Goal: Task Accomplishment & Management: Manage account settings

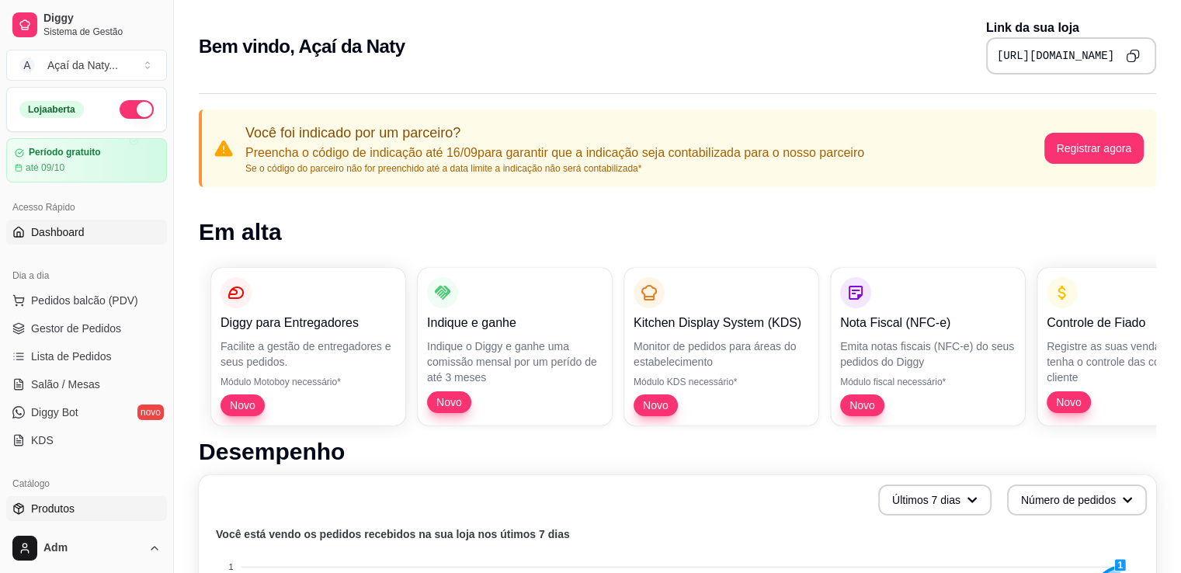
click at [109, 516] on link "Produtos" at bounding box center [86, 508] width 161 height 25
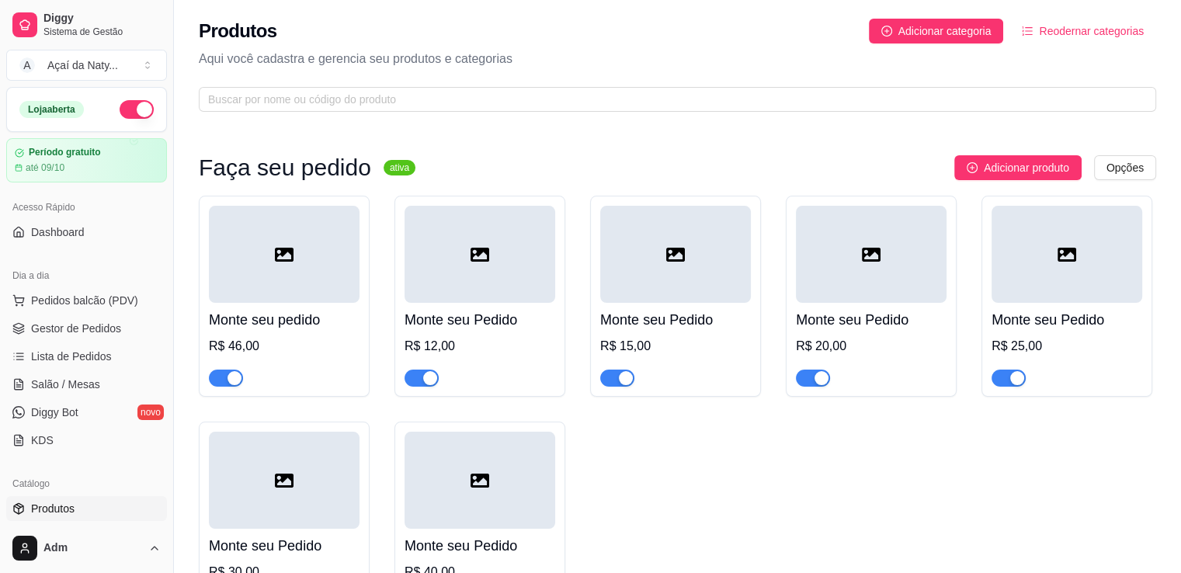
click at [745, 484] on div "Monte seu pedido R$ 46,00 Monte seu Pedido R$ 12,00 Monte seu Pedido R$ 15,00 M…" at bounding box center [677, 409] width 957 height 427
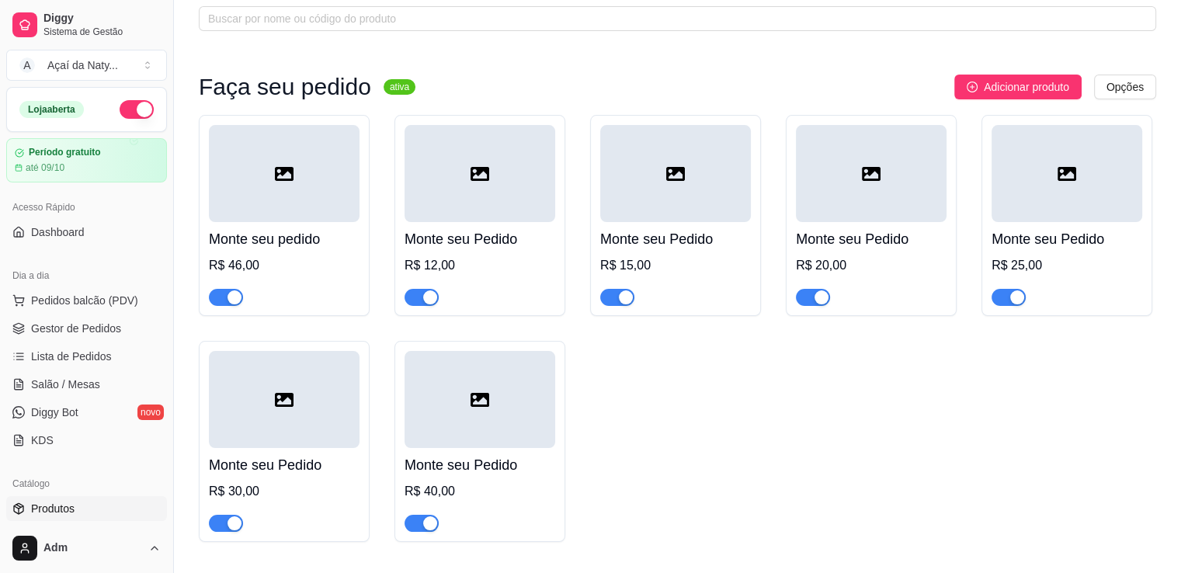
scroll to position [130, 0]
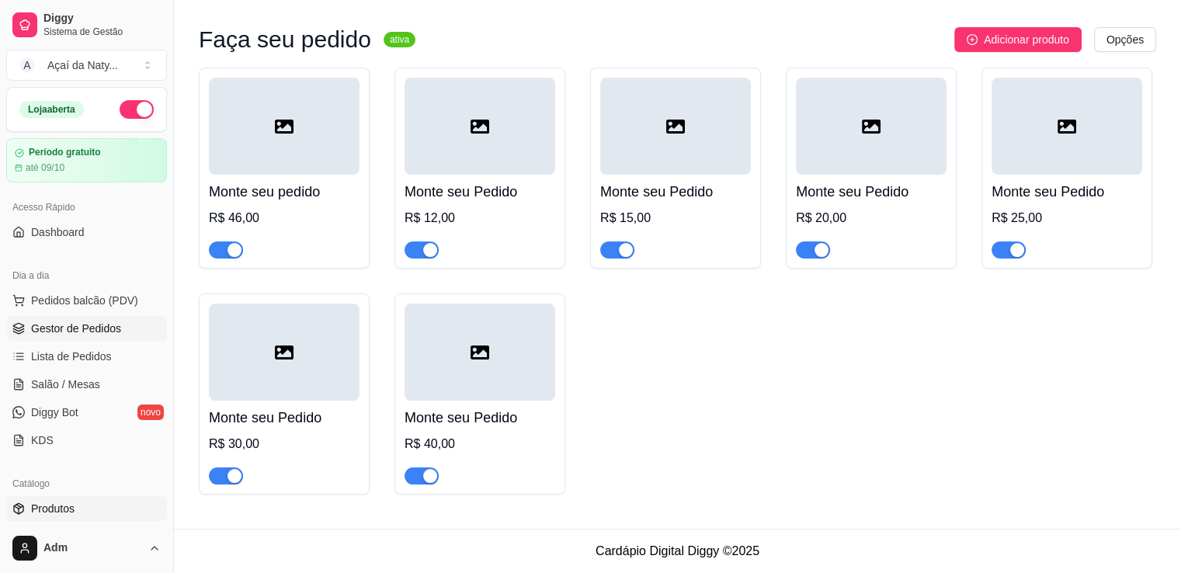
click at [102, 335] on span "Gestor de Pedidos" at bounding box center [76, 329] width 90 height 16
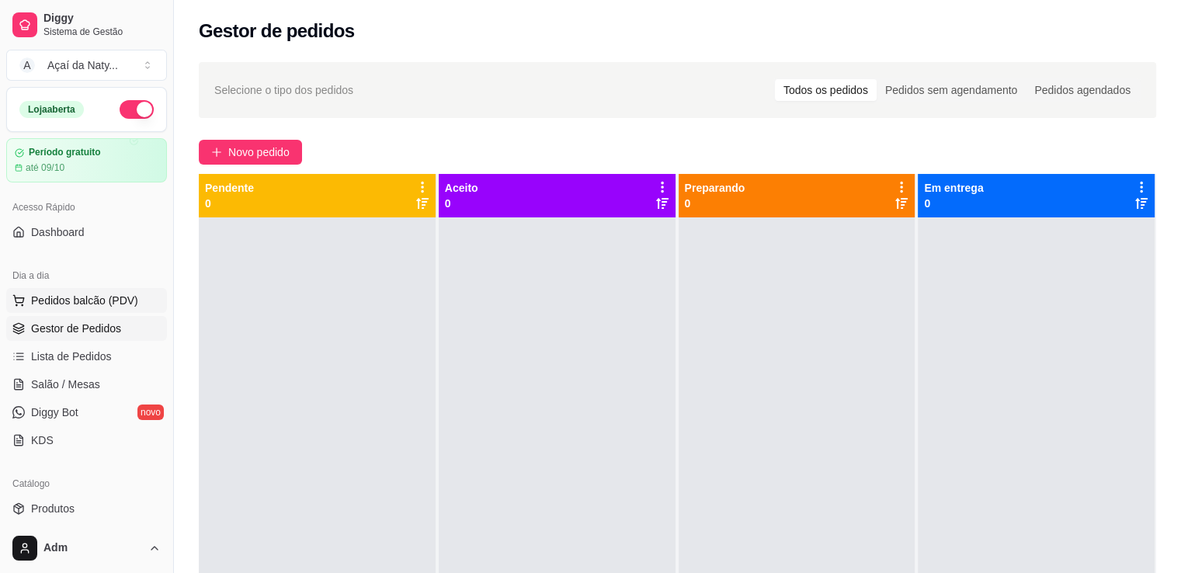
click at [124, 305] on span "Pedidos balcão (PDV)" at bounding box center [84, 301] width 107 height 16
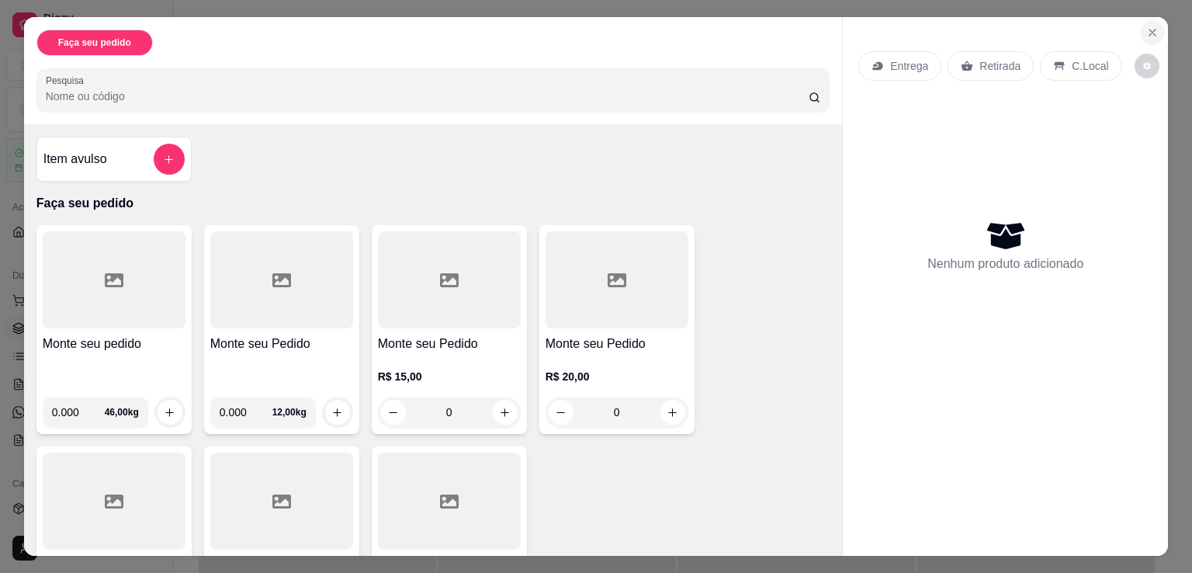
click at [1148, 33] on button "Close" at bounding box center [1152, 32] width 25 height 25
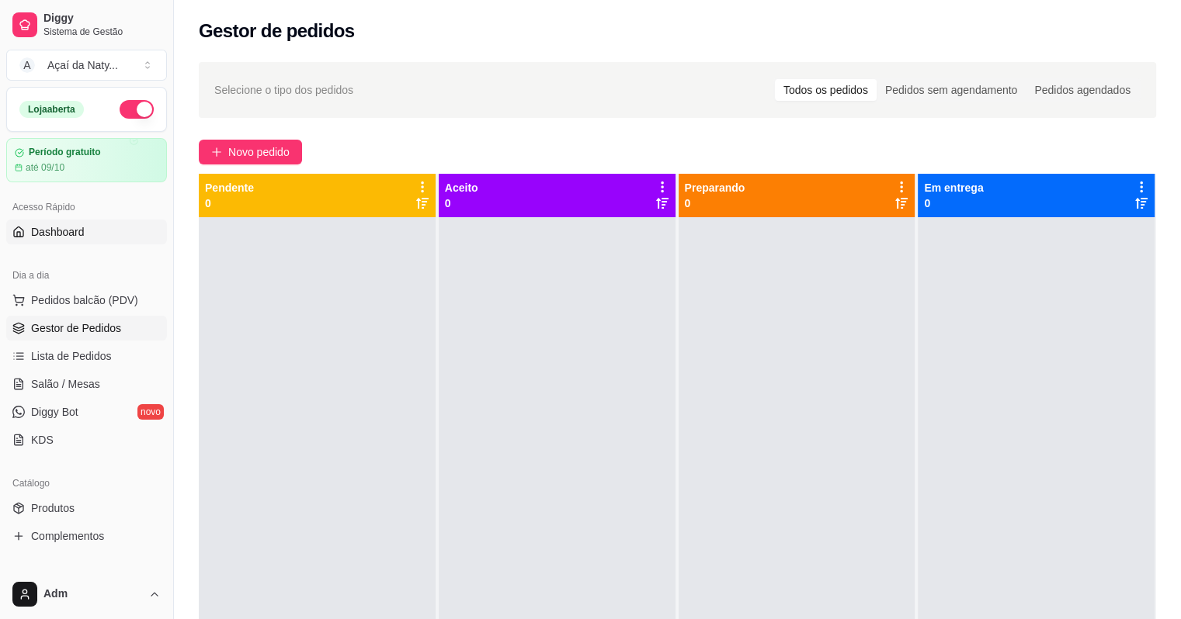
click at [108, 231] on link "Dashboard" at bounding box center [86, 232] width 161 height 25
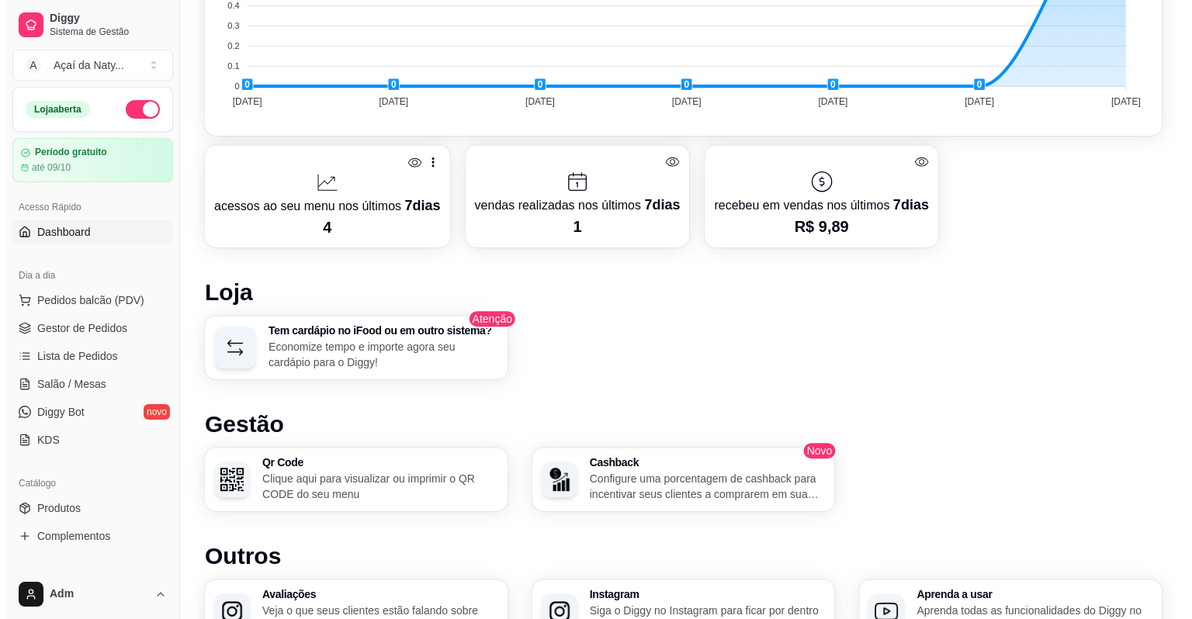
scroll to position [677, 0]
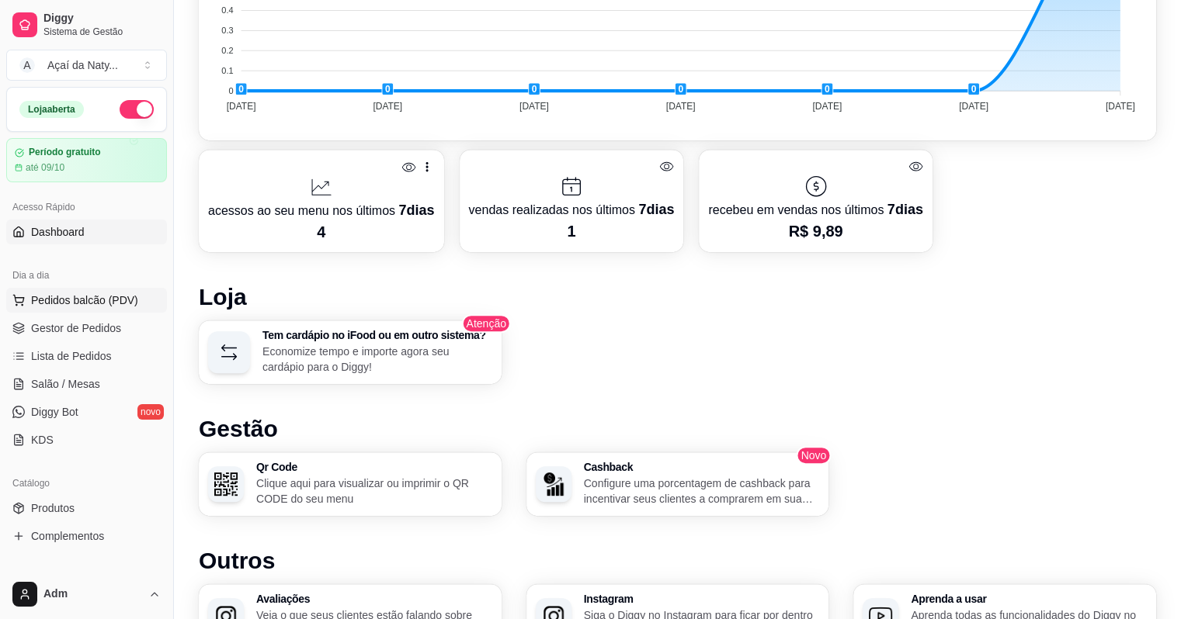
click at [133, 301] on span "Pedidos balcão (PDV)" at bounding box center [84, 301] width 107 height 16
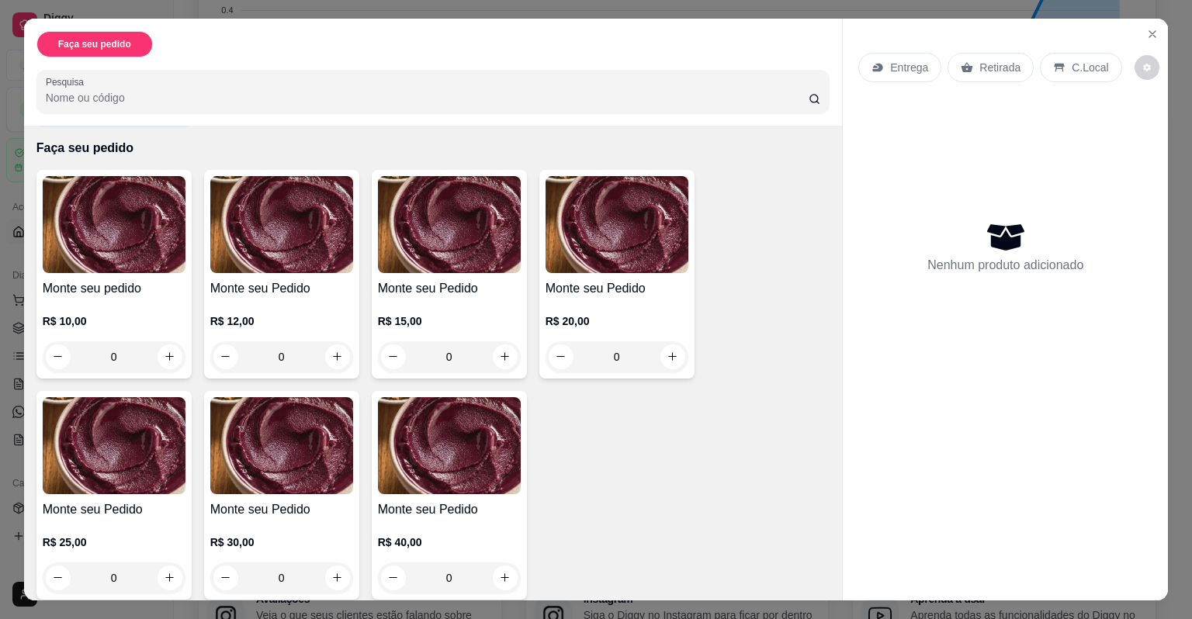
scroll to position [67, 0]
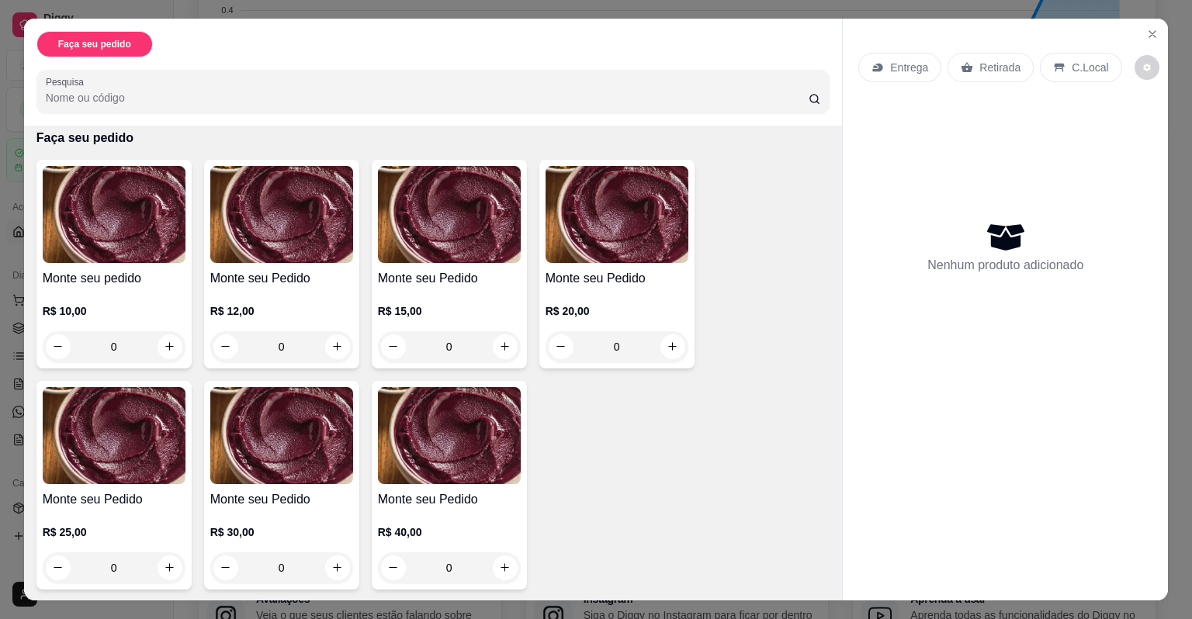
click at [168, 342] on div "0" at bounding box center [114, 346] width 143 height 31
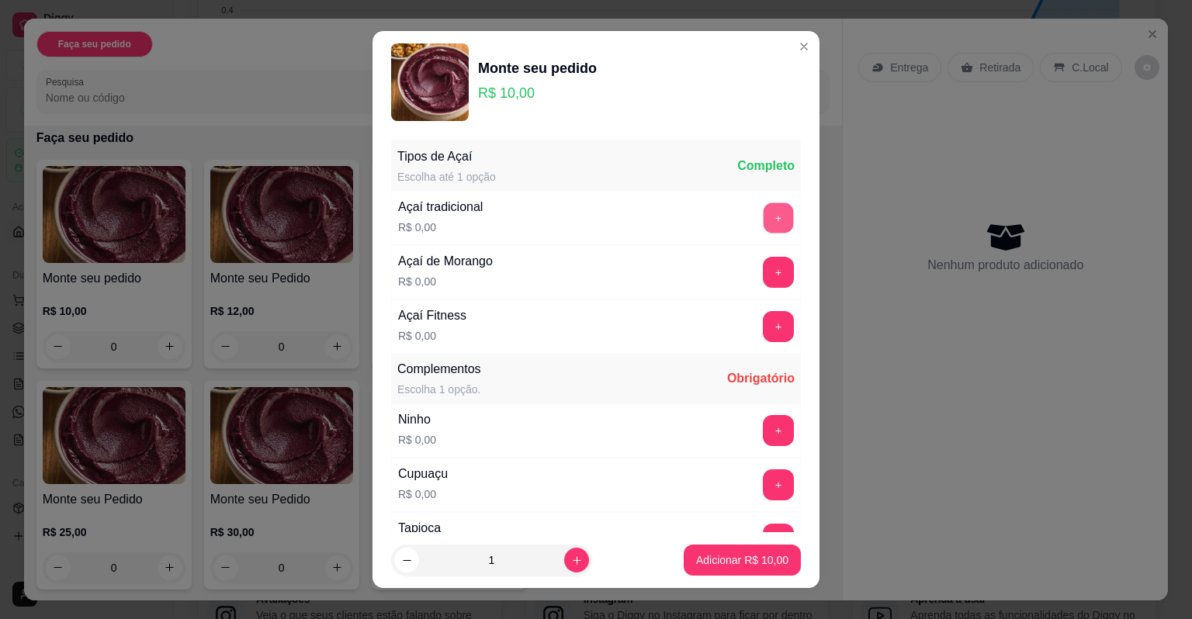
click at [764, 224] on button "+" at bounding box center [779, 218] width 30 height 30
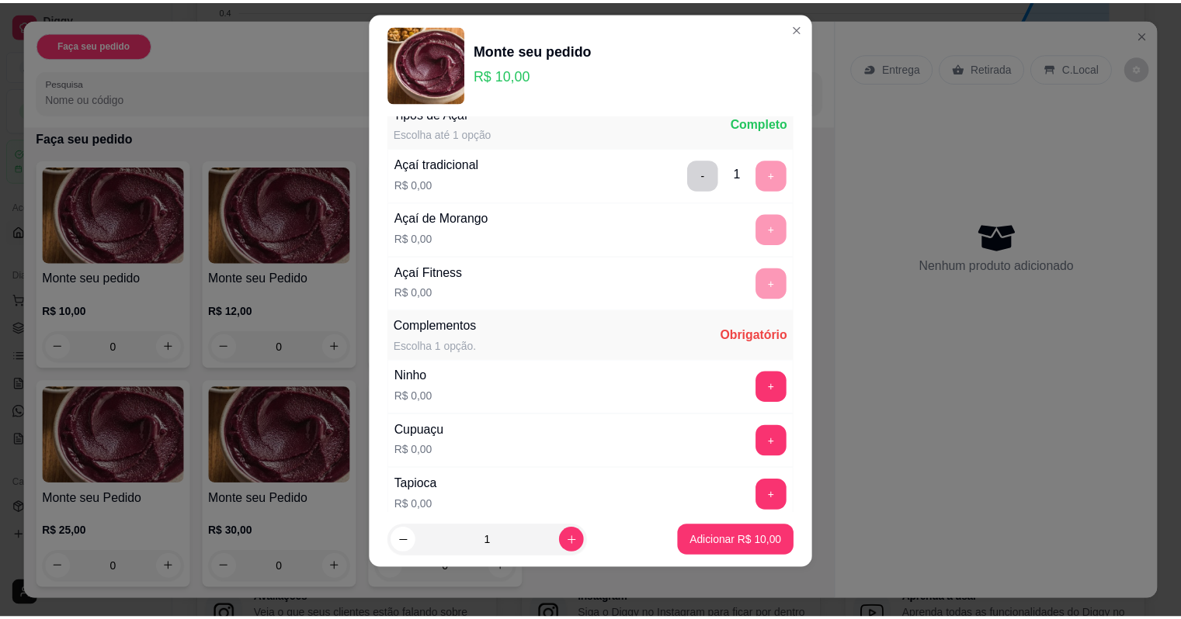
scroll to position [0, 0]
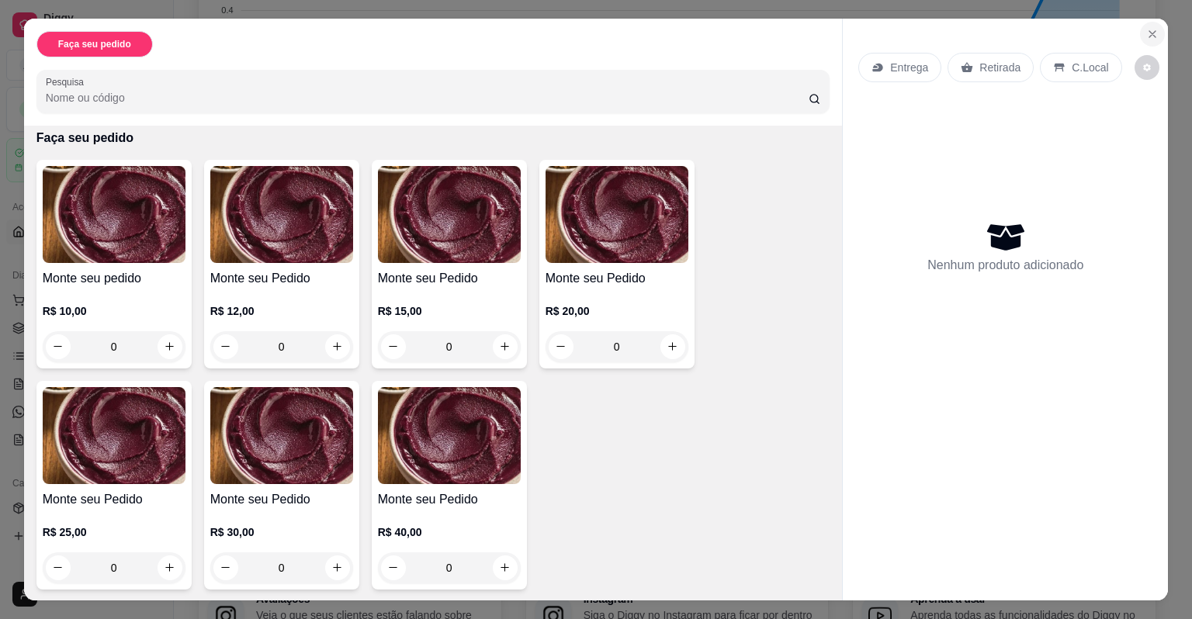
click at [1150, 31] on icon "Close" at bounding box center [1153, 34] width 6 height 6
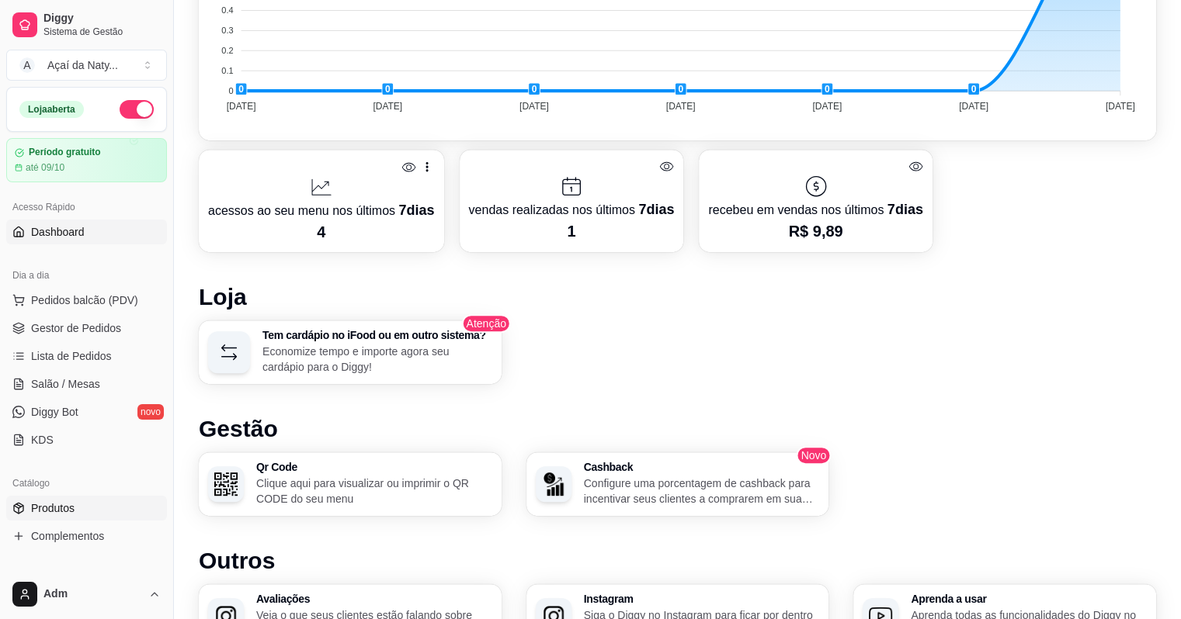
click at [61, 512] on span "Produtos" at bounding box center [52, 509] width 43 height 16
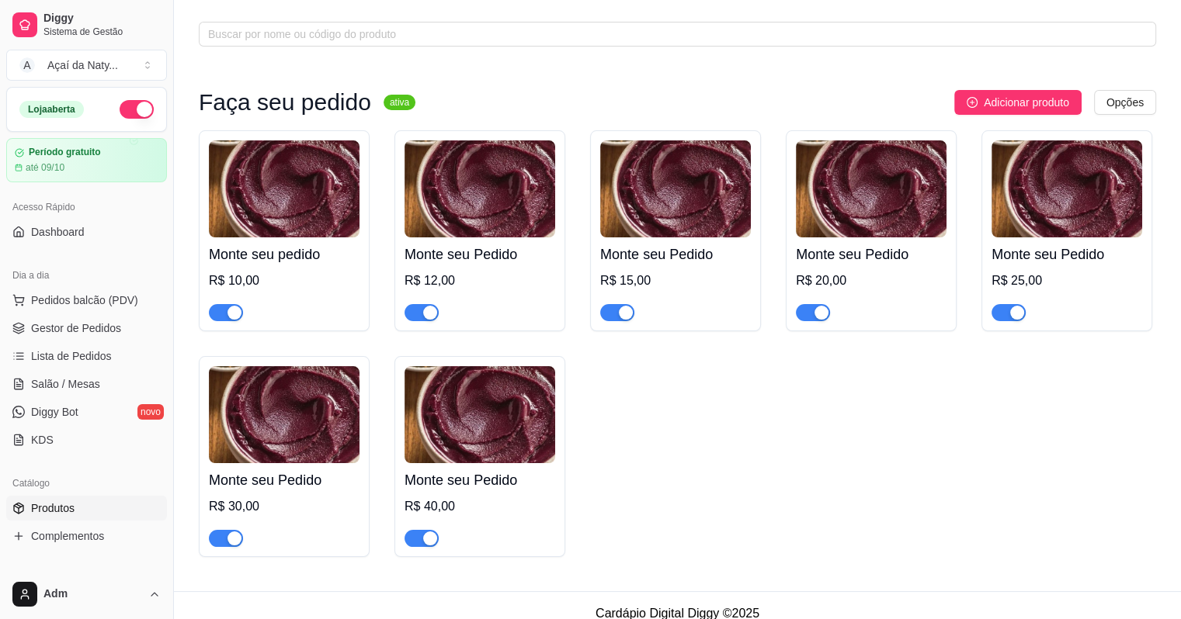
scroll to position [82, 0]
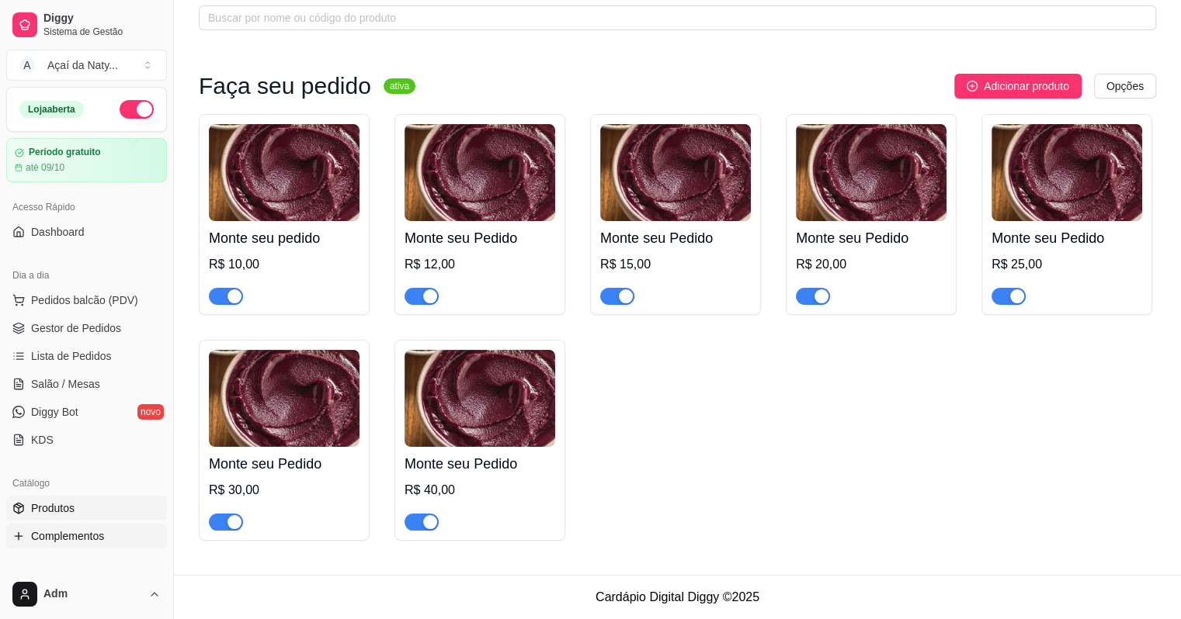
click at [128, 535] on link "Complementos" at bounding box center [86, 536] width 161 height 25
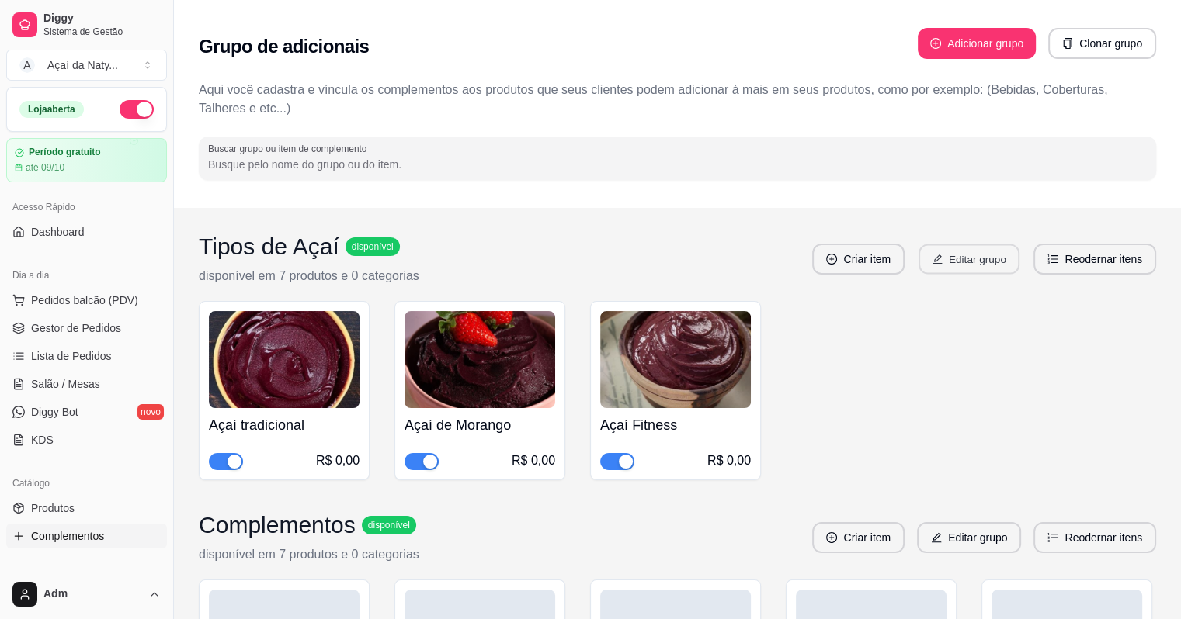
click at [970, 267] on button "Editar grupo" at bounding box center [968, 260] width 101 height 30
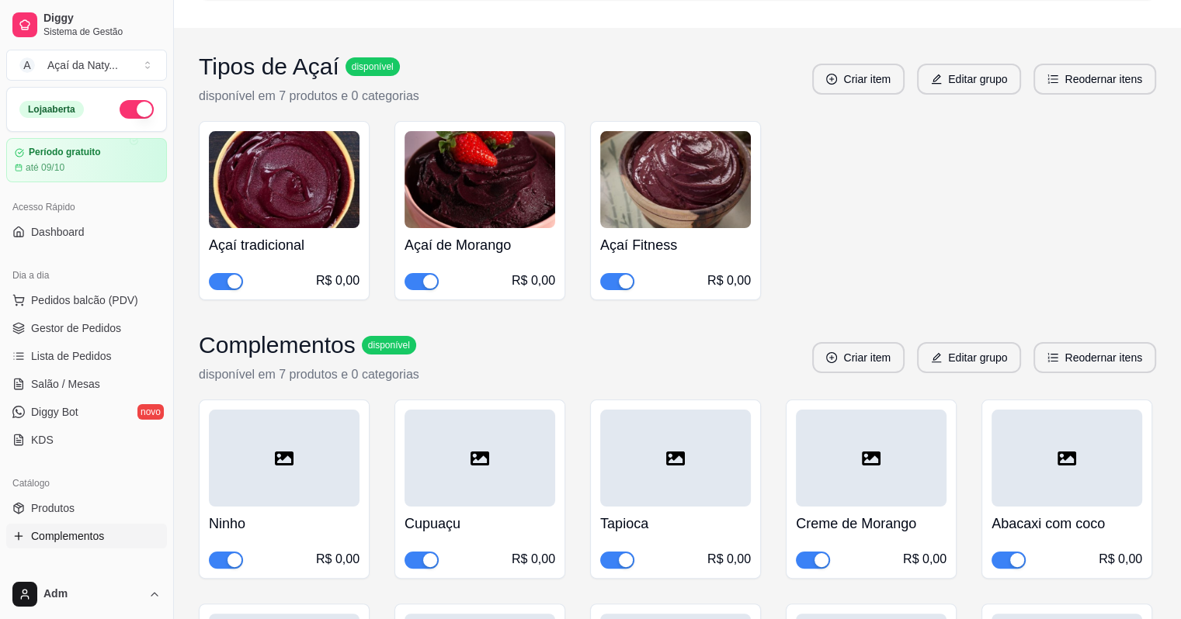
scroll to position [177, 0]
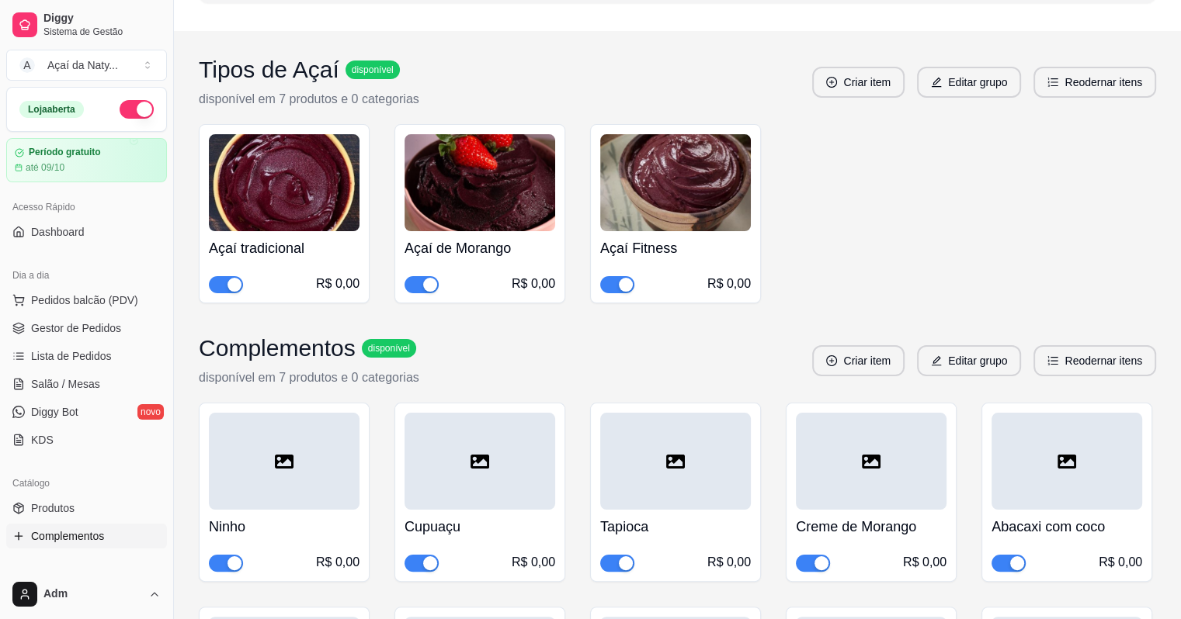
click at [220, 289] on span "button" at bounding box center [226, 284] width 34 height 17
click at [432, 282] on div "button" at bounding box center [430, 285] width 14 height 14
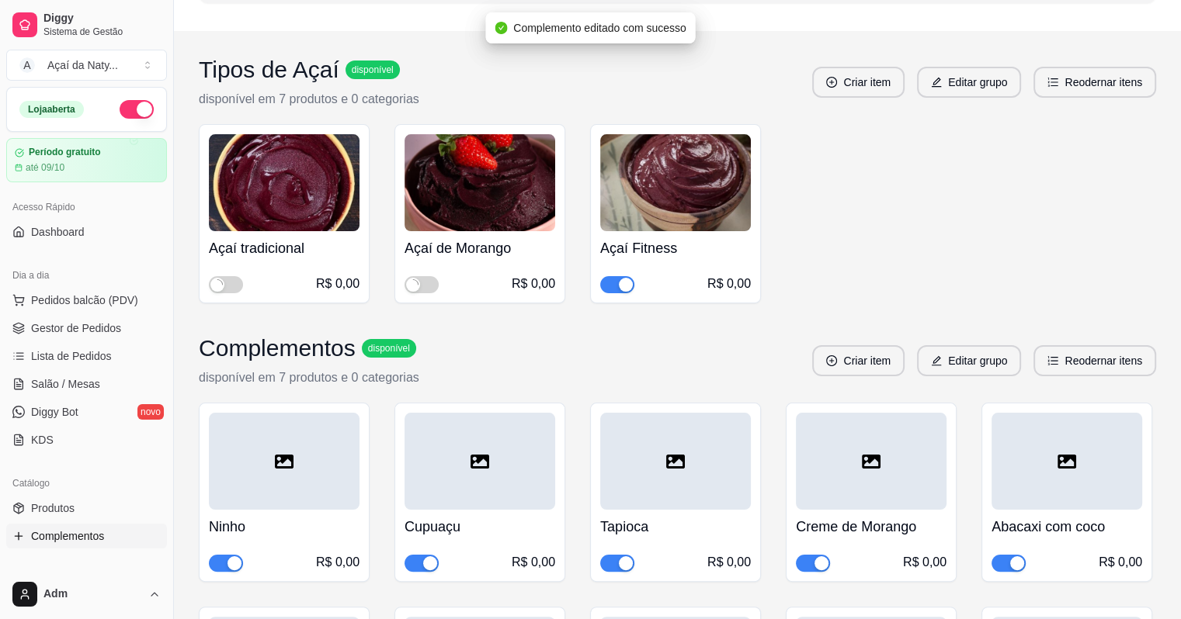
click at [617, 281] on button "button" at bounding box center [617, 284] width 34 height 17
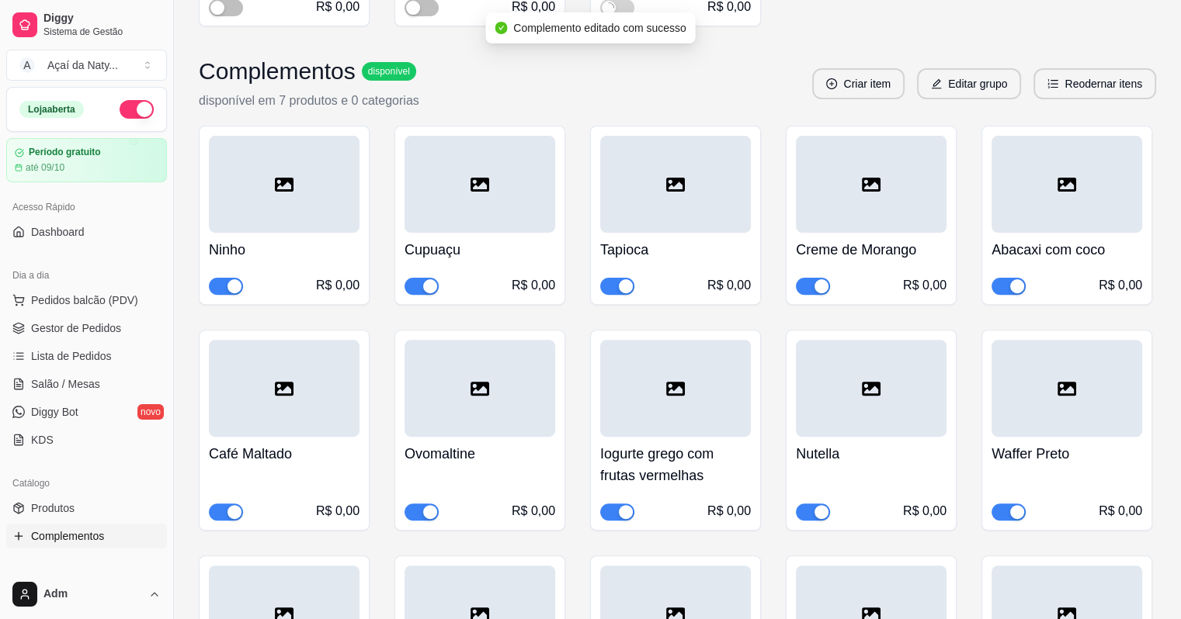
scroll to position [451, 0]
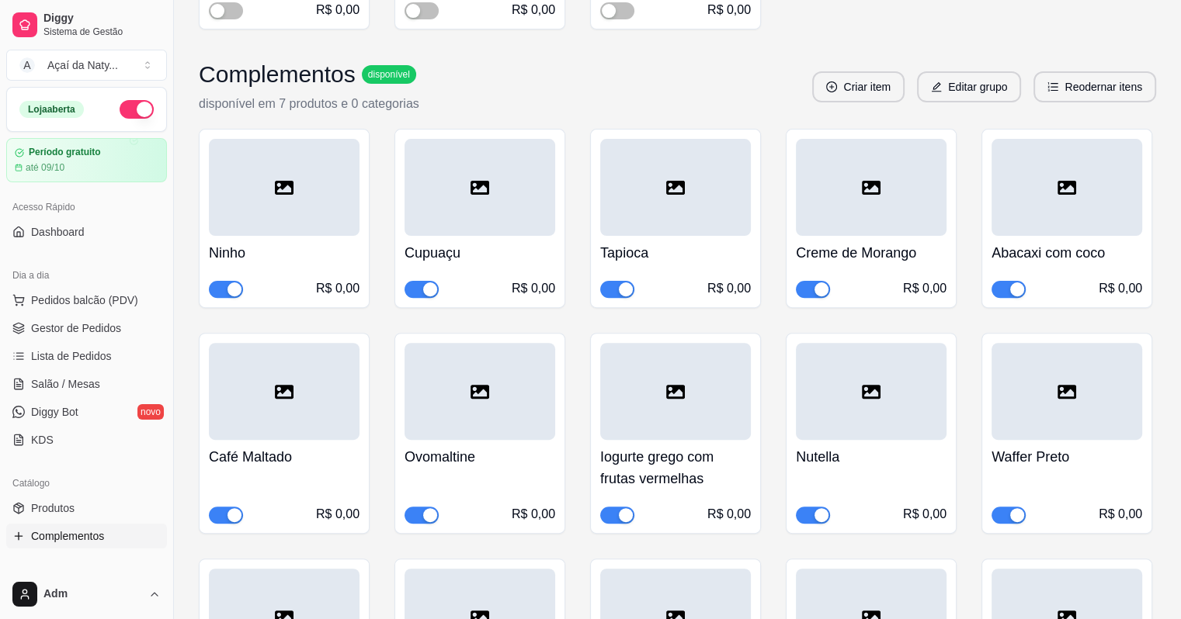
click at [1012, 291] on div "button" at bounding box center [1017, 290] width 14 height 14
click at [813, 287] on button "button" at bounding box center [813, 289] width 34 height 17
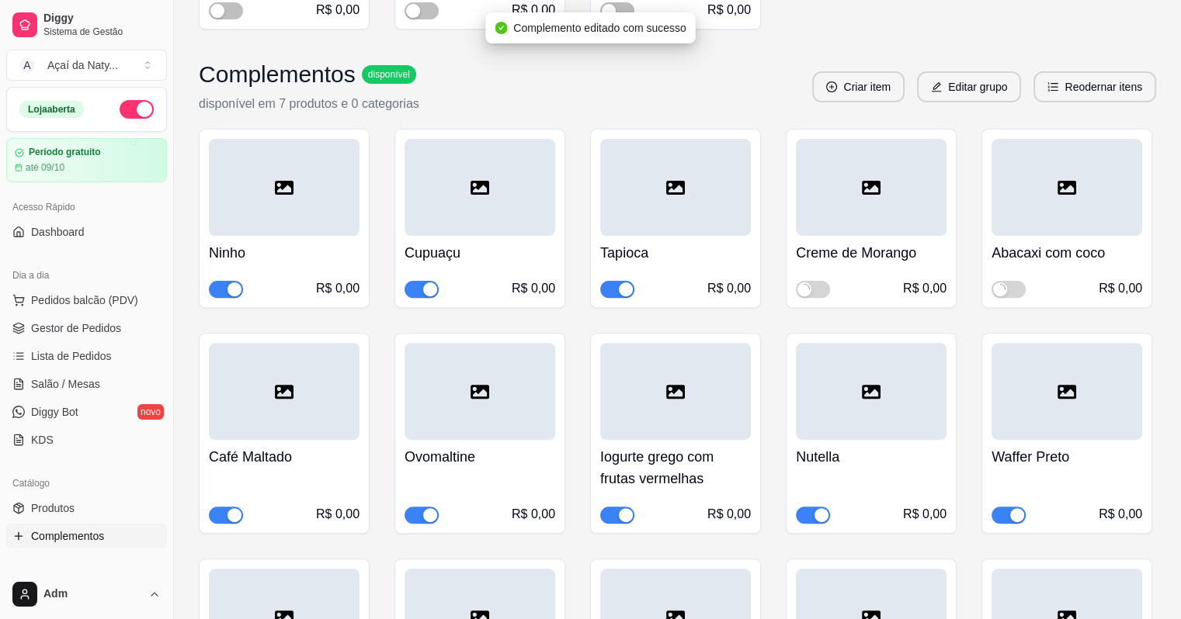
click at [612, 291] on span "button" at bounding box center [617, 289] width 34 height 17
click at [425, 286] on div "button" at bounding box center [430, 290] width 14 height 14
click at [224, 290] on button "button" at bounding box center [226, 289] width 34 height 17
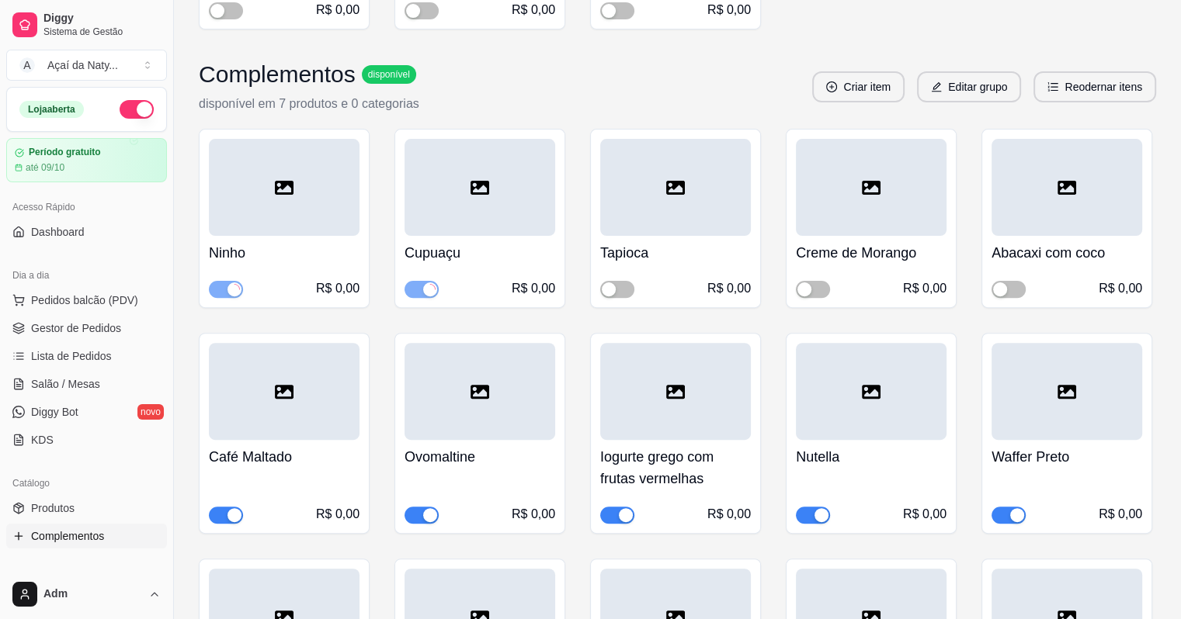
click at [227, 524] on div "Café Maltado R$ 0,00" at bounding box center [284, 433] width 171 height 201
click at [231, 508] on div "button" at bounding box center [234, 515] width 14 height 14
click at [415, 507] on span "button" at bounding box center [421, 515] width 34 height 17
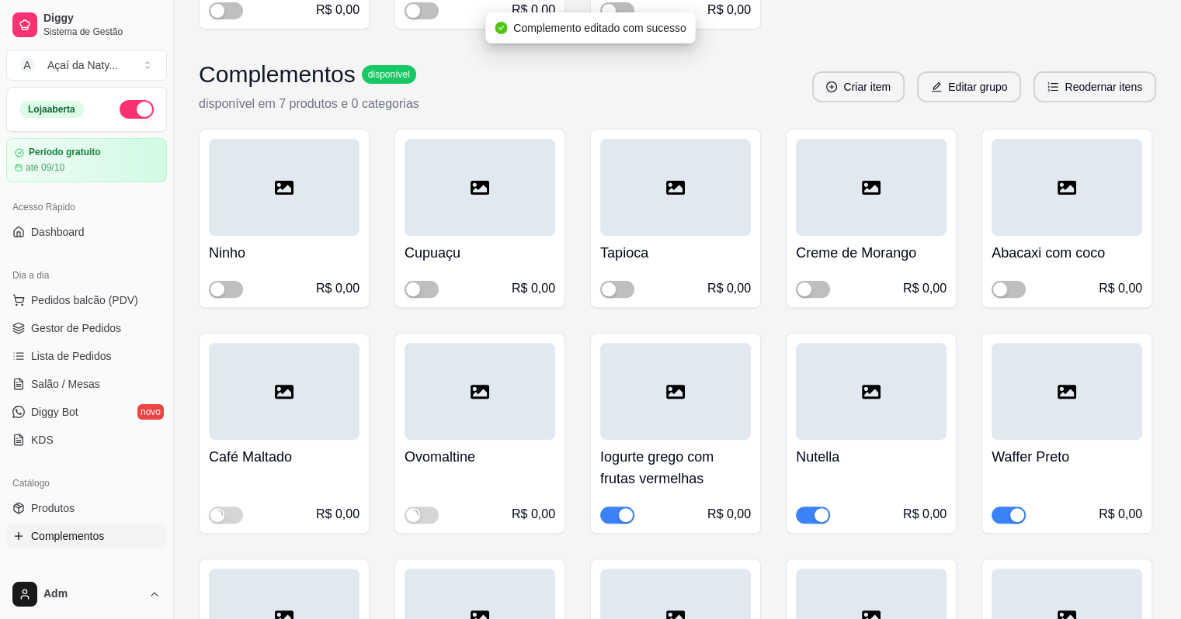
click at [611, 523] on div "Iogurte grego com frutas vermelhas R$ 0,00" at bounding box center [675, 433] width 171 height 201
click at [619, 514] on div "button" at bounding box center [626, 515] width 14 height 14
click at [804, 511] on span "button" at bounding box center [813, 515] width 34 height 17
click at [997, 519] on span "button" at bounding box center [1008, 515] width 34 height 17
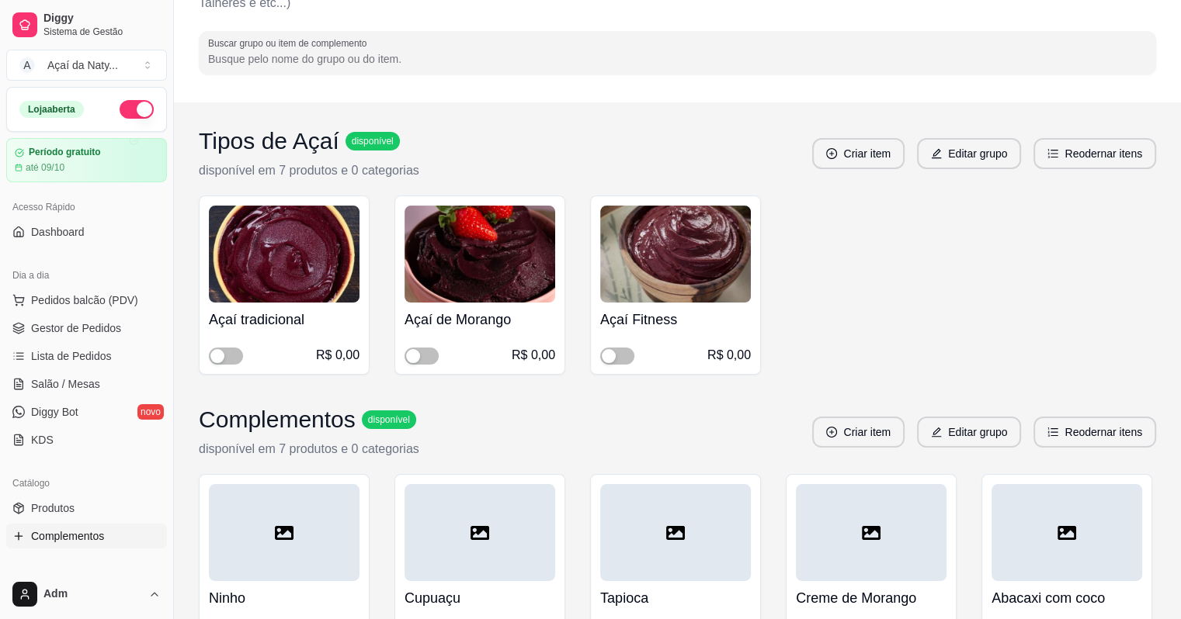
scroll to position [0, 0]
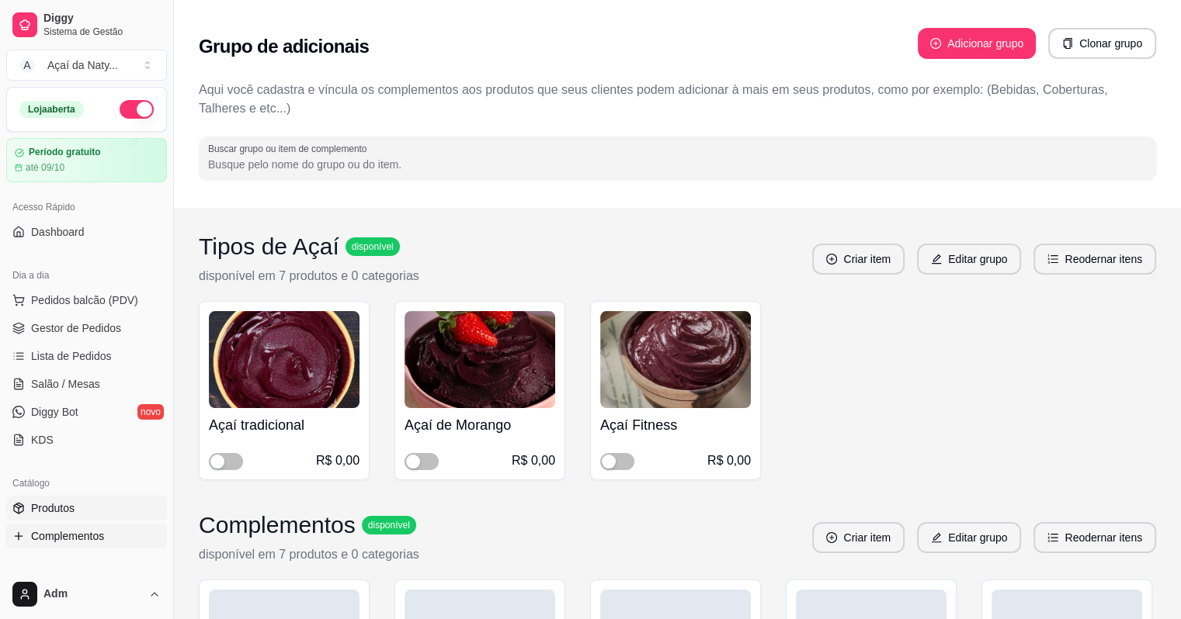
click at [115, 510] on link "Produtos" at bounding box center [86, 508] width 161 height 25
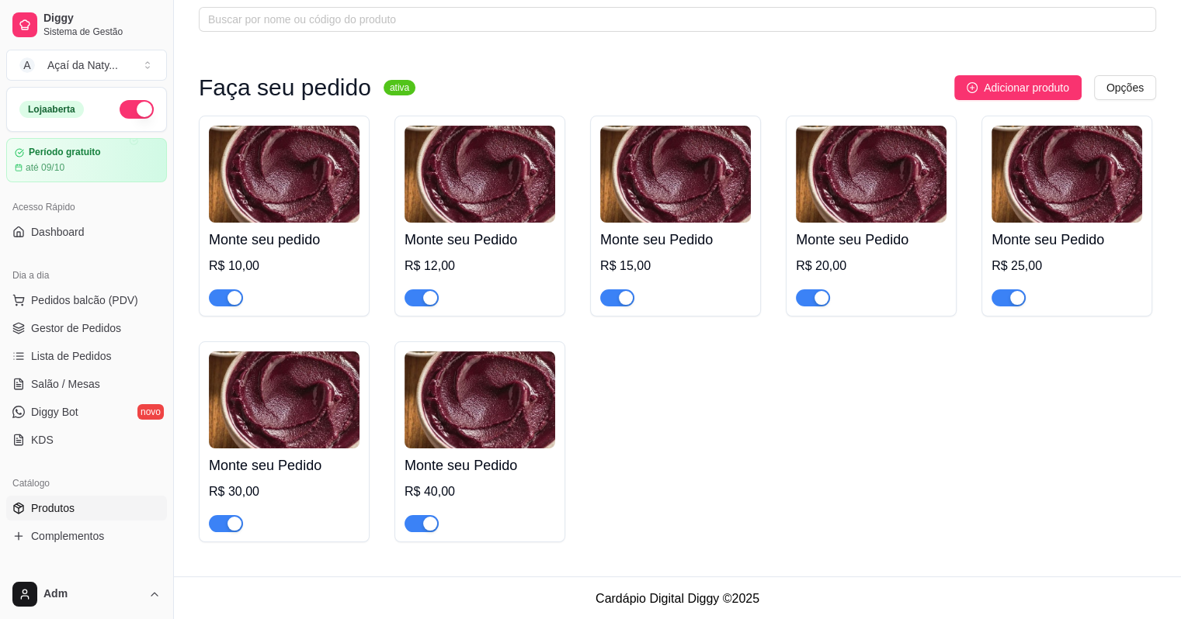
scroll to position [82, 0]
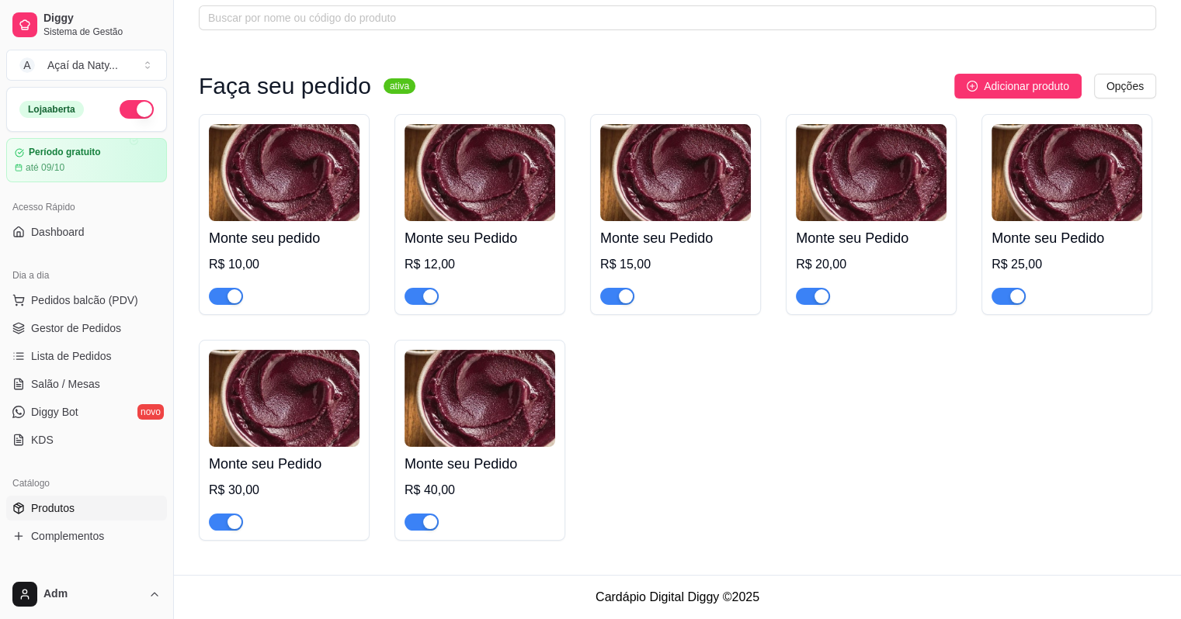
click at [496, 415] on img at bounding box center [479, 398] width 151 height 97
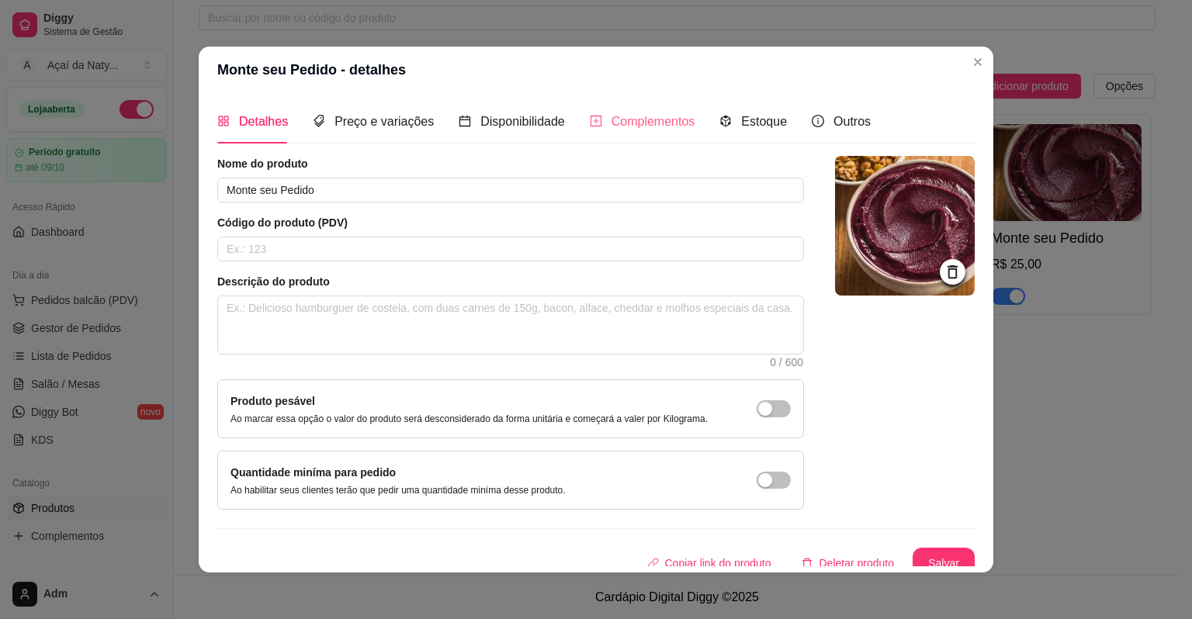
click at [637, 132] on div "Complementos" at bounding box center [643, 121] width 106 height 44
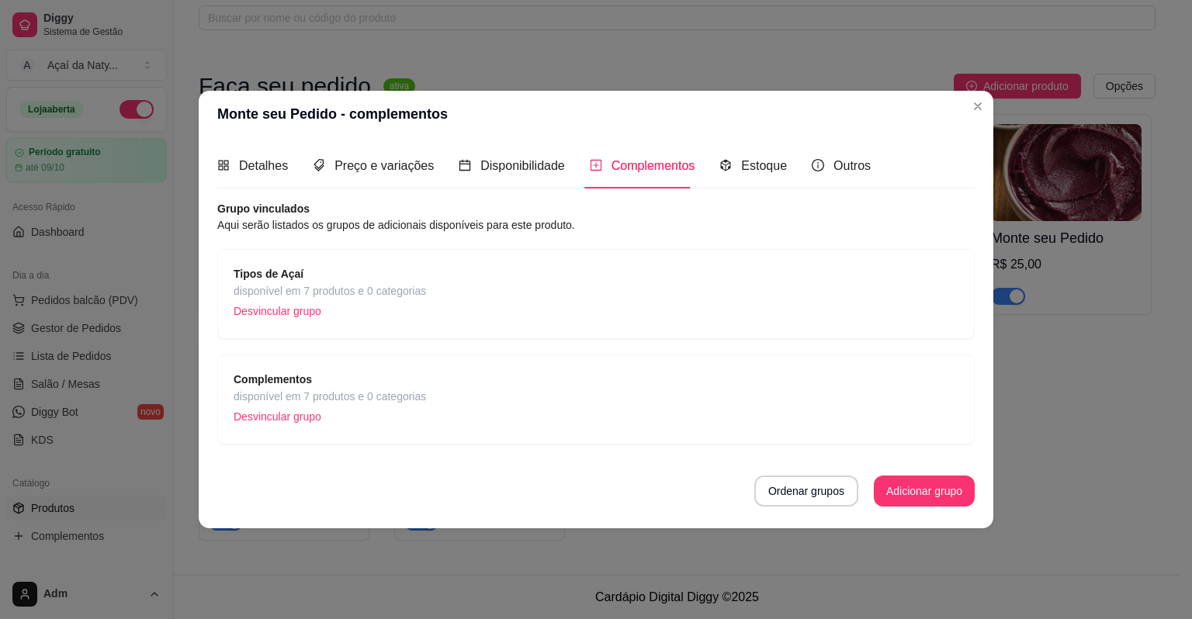
click at [297, 315] on p "Desvincular grupo" at bounding box center [330, 311] width 193 height 23
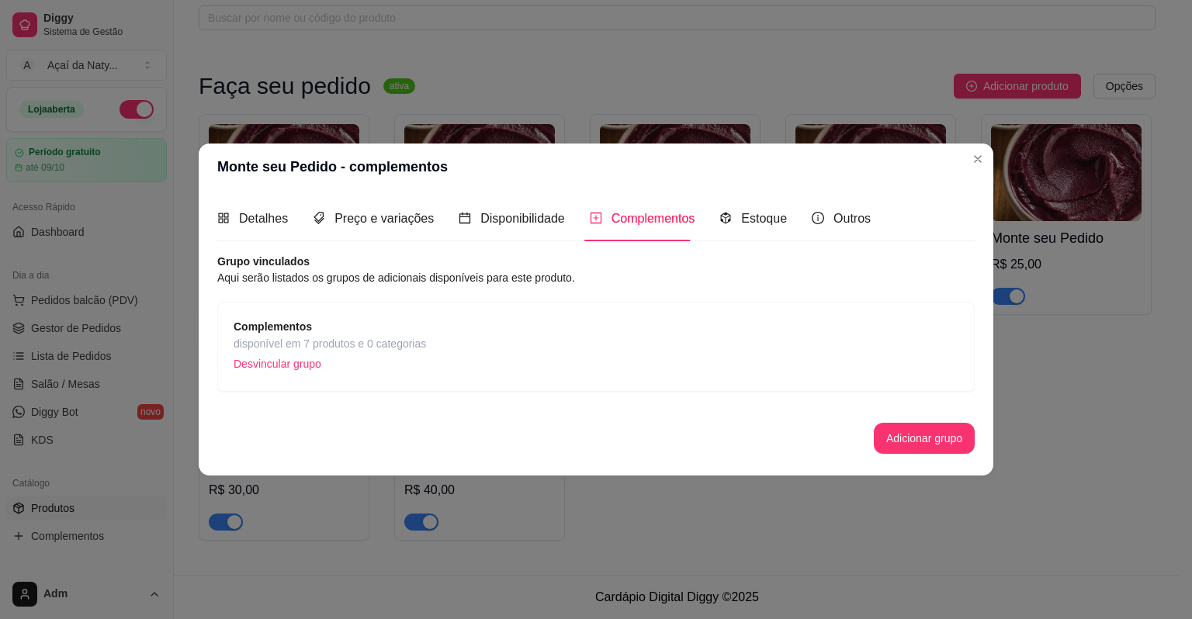
click at [279, 370] on p "Desvincular grupo" at bounding box center [330, 363] width 193 height 23
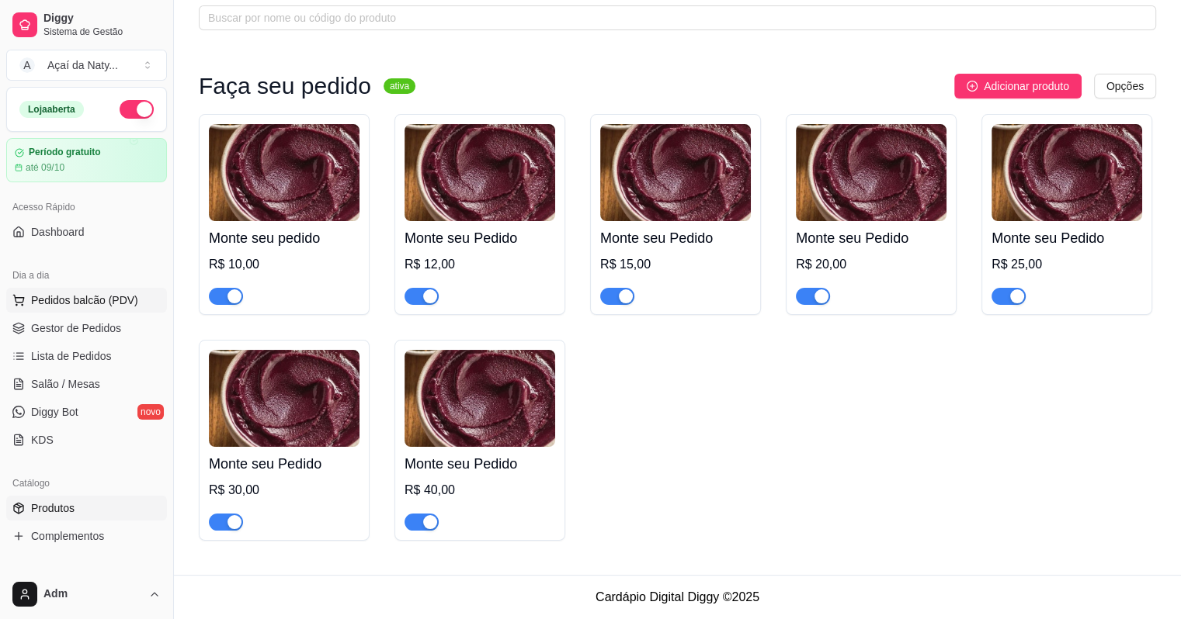
click at [121, 306] on span "Pedidos balcão (PDV)" at bounding box center [84, 301] width 107 height 16
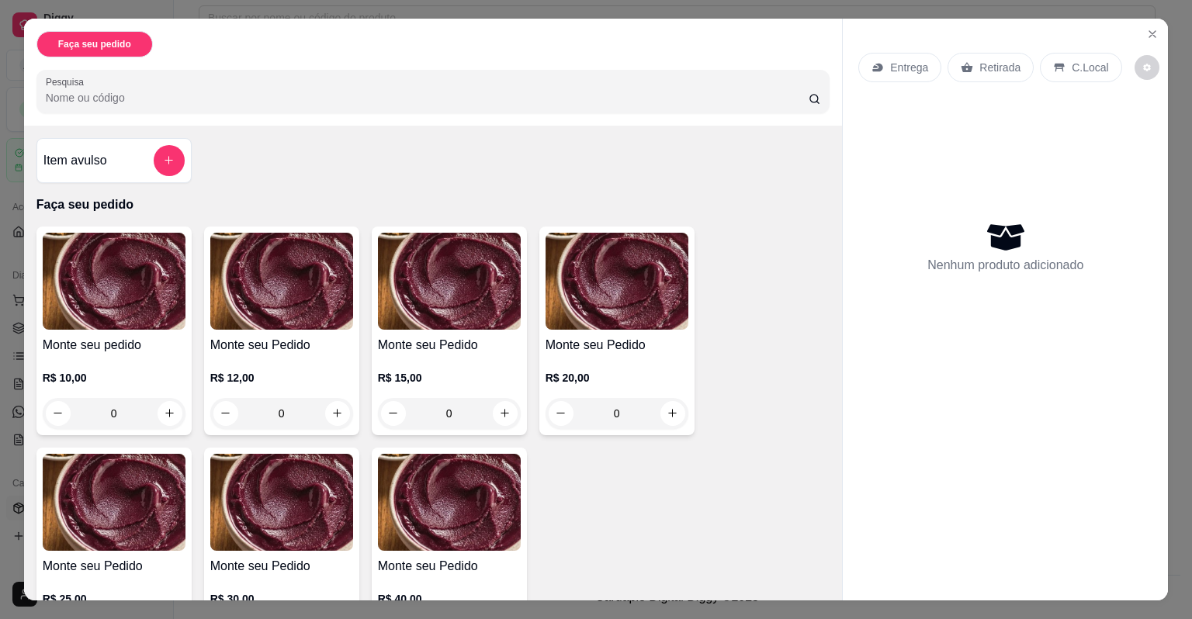
click at [165, 398] on div "0" at bounding box center [114, 413] width 143 height 31
click at [1157, 26] on button "Close" at bounding box center [1152, 34] width 25 height 25
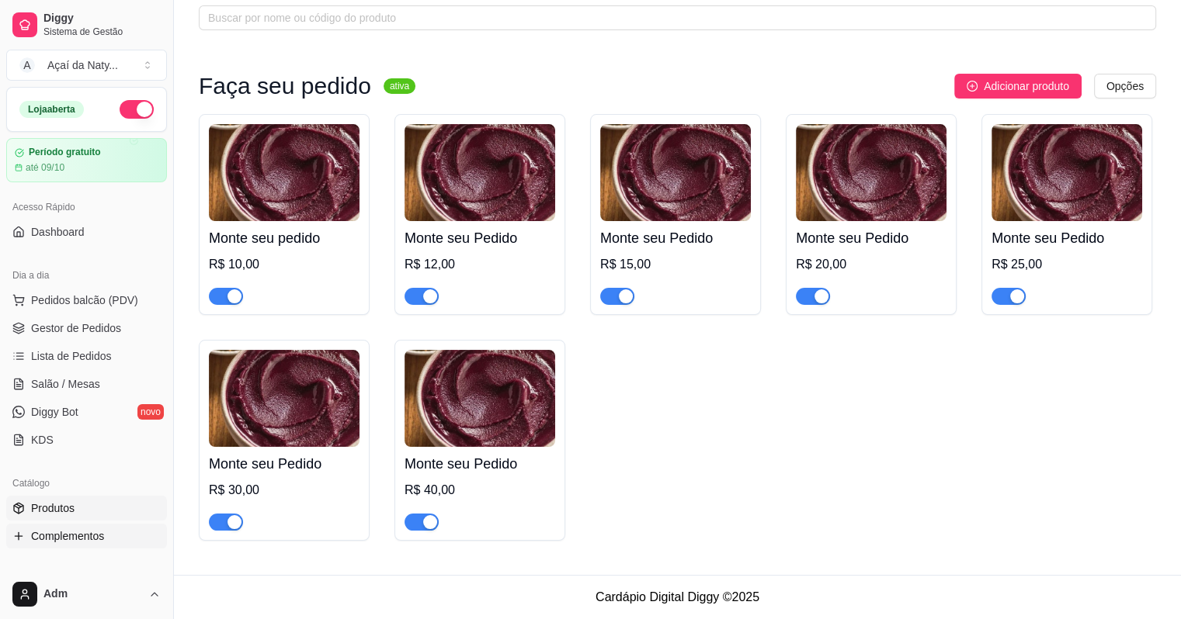
click at [83, 539] on span "Complementos" at bounding box center [67, 537] width 73 height 16
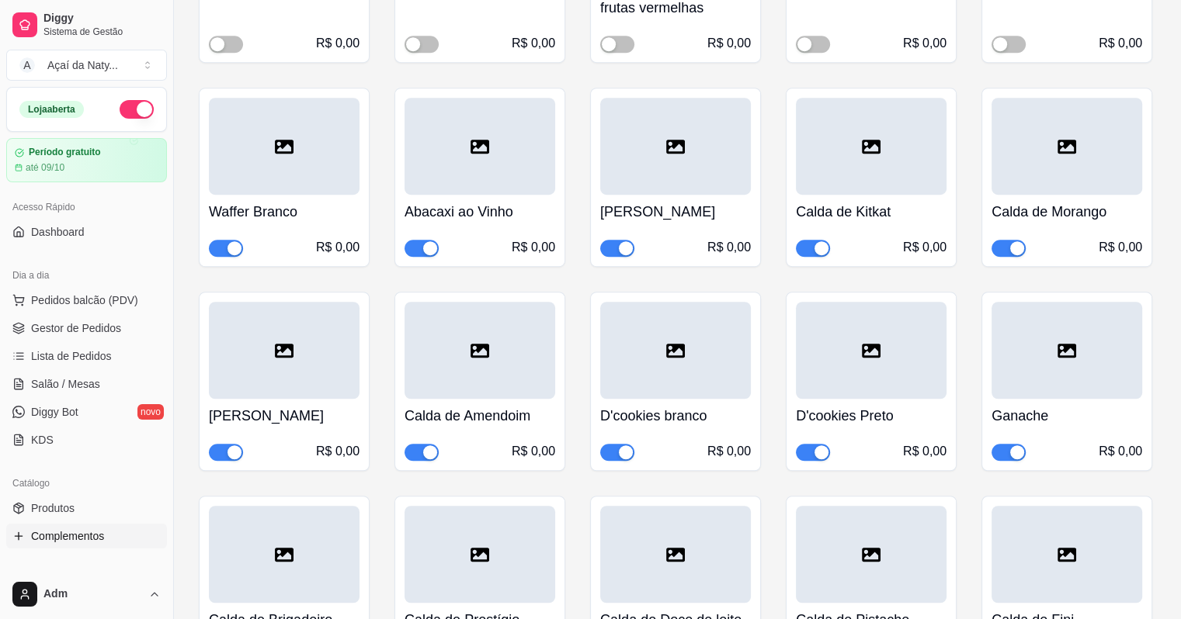
scroll to position [919, 0]
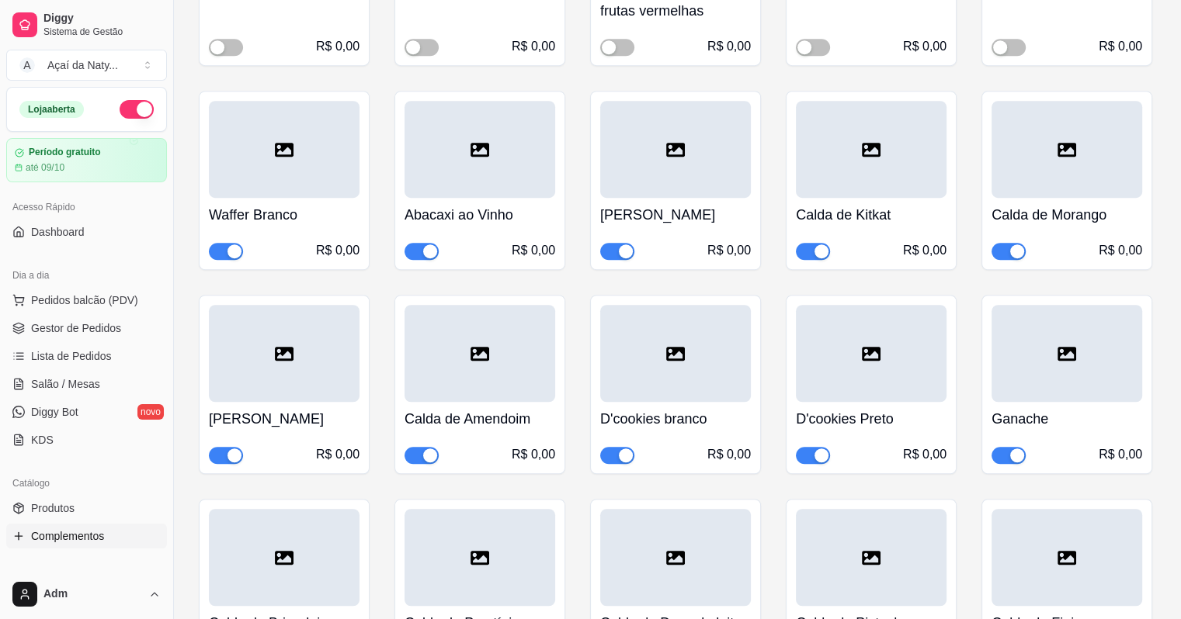
click at [219, 247] on span "button" at bounding box center [226, 251] width 34 height 17
click at [415, 253] on span "button" at bounding box center [421, 251] width 34 height 17
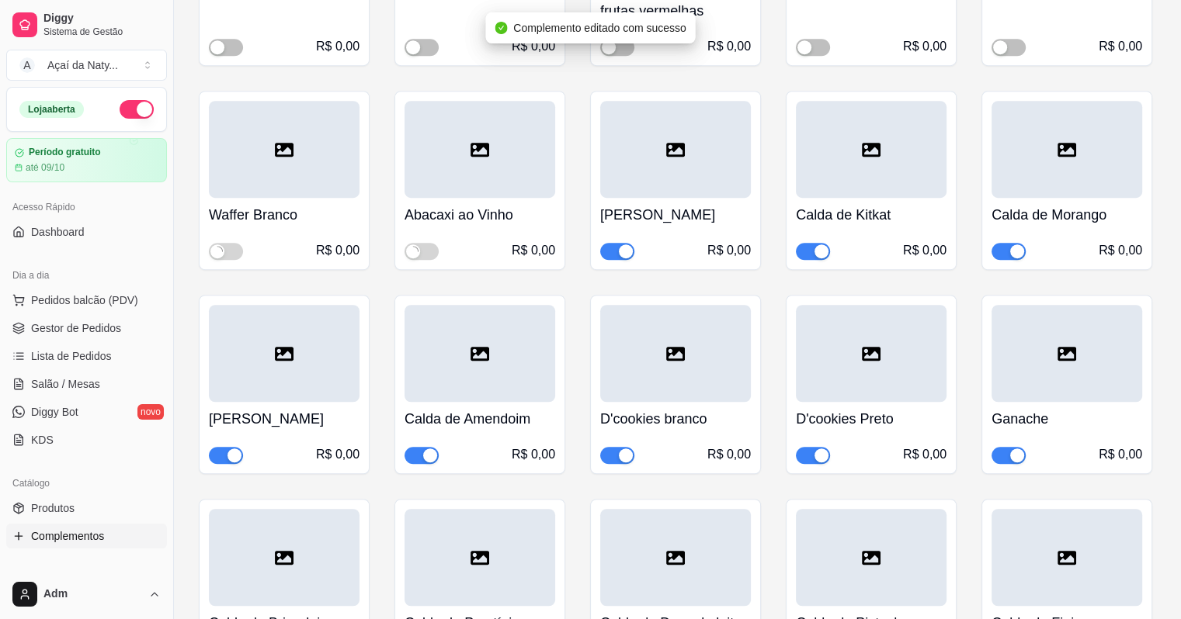
click at [615, 256] on span "button" at bounding box center [617, 251] width 34 height 17
click at [809, 248] on span "button" at bounding box center [813, 251] width 34 height 17
click at [1001, 265] on div "Calda de Morango R$ 0,00" at bounding box center [1066, 180] width 171 height 179
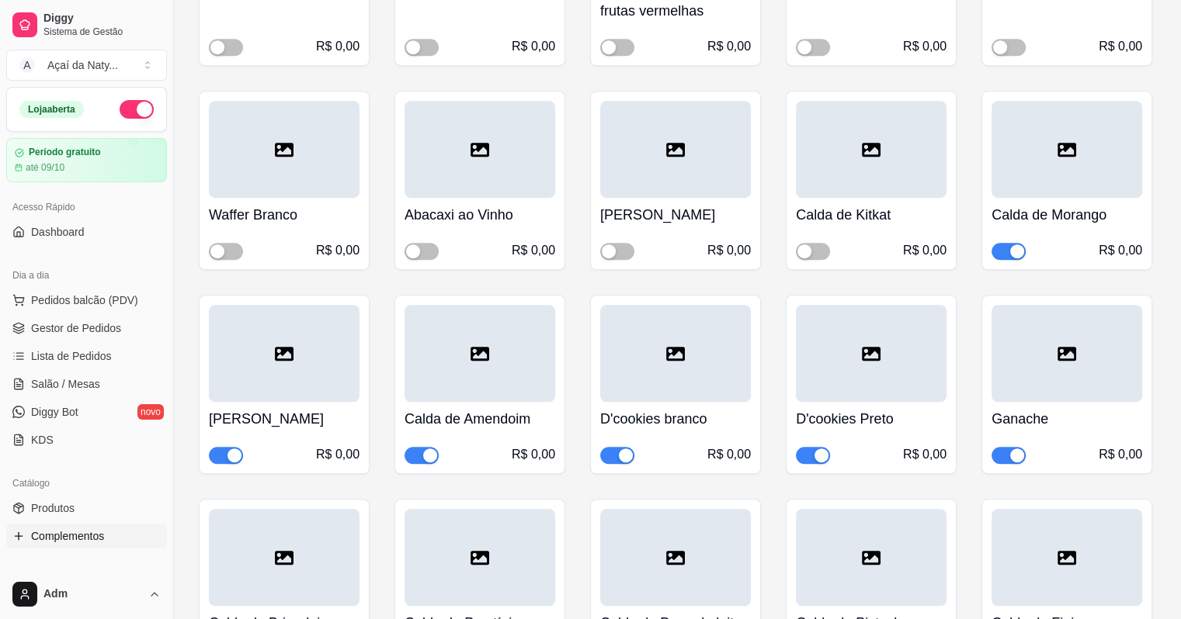
click at [1002, 247] on span "button" at bounding box center [1008, 251] width 34 height 17
click at [1003, 469] on span "button" at bounding box center [1008, 477] width 34 height 17
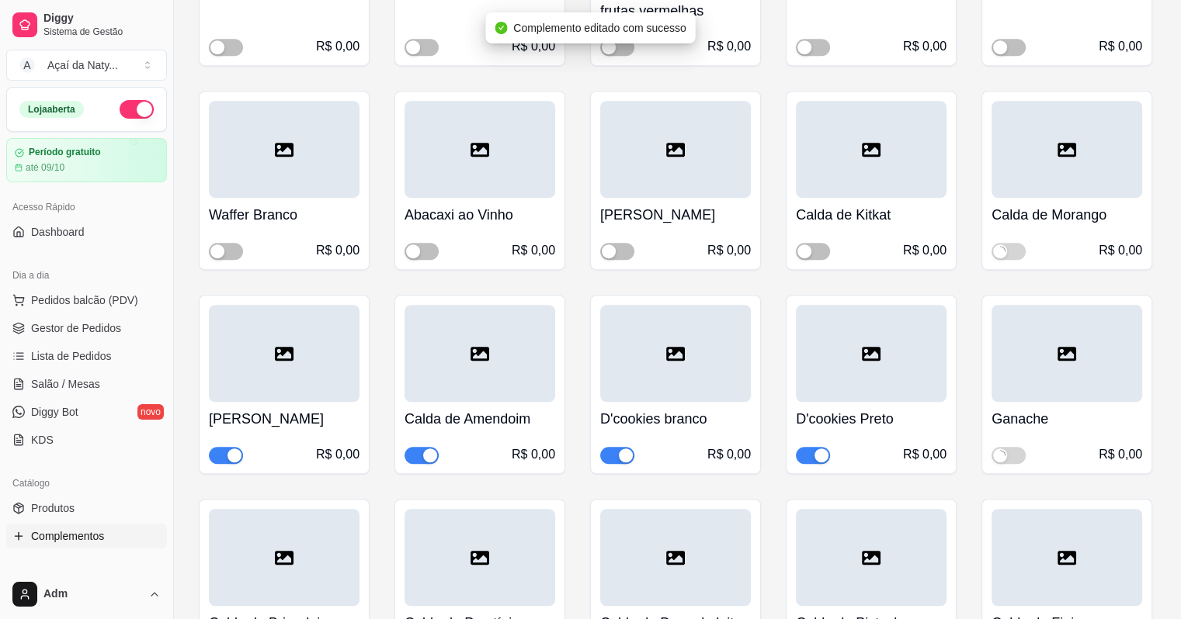
click at [806, 469] on span "button" at bounding box center [813, 477] width 34 height 17
click at [615, 469] on button "button" at bounding box center [617, 477] width 34 height 17
click at [408, 469] on span "button" at bounding box center [421, 477] width 34 height 17
click at [225, 469] on button "button" at bounding box center [226, 477] width 34 height 17
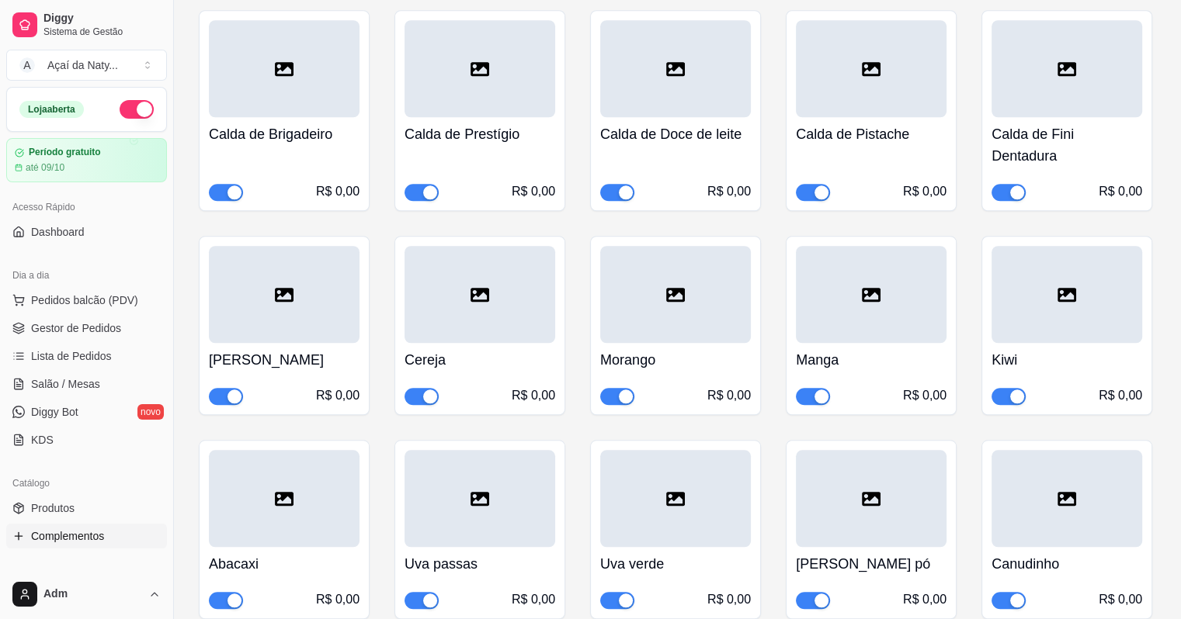
scroll to position [1397, 0]
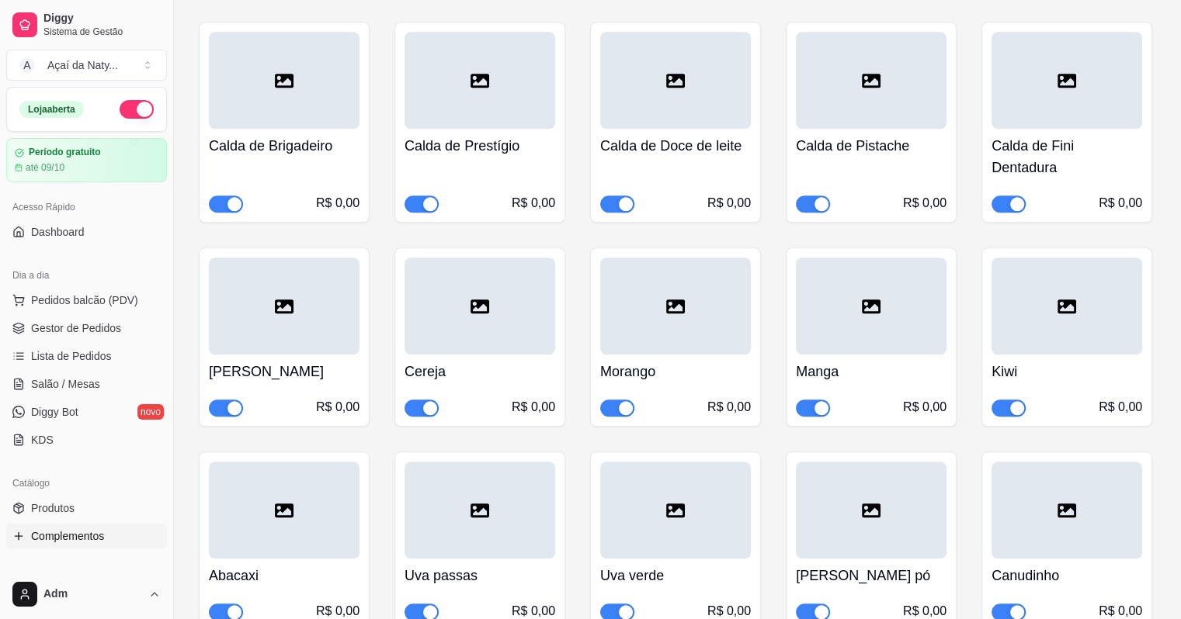
click at [999, 217] on span "button" at bounding box center [1008, 225] width 34 height 17
click at [812, 217] on button "button" at bounding box center [813, 225] width 34 height 17
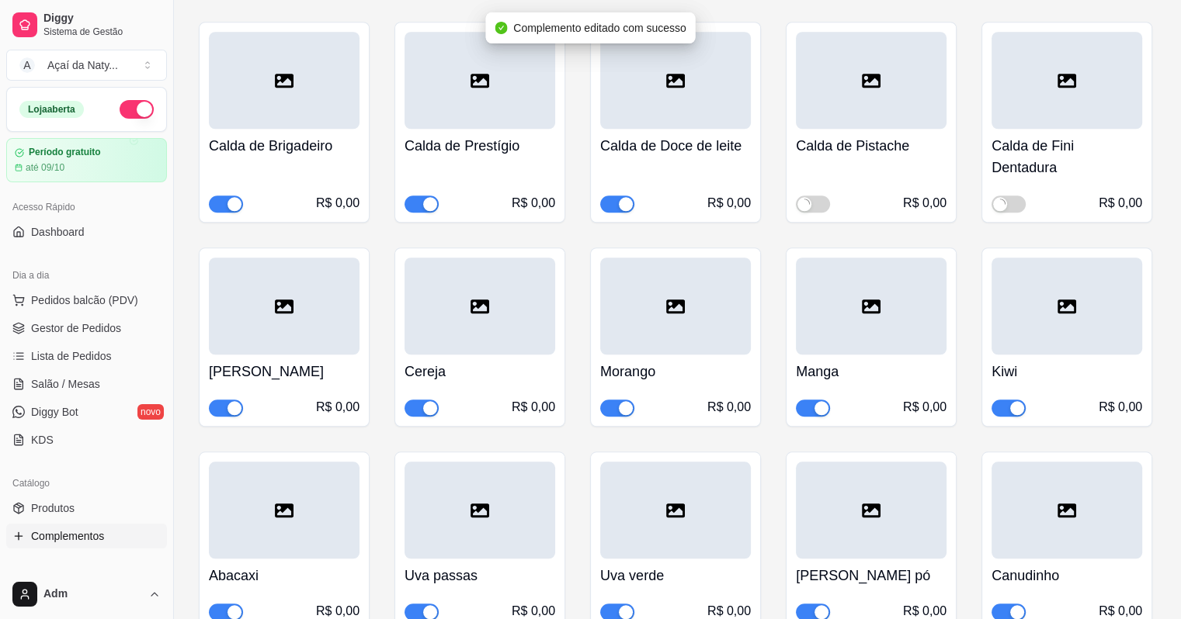
click at [609, 217] on span "button" at bounding box center [617, 225] width 34 height 17
click at [419, 217] on span "button" at bounding box center [421, 225] width 34 height 17
click at [224, 217] on button "button" at bounding box center [226, 225] width 34 height 17
click at [224, 443] on button "button" at bounding box center [226, 451] width 34 height 17
click at [419, 443] on button "button" at bounding box center [421, 451] width 34 height 17
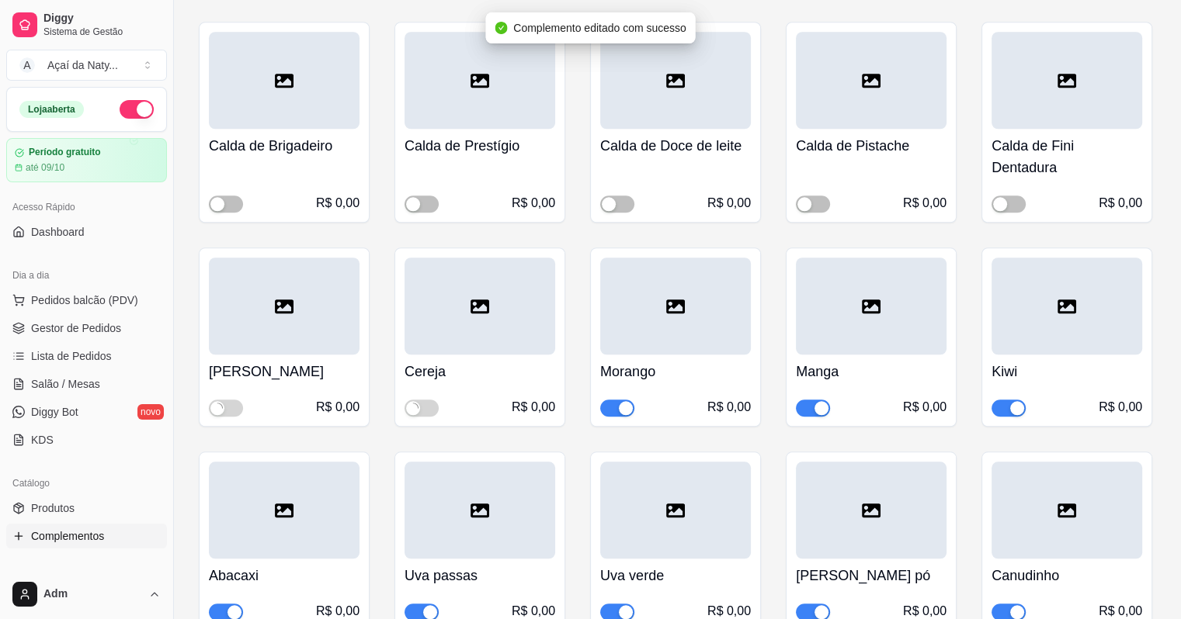
click at [618, 443] on button "button" at bounding box center [617, 451] width 34 height 17
click at [814, 445] on div "button" at bounding box center [821, 452] width 14 height 14
click at [1003, 443] on span "button" at bounding box center [1008, 451] width 34 height 17
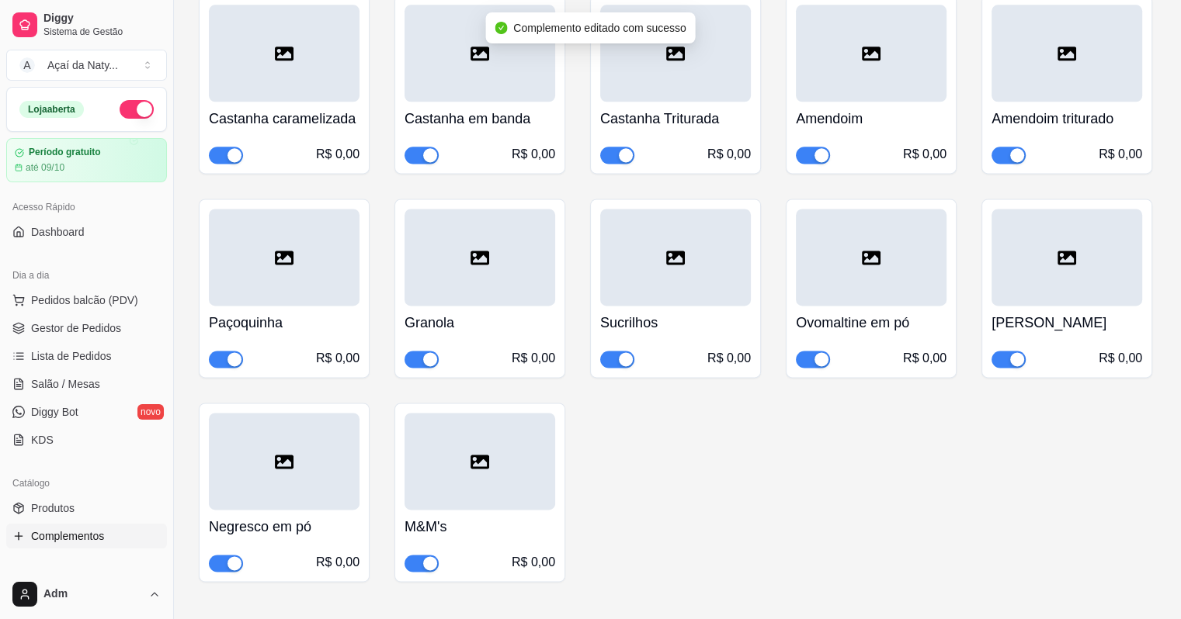
scroll to position [2111, 0]
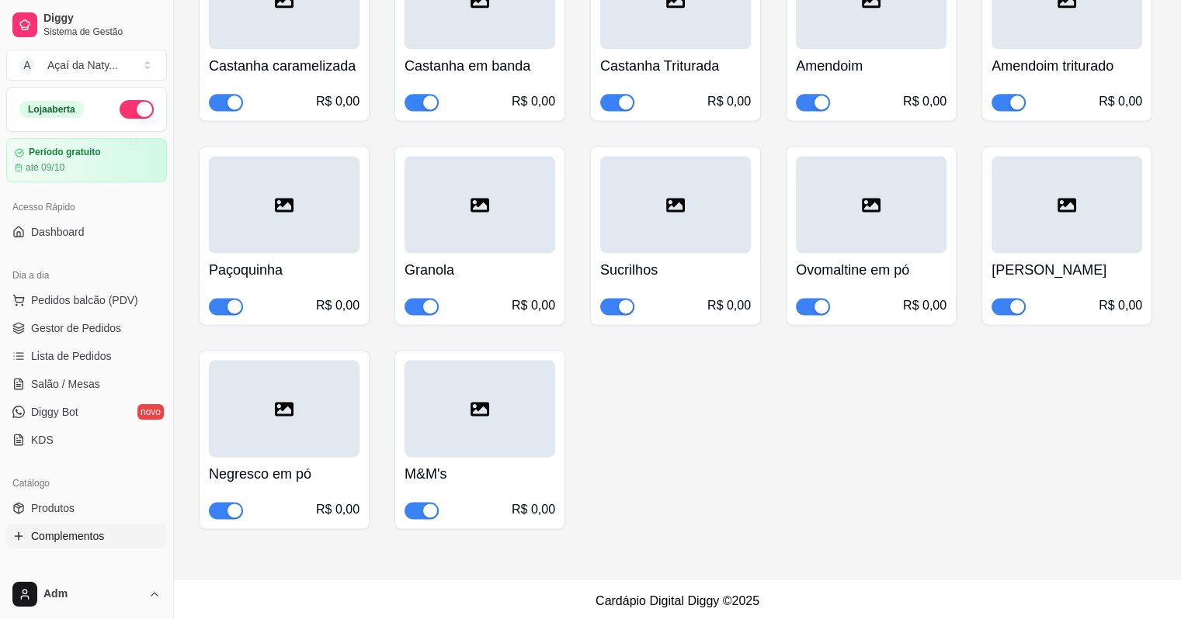
click at [428, 569] on div "button" at bounding box center [430, 576] width 14 height 14
click at [231, 569] on div "button" at bounding box center [234, 576] width 14 height 14
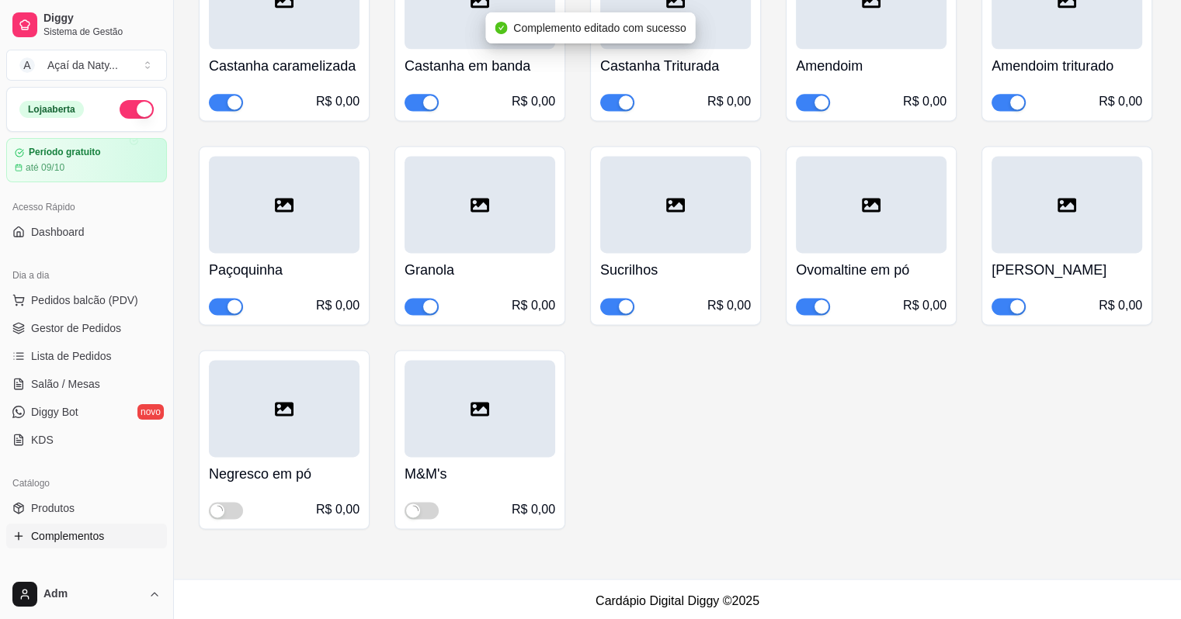
click at [219, 363] on span "button" at bounding box center [226, 371] width 34 height 17
click at [422, 318] on div "Granola R$ 0,00" at bounding box center [479, 300] width 171 height 179
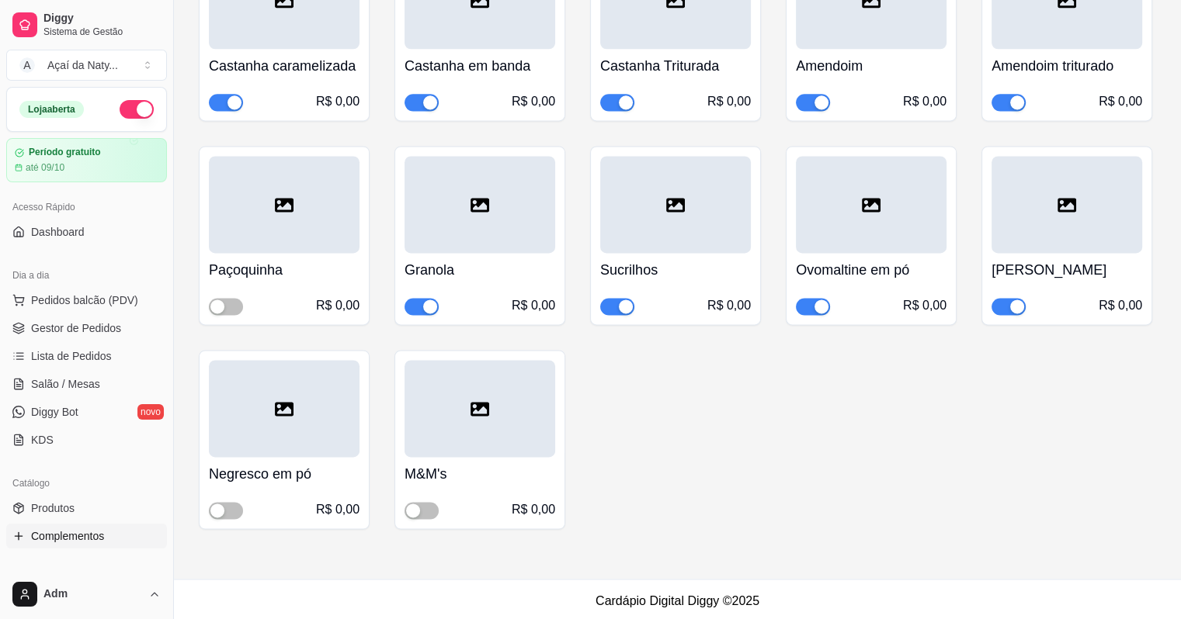
click at [421, 363] on span "button" at bounding box center [421, 371] width 34 height 17
click at [615, 363] on button "button" at bounding box center [617, 371] width 34 height 17
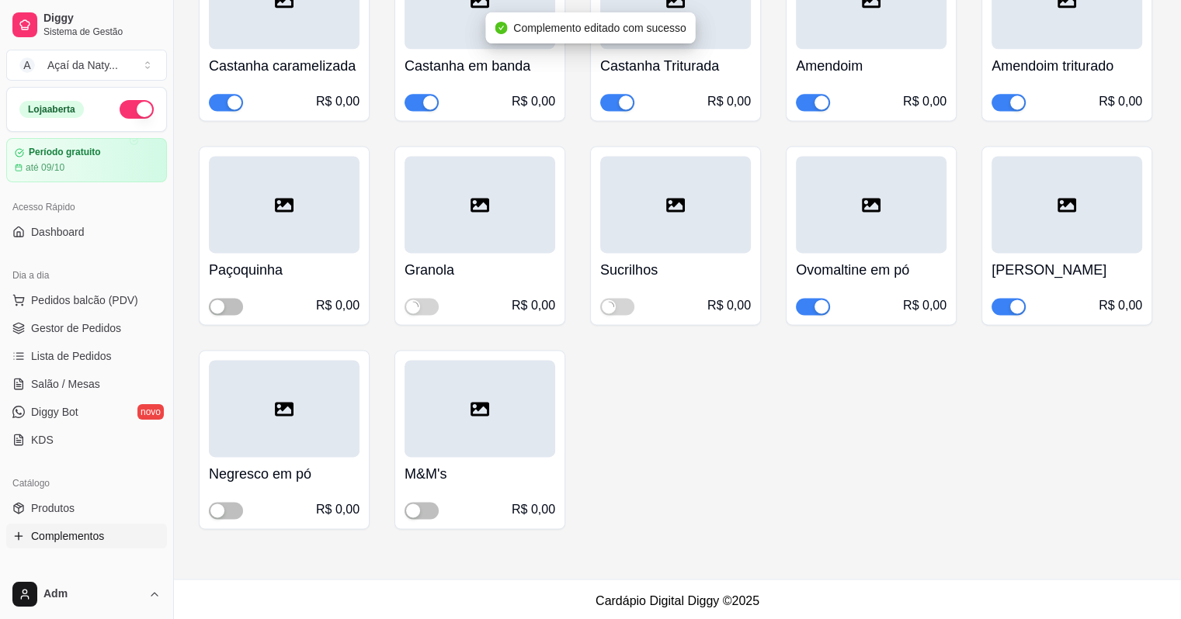
click at [814, 363] on button "button" at bounding box center [813, 371] width 34 height 17
click at [1016, 365] on div "button" at bounding box center [1017, 372] width 14 height 14
click at [1003, 159] on span "button" at bounding box center [1008, 167] width 34 height 17
click at [803, 159] on span "button" at bounding box center [813, 167] width 34 height 17
click at [619, 161] on div "button" at bounding box center [626, 168] width 14 height 14
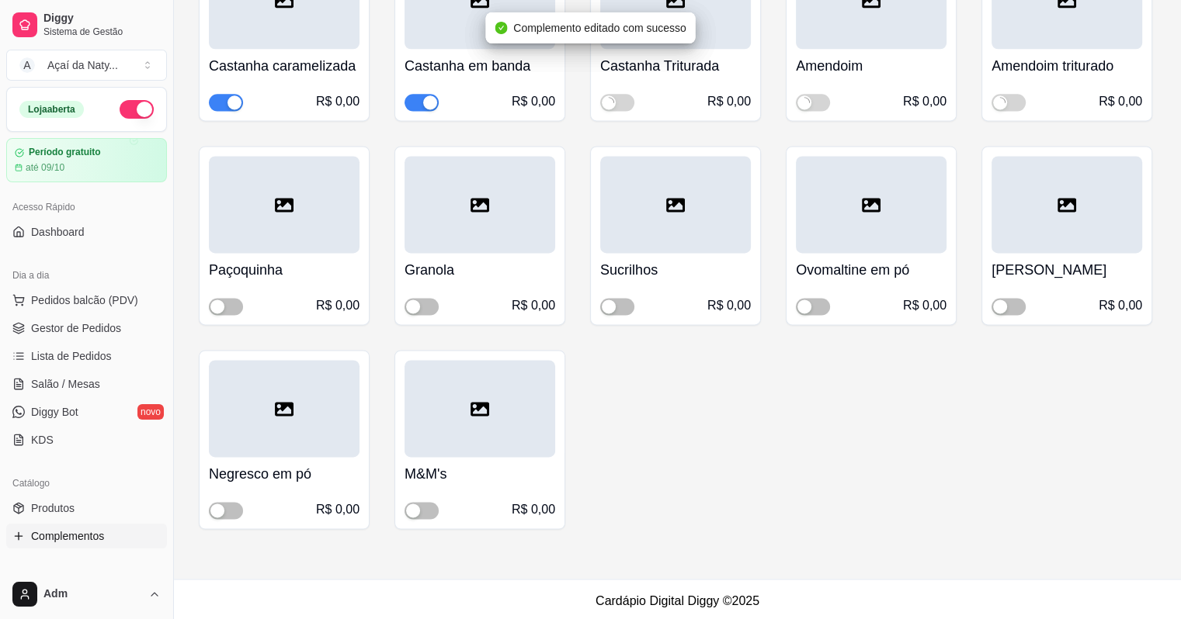
click at [425, 161] on div "button" at bounding box center [430, 168] width 14 height 14
click at [214, 159] on span "button" at bounding box center [226, 167] width 34 height 17
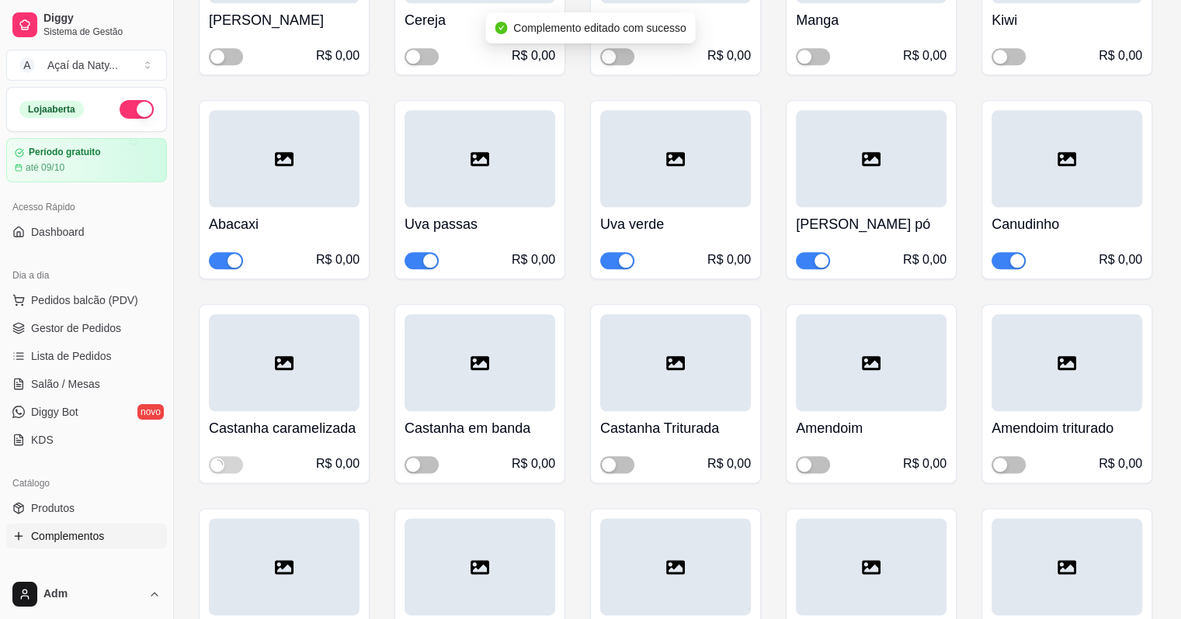
scroll to position [1716, 0]
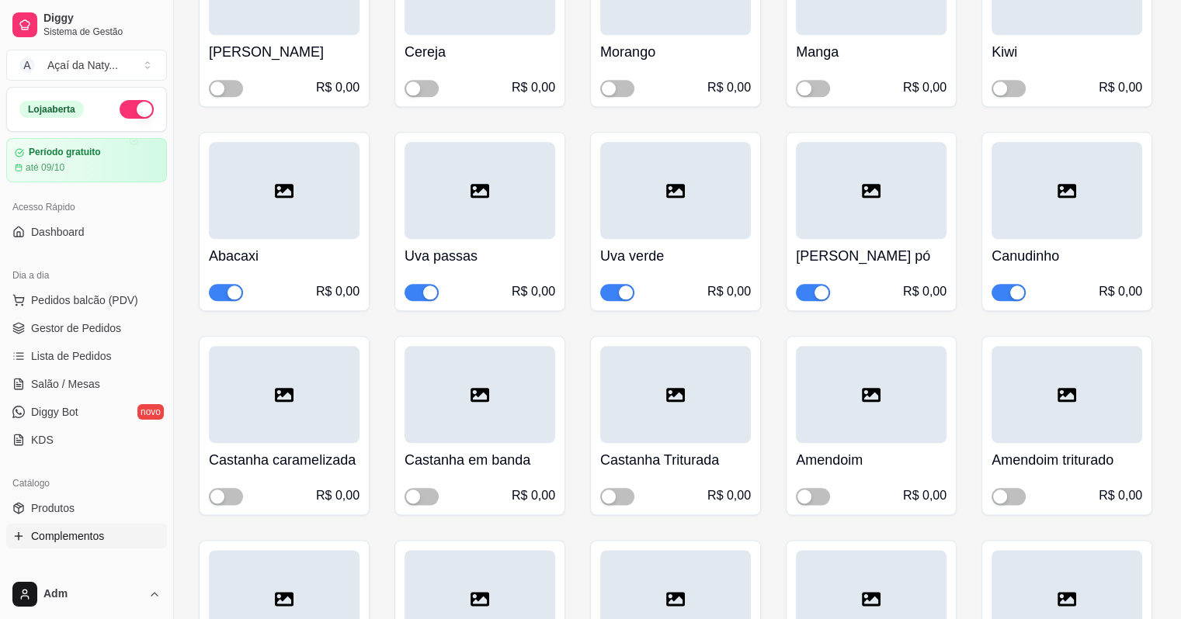
click at [1015, 299] on div "Canudinho R$ 0,00" at bounding box center [1066, 275] width 171 height 201
click at [1009, 349] on button "button" at bounding box center [1008, 357] width 34 height 17
click at [813, 349] on button "button" at bounding box center [813, 357] width 34 height 17
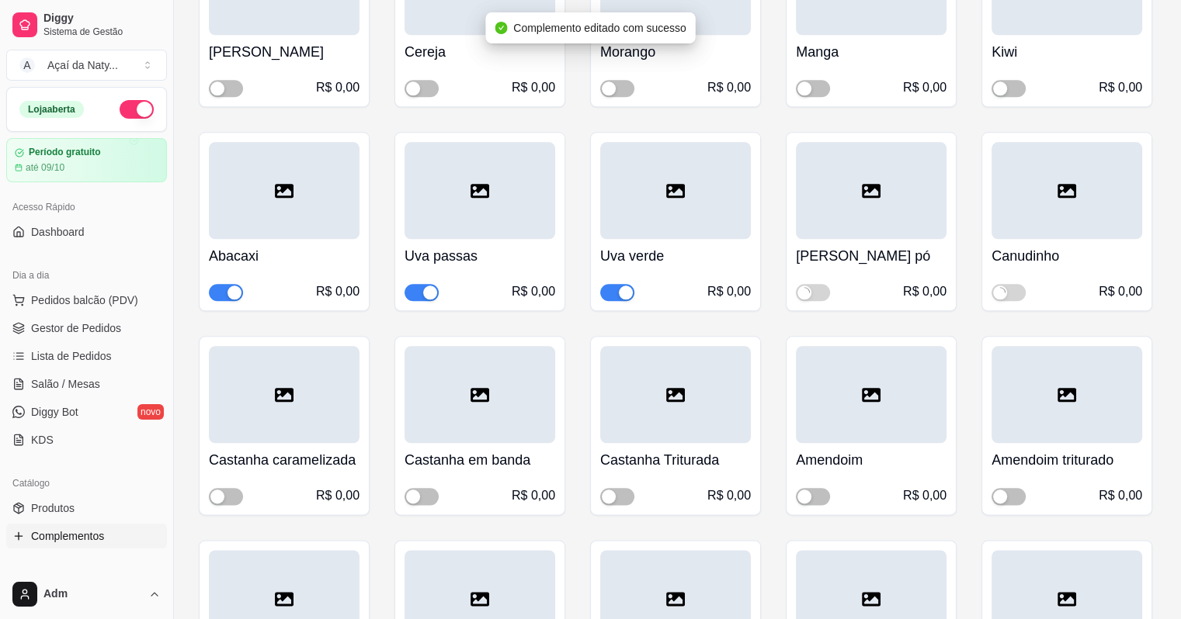
click at [606, 349] on span "button" at bounding box center [617, 357] width 34 height 17
click at [413, 349] on span "button" at bounding box center [421, 357] width 34 height 17
click at [220, 349] on span "button" at bounding box center [226, 357] width 34 height 17
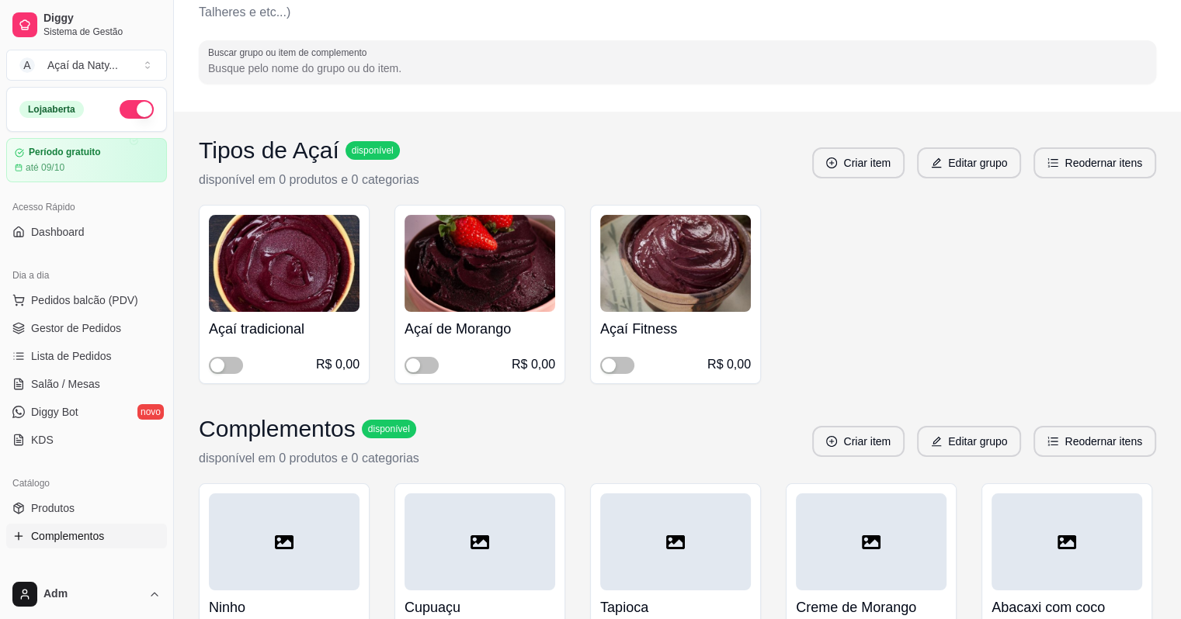
scroll to position [0, 0]
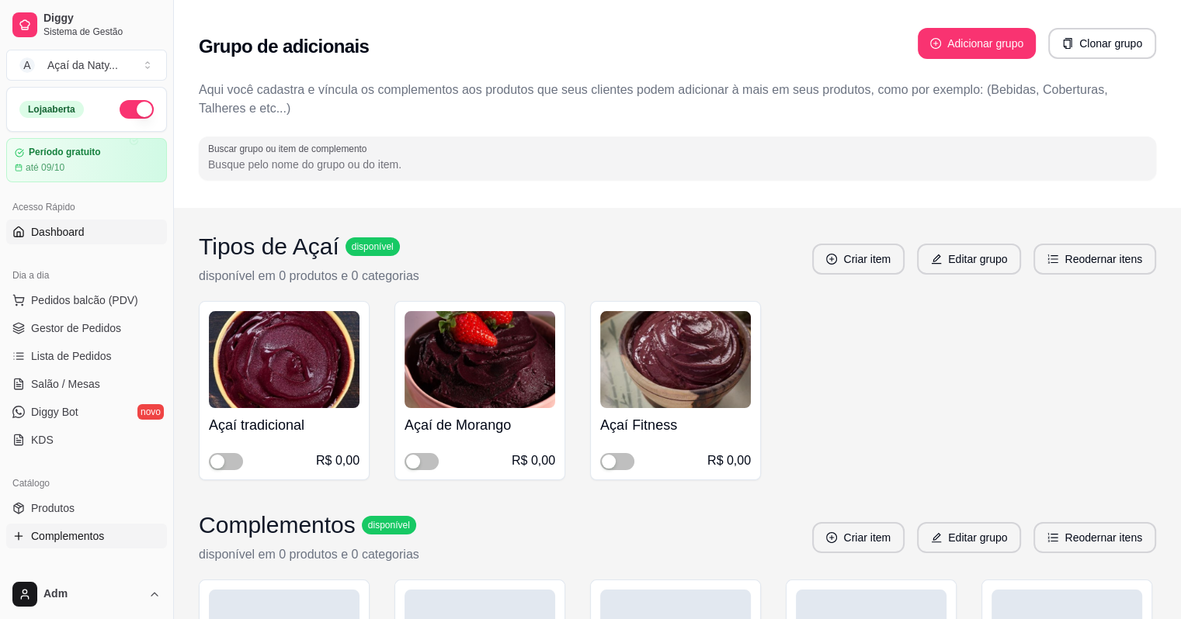
click at [83, 226] on span "Dashboard" at bounding box center [58, 232] width 54 height 16
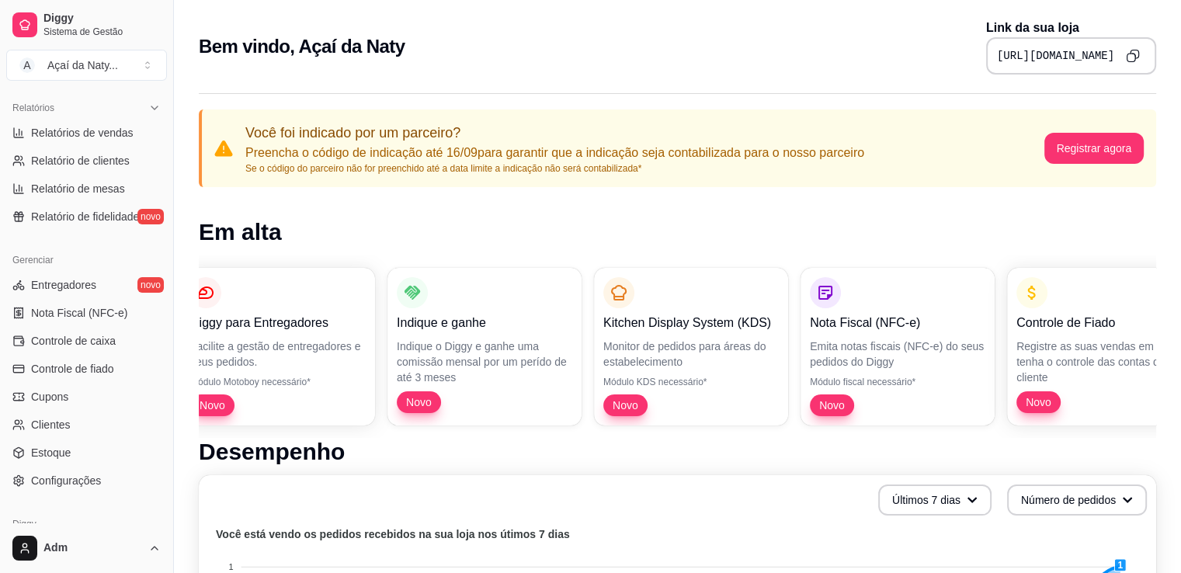
scroll to position [543, 0]
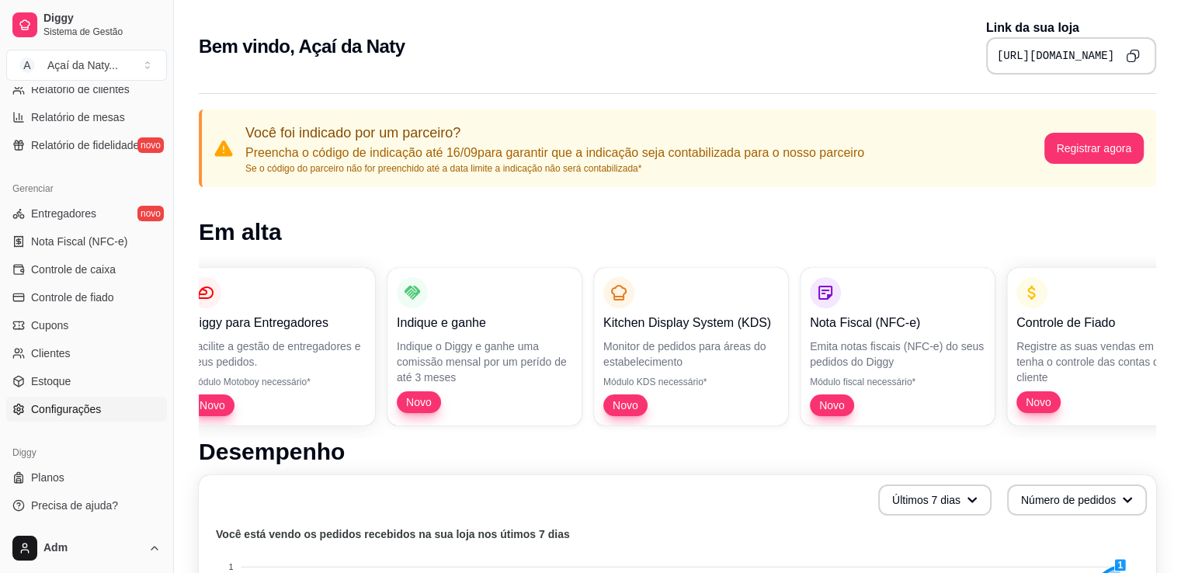
click at [92, 407] on span "Configurações" at bounding box center [66, 409] width 70 height 16
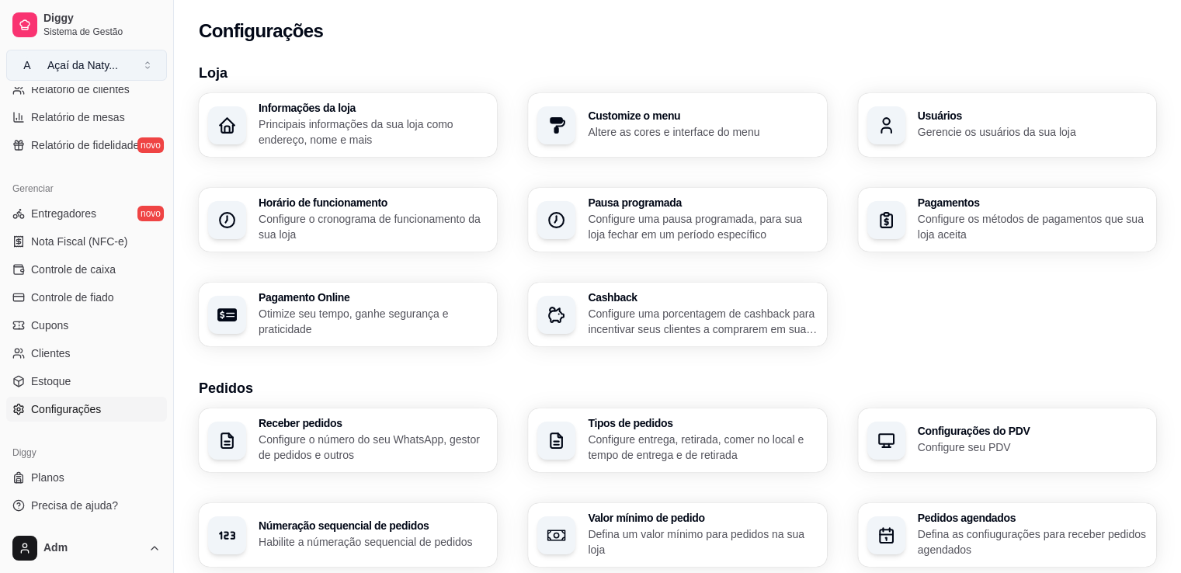
click at [139, 63] on button "A Açaí da Naty ..." at bounding box center [86, 65] width 161 height 31
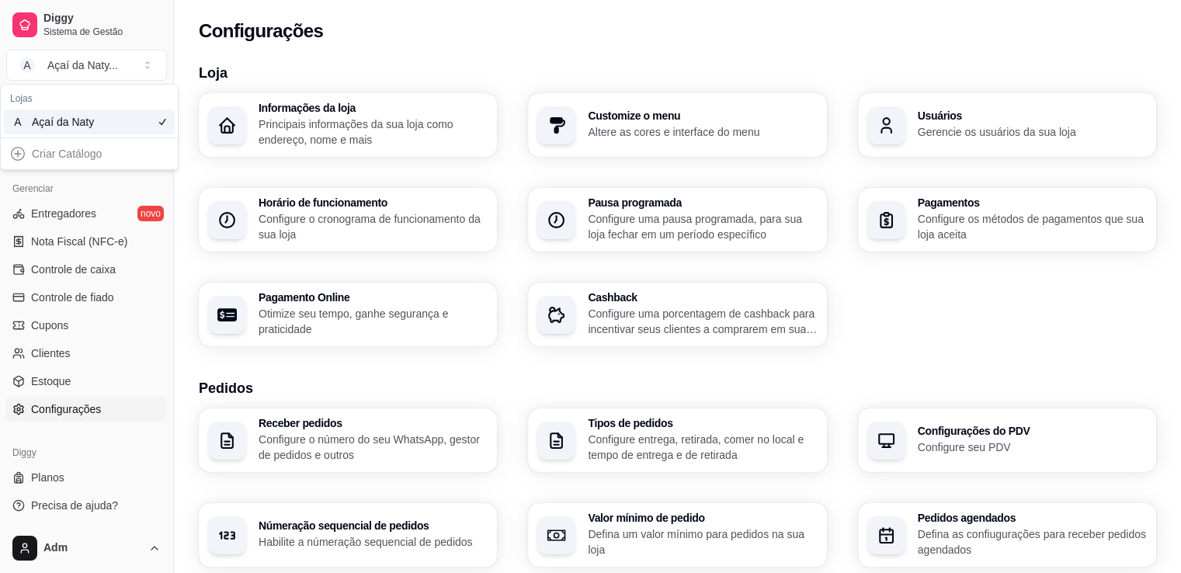
click at [116, 120] on div "A Açaí da Naty" at bounding box center [89, 121] width 171 height 25
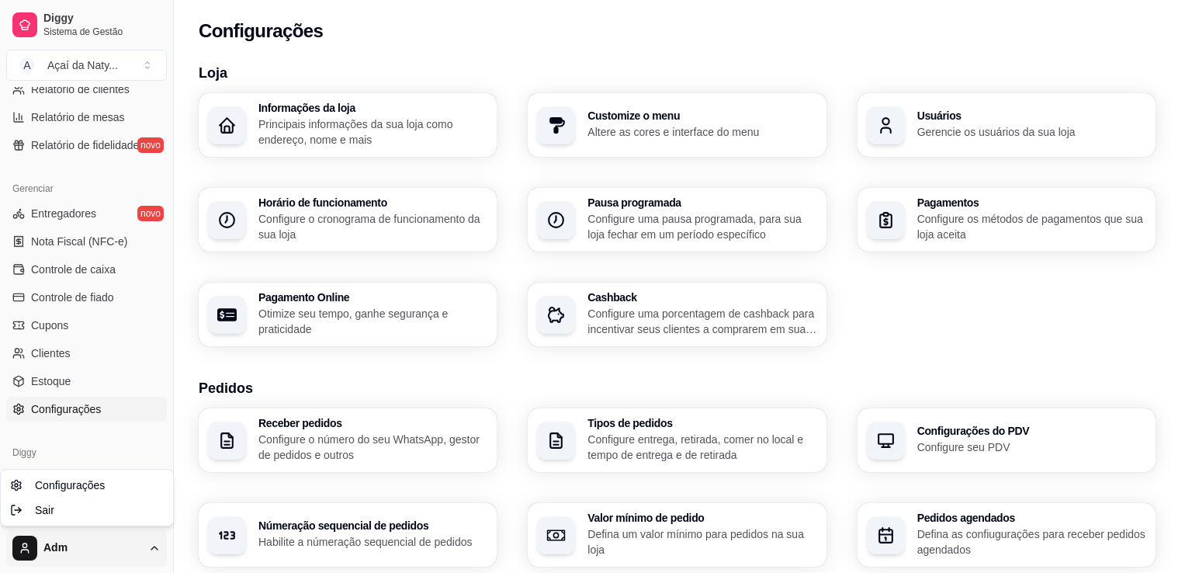
click at [54, 547] on html "Diggy Sistema de Gestão A Açaí da Naty ... Loja aberta Período gratuito até 09/…" at bounding box center [596, 286] width 1192 height 573
click at [58, 510] on div "Sair" at bounding box center [87, 510] width 166 height 25
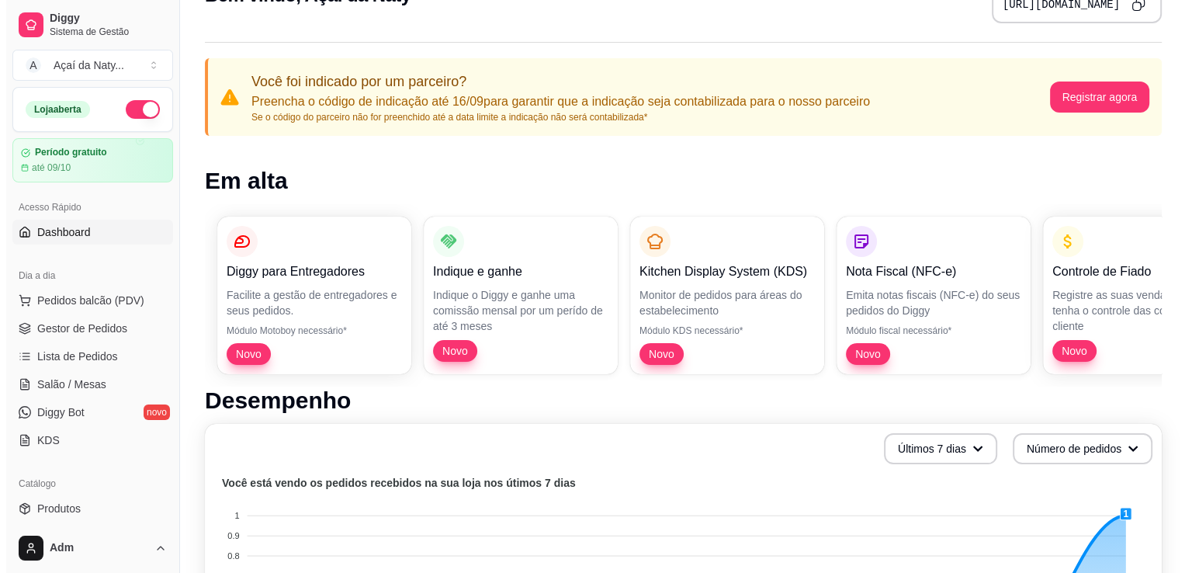
scroll to position [16, 0]
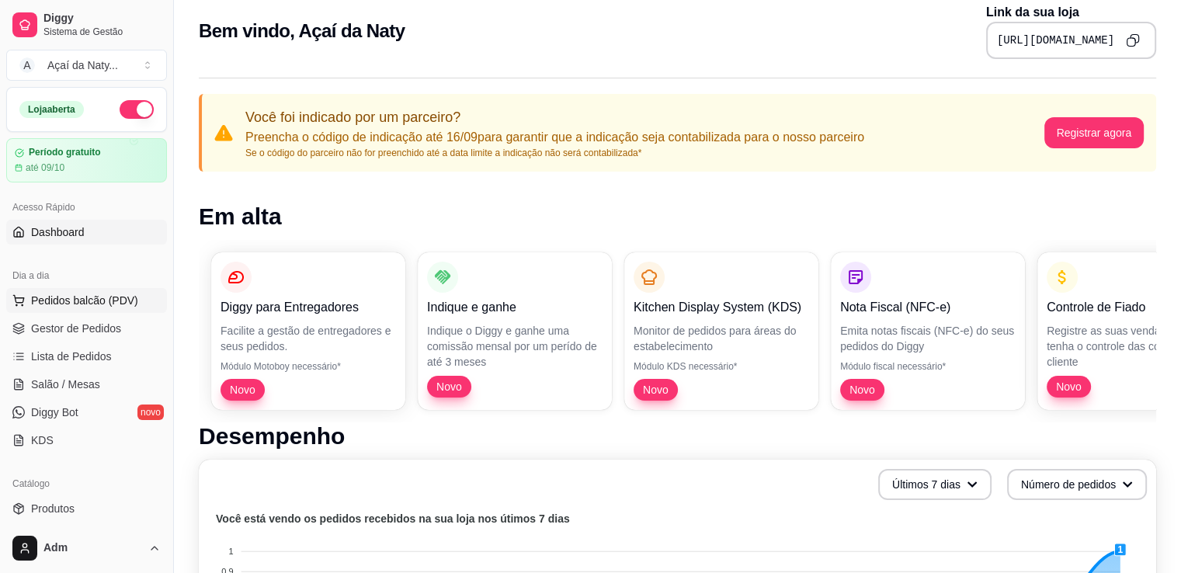
click at [93, 296] on span "Pedidos balcão (PDV)" at bounding box center [84, 301] width 107 height 16
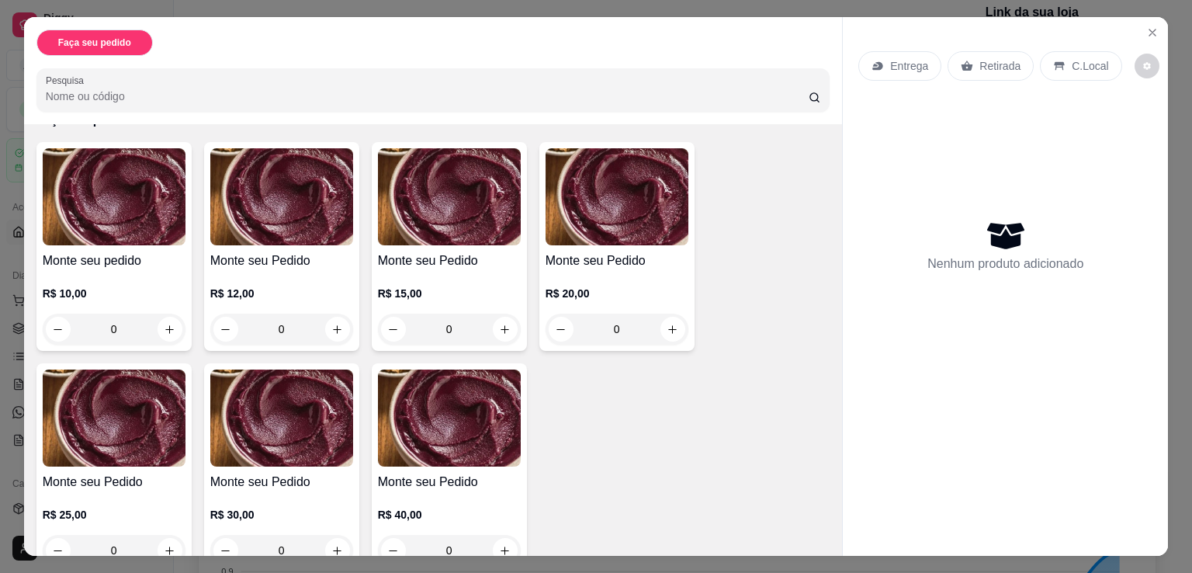
scroll to position [112, 0]
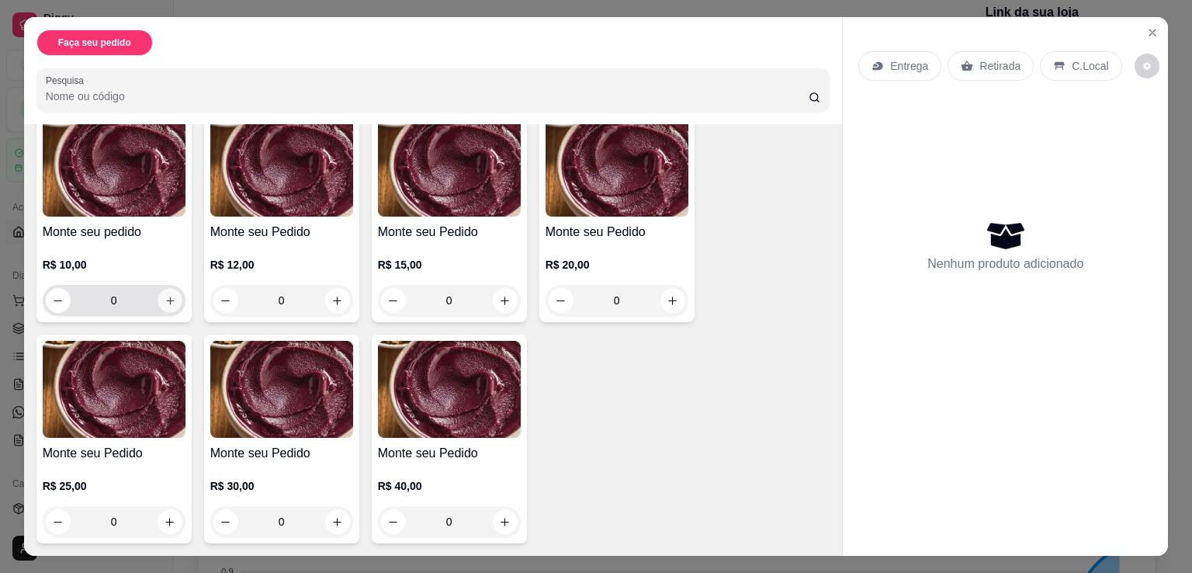
click at [166, 297] on icon "increase-product-quantity" at bounding box center [170, 301] width 8 height 8
type input "1"
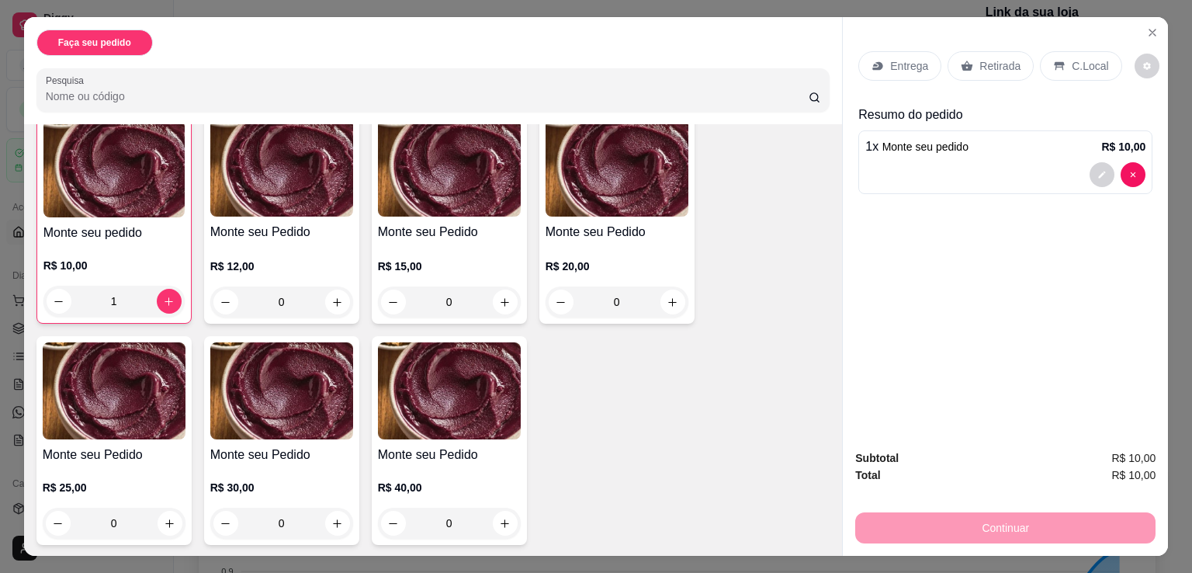
click at [980, 58] on p "Retirada" at bounding box center [1000, 66] width 41 height 16
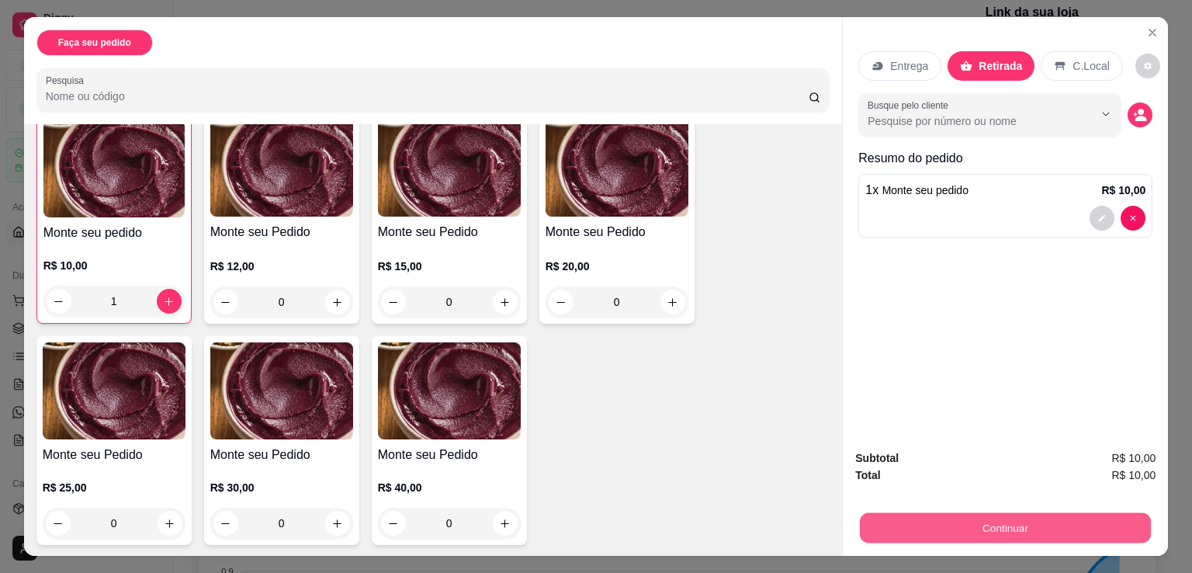
click at [1001, 526] on button "Continuar" at bounding box center [1005, 527] width 291 height 30
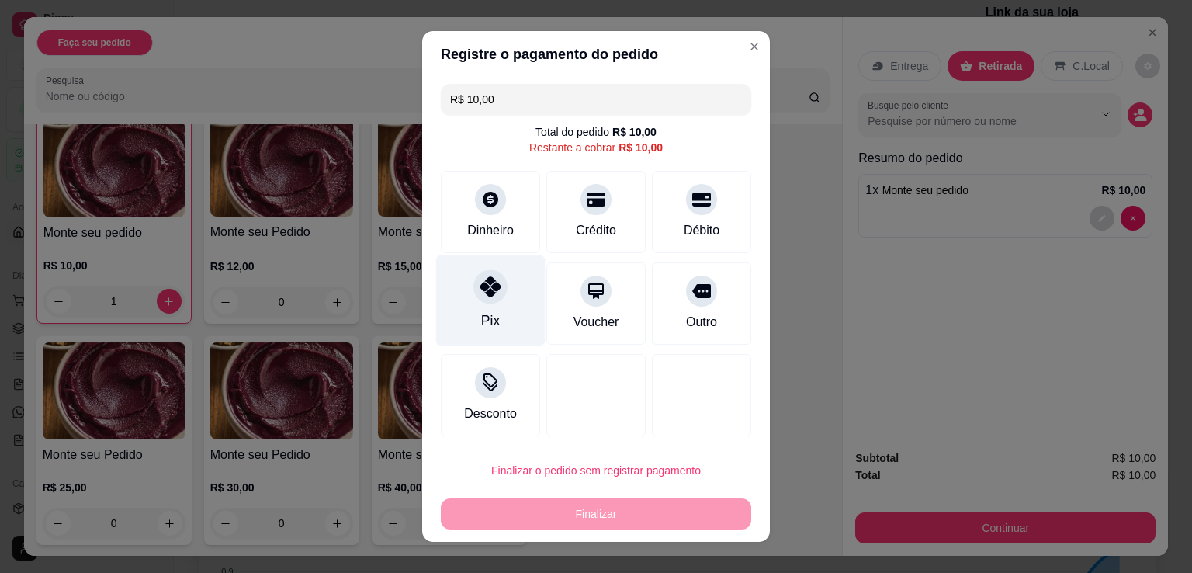
click at [490, 296] on icon at bounding box center [491, 286] width 20 height 20
type input "R$ 0,00"
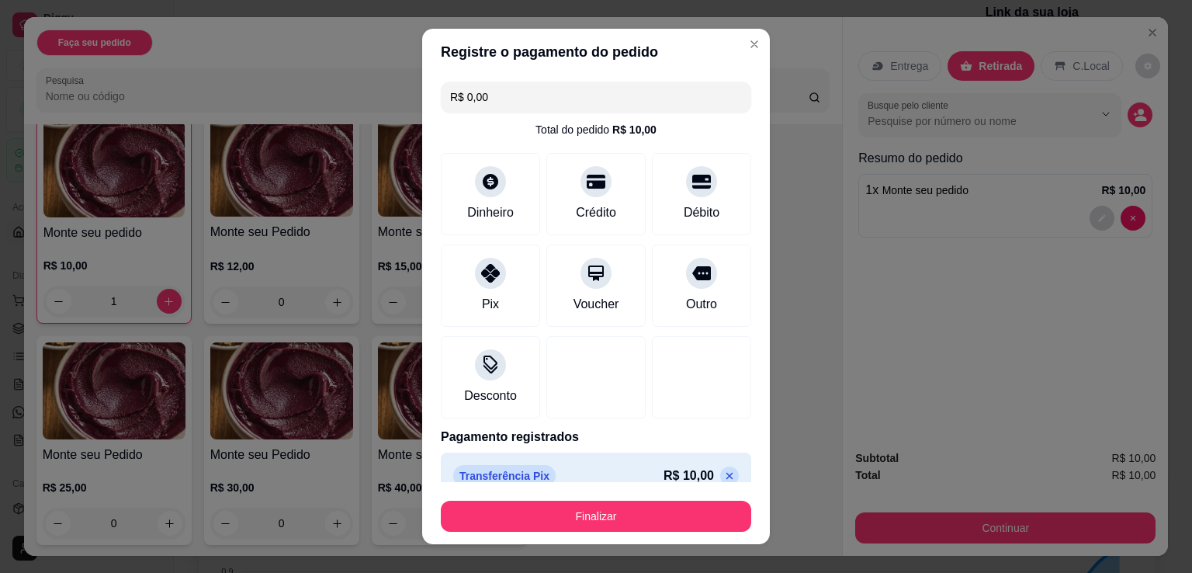
scroll to position [22, 0]
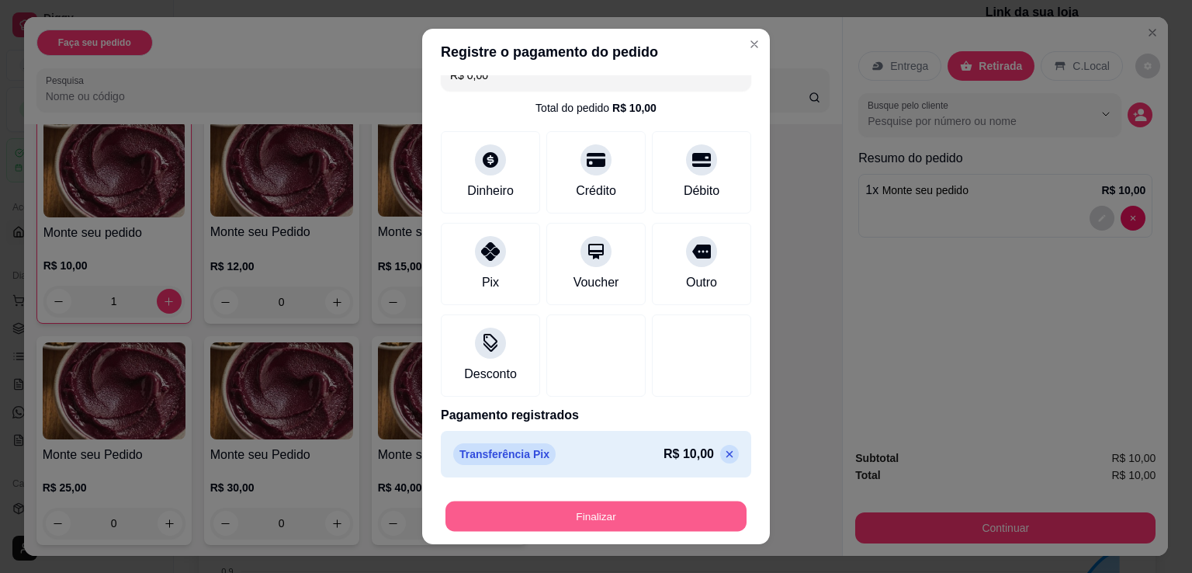
click at [622, 519] on button "Finalizar" at bounding box center [596, 516] width 301 height 30
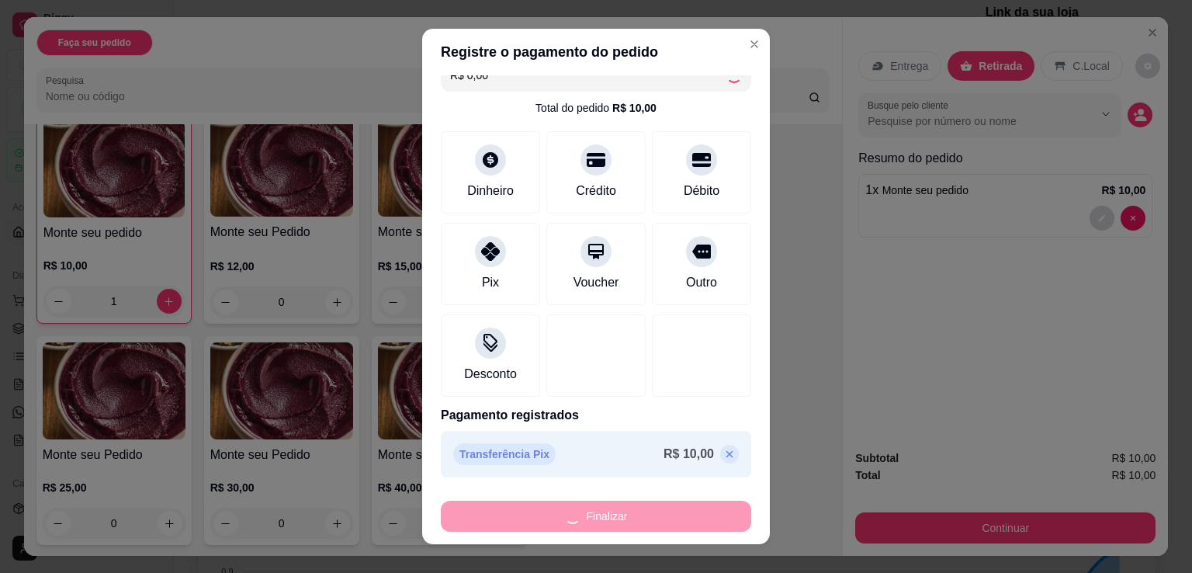
type input "0"
type input "-R$ 10,00"
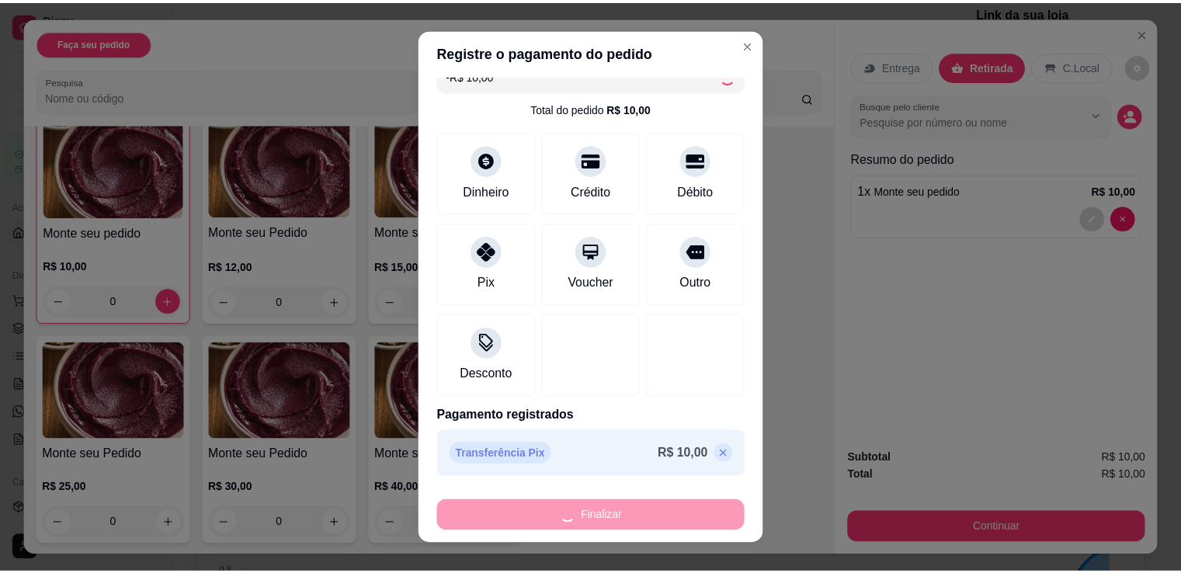
scroll to position [112, 0]
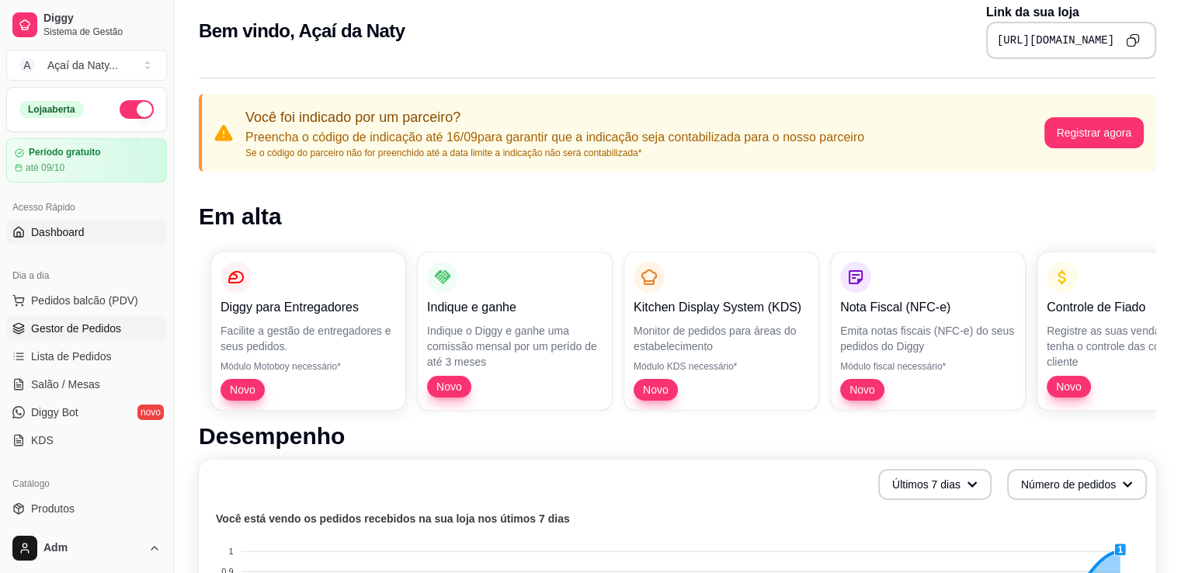
click at [94, 333] on span "Gestor de Pedidos" at bounding box center [76, 329] width 90 height 16
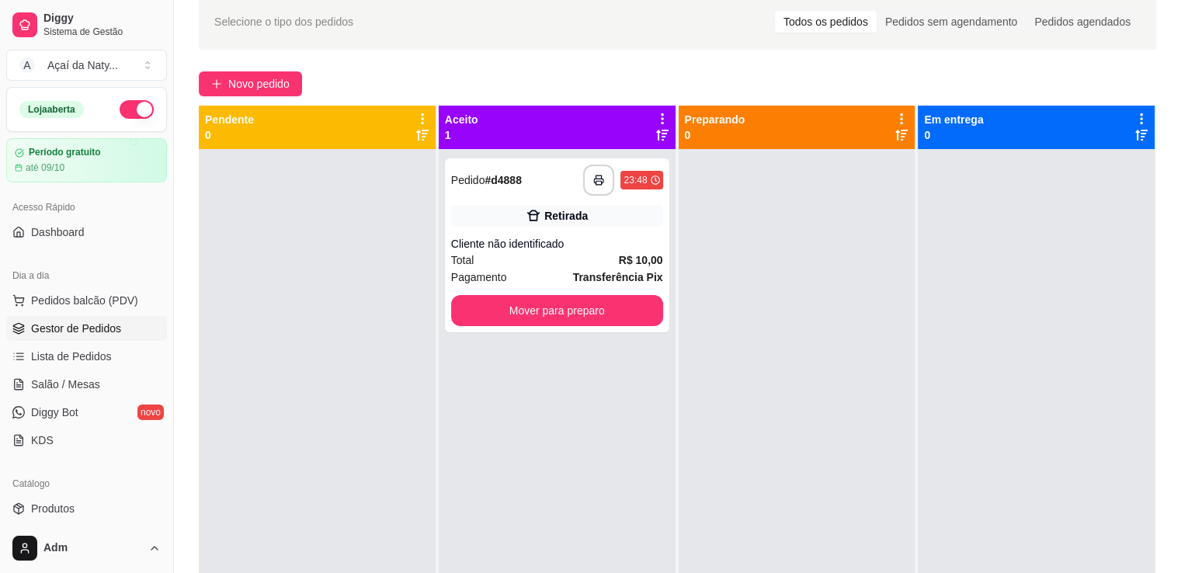
scroll to position [71, 0]
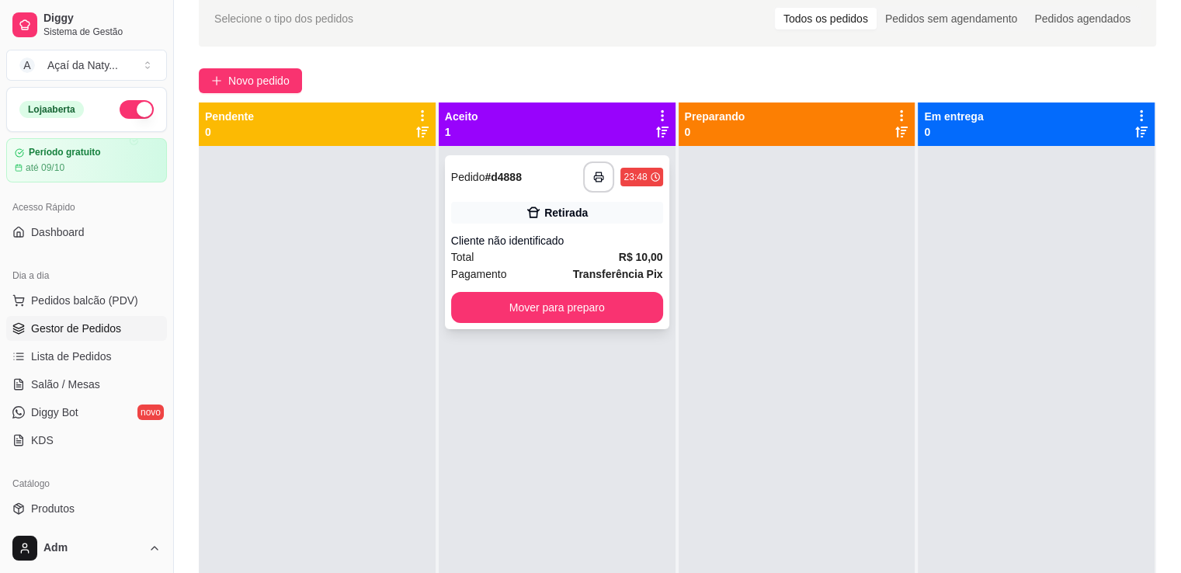
click at [590, 224] on div "**********" at bounding box center [557, 242] width 224 height 174
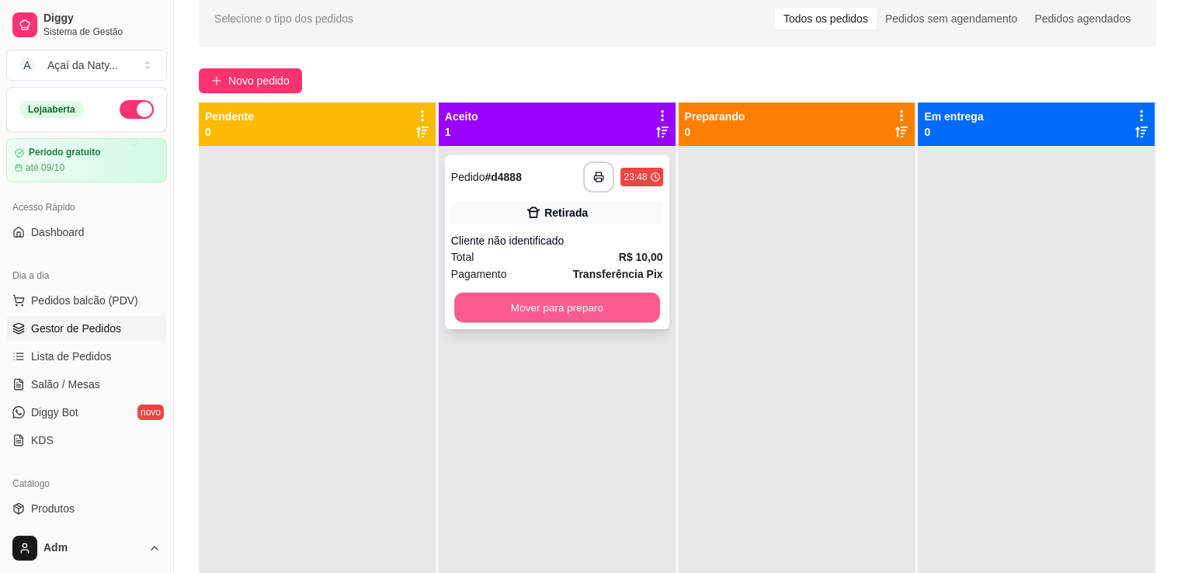
click at [609, 314] on button "Mover para preparo" at bounding box center [557, 308] width 206 height 30
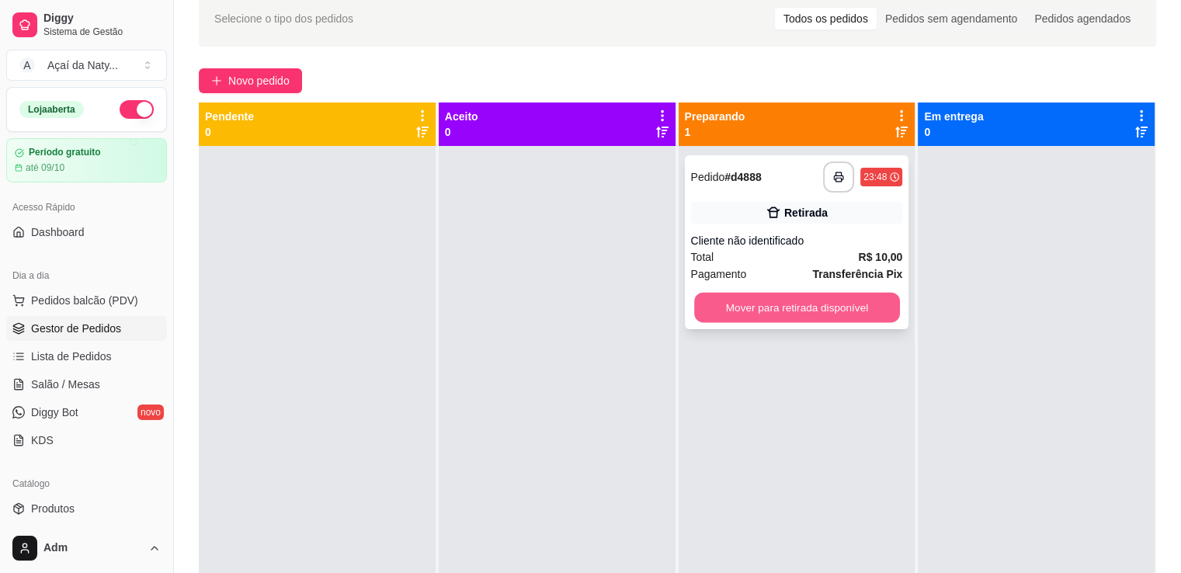
click at [778, 310] on button "Mover para retirada disponível" at bounding box center [797, 308] width 206 height 30
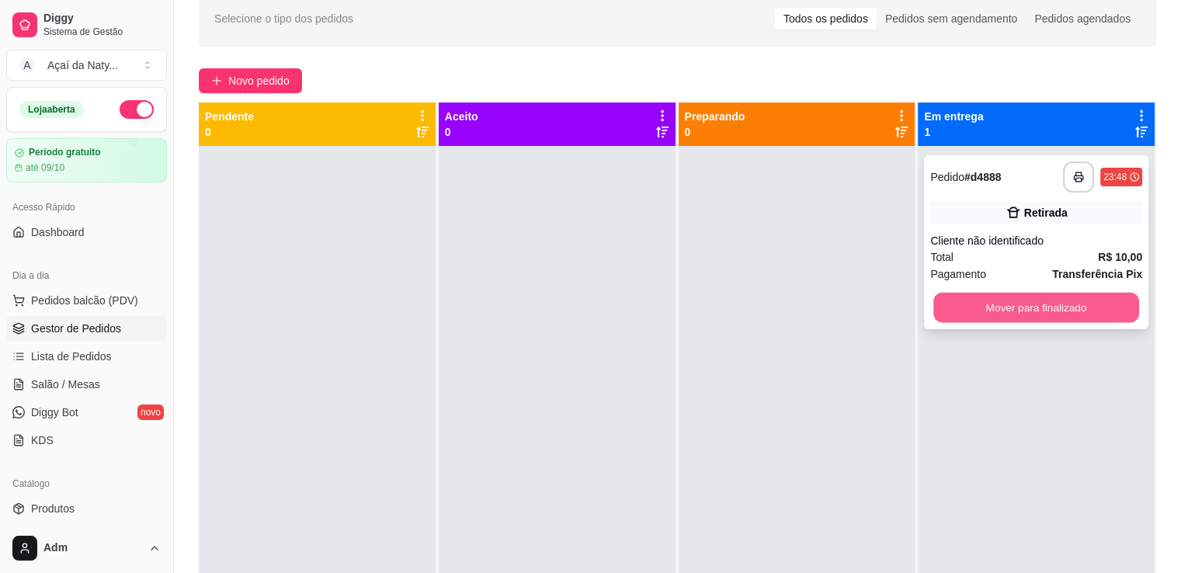
click at [1040, 308] on button "Mover para finalizado" at bounding box center [1036, 308] width 206 height 30
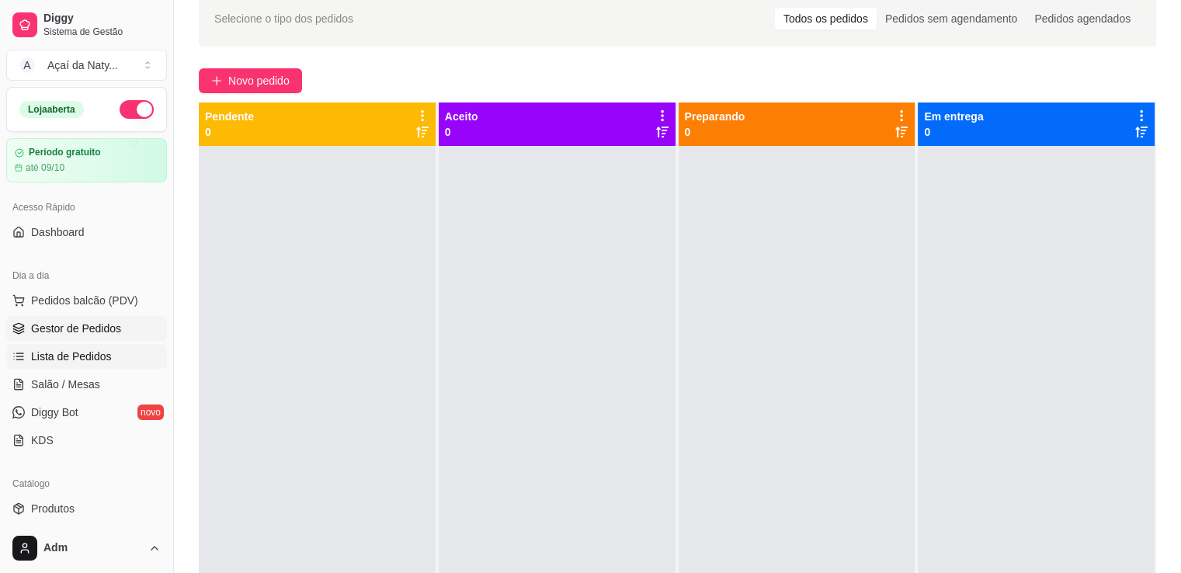
click at [99, 359] on span "Lista de Pedidos" at bounding box center [71, 357] width 81 height 16
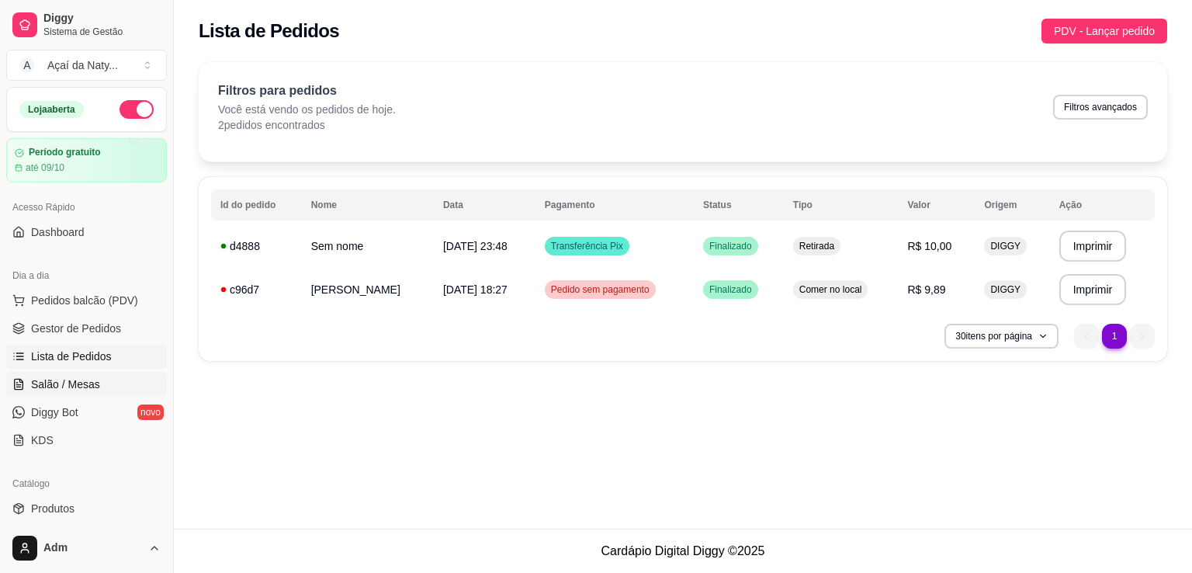
click at [103, 383] on link "Salão / Mesas" at bounding box center [86, 384] width 161 height 25
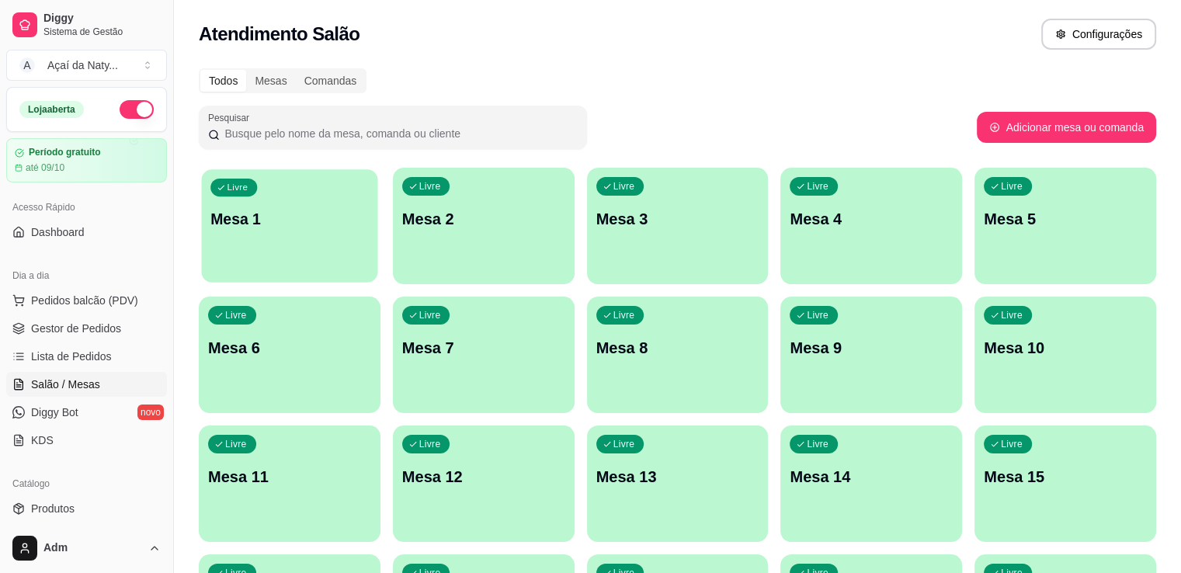
click at [264, 237] on div "Livre Mesa 1" at bounding box center [290, 216] width 176 height 95
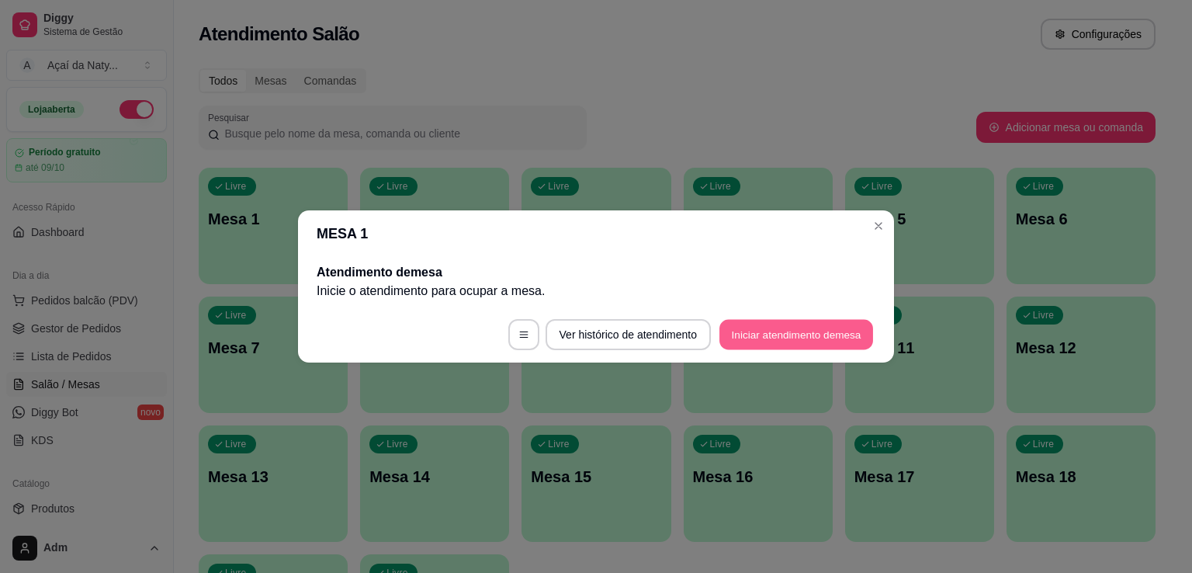
click at [789, 339] on button "Iniciar atendimento de mesa" at bounding box center [797, 335] width 154 height 30
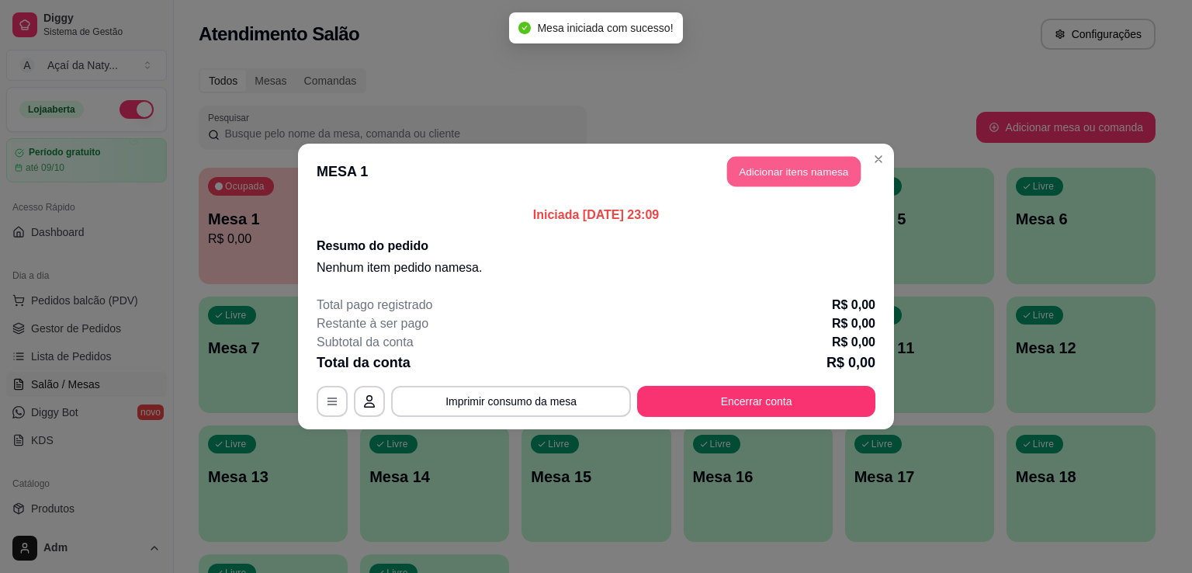
click at [800, 175] on button "Adicionar itens na mesa" at bounding box center [794, 172] width 134 height 30
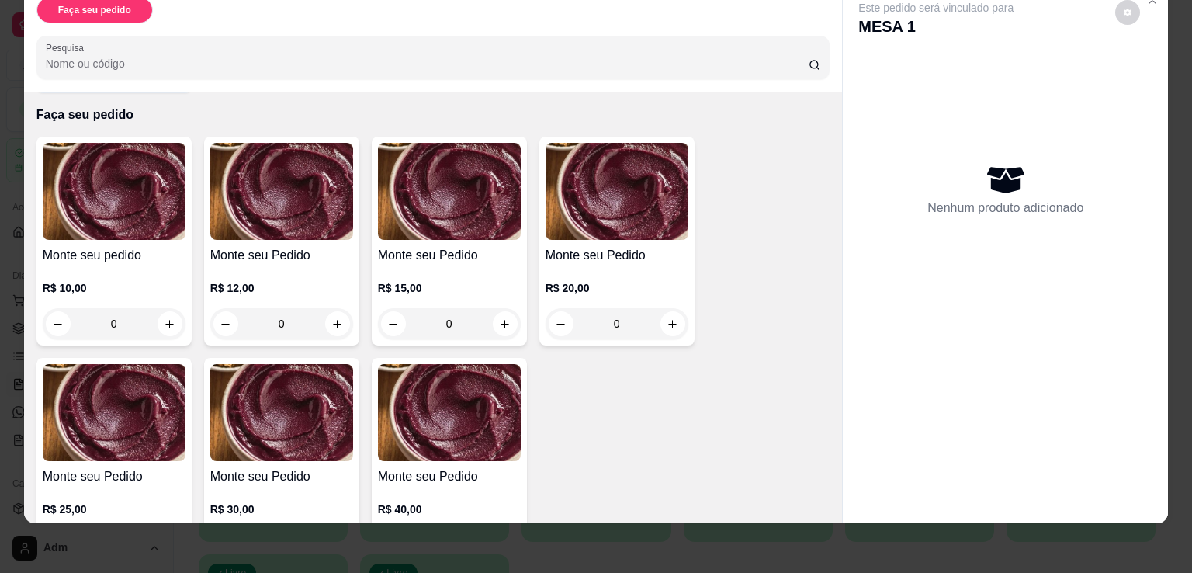
scroll to position [112, 0]
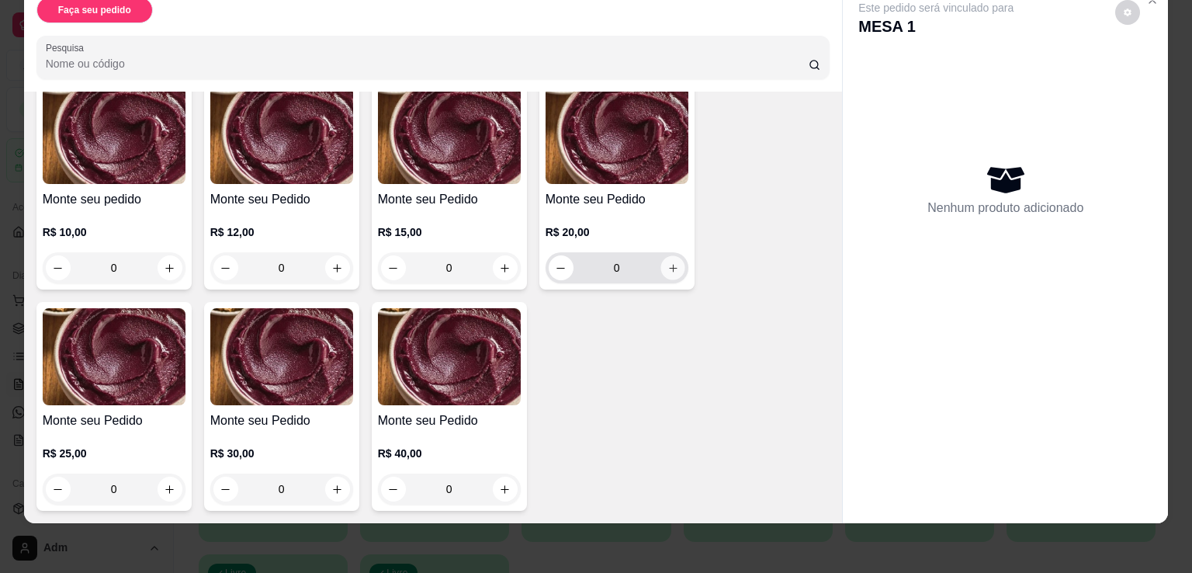
click at [665, 263] on button "increase-product-quantity" at bounding box center [673, 268] width 24 height 24
type input "1"
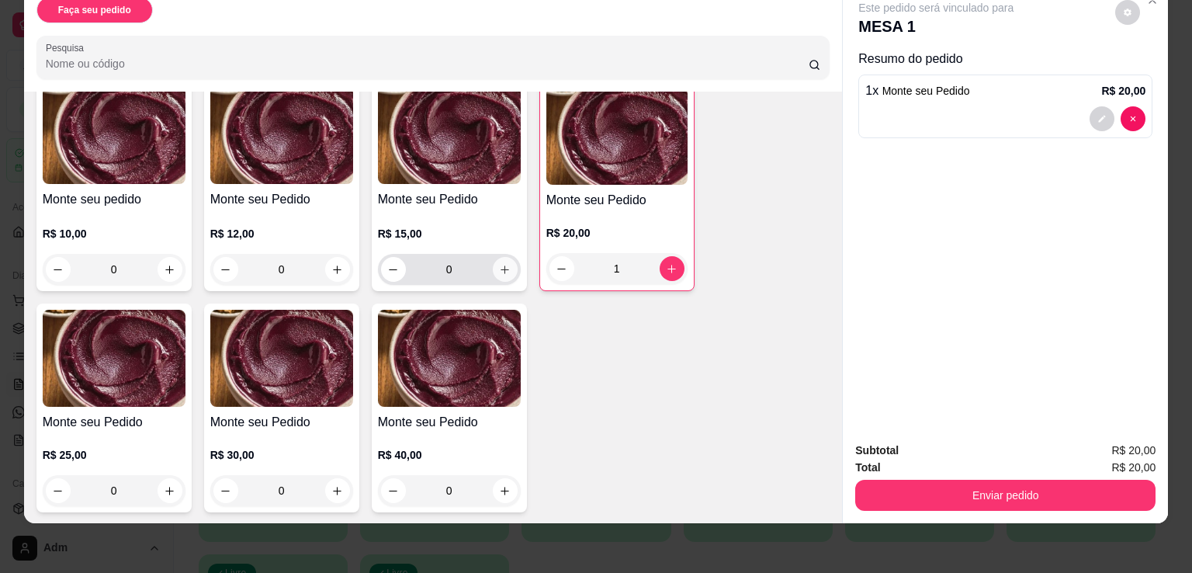
click at [503, 262] on button "increase-product-quantity" at bounding box center [505, 269] width 25 height 25
type input "1"
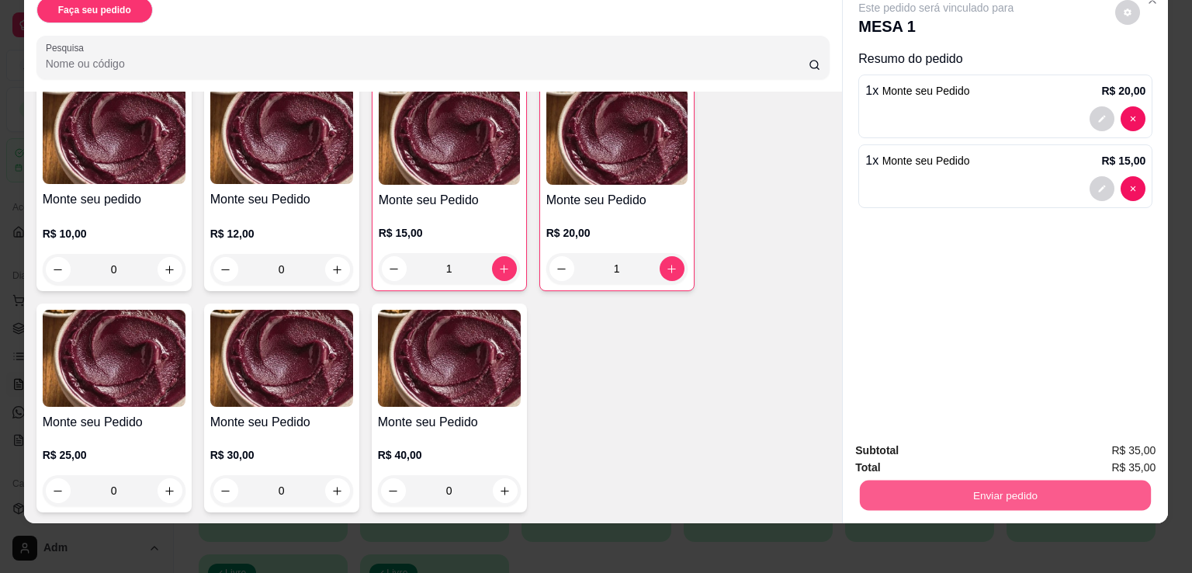
click at [1040, 491] on button "Enviar pedido" at bounding box center [1005, 495] width 291 height 30
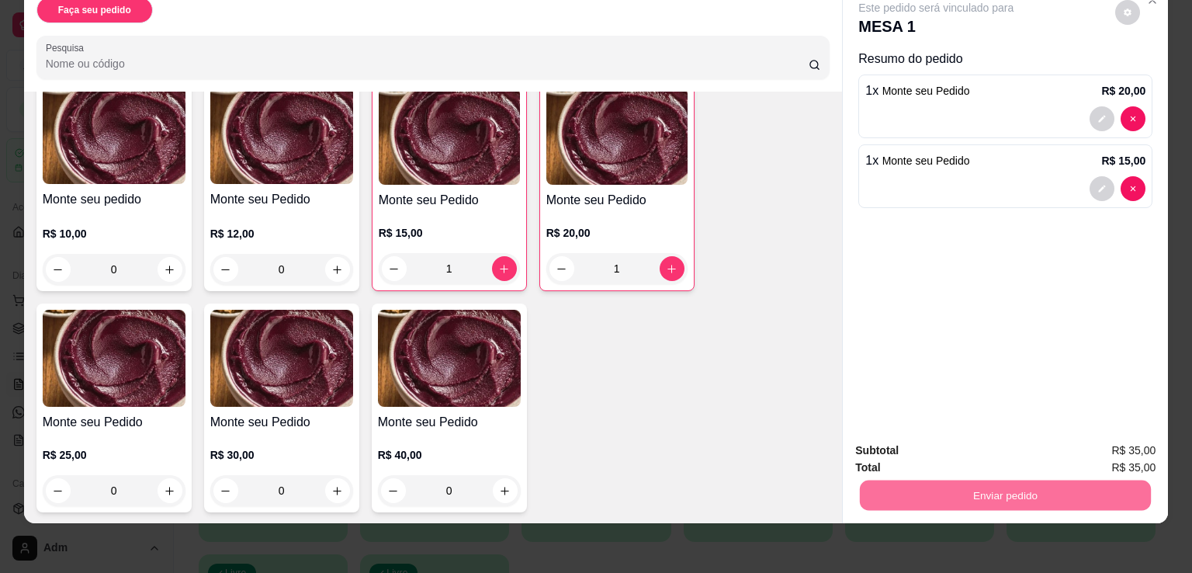
click at [1109, 442] on button "Sim, quero registrar" at bounding box center [1102, 444] width 112 height 29
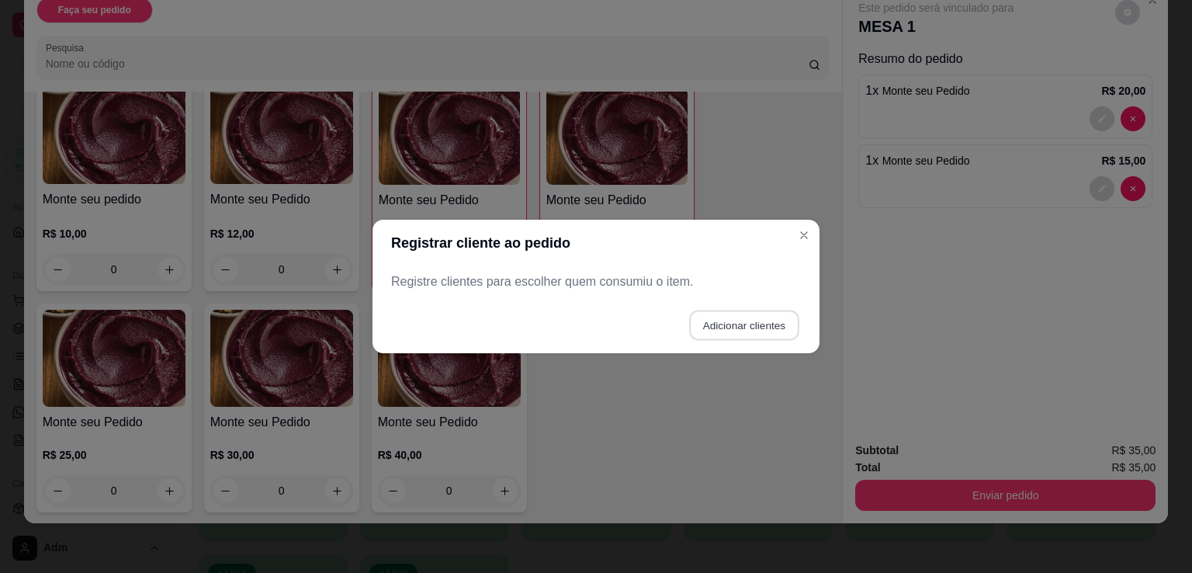
click at [756, 327] on button "Adicionar clientes" at bounding box center [743, 326] width 109 height 30
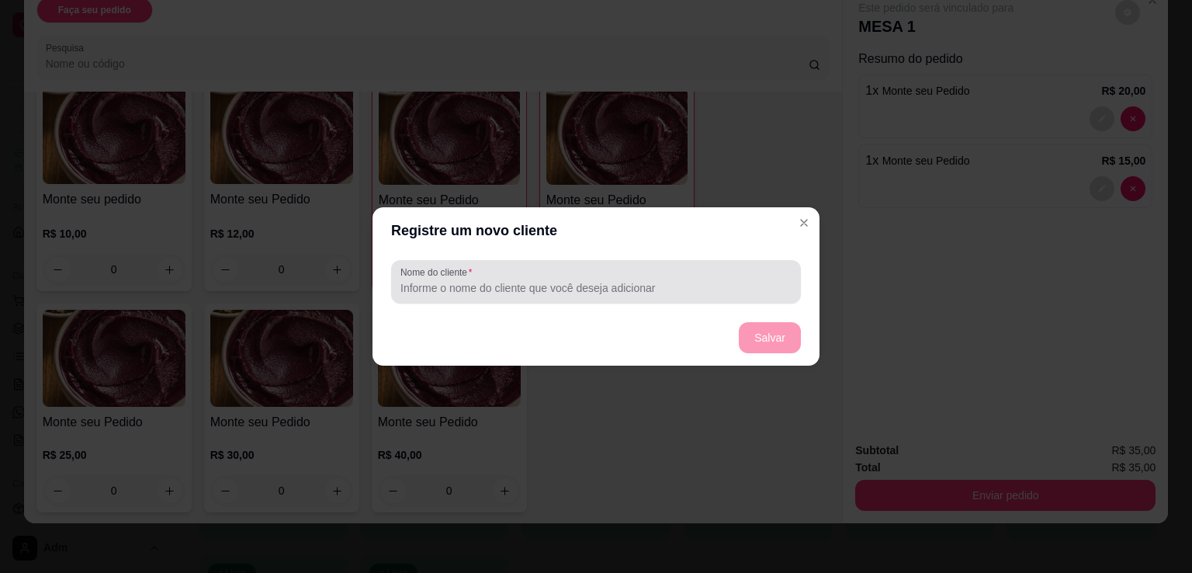
click at [663, 293] on input "Nome do cliente" at bounding box center [596, 288] width 391 height 16
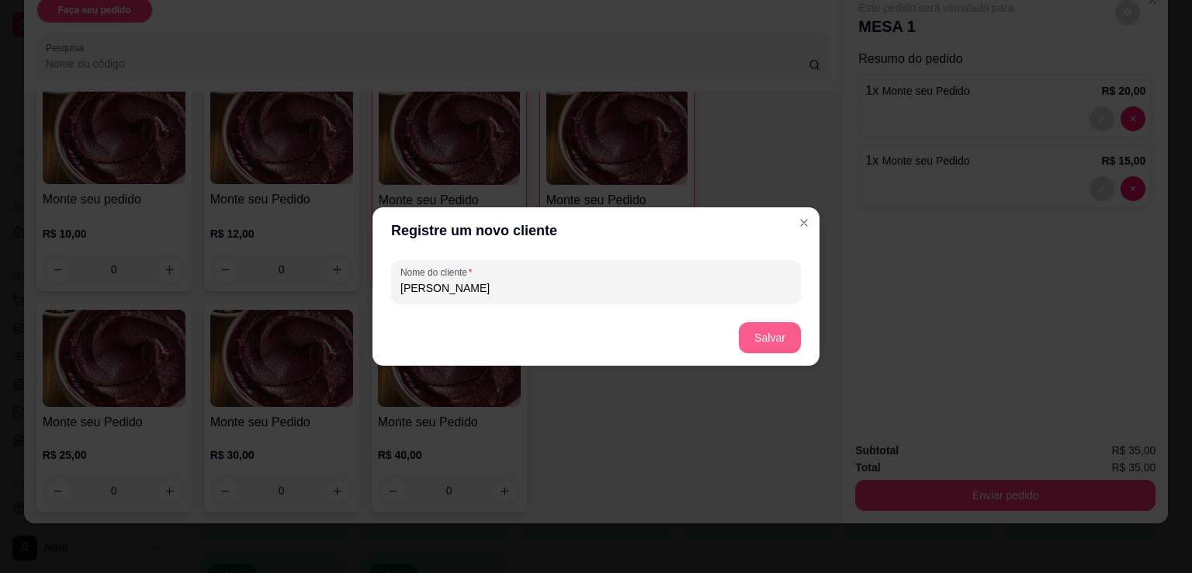
type input "jonas"
click at [763, 345] on button "Salvar" at bounding box center [770, 338] width 61 height 30
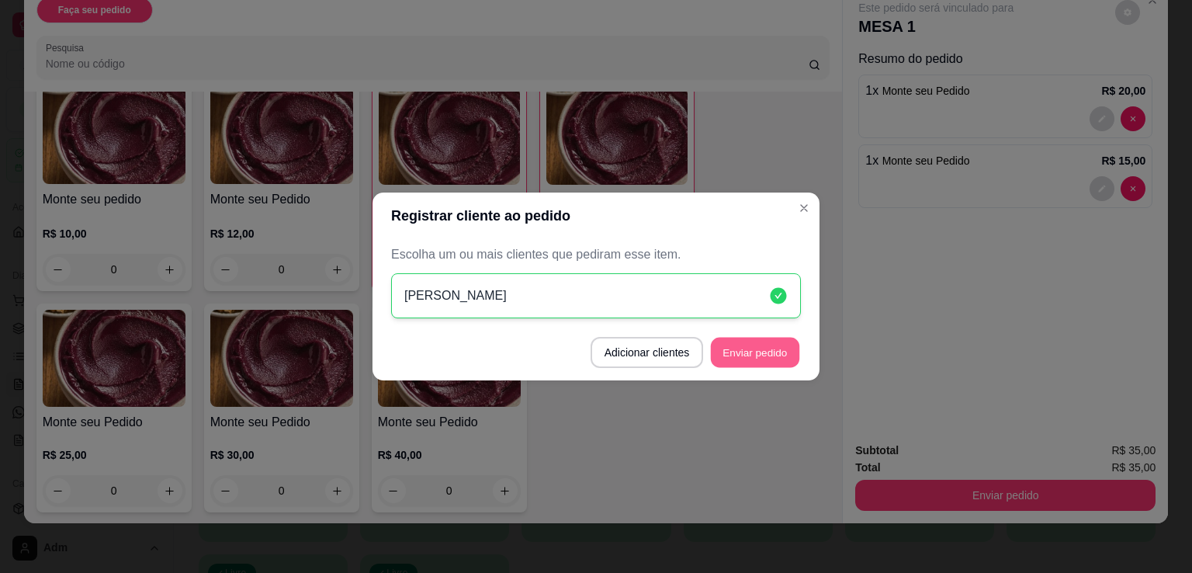
click at [770, 356] on button "Enviar pedido" at bounding box center [755, 353] width 88 height 30
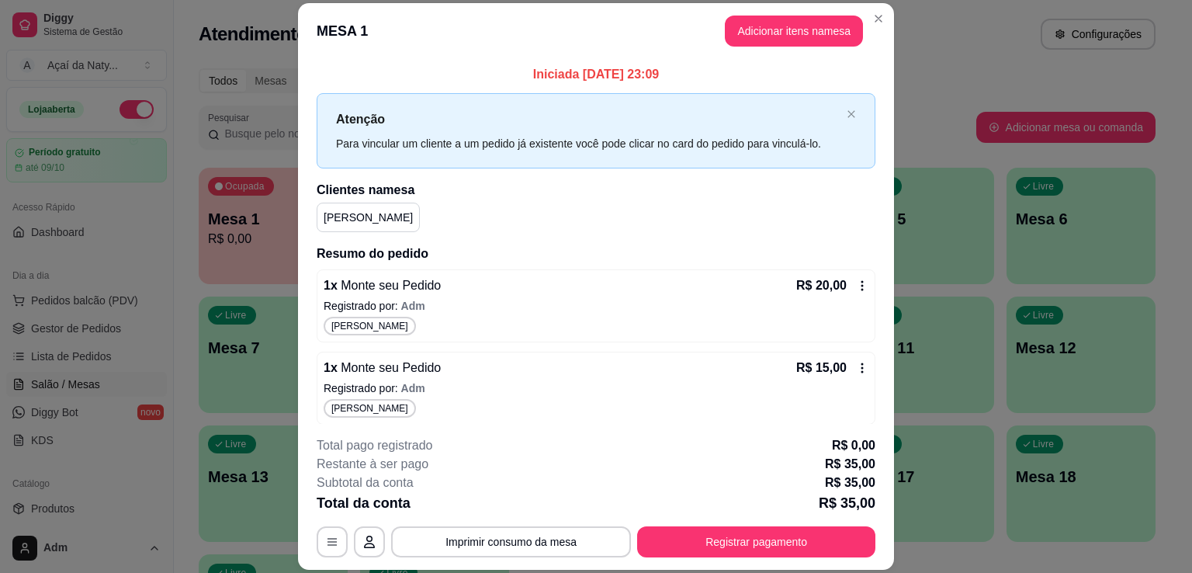
scroll to position [5, 0]
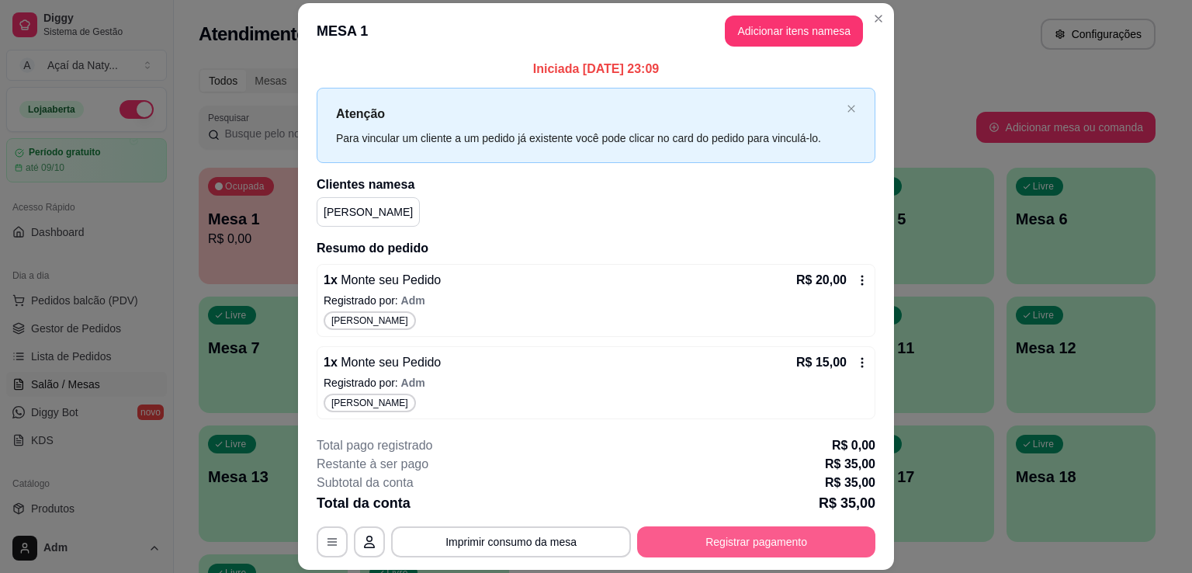
click at [756, 545] on button "Registrar pagamento" at bounding box center [756, 541] width 238 height 31
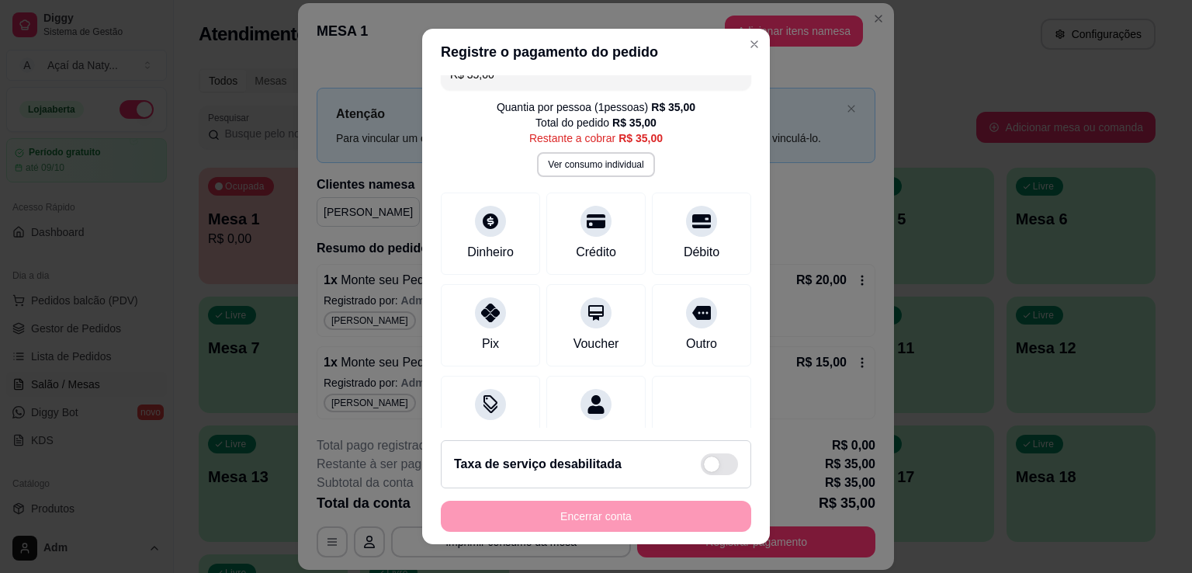
scroll to position [0, 0]
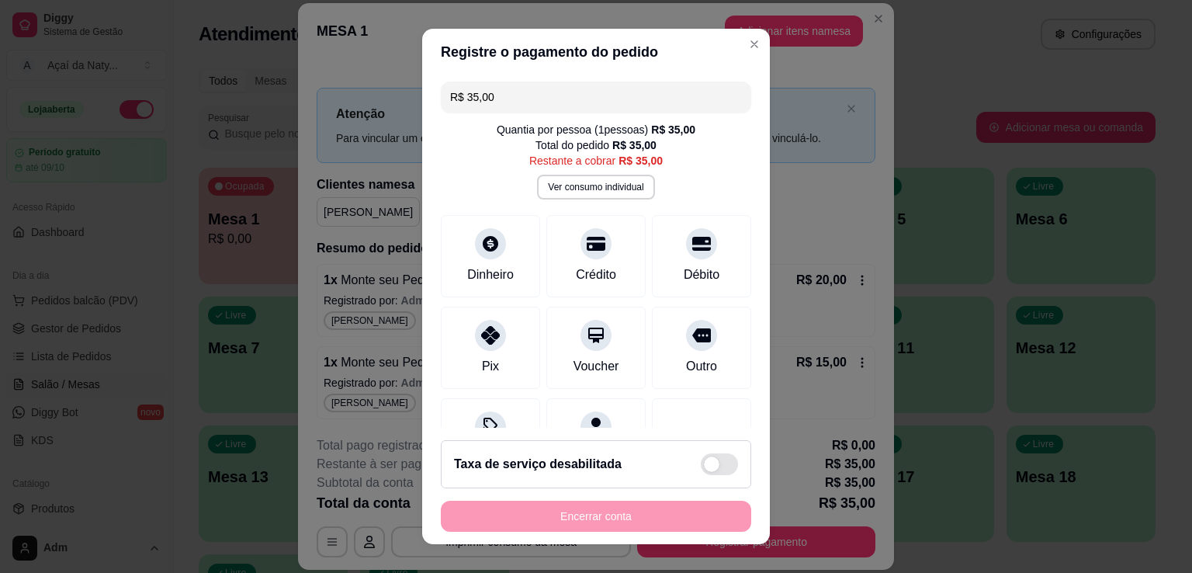
click at [637, 98] on input "R$ 35,00" at bounding box center [596, 97] width 292 height 31
click at [498, 243] on div "Dinheiro" at bounding box center [490, 253] width 109 height 91
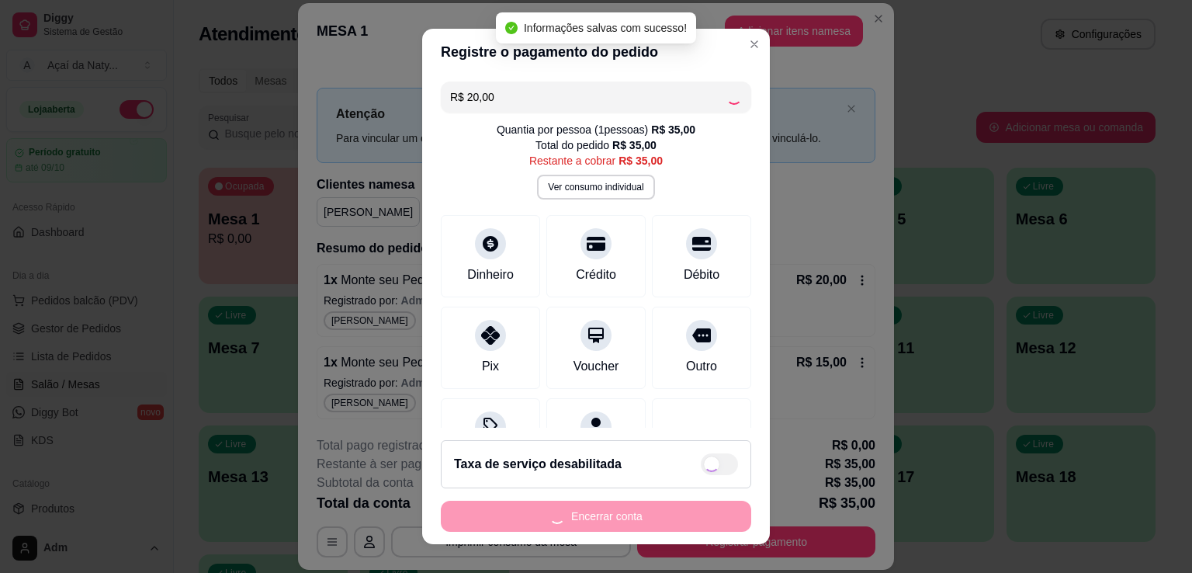
type input "R$ 15,00"
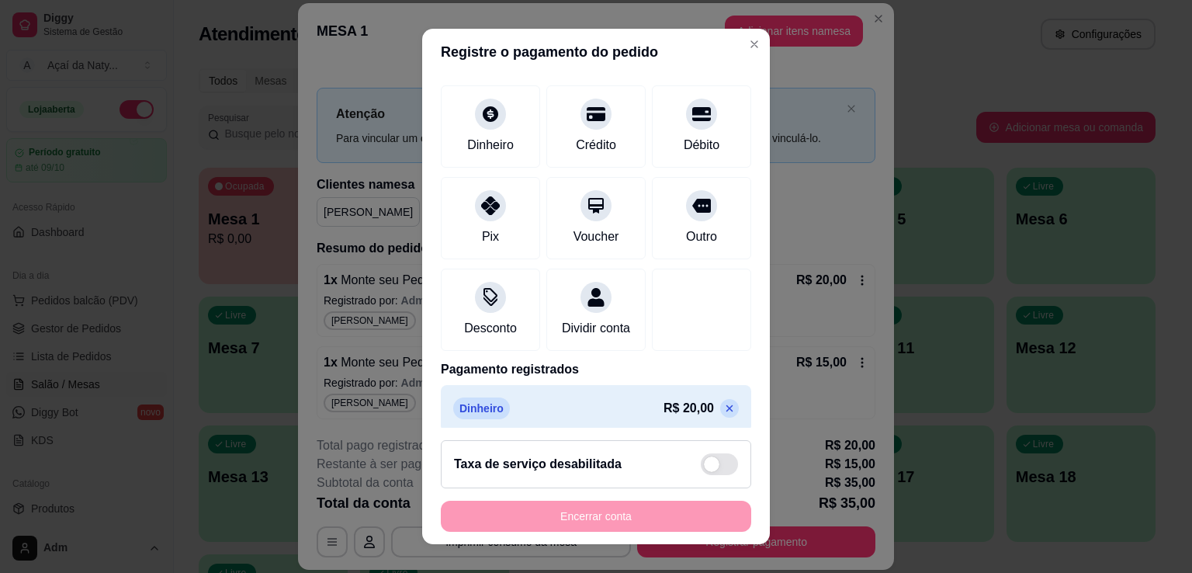
scroll to position [157, 0]
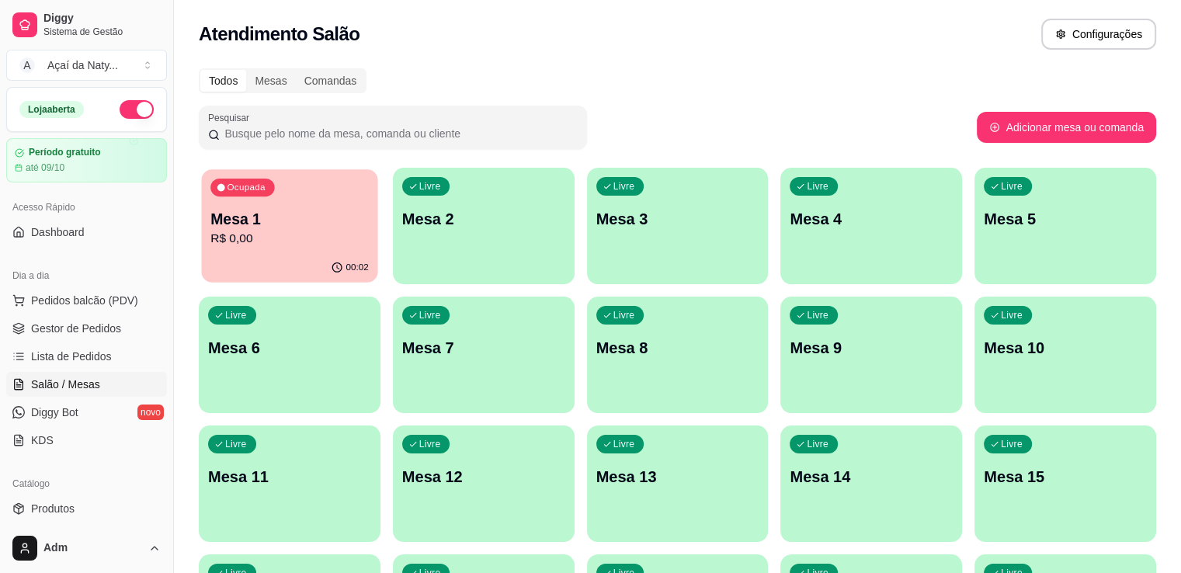
click at [292, 226] on p "Mesa 1" at bounding box center [289, 219] width 158 height 21
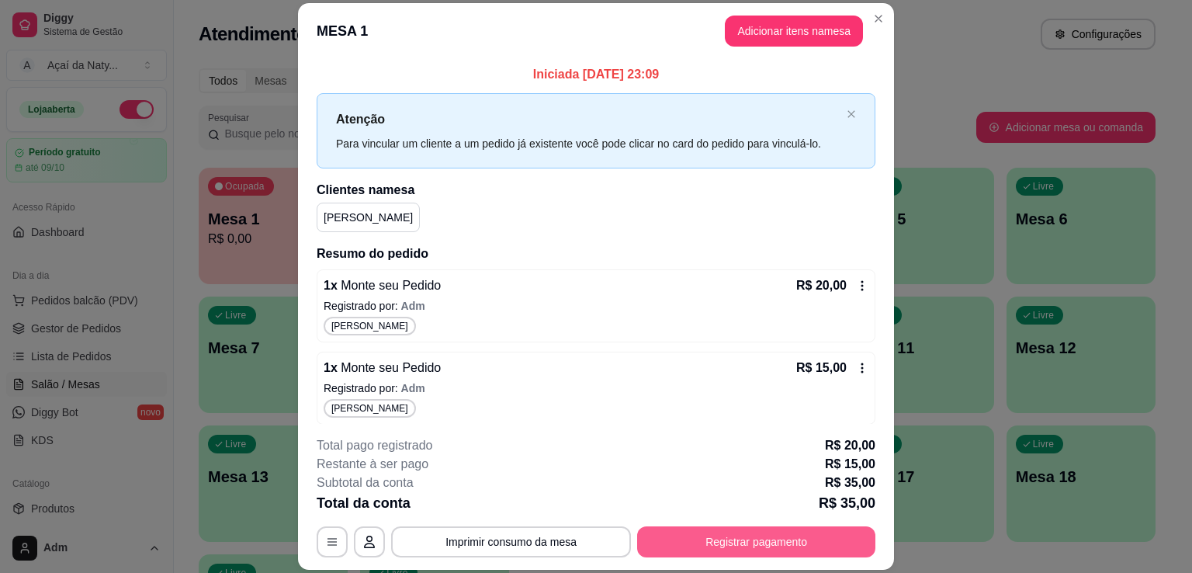
click at [730, 539] on button "Registrar pagamento" at bounding box center [756, 541] width 238 height 31
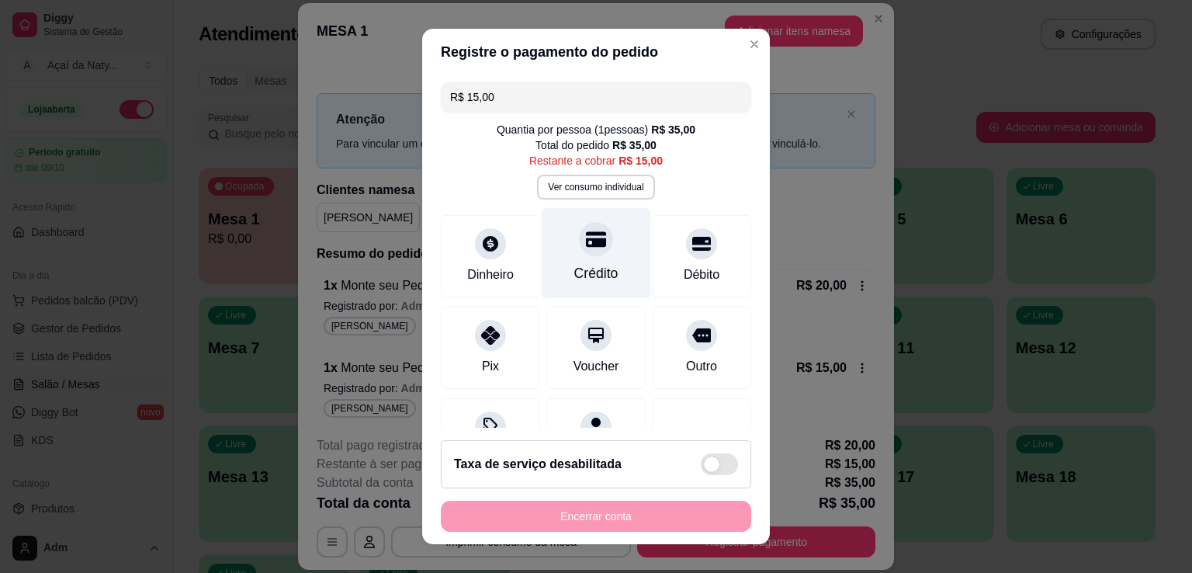
click at [597, 269] on div "Crédito" at bounding box center [596, 273] width 44 height 20
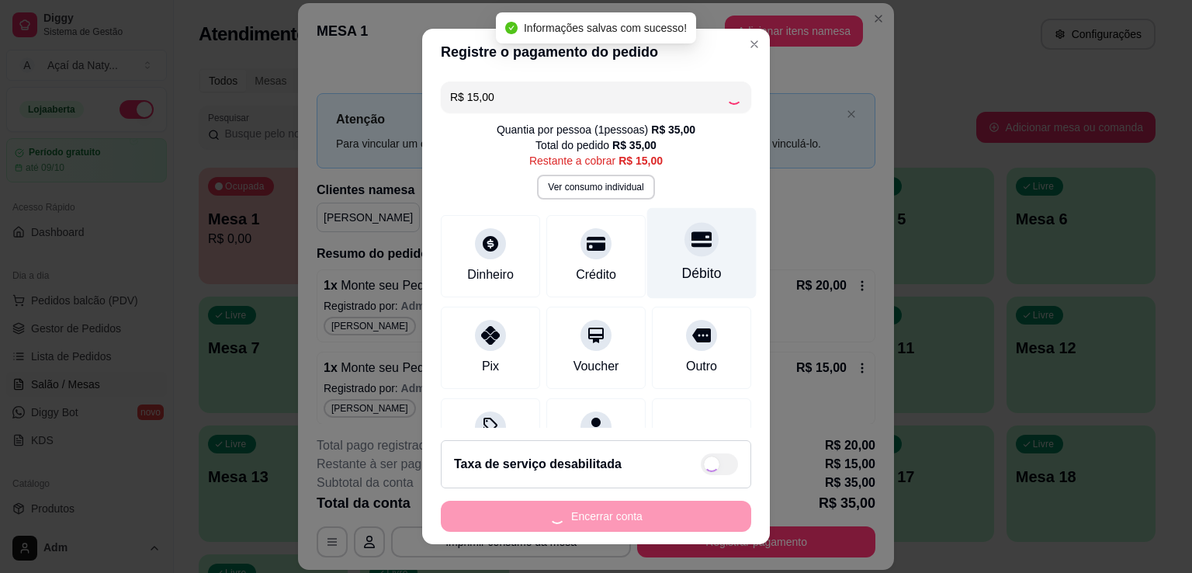
type input "R$ 0,00"
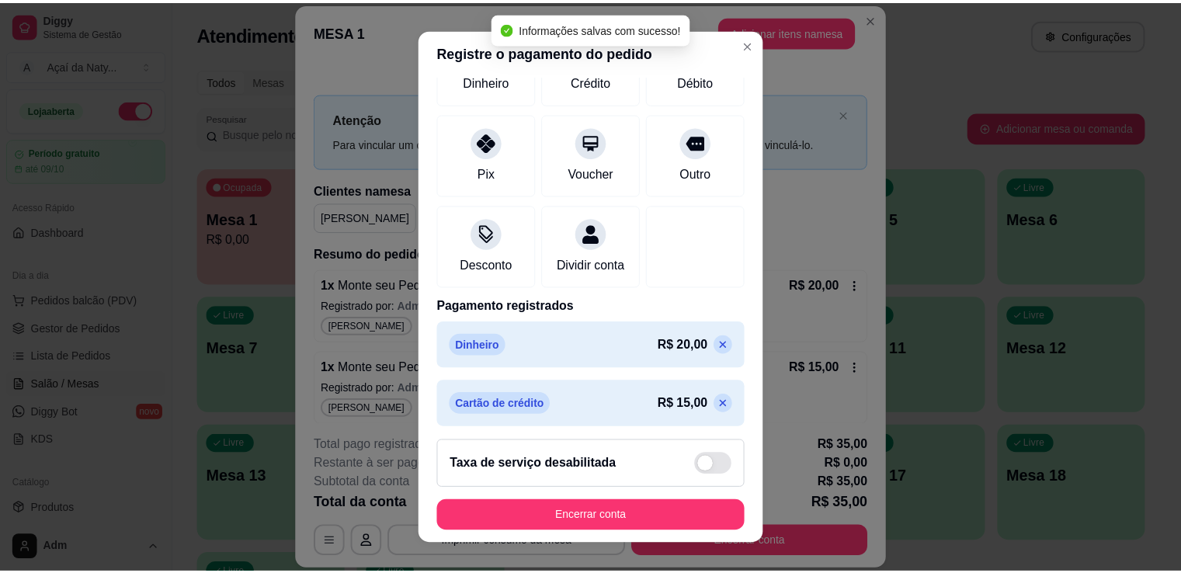
scroll to position [200, 0]
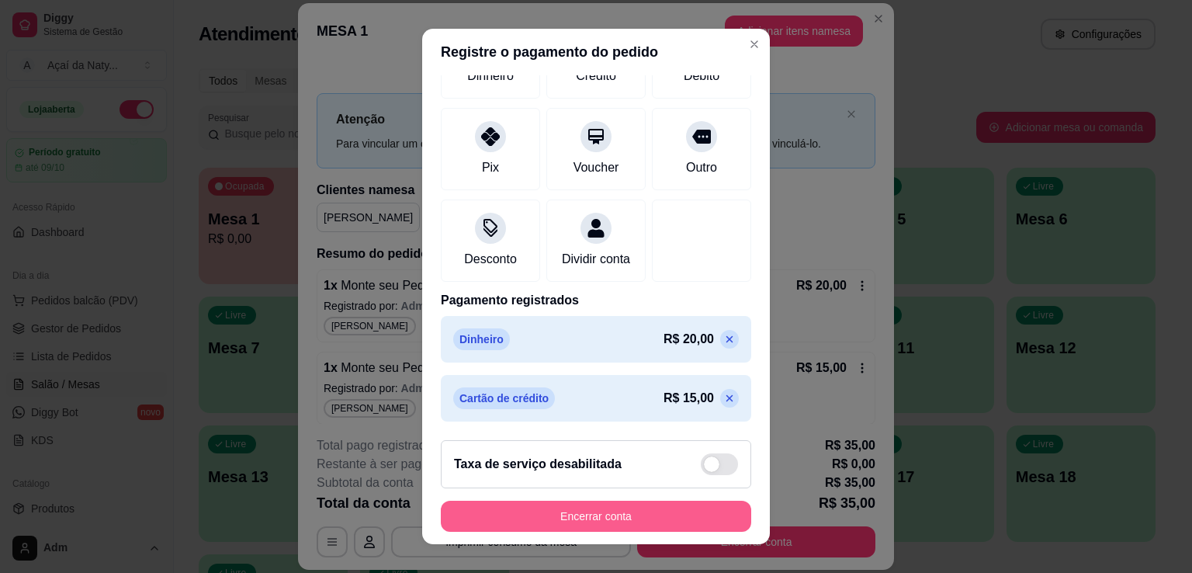
click at [583, 522] on button "Encerrar conta" at bounding box center [596, 516] width 311 height 31
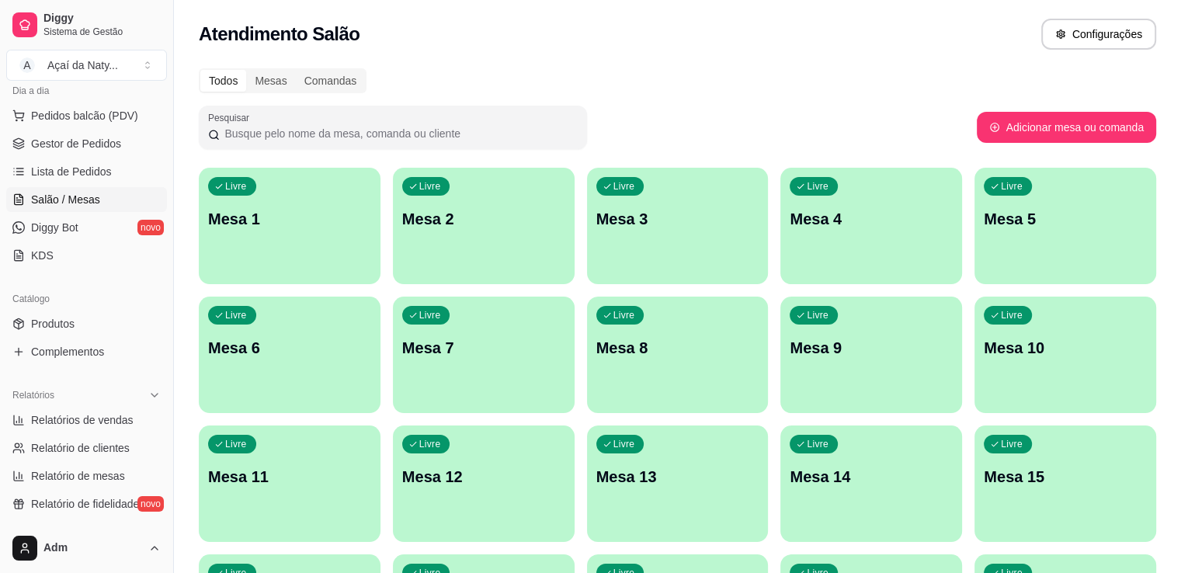
scroll to position [0, 0]
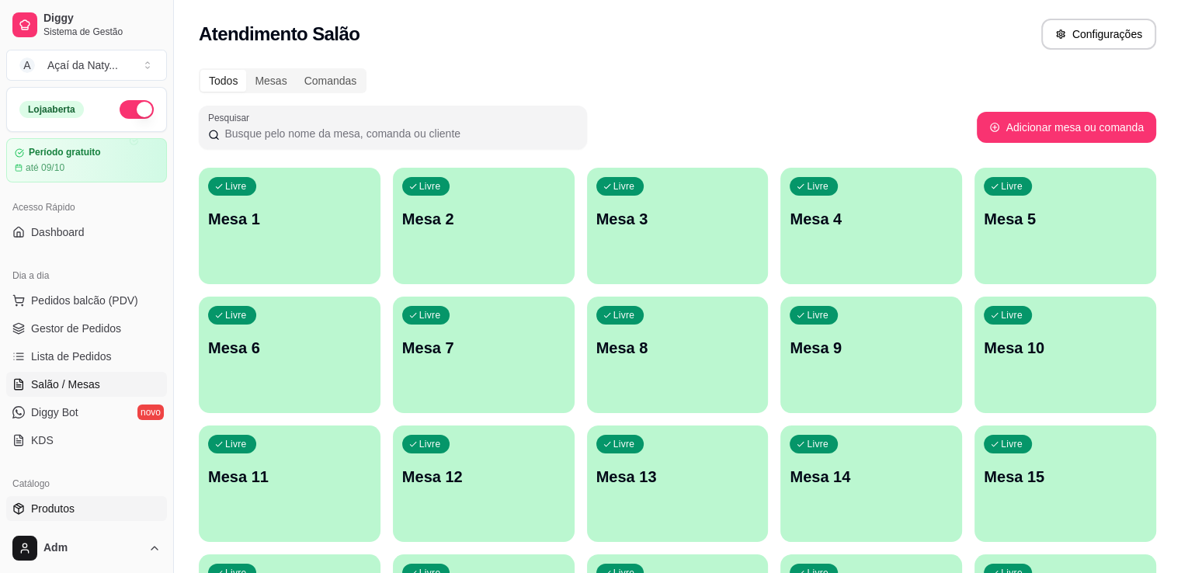
click at [59, 505] on span "Produtos" at bounding box center [52, 509] width 43 height 16
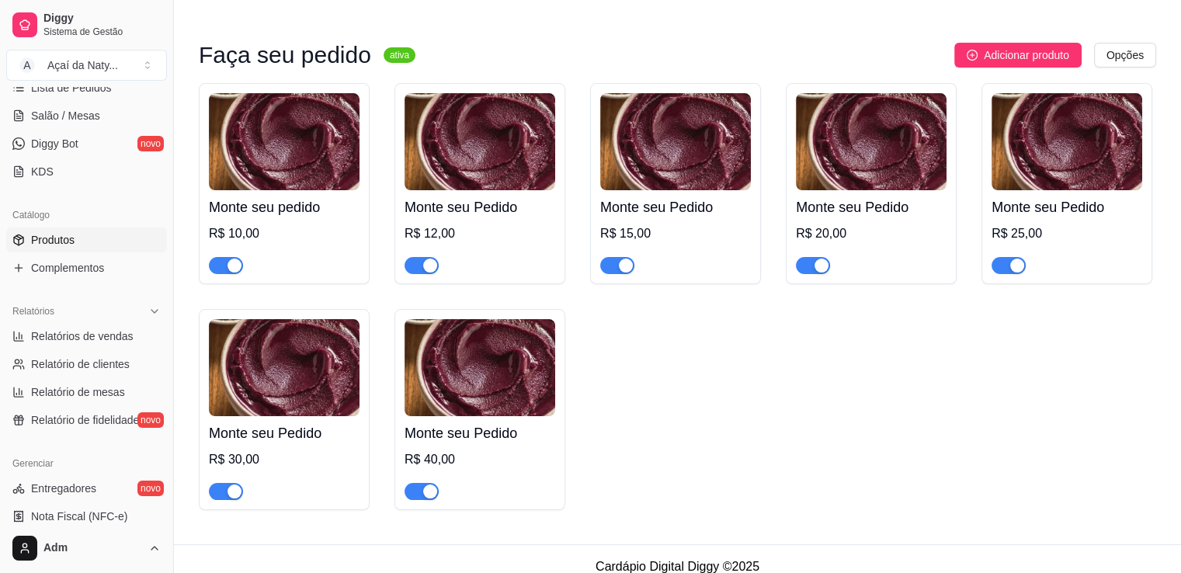
scroll to position [273, 0]
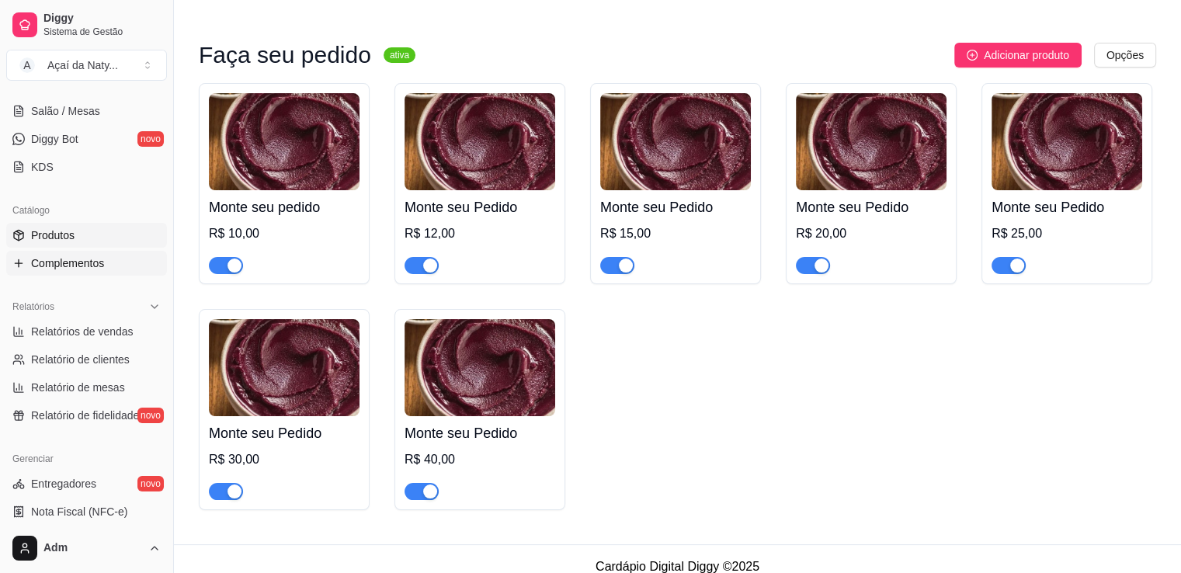
click at [78, 274] on link "Complementos" at bounding box center [86, 263] width 161 height 25
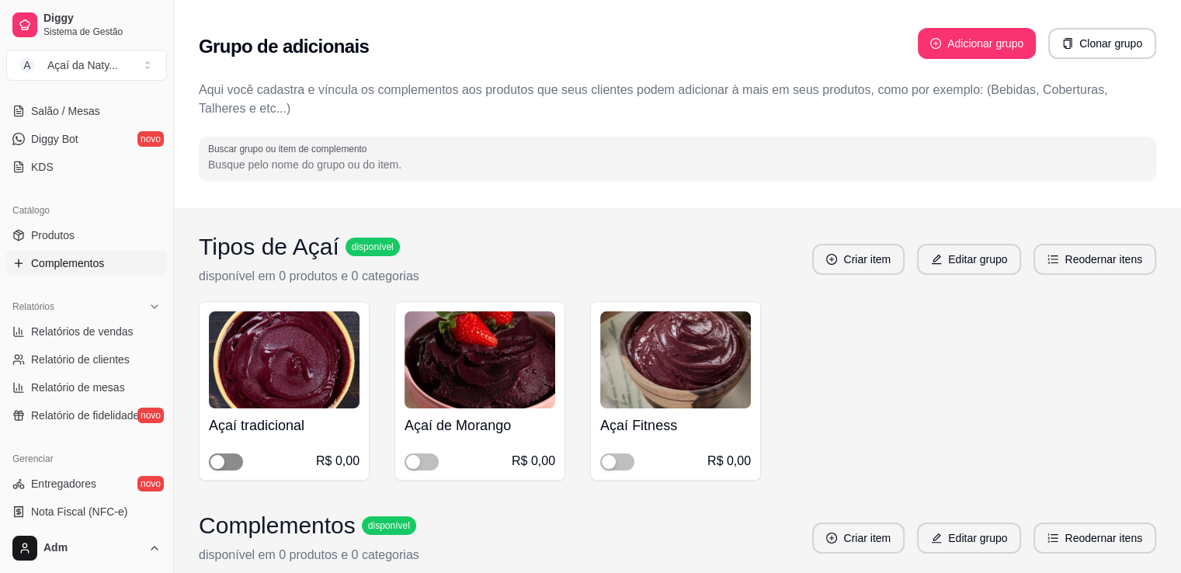
click at [228, 468] on span "button" at bounding box center [226, 461] width 34 height 17
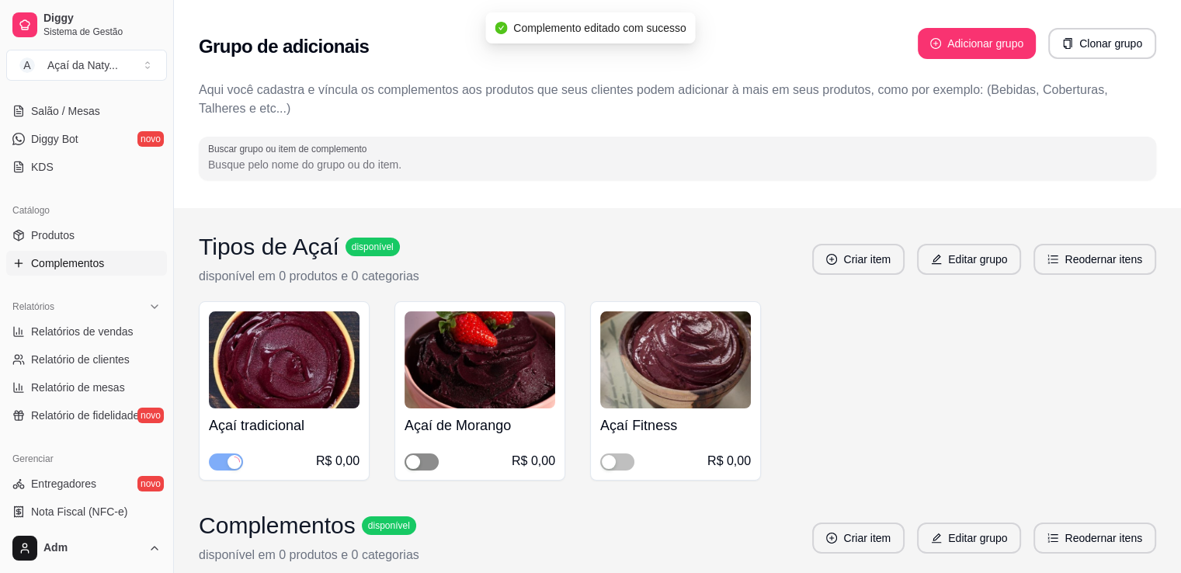
click at [435, 457] on span "button" at bounding box center [421, 461] width 34 height 17
click at [621, 467] on span "button" at bounding box center [617, 461] width 34 height 17
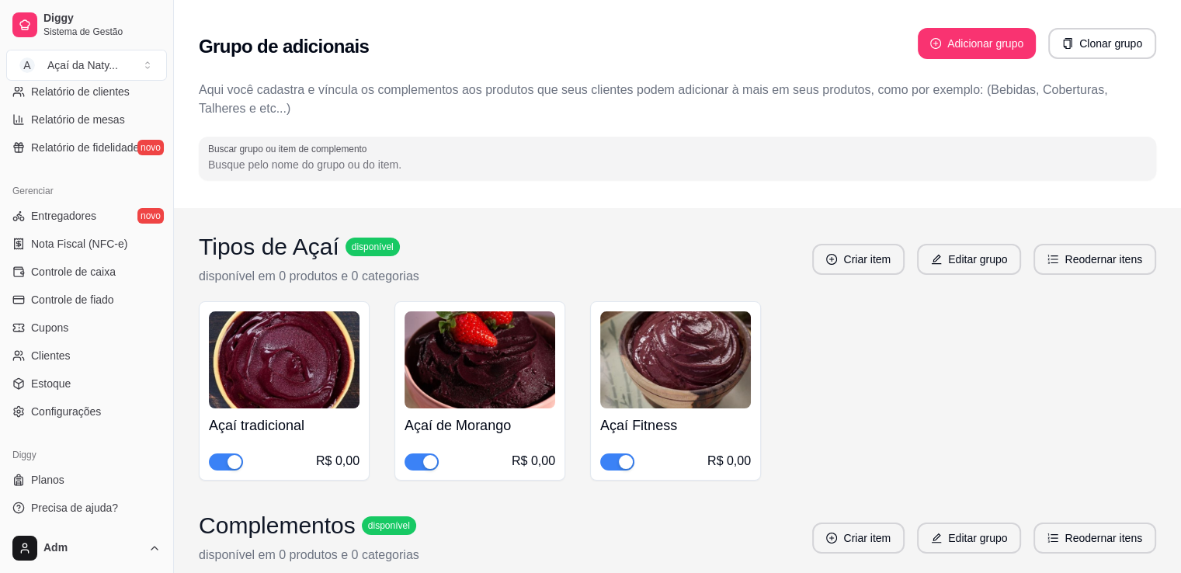
scroll to position [543, 0]
click at [84, 404] on span "Configurações" at bounding box center [66, 409] width 70 height 16
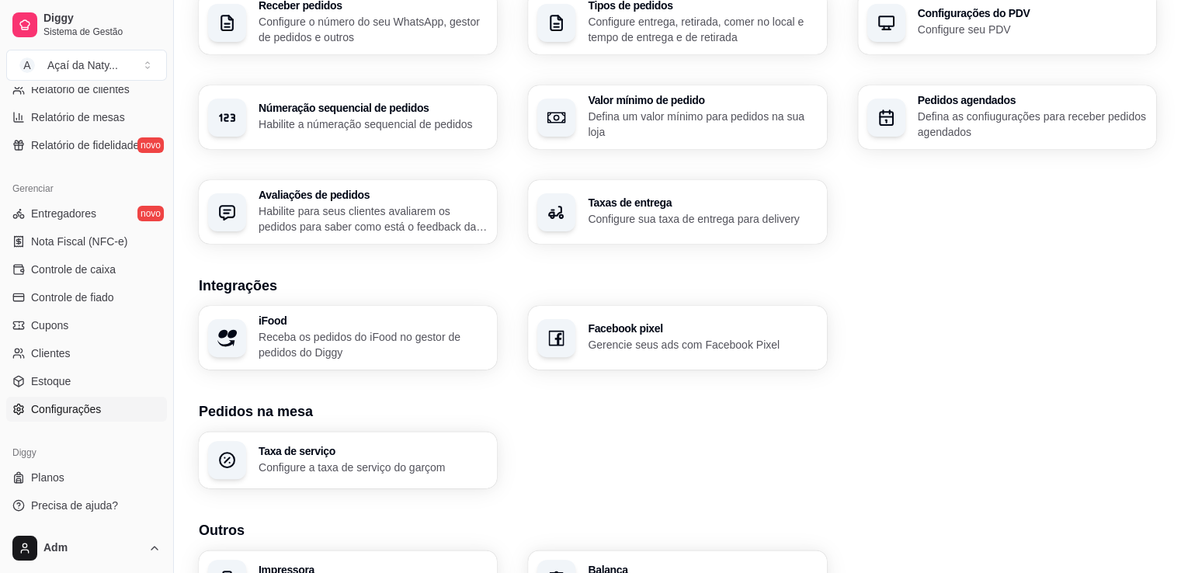
scroll to position [515, 0]
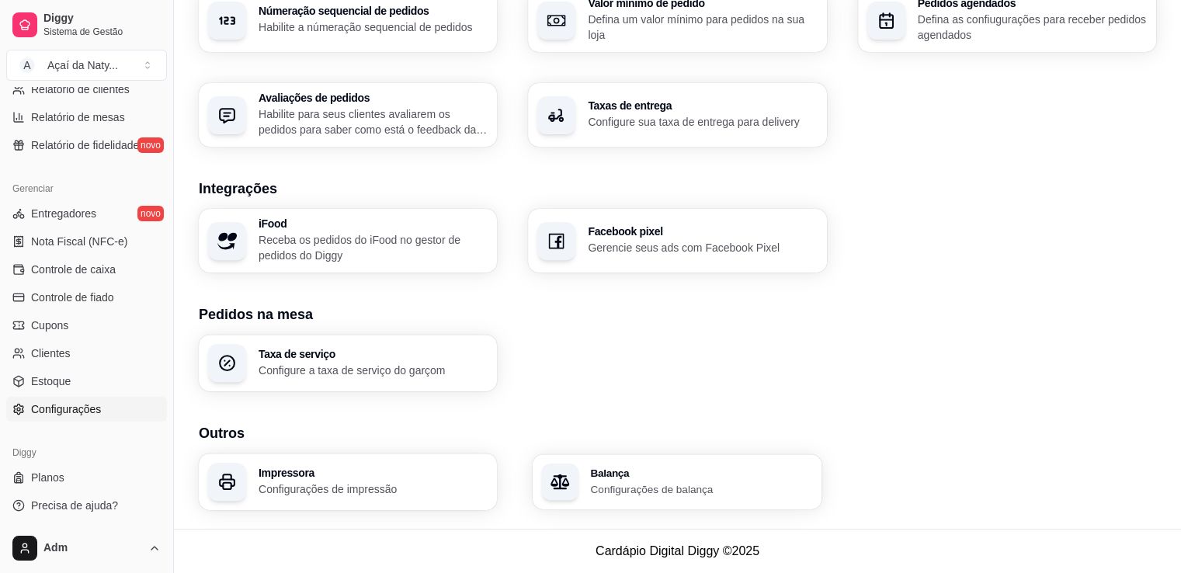
click at [767, 498] on div "Balança Configurações de balança" at bounding box center [678, 481] width 290 height 55
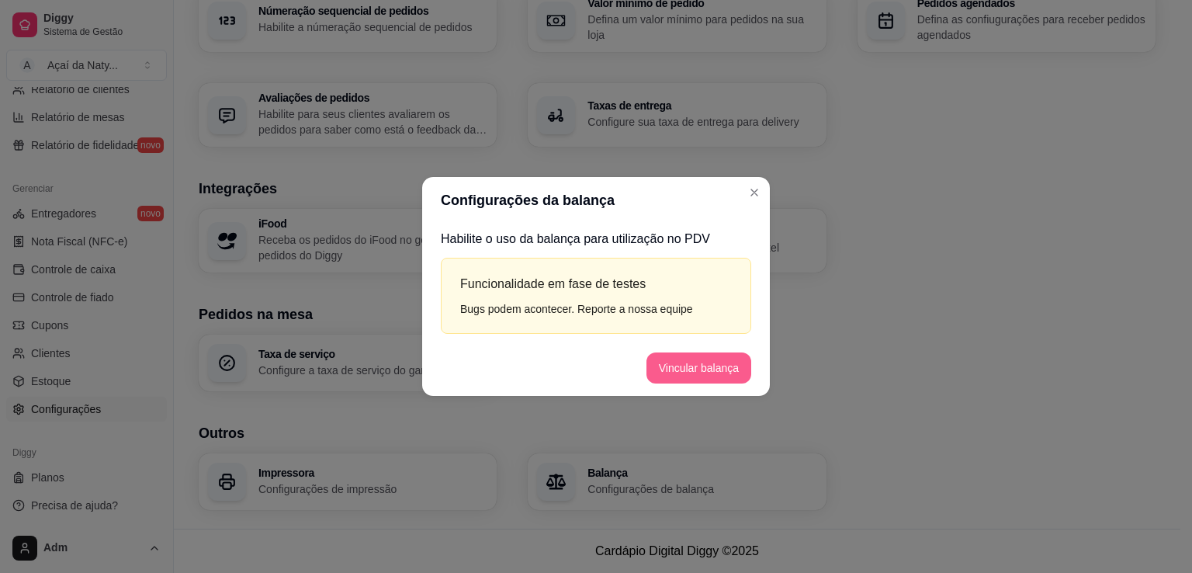
click at [694, 374] on button "Vincular balança" at bounding box center [699, 367] width 105 height 31
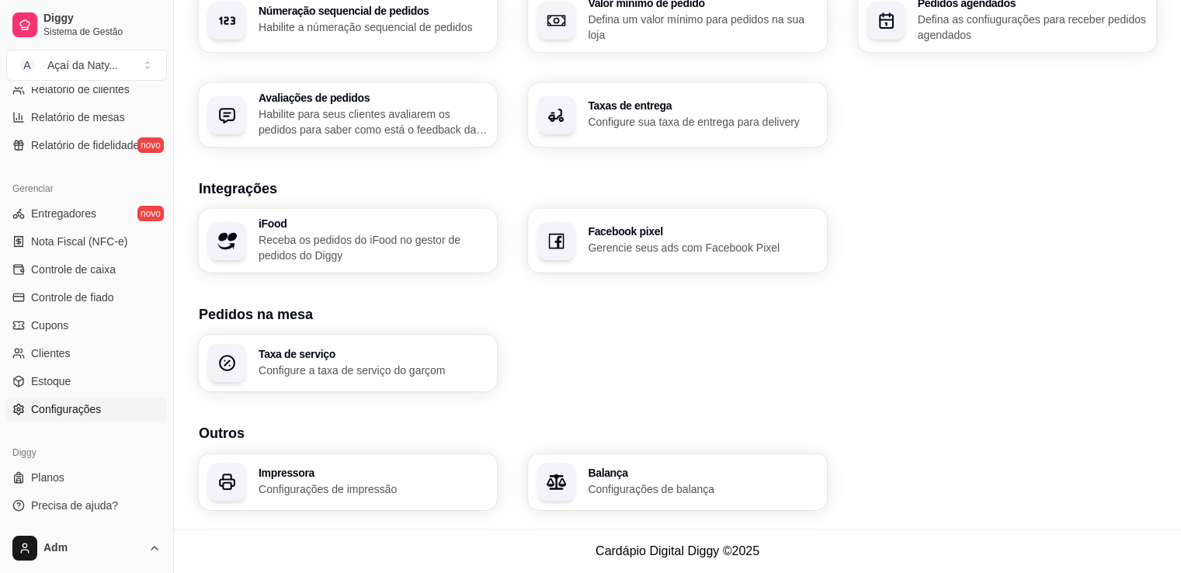
drag, startPoint x: 169, startPoint y: 397, endPoint x: 165, endPoint y: 423, distance: 26.7
click at [165, 423] on div "Diggy Sistema de Gestão A Açaí da Naty ... Loja aberta Período gratuito até 09/…" at bounding box center [86, 286] width 173 height 573
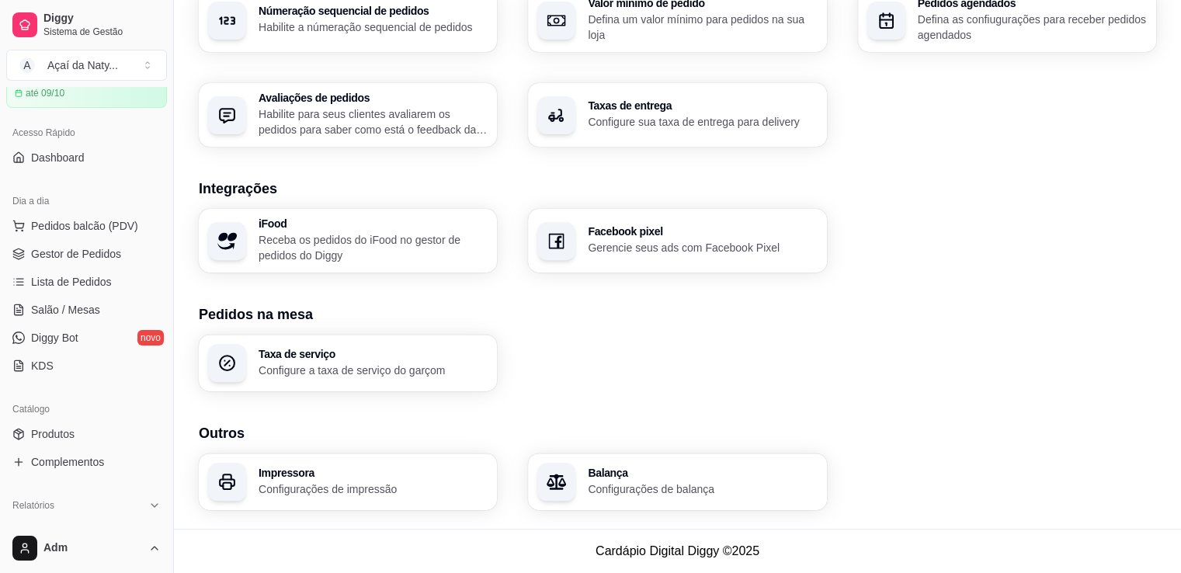
scroll to position [0, 0]
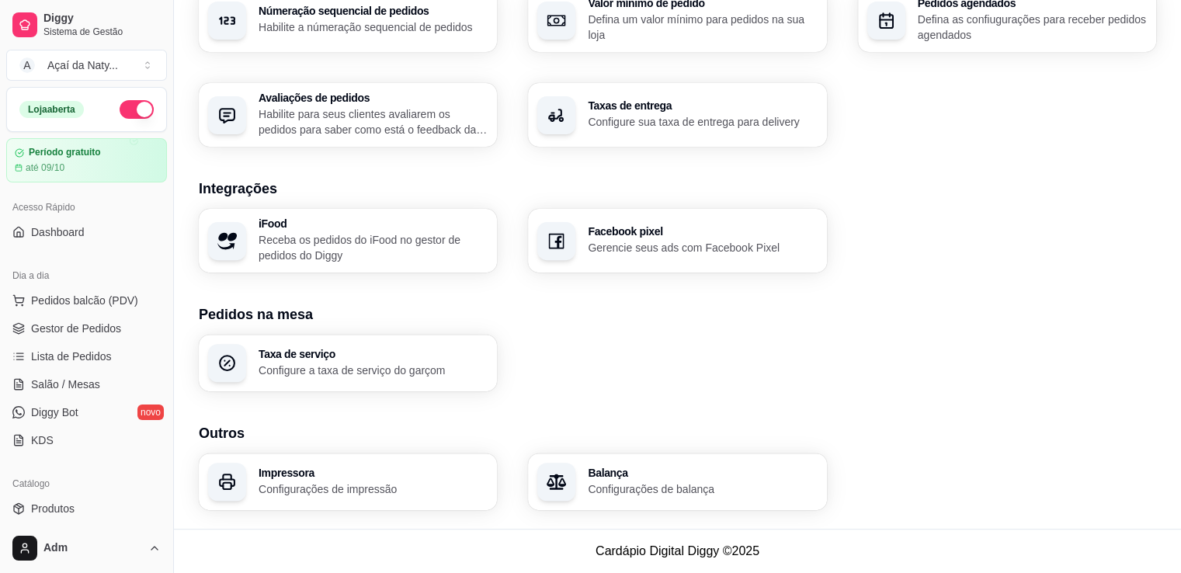
click at [78, 522] on ul "Produtos Complementos" at bounding box center [86, 522] width 161 height 53
click at [78, 510] on link "Produtos" at bounding box center [86, 508] width 161 height 25
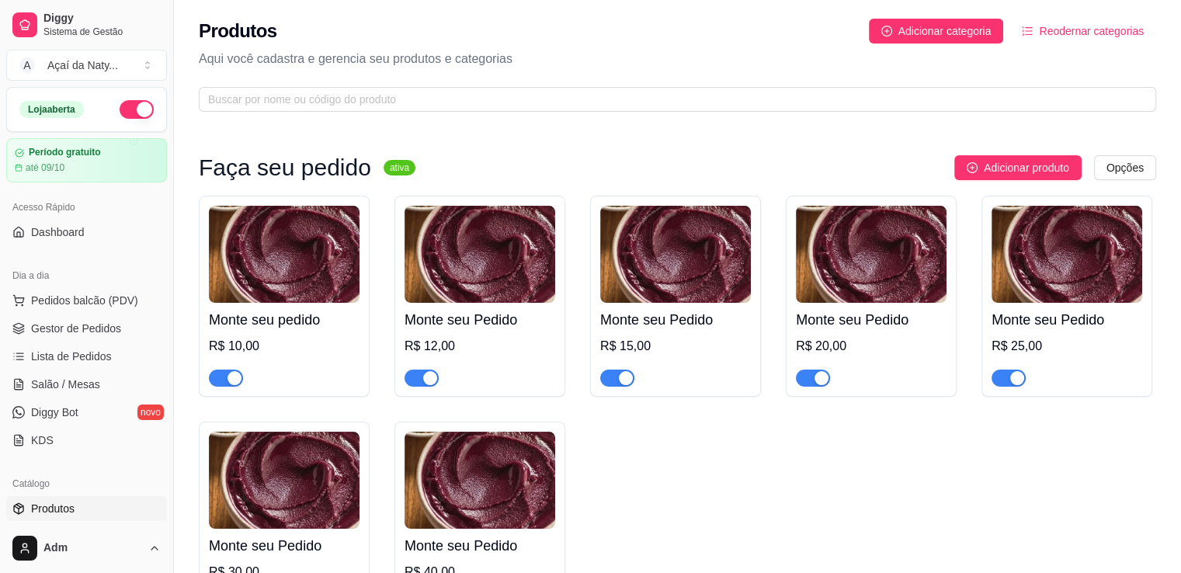
click at [515, 262] on img at bounding box center [479, 254] width 151 height 97
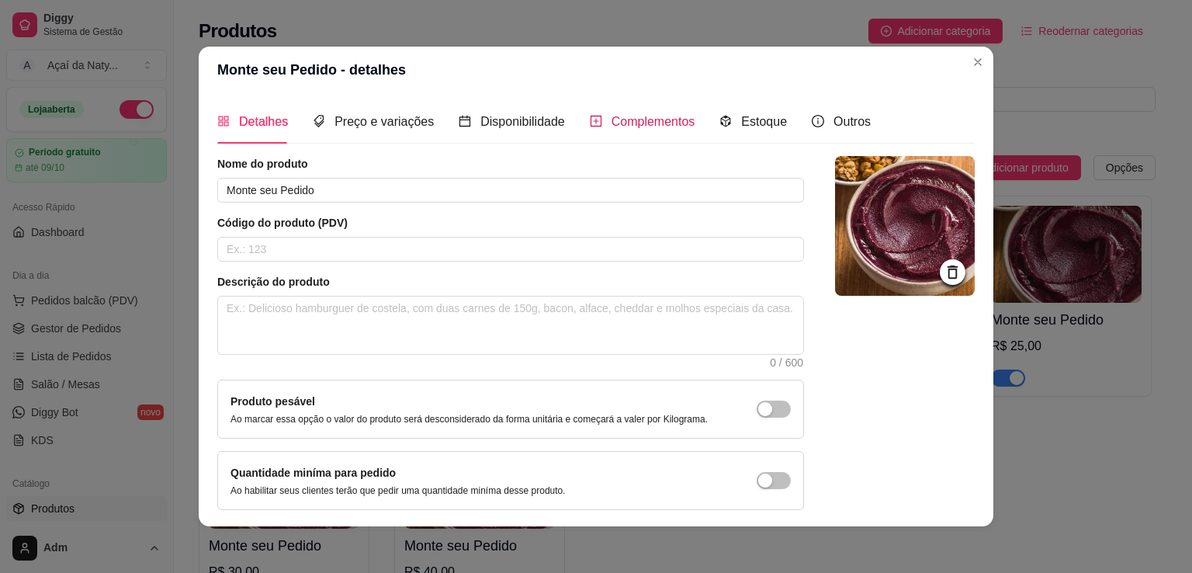
click at [630, 122] on span "Complementos" at bounding box center [654, 121] width 84 height 13
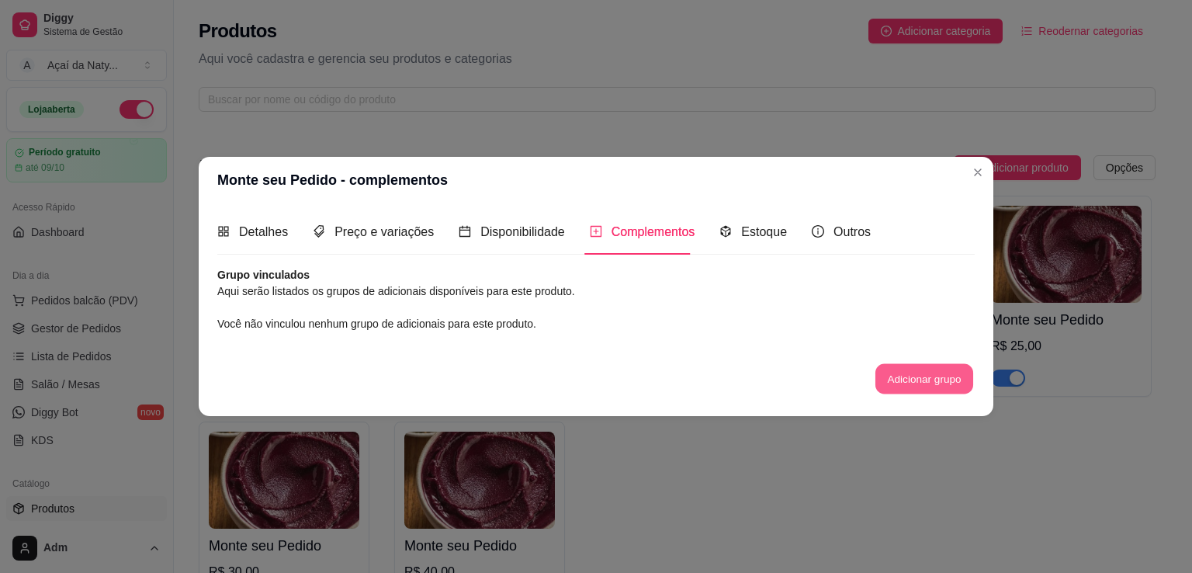
click at [915, 376] on button "Adicionar grupo" at bounding box center [925, 378] width 98 height 30
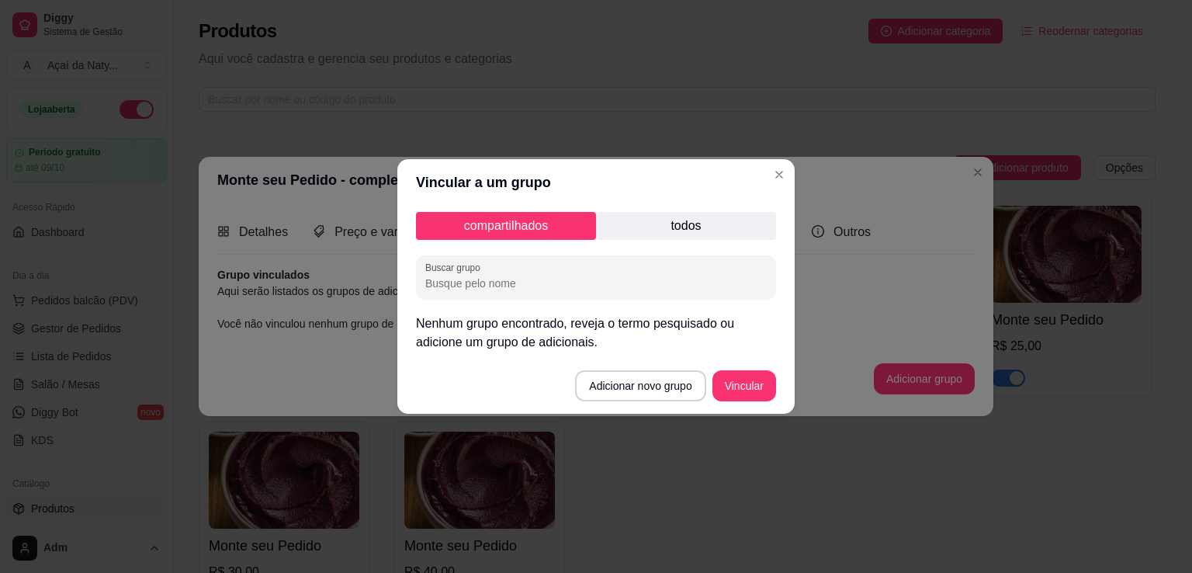
click at [696, 231] on p "todos" at bounding box center [686, 226] width 180 height 28
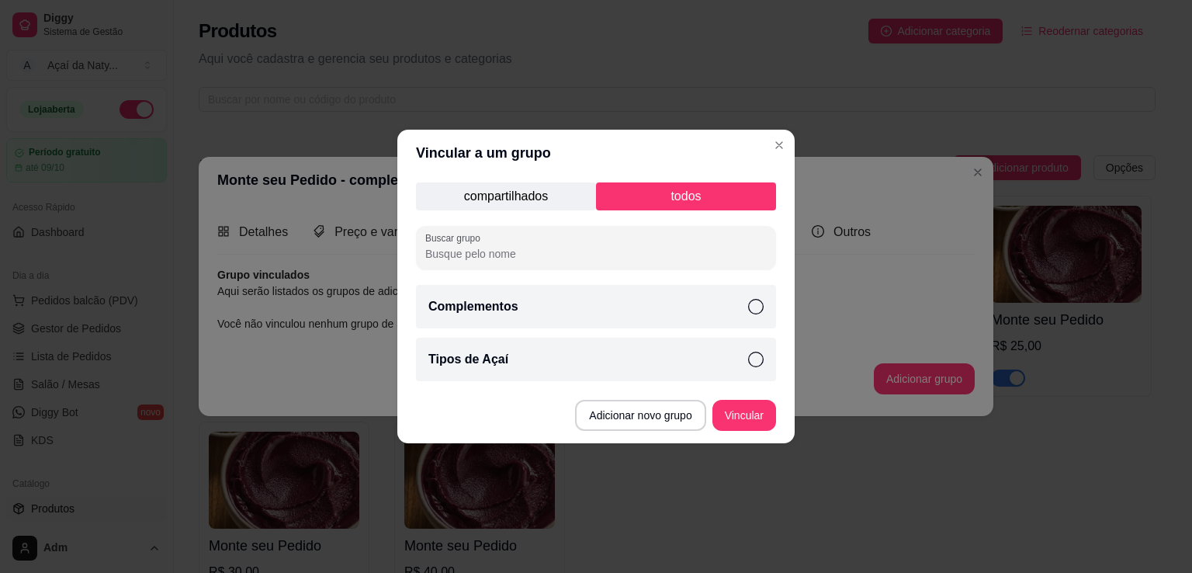
click at [646, 321] on div "Complementos" at bounding box center [596, 306] width 360 height 43
click at [663, 361] on div "Tipos de Açaí" at bounding box center [596, 359] width 360 height 43
click at [758, 429] on button "Vincular" at bounding box center [745, 415] width 64 height 31
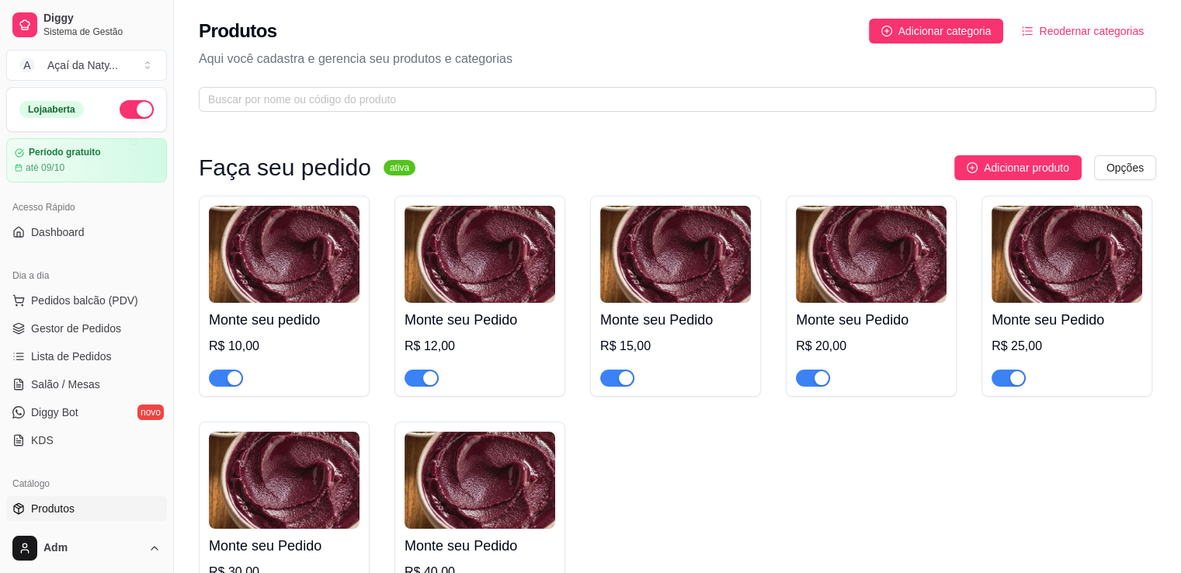
click at [707, 251] on img at bounding box center [675, 254] width 151 height 97
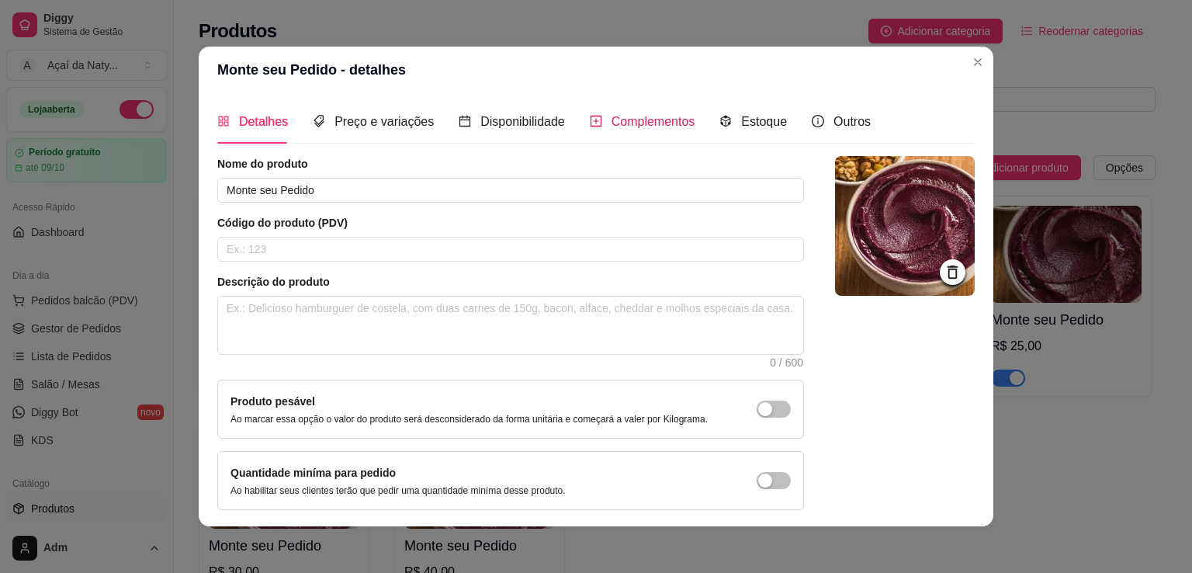
click at [654, 124] on span "Complementos" at bounding box center [654, 121] width 84 height 13
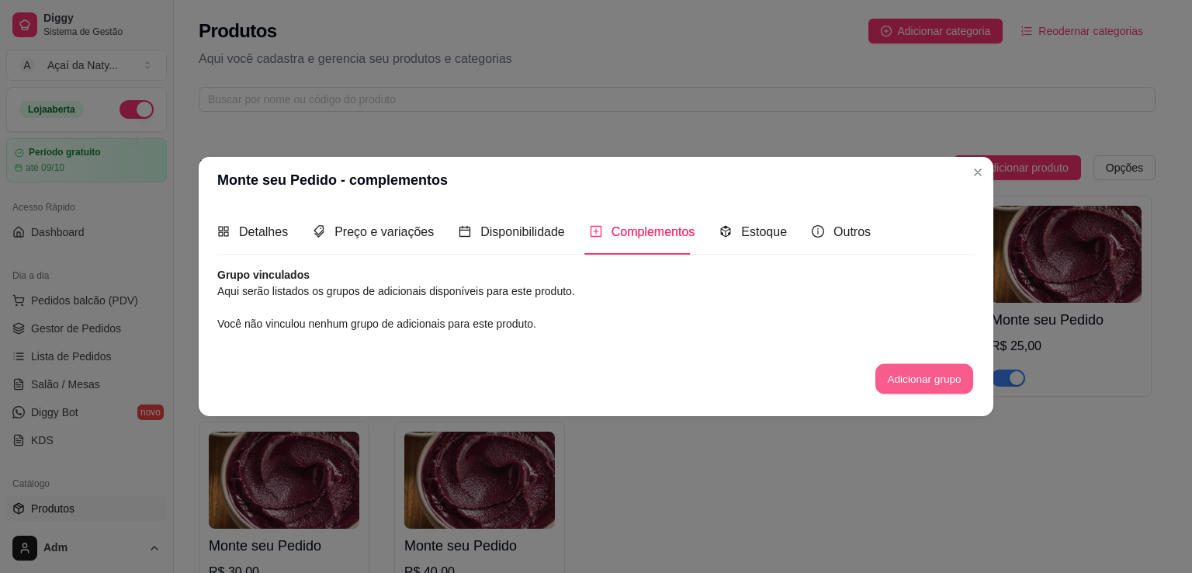
click at [885, 389] on button "Adicionar grupo" at bounding box center [925, 378] width 98 height 30
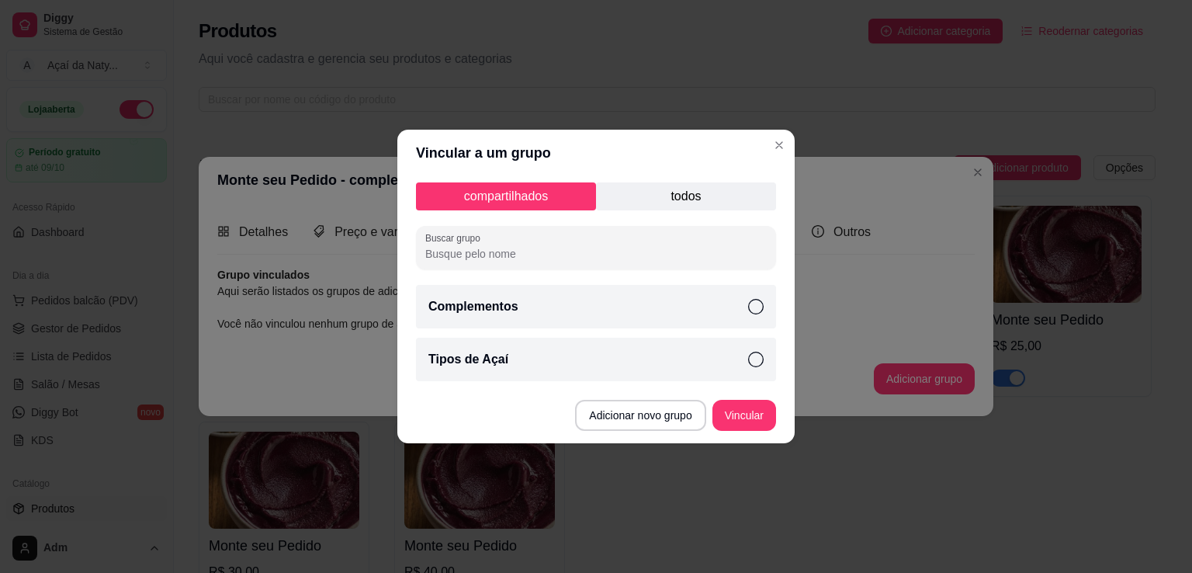
click at [758, 307] on icon at bounding box center [756, 307] width 16 height 16
click at [754, 361] on icon at bounding box center [756, 360] width 16 height 16
click at [744, 417] on button "Vincular" at bounding box center [744, 416] width 62 height 30
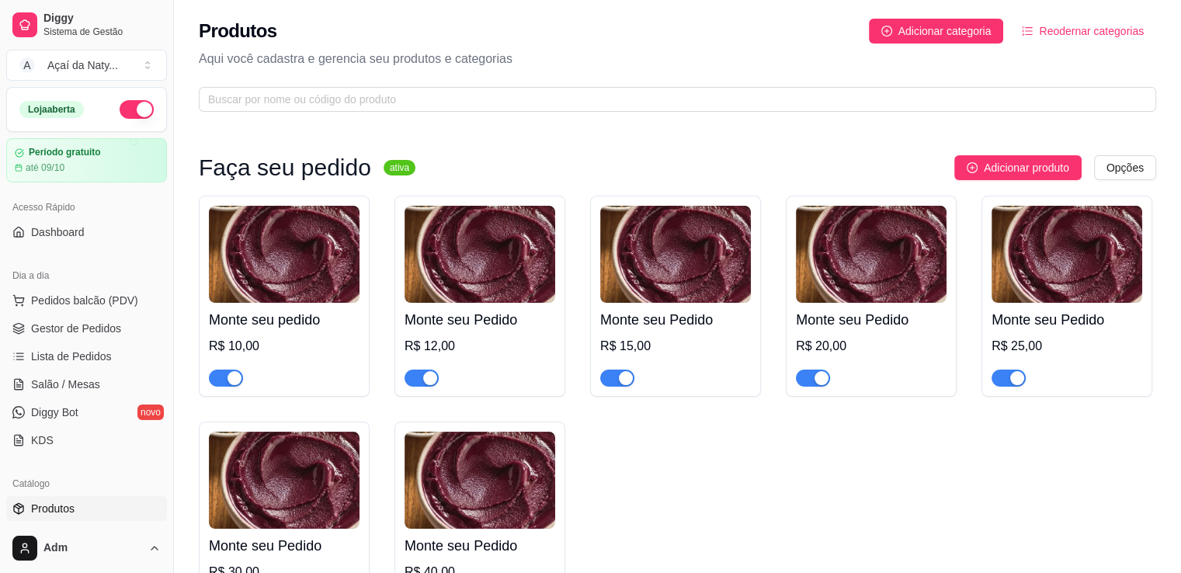
click at [727, 282] on img at bounding box center [675, 254] width 151 height 97
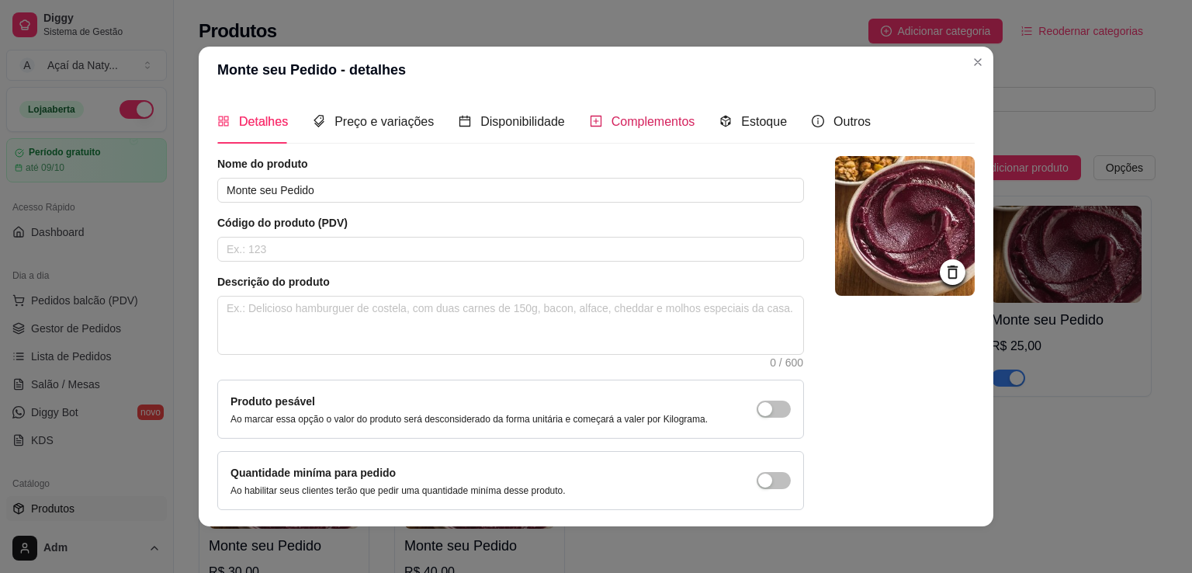
click at [668, 117] on span "Complementos" at bounding box center [654, 121] width 84 height 13
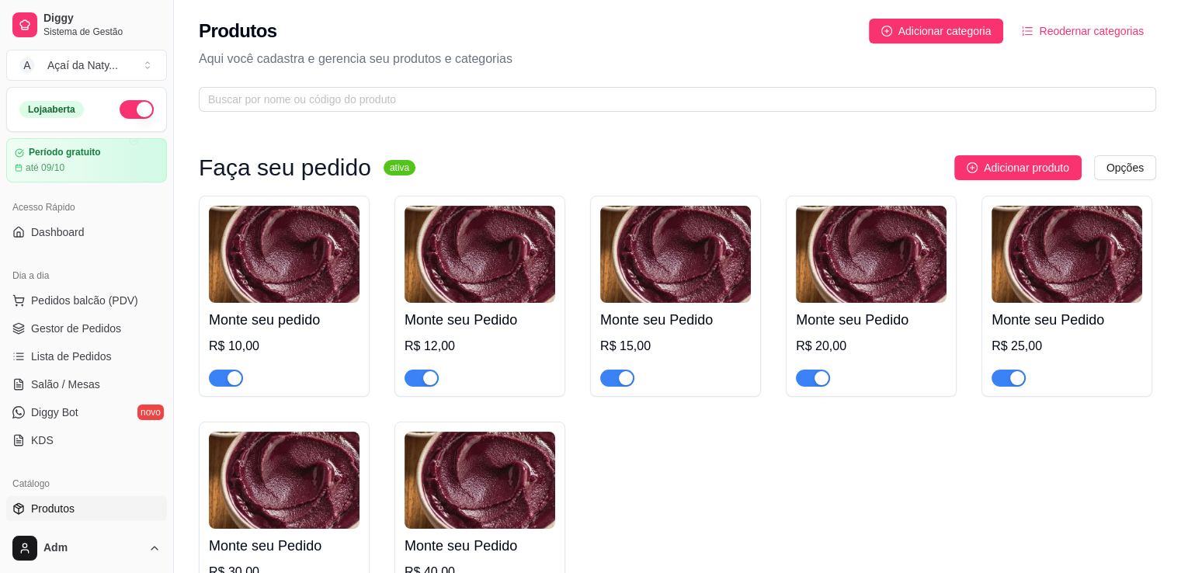
click at [892, 261] on img at bounding box center [871, 254] width 151 height 97
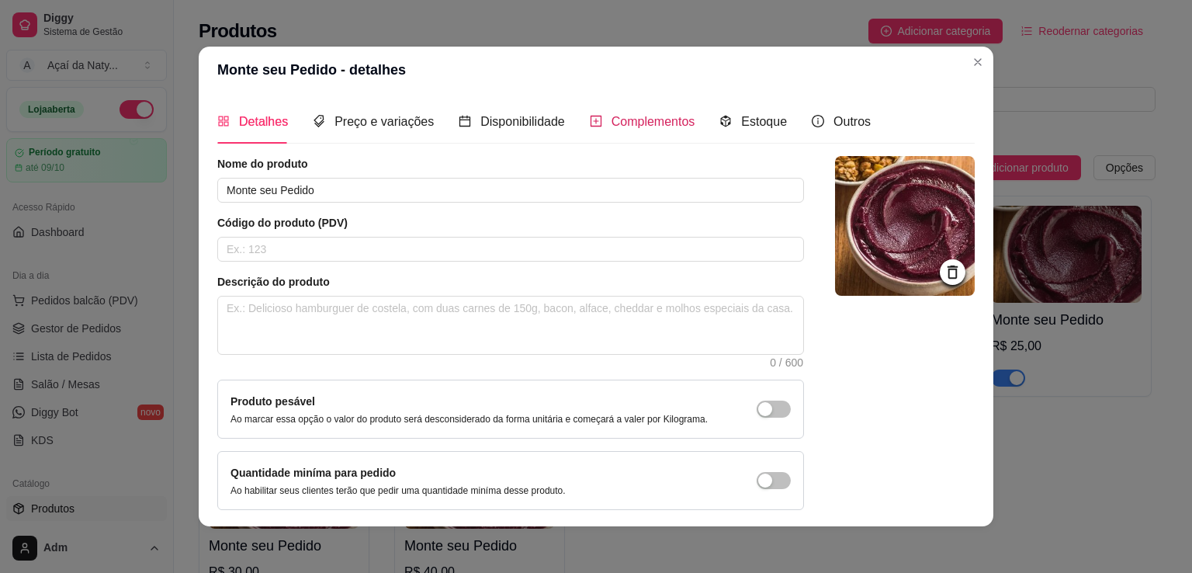
click at [654, 120] on span "Complementos" at bounding box center [654, 121] width 84 height 13
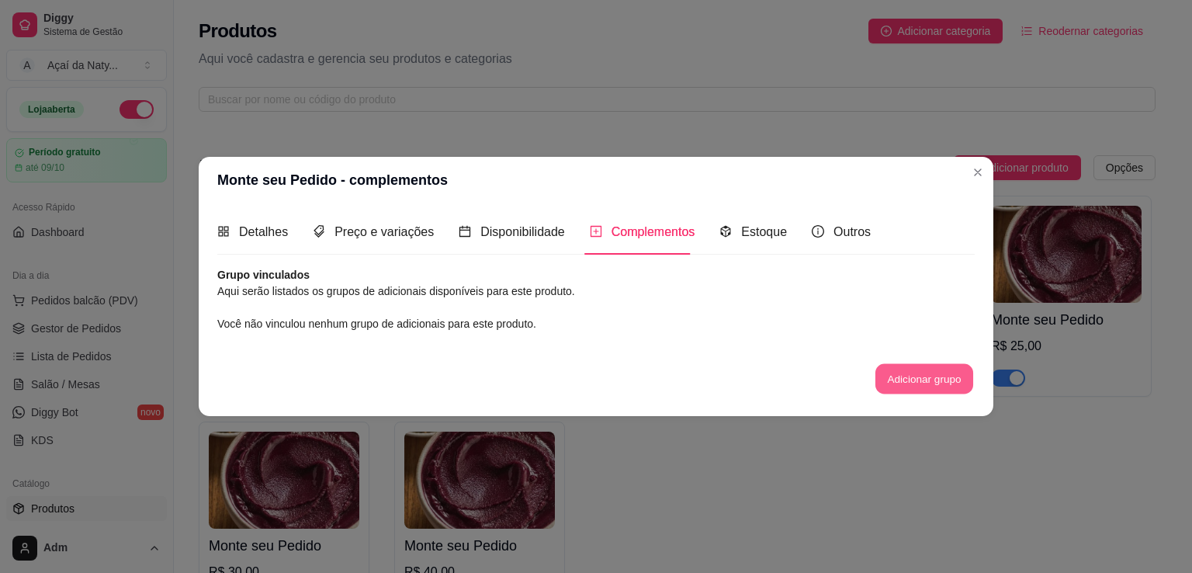
click at [915, 369] on button "Adicionar grupo" at bounding box center [925, 378] width 98 height 30
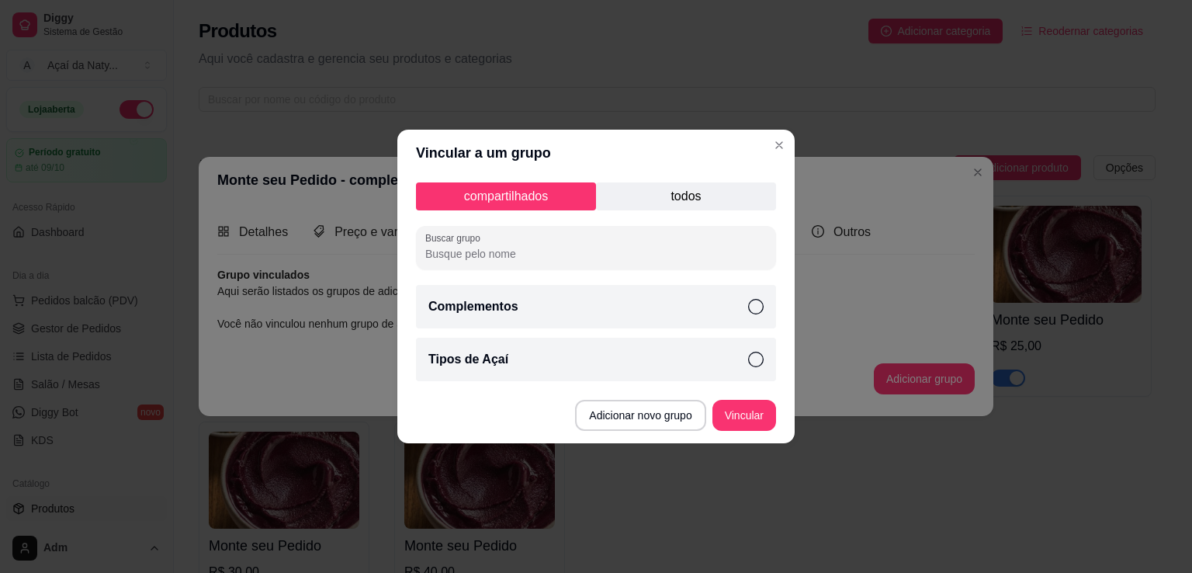
click at [762, 316] on div "Complementos" at bounding box center [596, 306] width 360 height 43
click at [758, 359] on icon at bounding box center [756, 360] width 16 height 16
click at [752, 418] on button "Vincular" at bounding box center [744, 416] width 62 height 30
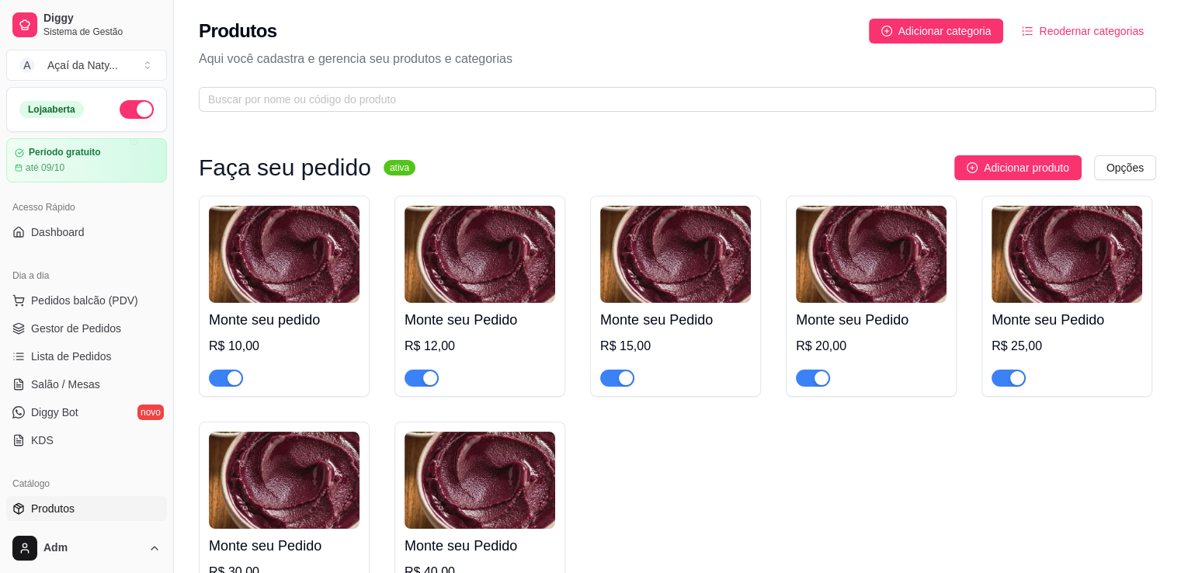
click at [1025, 258] on img at bounding box center [1066, 254] width 151 height 97
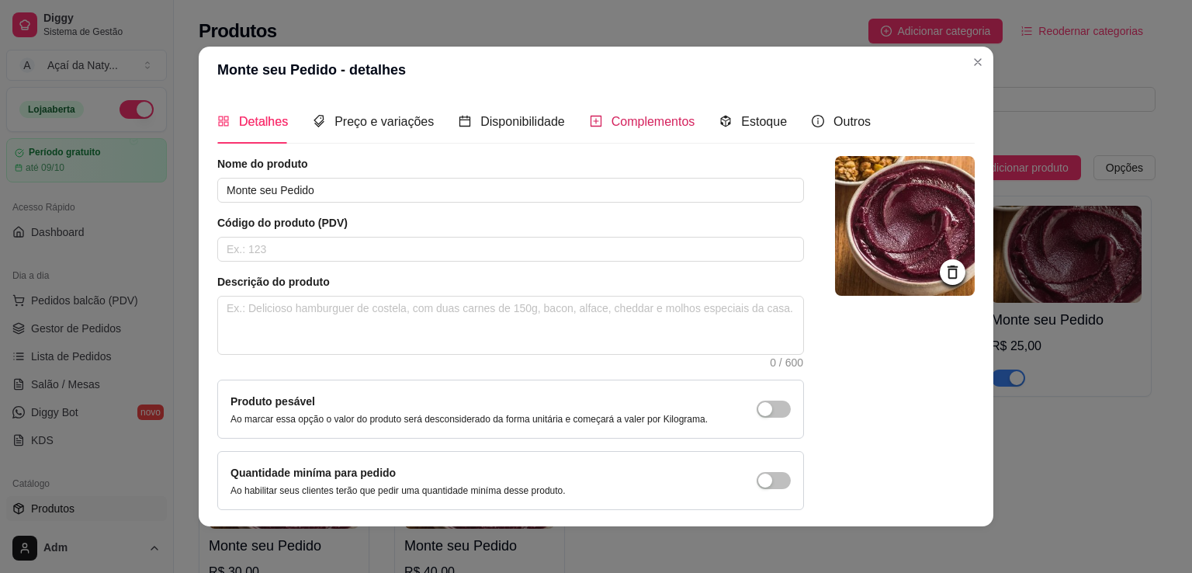
click at [626, 123] on span "Complementos" at bounding box center [654, 121] width 84 height 13
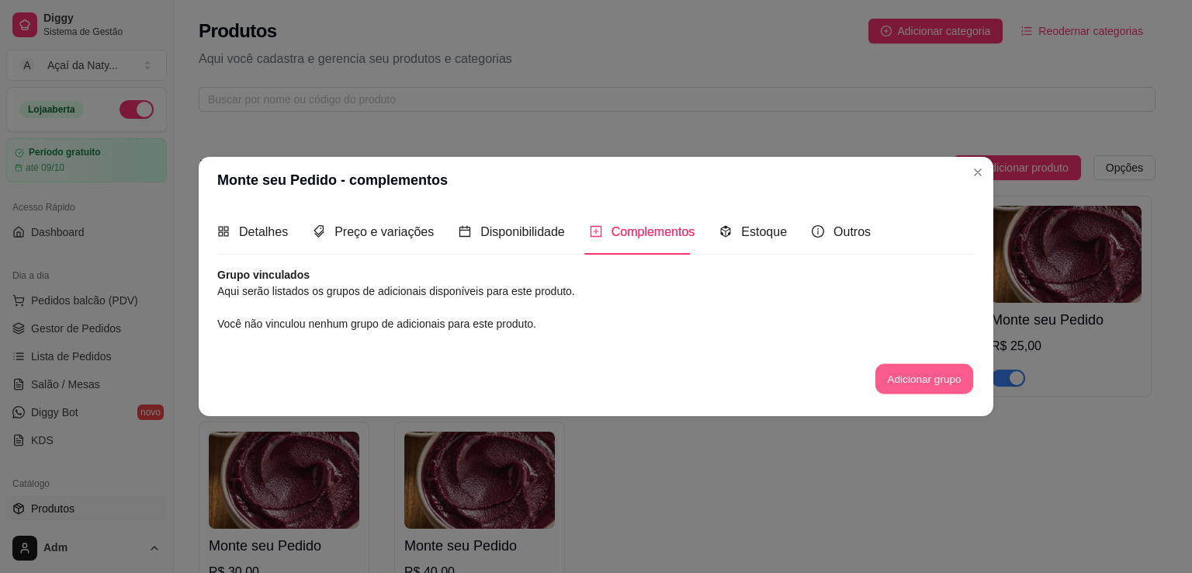
click at [924, 380] on button "Adicionar grupo" at bounding box center [925, 378] width 98 height 30
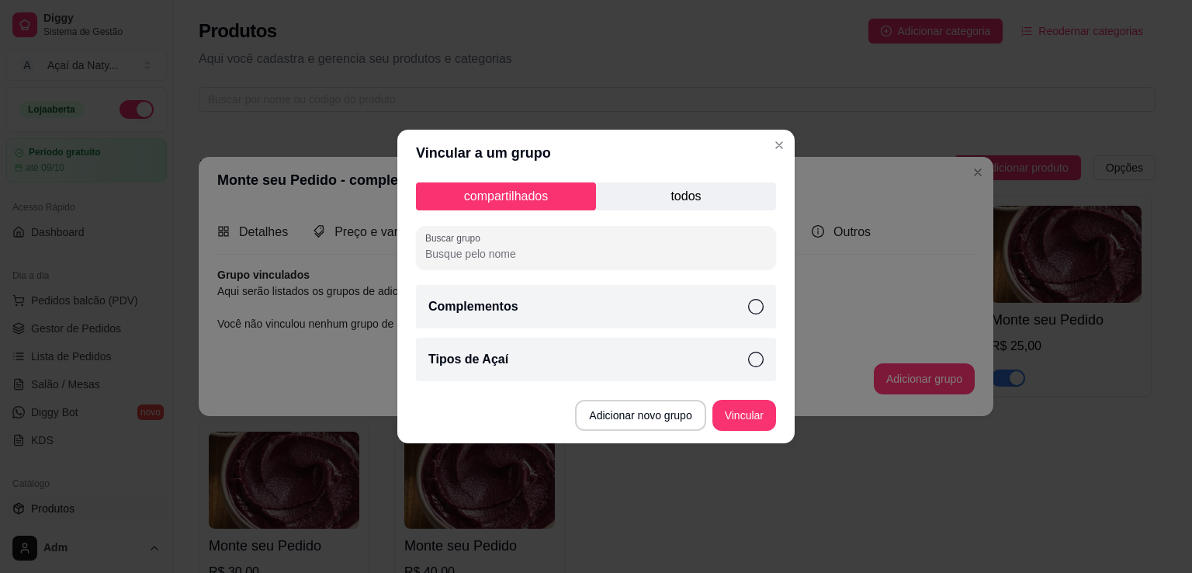
click at [755, 314] on div "Complementos" at bounding box center [596, 306] width 360 height 43
click at [752, 359] on icon at bounding box center [756, 360] width 16 height 16
click at [747, 403] on button "Vincular" at bounding box center [744, 416] width 62 height 30
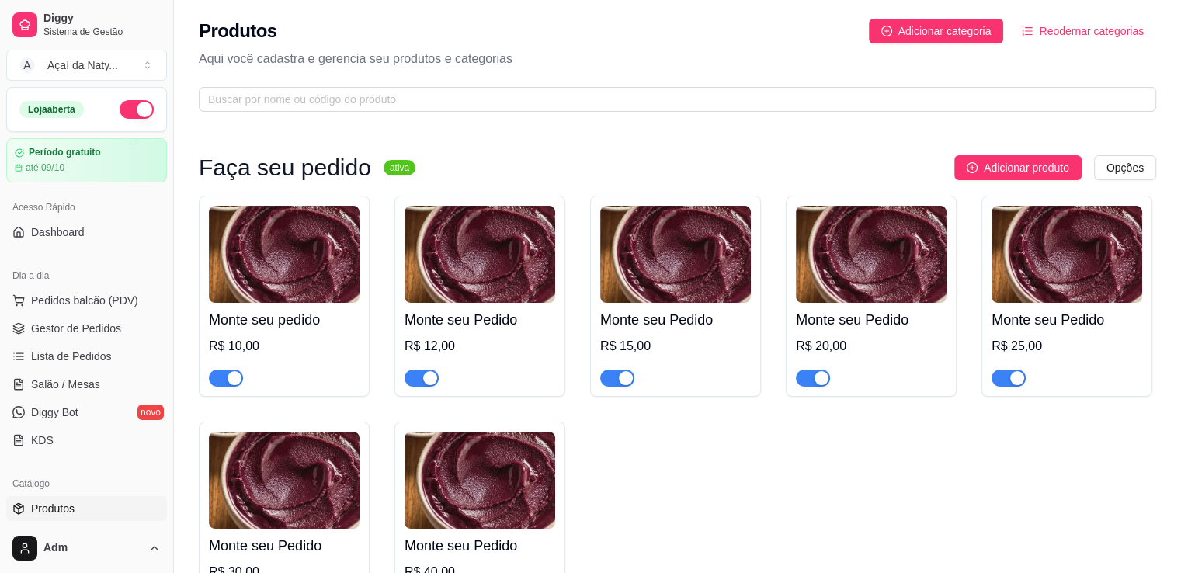
click at [330, 501] on img at bounding box center [284, 480] width 151 height 97
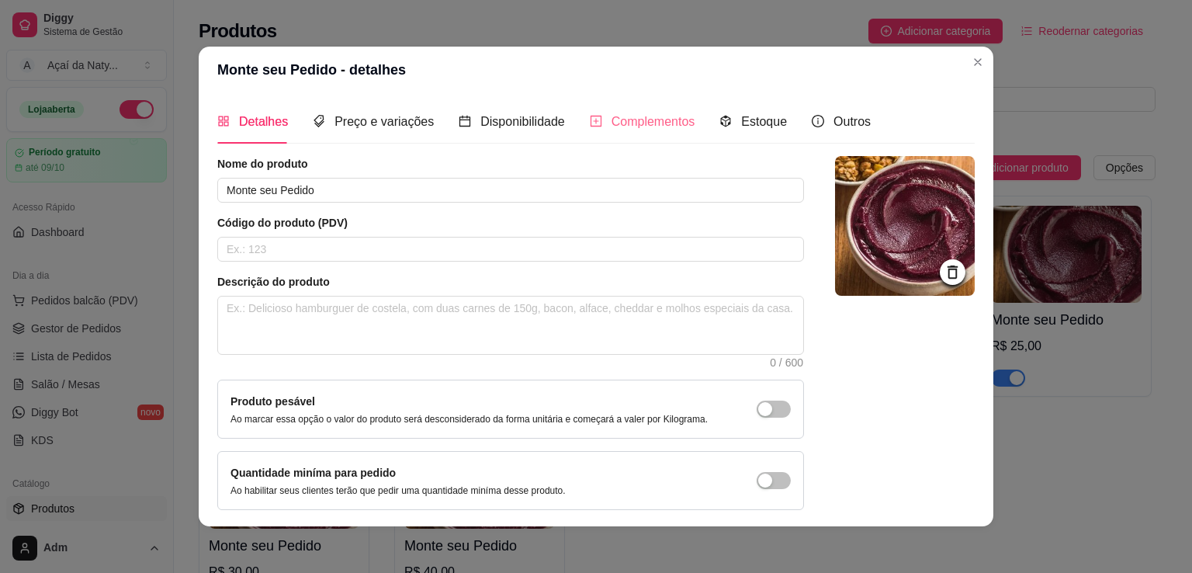
click at [645, 107] on div "Complementos" at bounding box center [643, 121] width 106 height 44
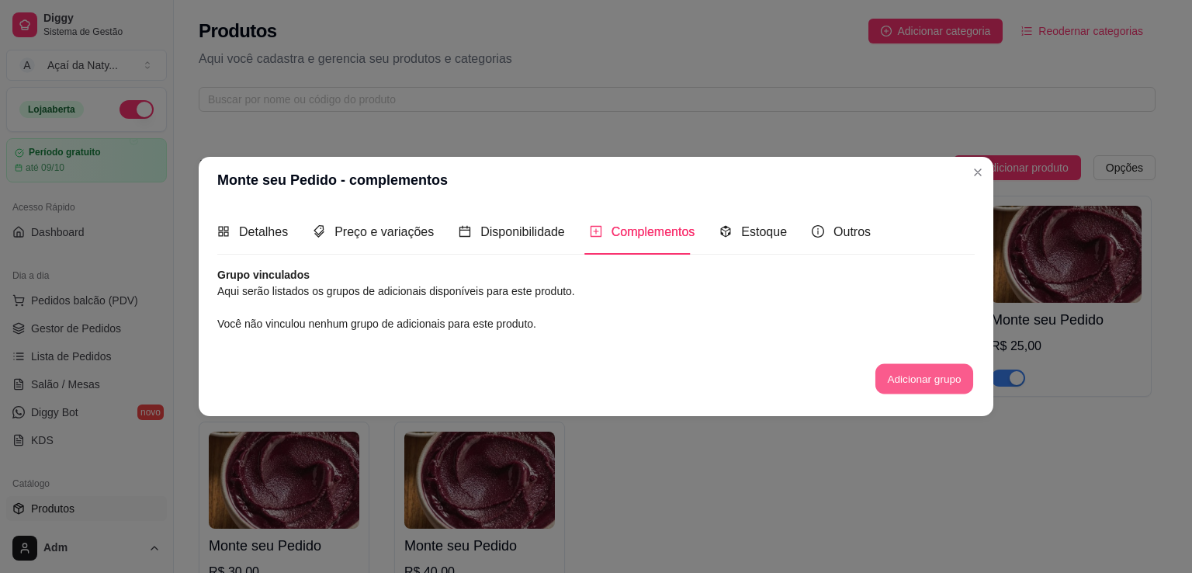
click at [901, 367] on button "Adicionar grupo" at bounding box center [925, 378] width 98 height 30
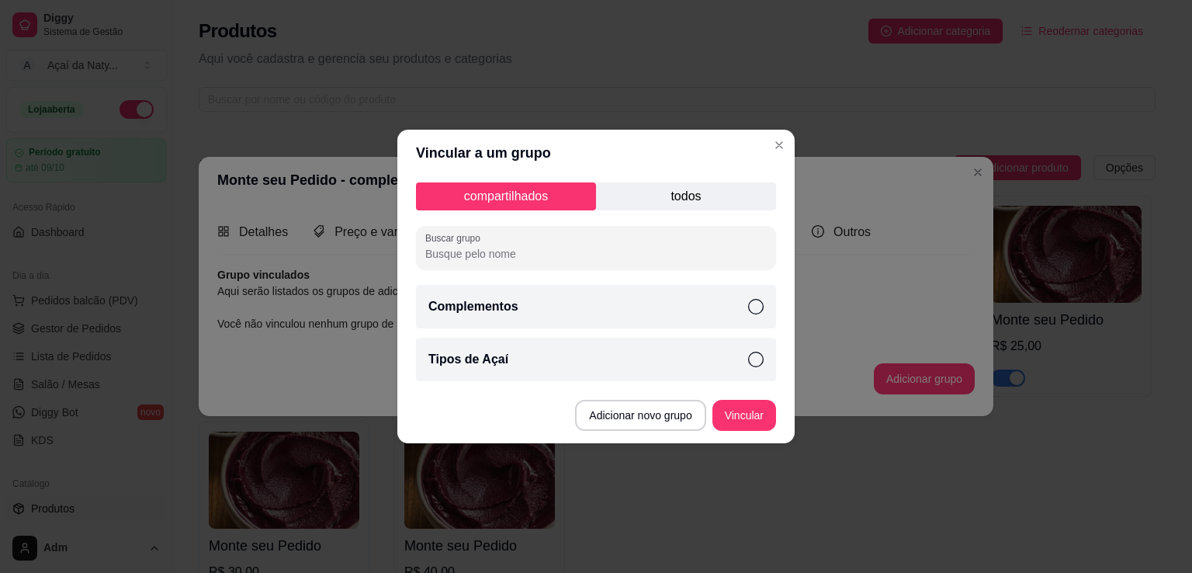
click at [748, 311] on div "Complementos" at bounding box center [596, 306] width 360 height 43
click at [761, 363] on icon at bounding box center [756, 360] width 16 height 16
click at [751, 405] on button "Vincular" at bounding box center [744, 416] width 62 height 30
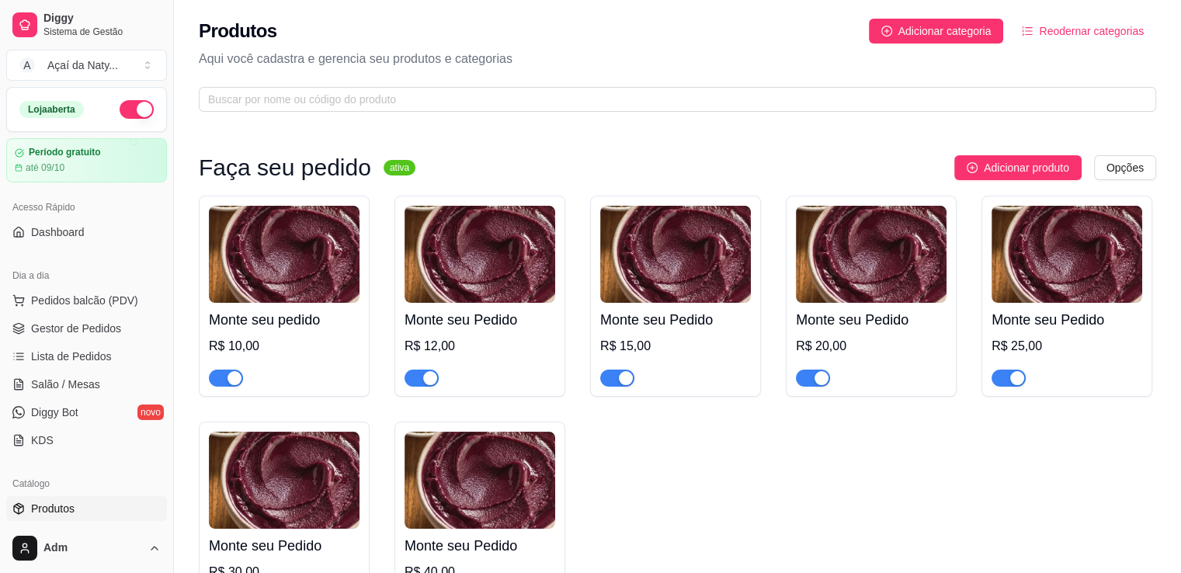
click at [513, 477] on img at bounding box center [479, 480] width 151 height 97
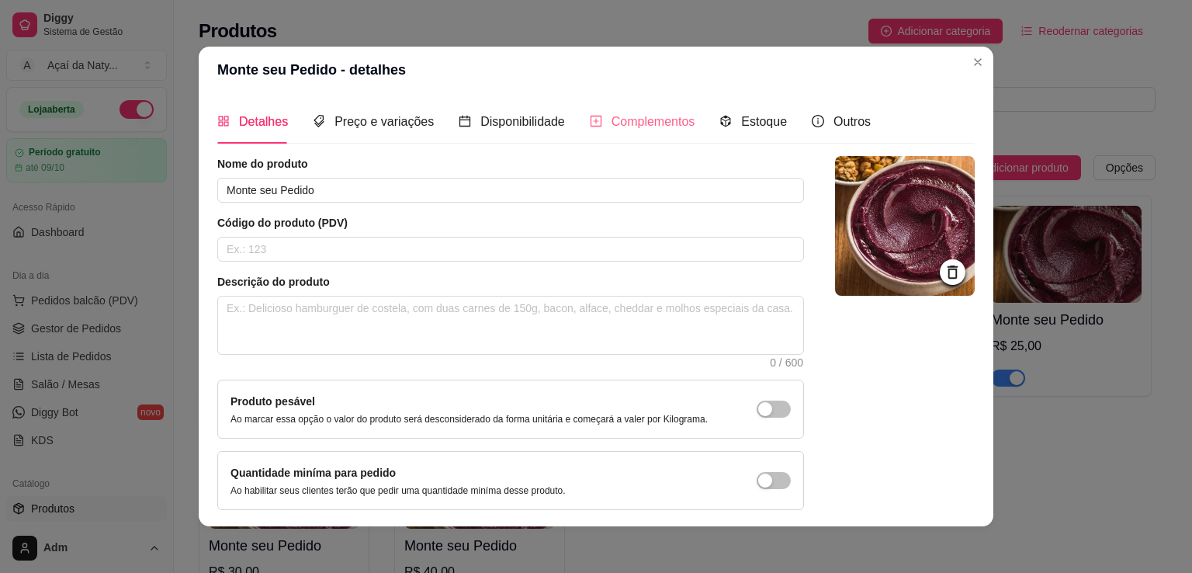
click at [665, 133] on div "Complementos" at bounding box center [643, 121] width 106 height 44
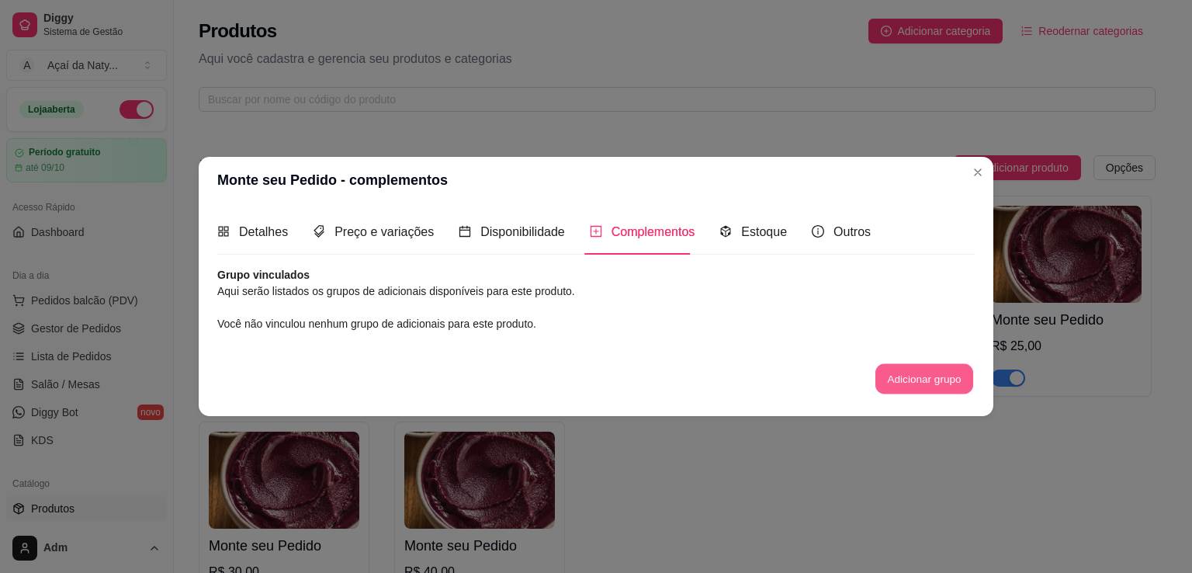
click at [914, 383] on button "Adicionar grupo" at bounding box center [925, 378] width 98 height 30
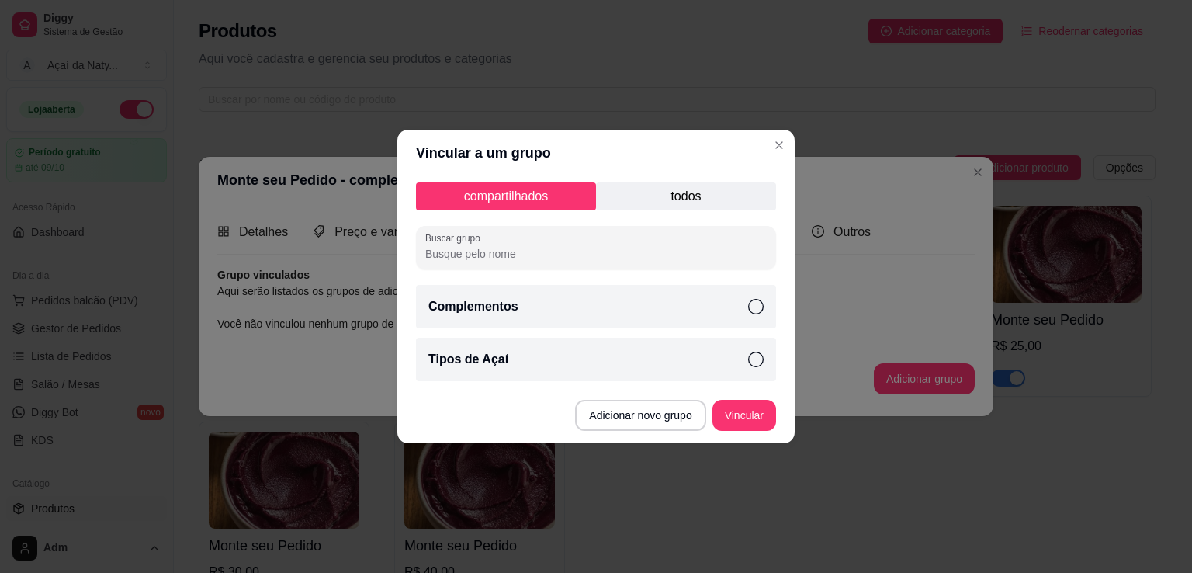
click at [759, 308] on icon at bounding box center [756, 307] width 16 height 16
click at [758, 354] on icon at bounding box center [756, 360] width 16 height 16
click at [751, 415] on button "Vincular" at bounding box center [744, 416] width 62 height 30
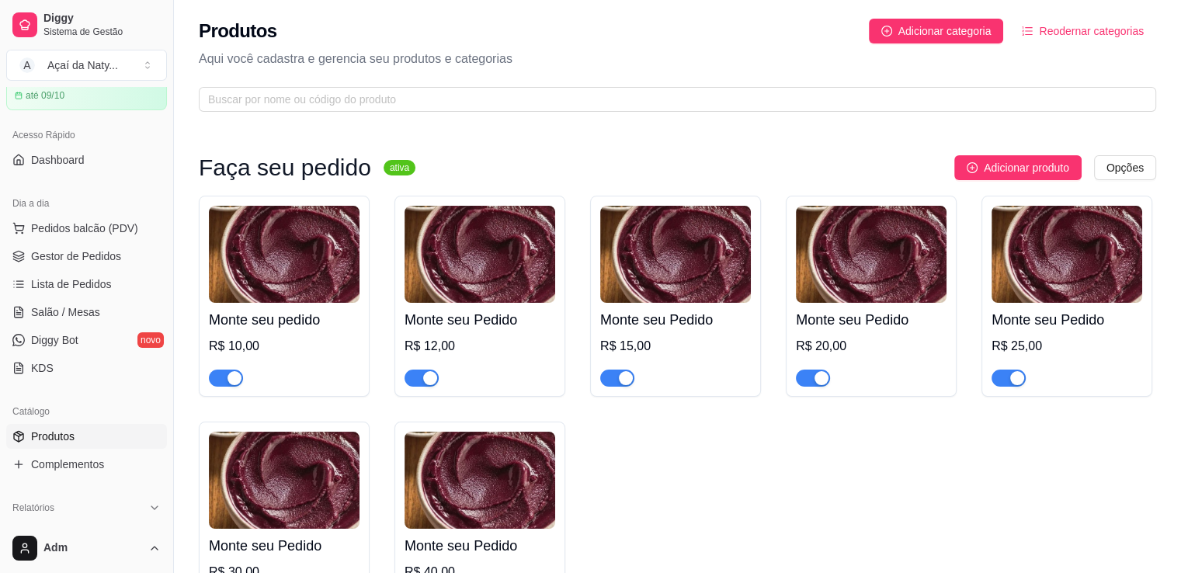
scroll to position [89, 0]
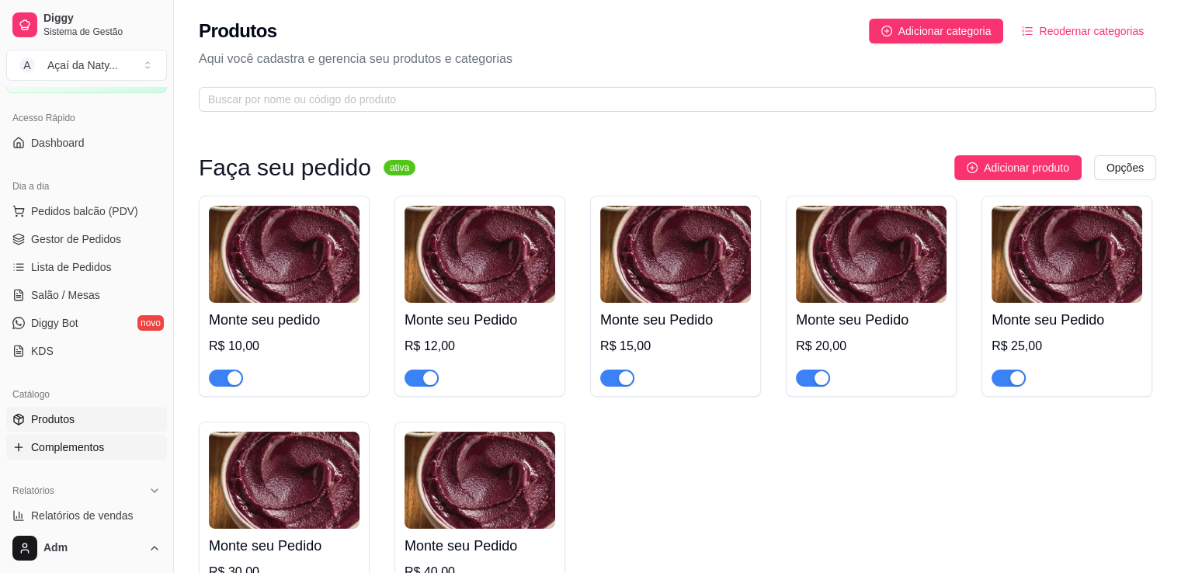
click at [57, 455] on link "Complementos" at bounding box center [86, 447] width 161 height 25
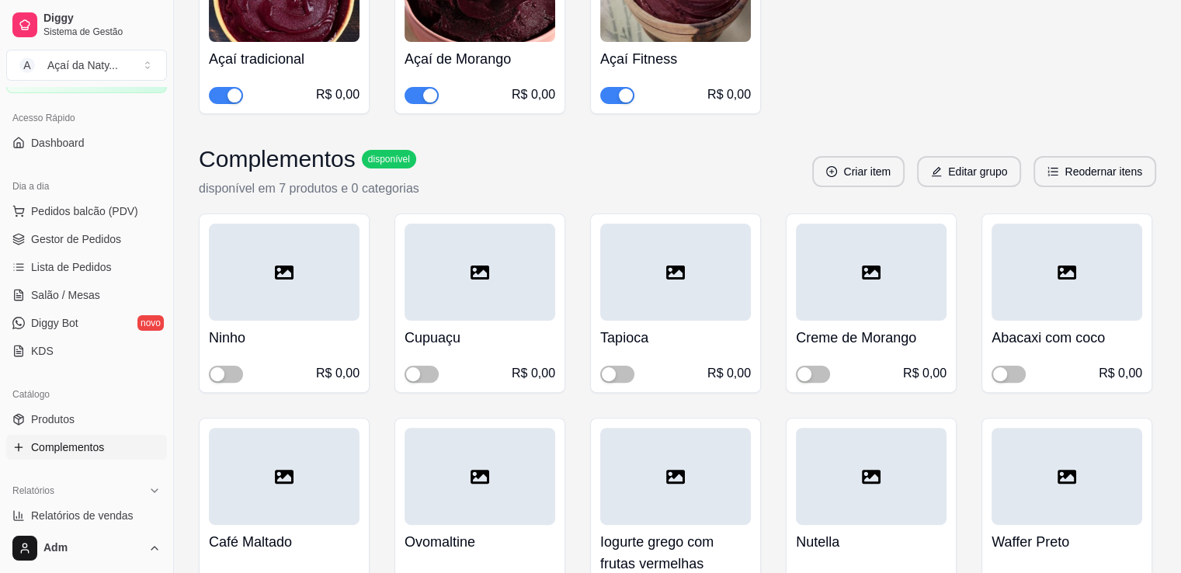
scroll to position [426, 0]
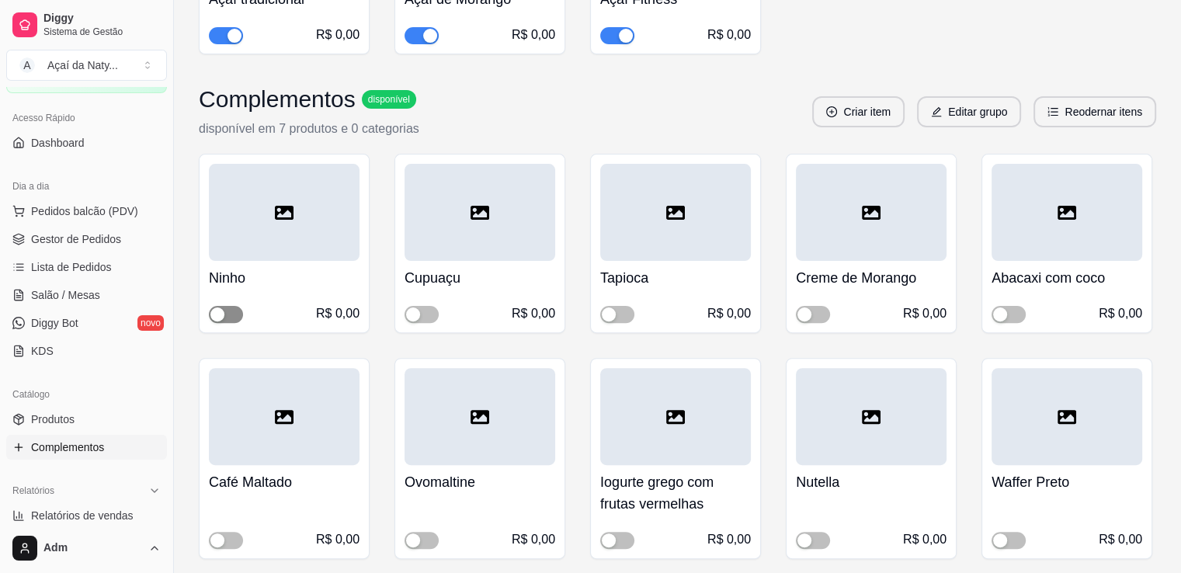
click at [232, 313] on span "button" at bounding box center [226, 314] width 34 height 17
click at [431, 318] on span "button" at bounding box center [421, 314] width 34 height 17
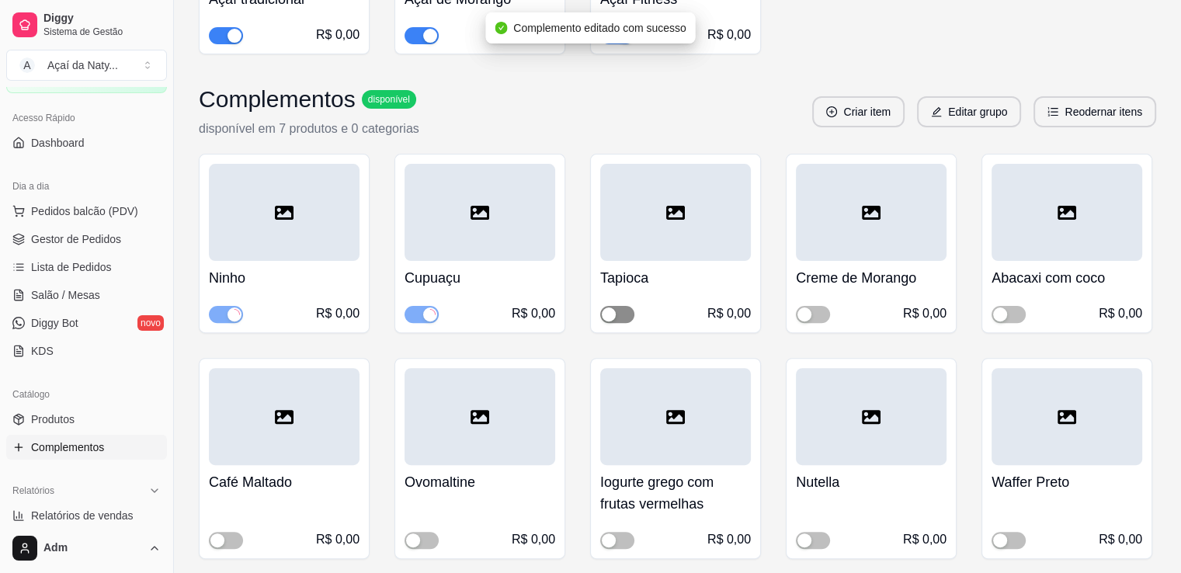
click at [616, 311] on button "button" at bounding box center [617, 314] width 34 height 17
click at [817, 318] on span "button" at bounding box center [813, 314] width 34 height 17
click at [1023, 319] on div "R$ 0,00" at bounding box center [1066, 313] width 151 height 19
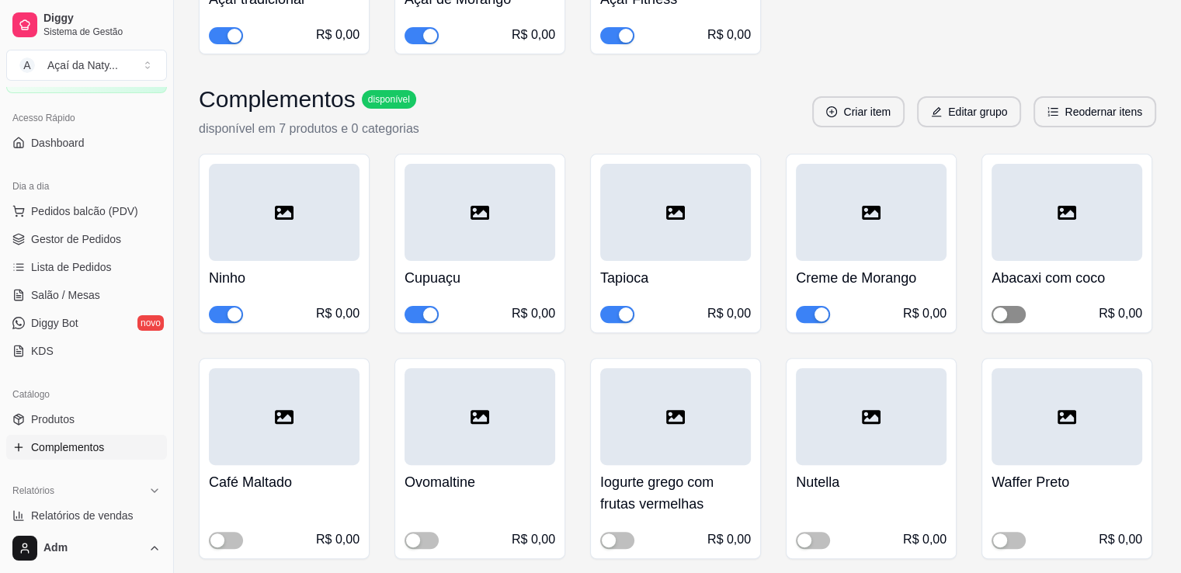
click at [1019, 321] on span "button" at bounding box center [1008, 314] width 34 height 17
click at [1015, 533] on span "button" at bounding box center [1008, 540] width 34 height 17
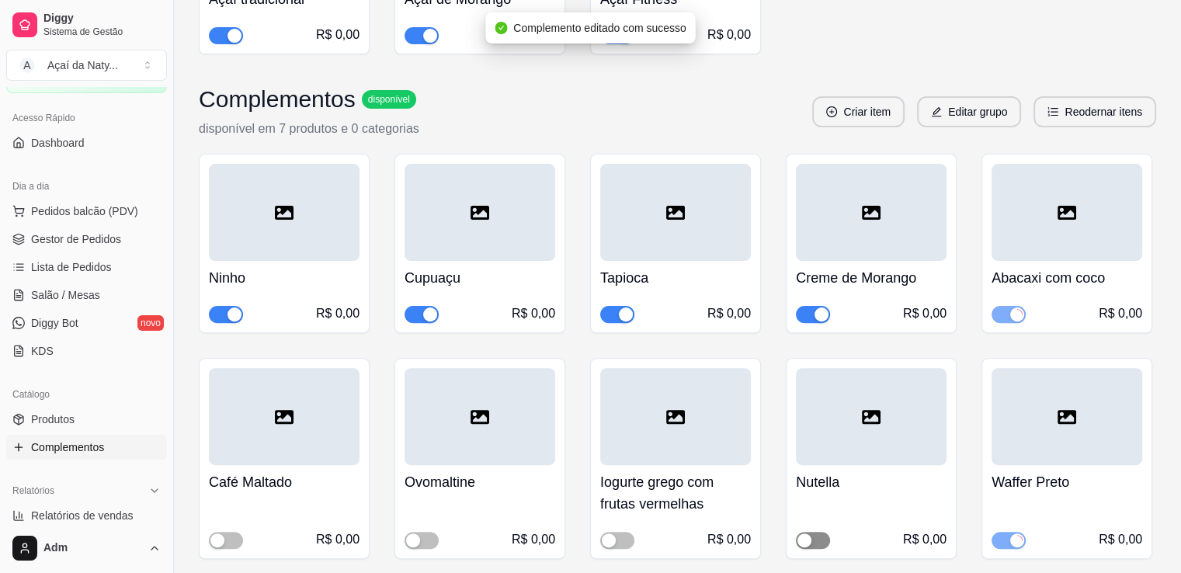
click at [820, 536] on span "button" at bounding box center [813, 540] width 34 height 17
click at [621, 533] on span "button" at bounding box center [617, 540] width 34 height 17
click at [424, 540] on span "button" at bounding box center [421, 540] width 34 height 17
click at [230, 533] on span "button" at bounding box center [226, 540] width 34 height 17
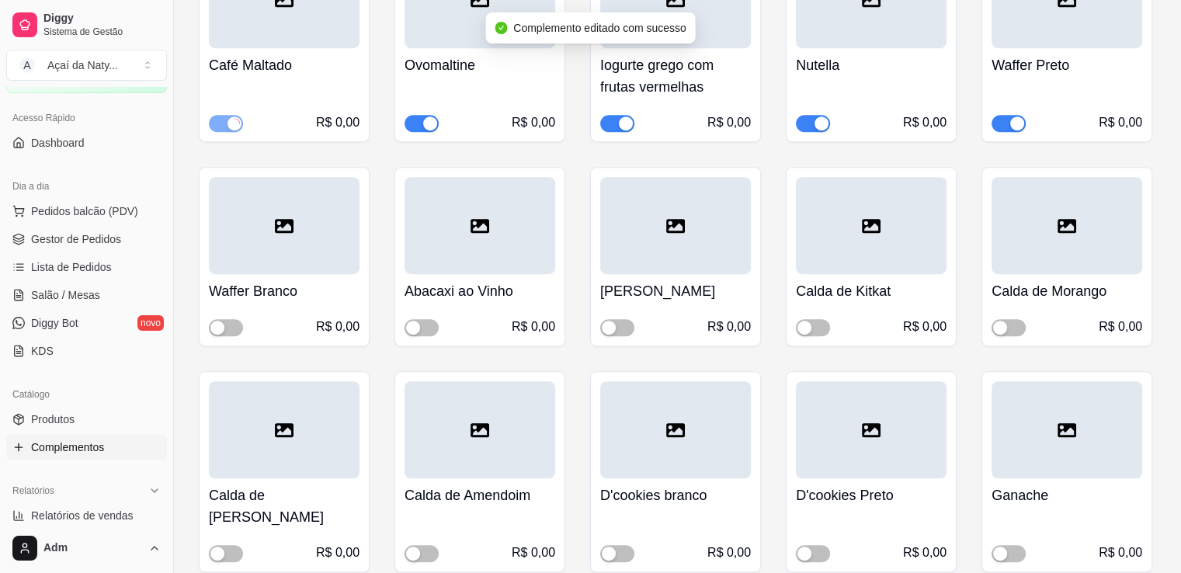
scroll to position [852, 0]
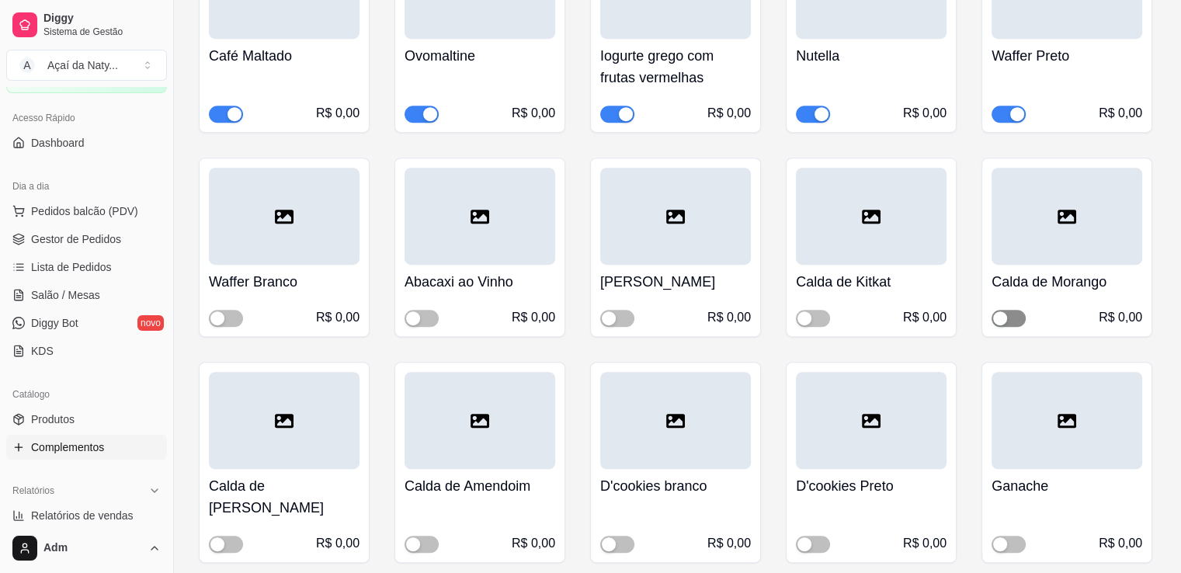
click at [1018, 319] on span "button" at bounding box center [1008, 318] width 34 height 17
click at [821, 320] on span "button" at bounding box center [813, 318] width 34 height 17
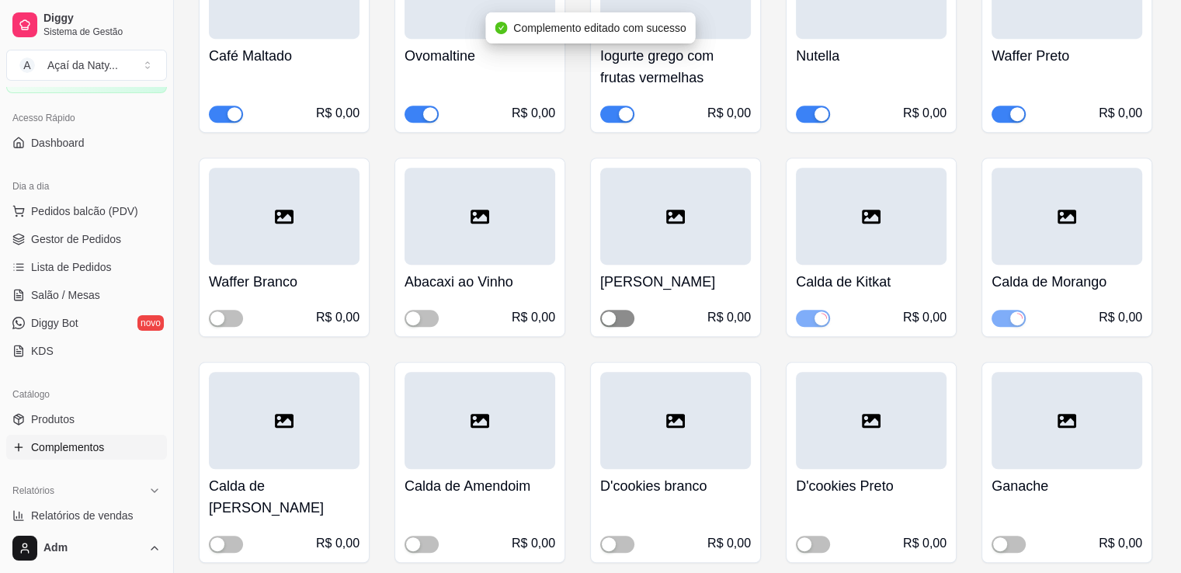
click at [619, 314] on span "button" at bounding box center [617, 318] width 34 height 17
click at [417, 319] on div "button" at bounding box center [413, 318] width 14 height 14
click at [227, 318] on button "button" at bounding box center [226, 318] width 34 height 17
click at [227, 536] on span "button" at bounding box center [226, 544] width 34 height 17
click at [427, 536] on span "button" at bounding box center [421, 544] width 34 height 17
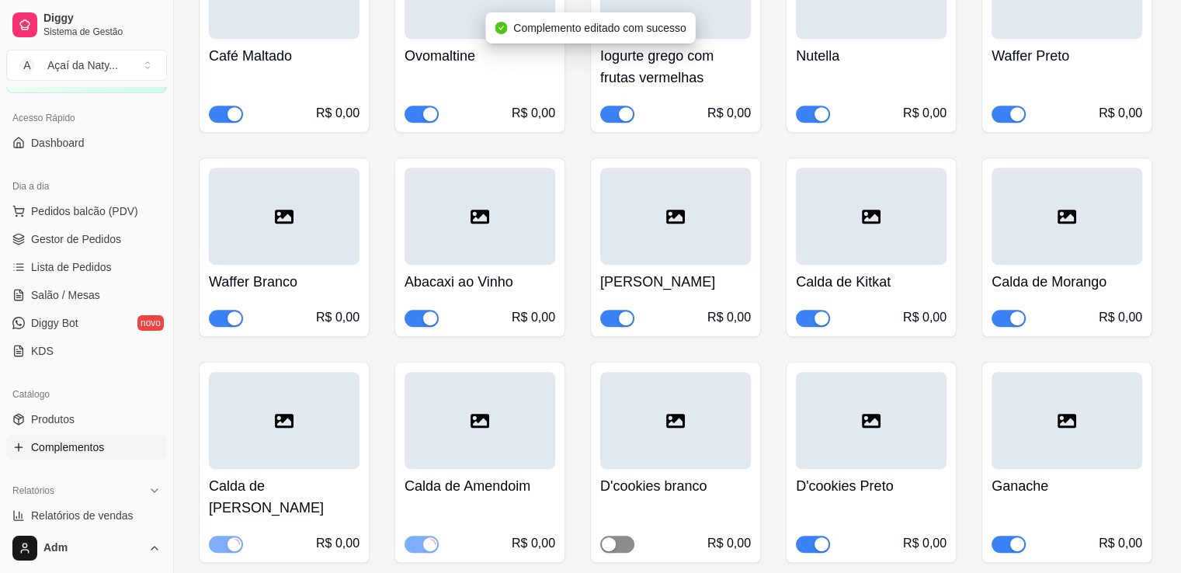
click at [623, 536] on span "button" at bounding box center [617, 544] width 34 height 17
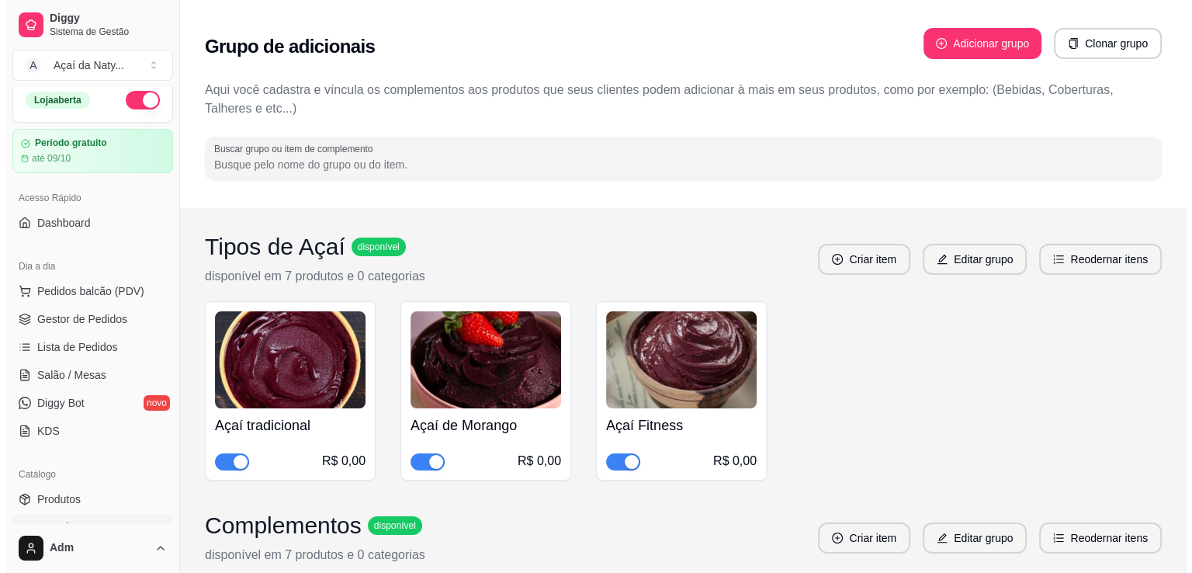
scroll to position [0, 0]
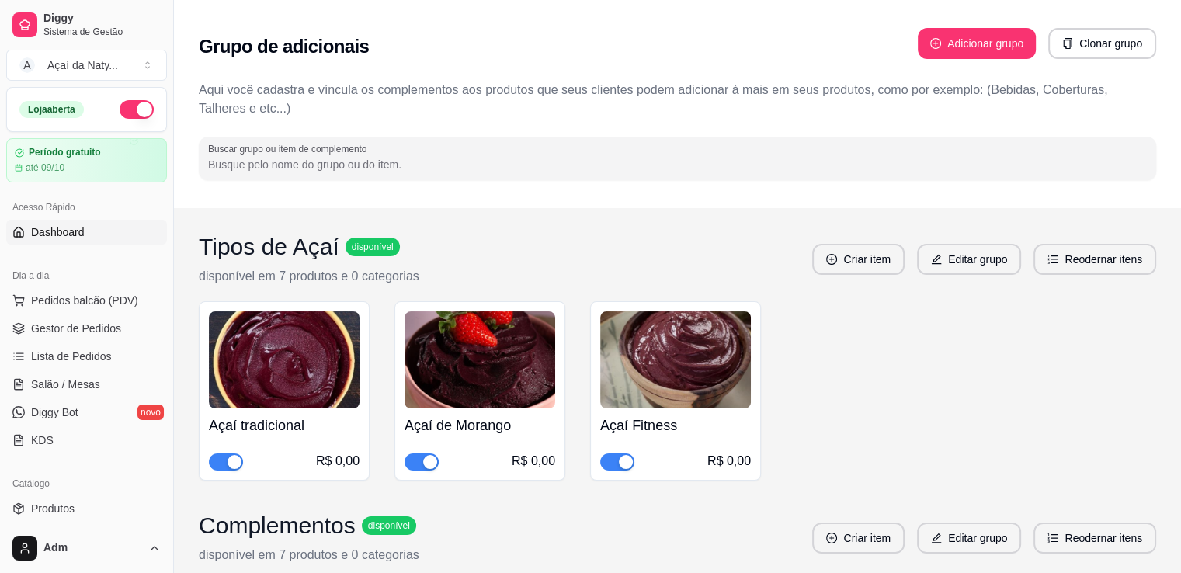
click at [85, 240] on link "Dashboard" at bounding box center [86, 232] width 161 height 25
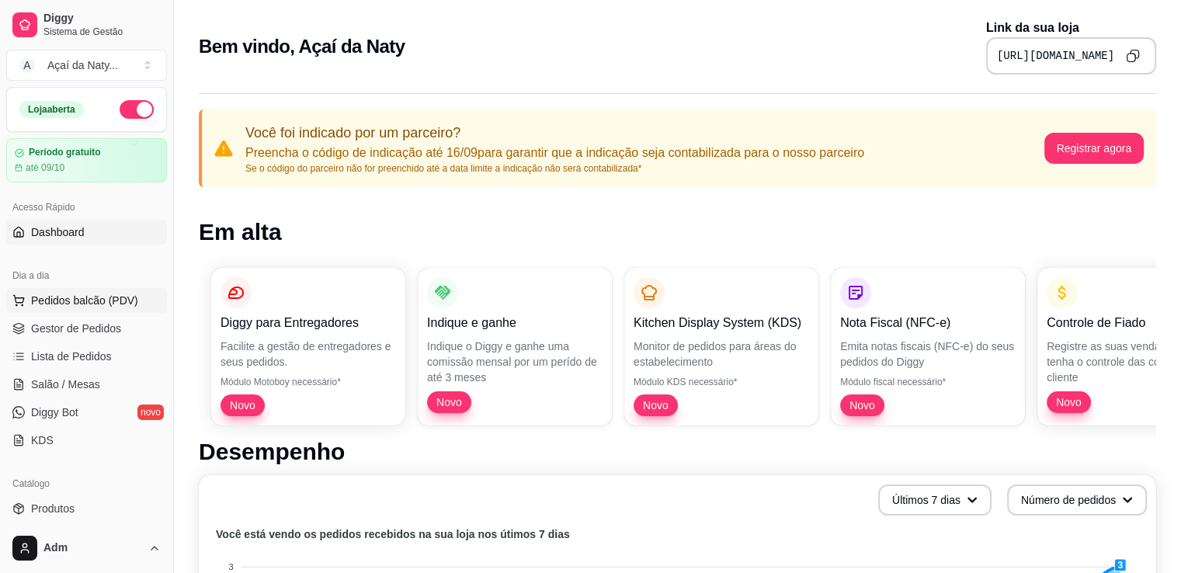
click at [106, 301] on span "Pedidos balcão (PDV)" at bounding box center [84, 301] width 107 height 16
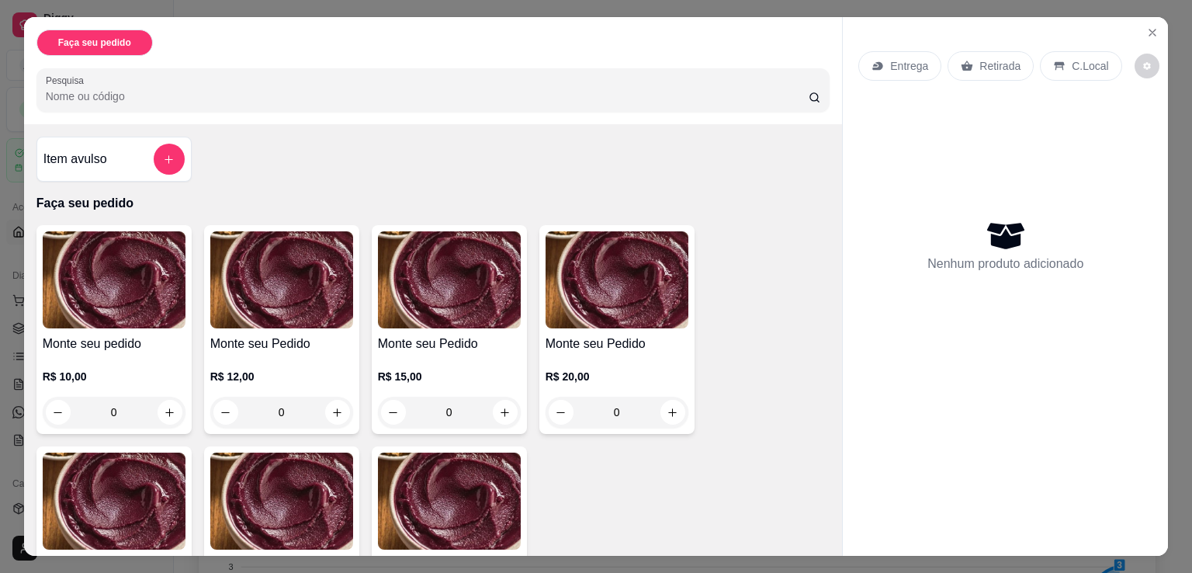
click at [163, 409] on div "0" at bounding box center [114, 412] width 143 height 31
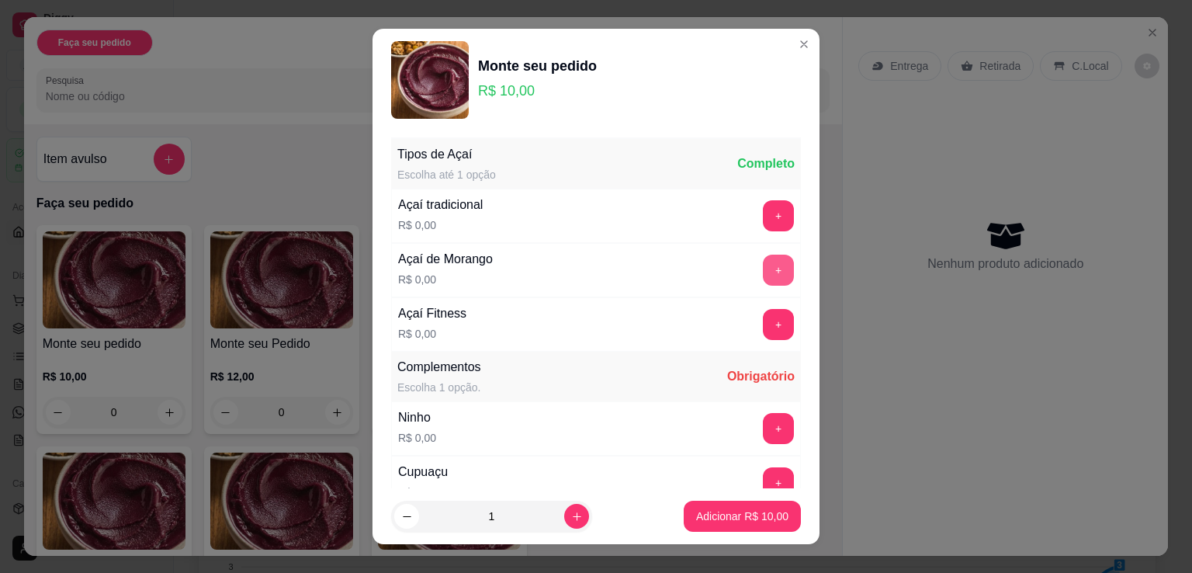
click at [763, 271] on button "+" at bounding box center [778, 270] width 31 height 31
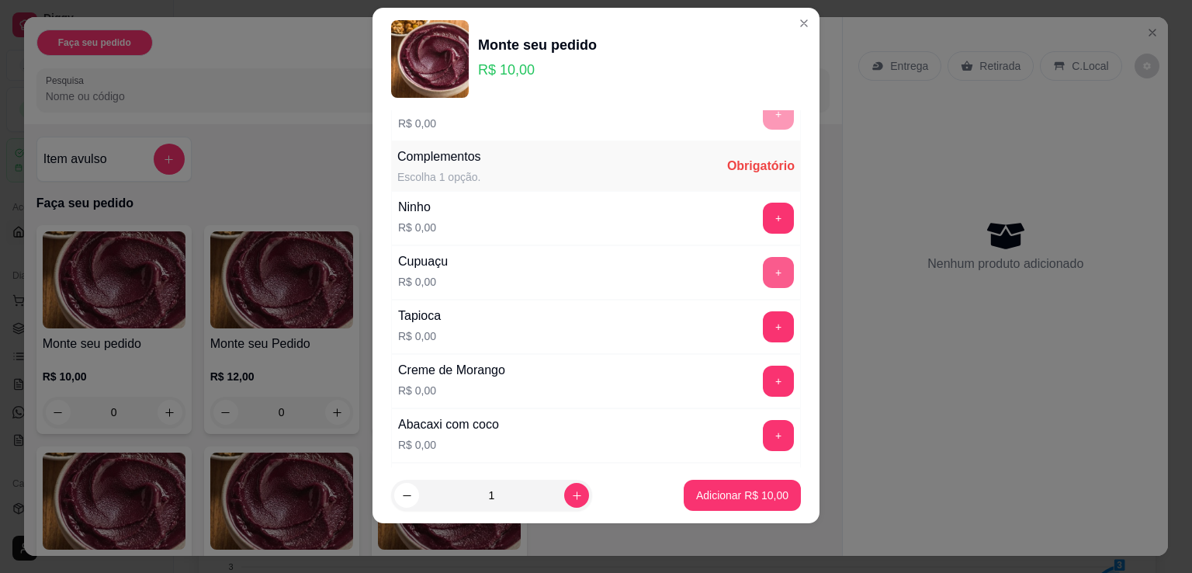
scroll to position [219, 0]
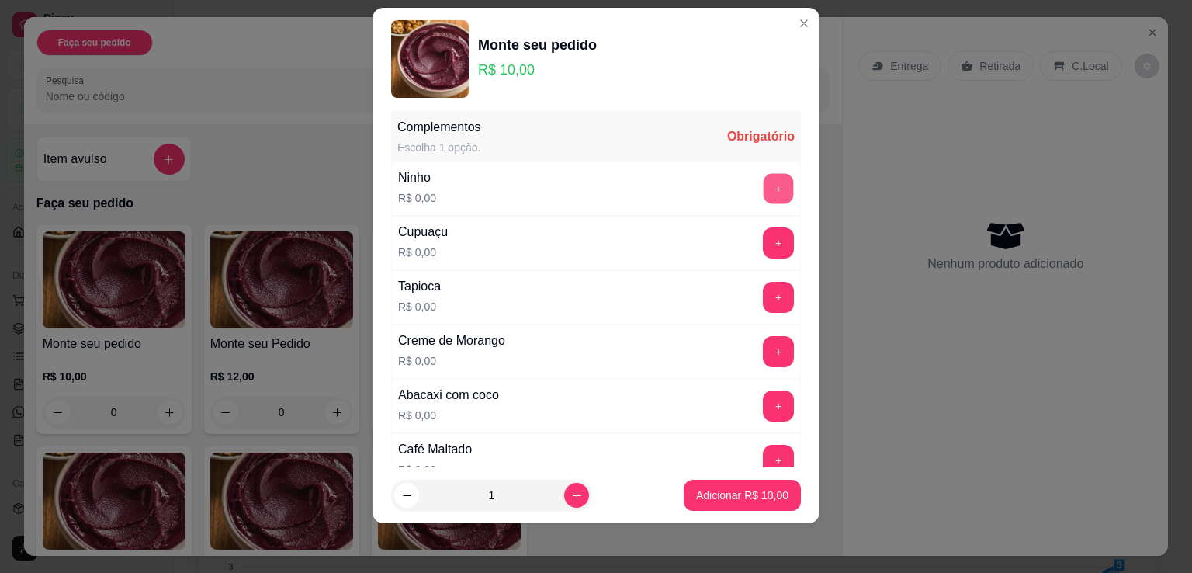
click at [764, 195] on button "+" at bounding box center [779, 189] width 30 height 30
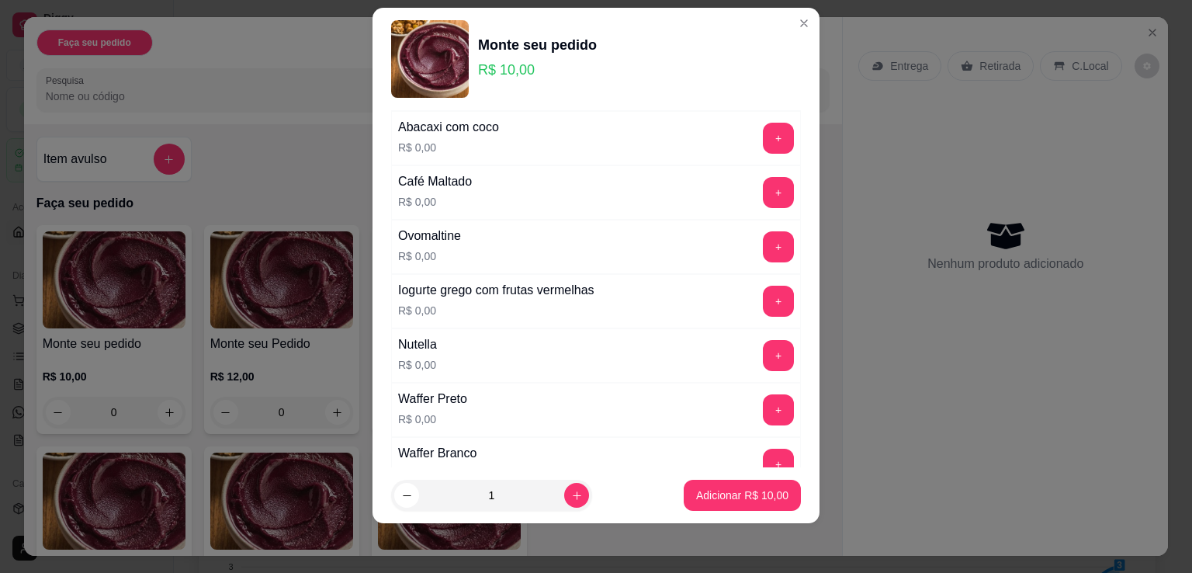
scroll to position [520, 0]
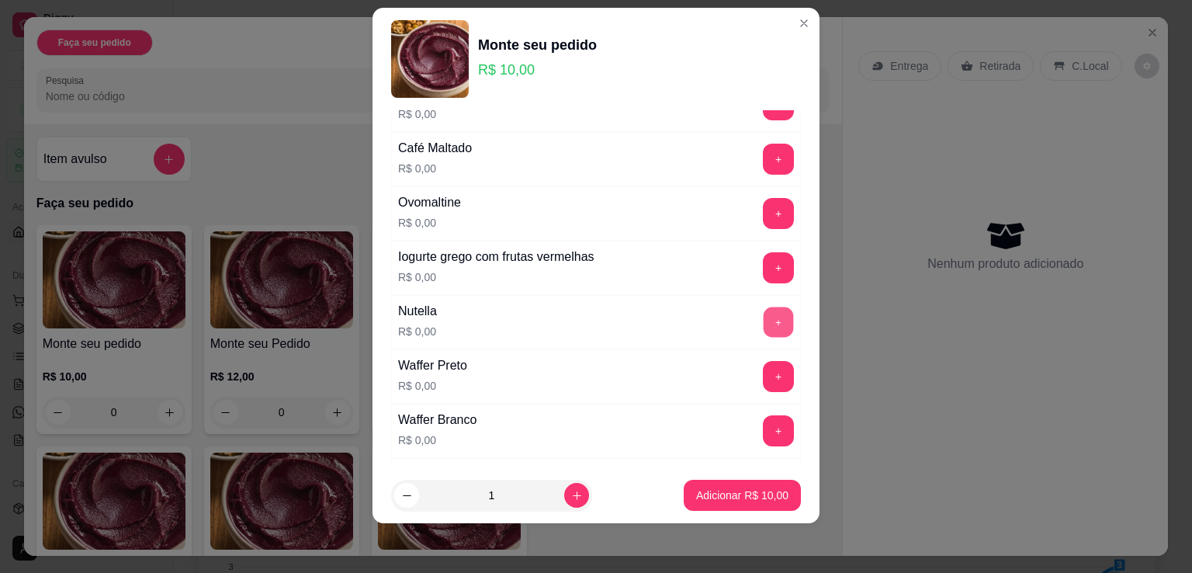
click at [764, 316] on button "+" at bounding box center [779, 322] width 30 height 30
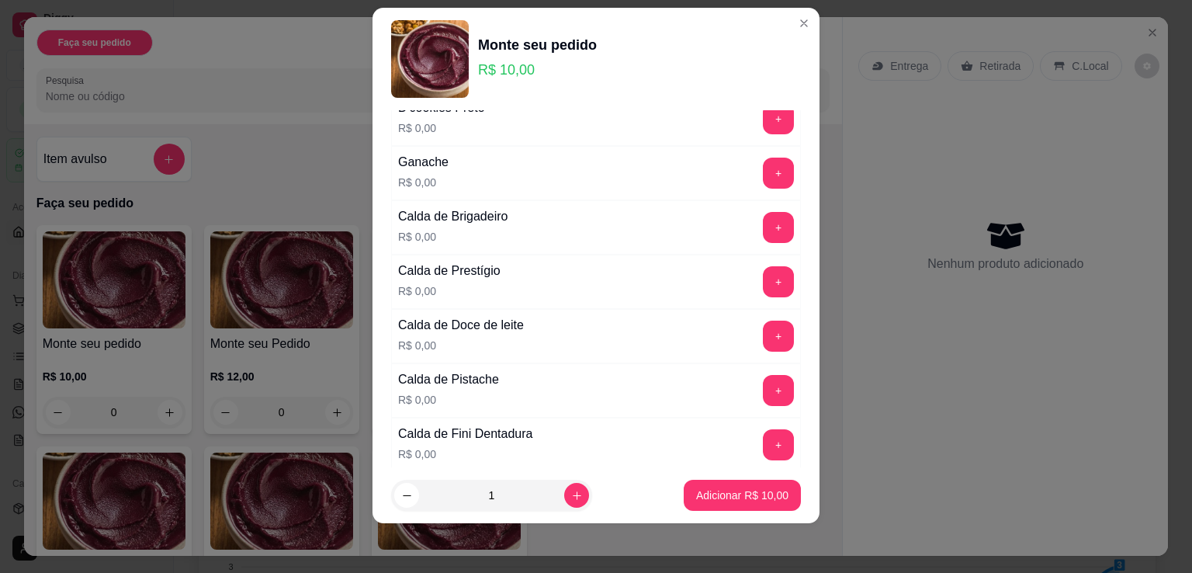
scroll to position [1310, 0]
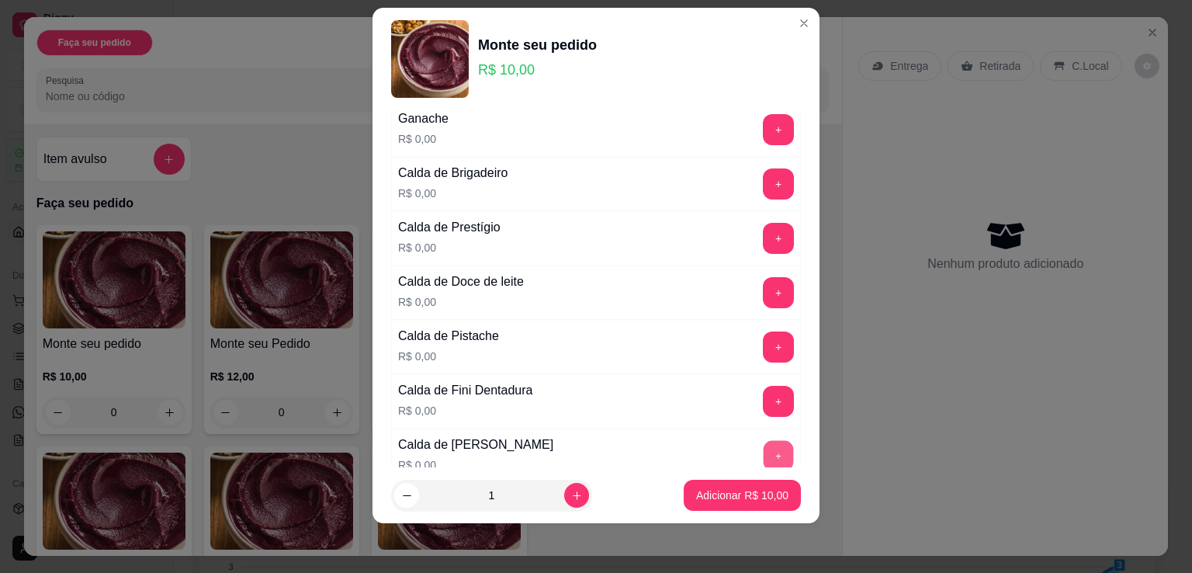
click at [764, 446] on button "+" at bounding box center [779, 456] width 30 height 30
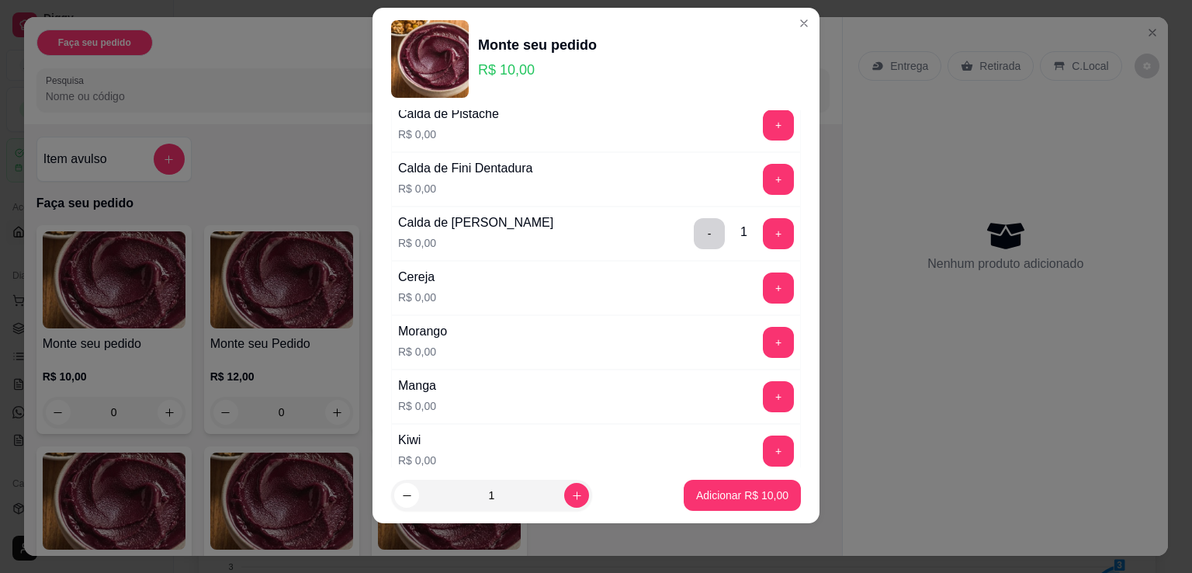
scroll to position [1538, 0]
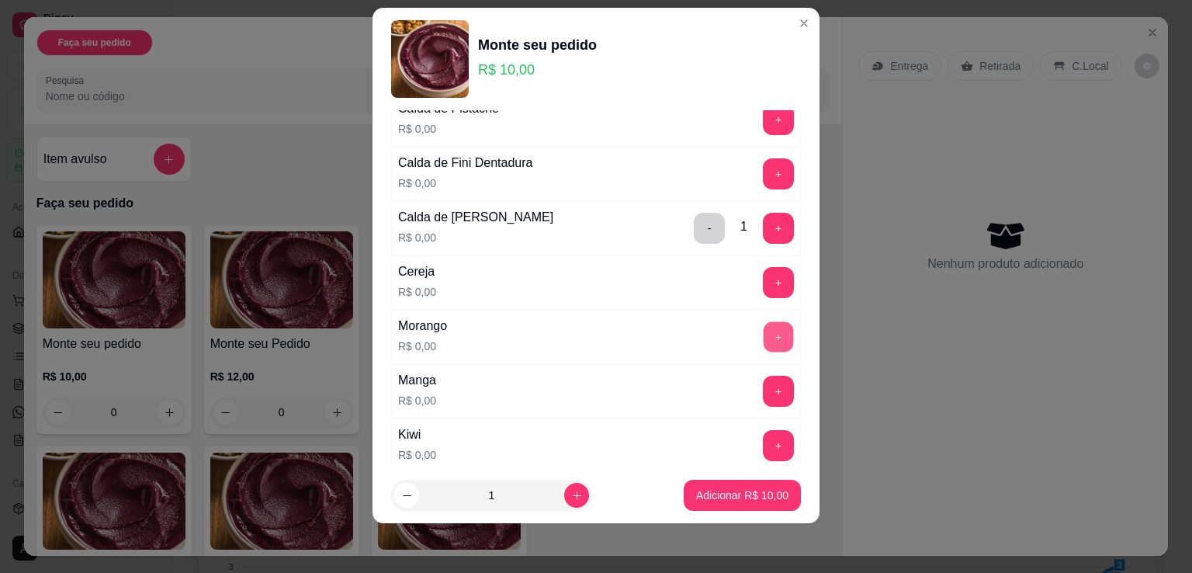
click at [764, 331] on button "+" at bounding box center [779, 337] width 30 height 30
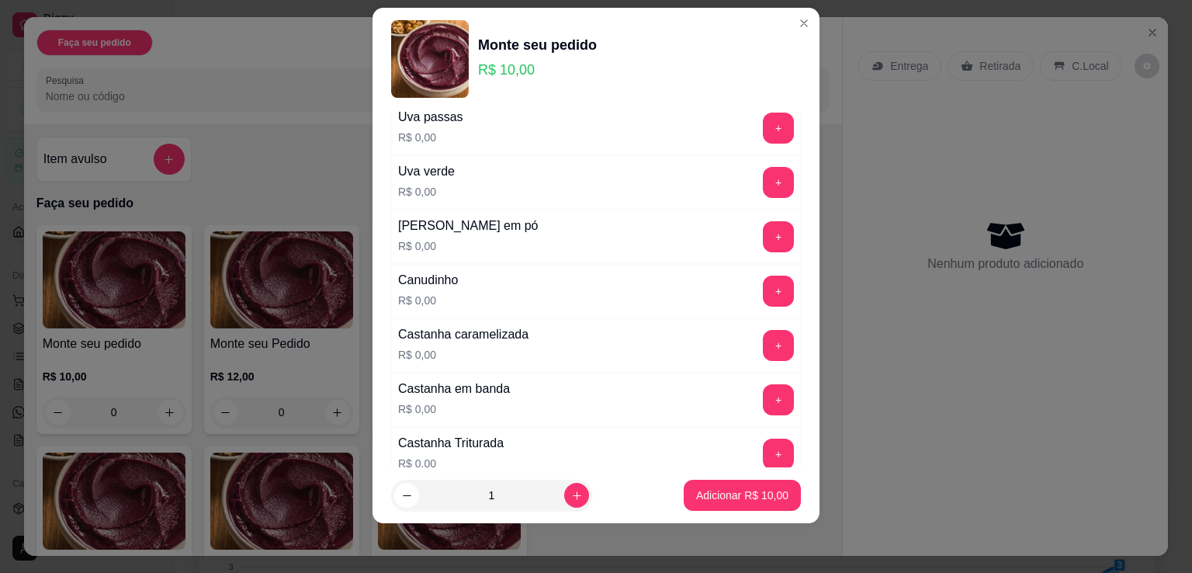
scroll to position [1991, 0]
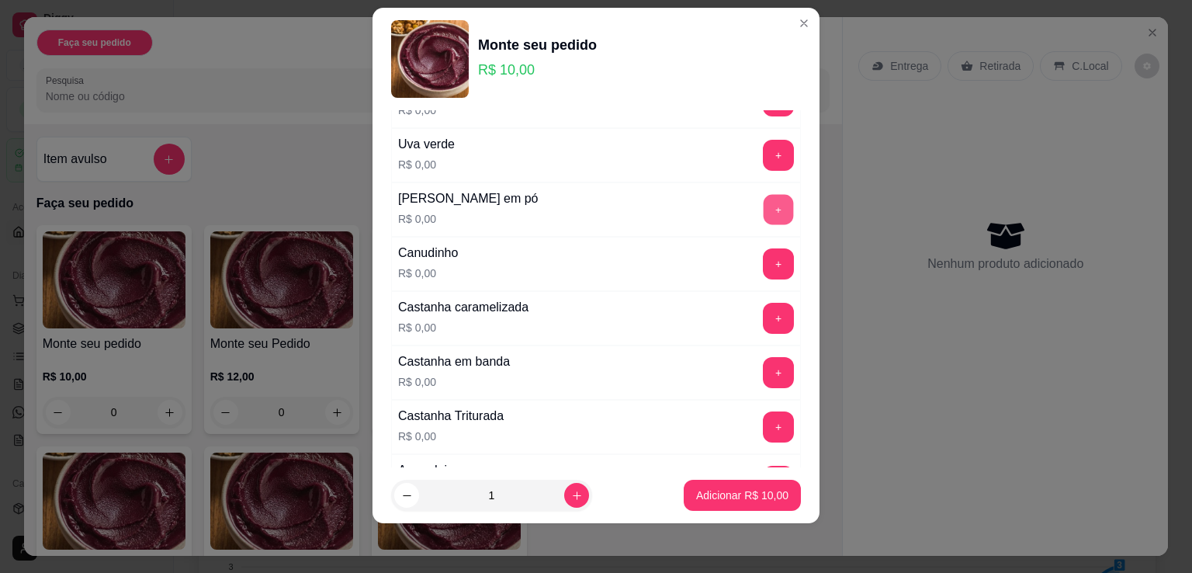
click at [764, 203] on button "+" at bounding box center [779, 210] width 30 height 30
click at [764, 256] on button "+" at bounding box center [779, 264] width 30 height 30
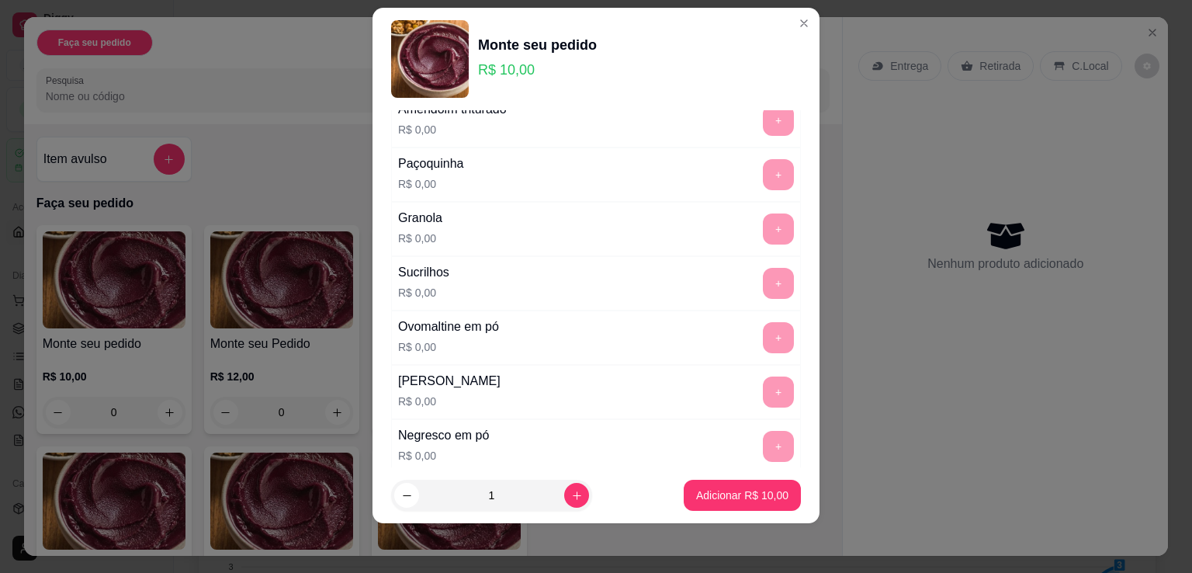
scroll to position [2567, 0]
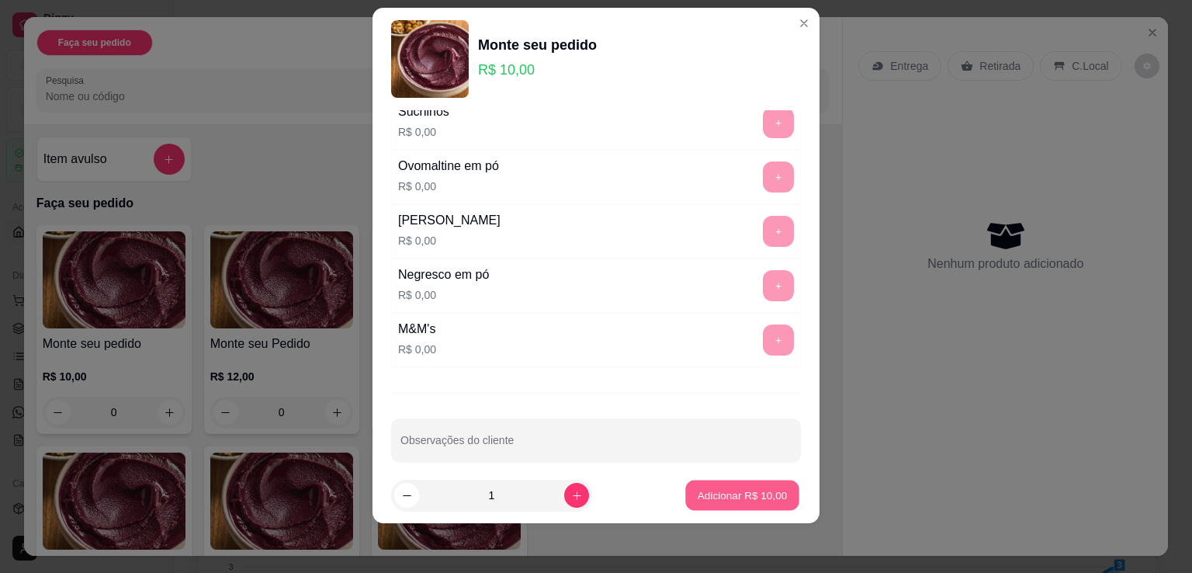
click at [737, 496] on p "Adicionar R$ 10,00" at bounding box center [743, 495] width 90 height 15
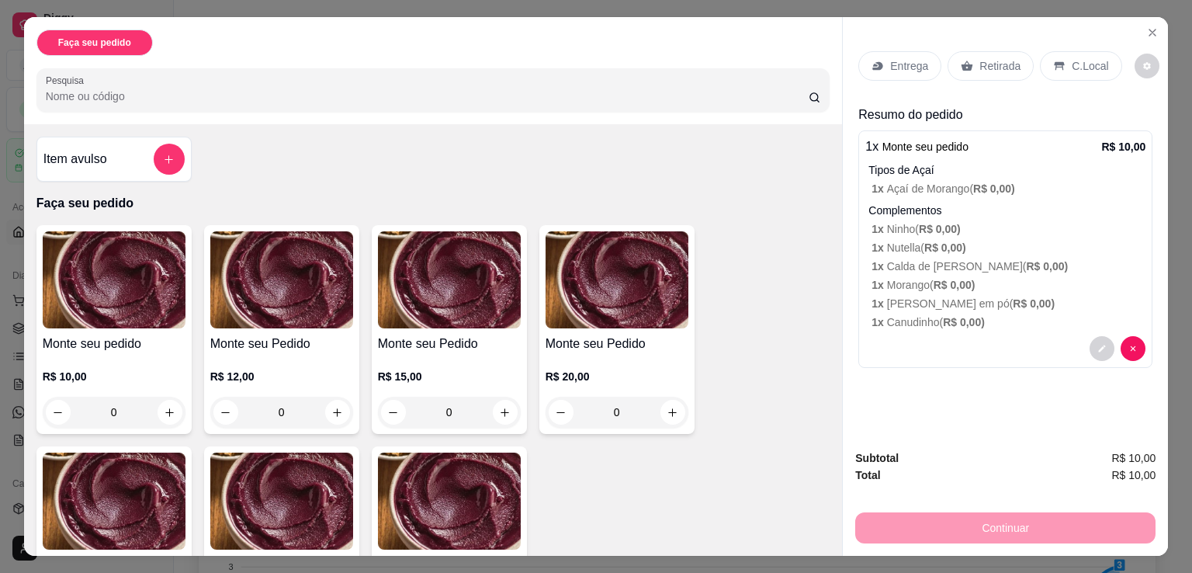
click at [335, 407] on div "0" at bounding box center [281, 412] width 143 height 31
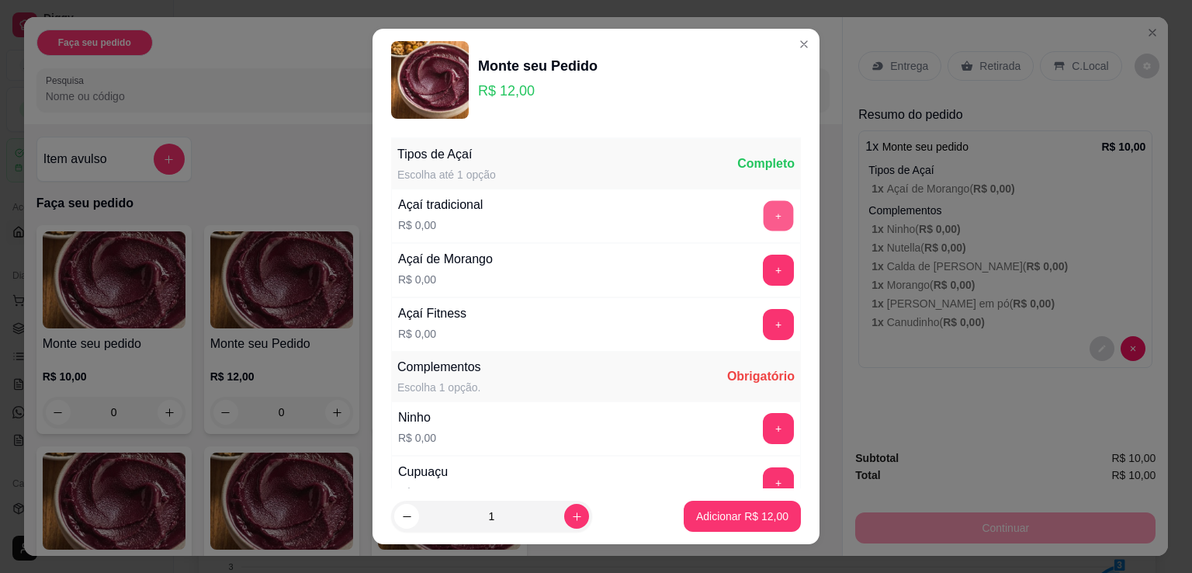
click at [764, 212] on button "+" at bounding box center [779, 216] width 30 height 30
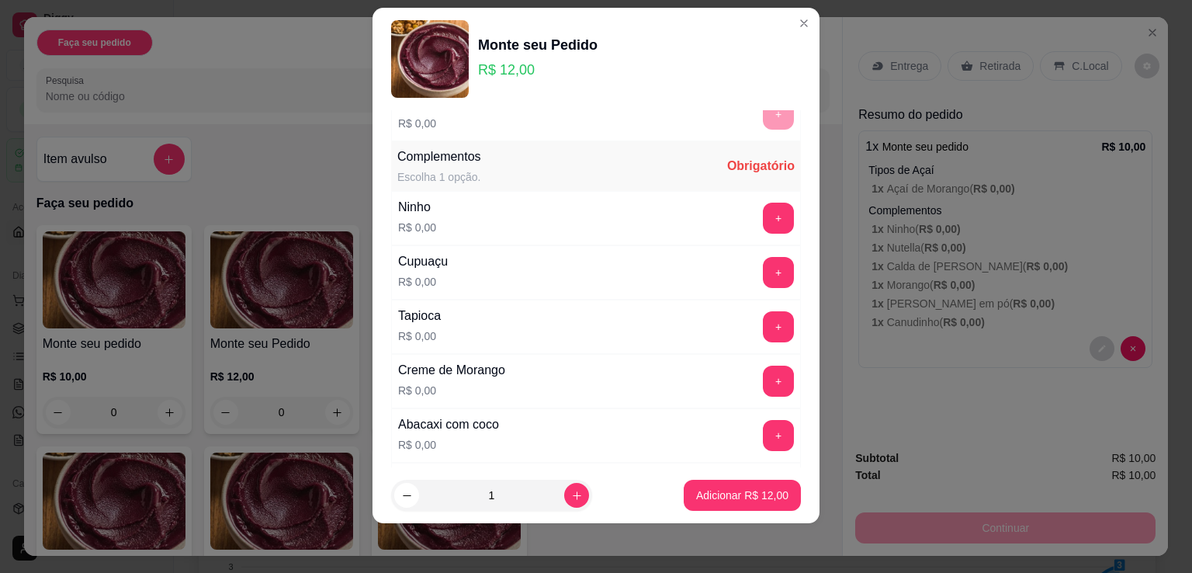
scroll to position [219, 0]
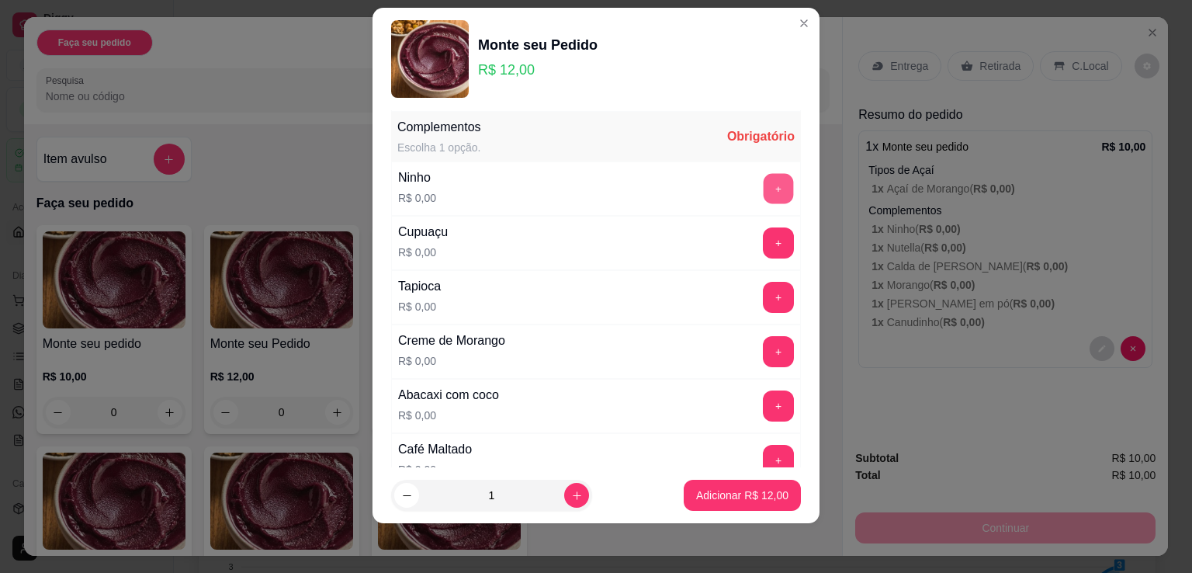
click at [764, 186] on button "+" at bounding box center [779, 189] width 30 height 30
click at [764, 300] on button "+" at bounding box center [779, 298] width 30 height 30
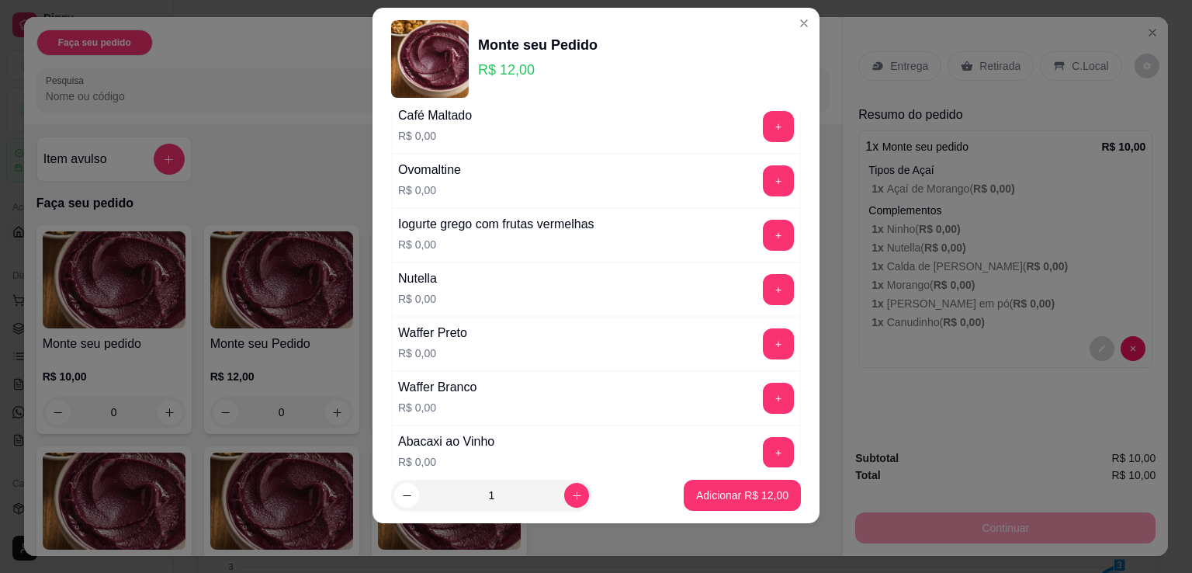
scroll to position [543, 0]
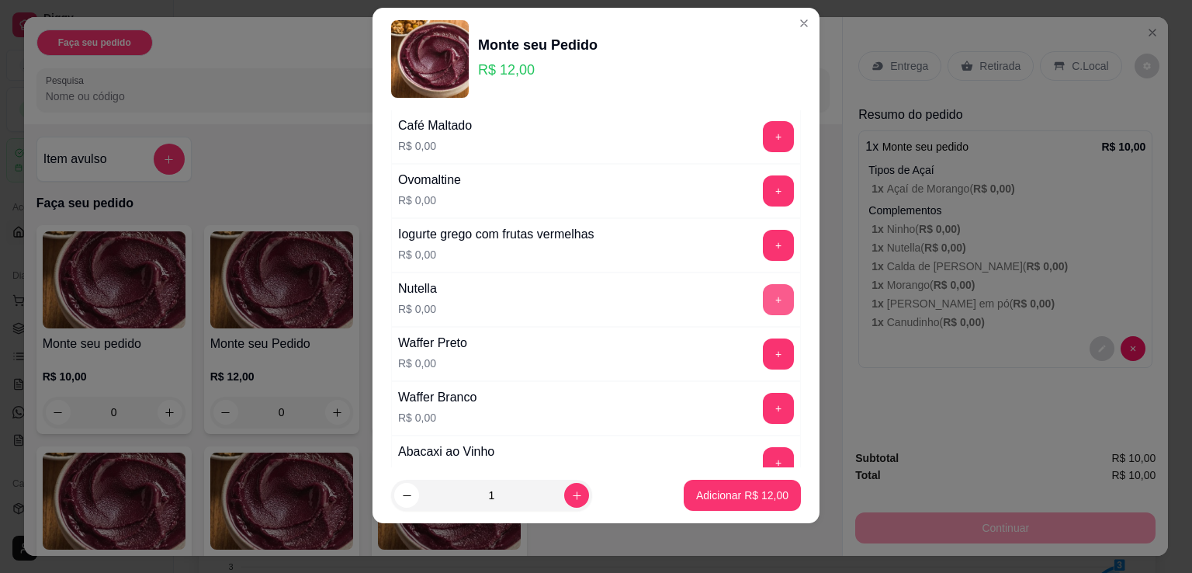
click at [763, 299] on button "+" at bounding box center [778, 299] width 31 height 31
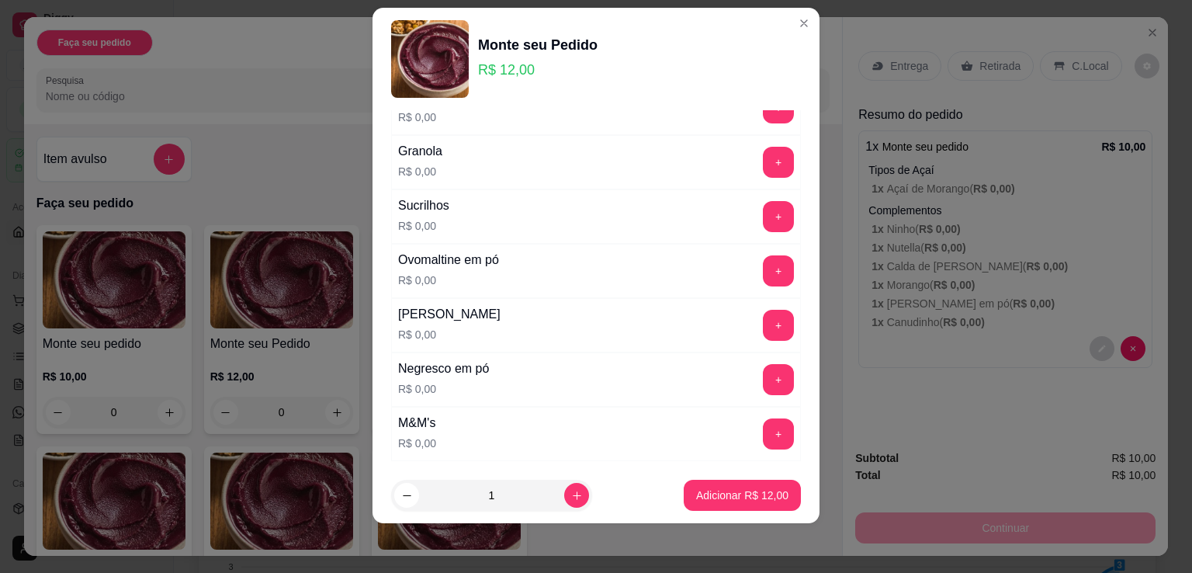
scroll to position [2567, 0]
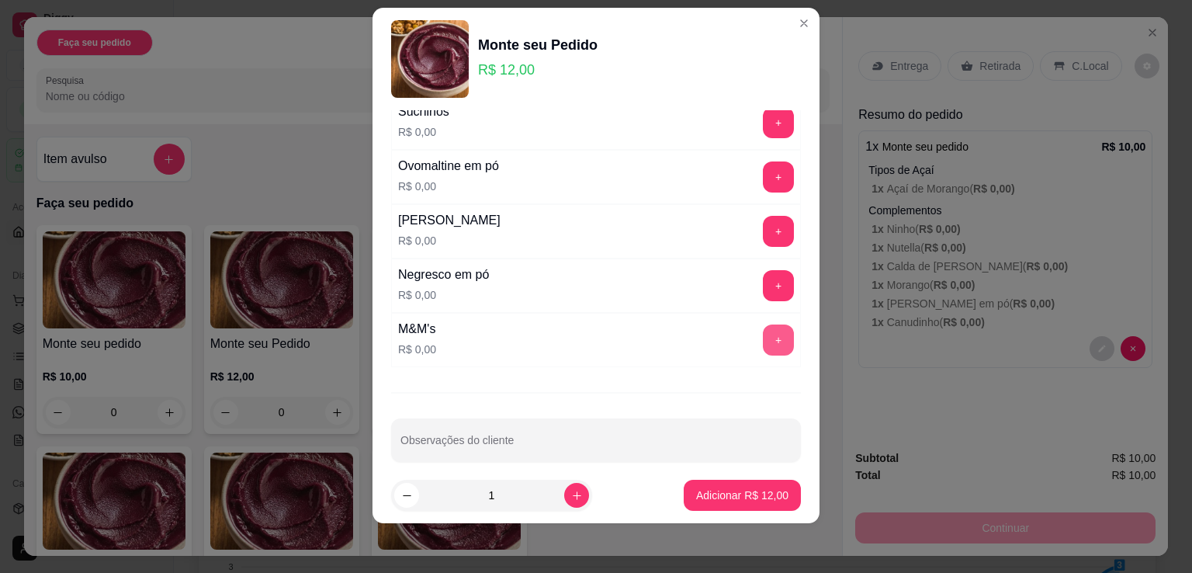
click at [763, 328] on button "+" at bounding box center [778, 339] width 31 height 31
click at [733, 504] on button "Adicionar R$ 12,00" at bounding box center [742, 496] width 114 height 30
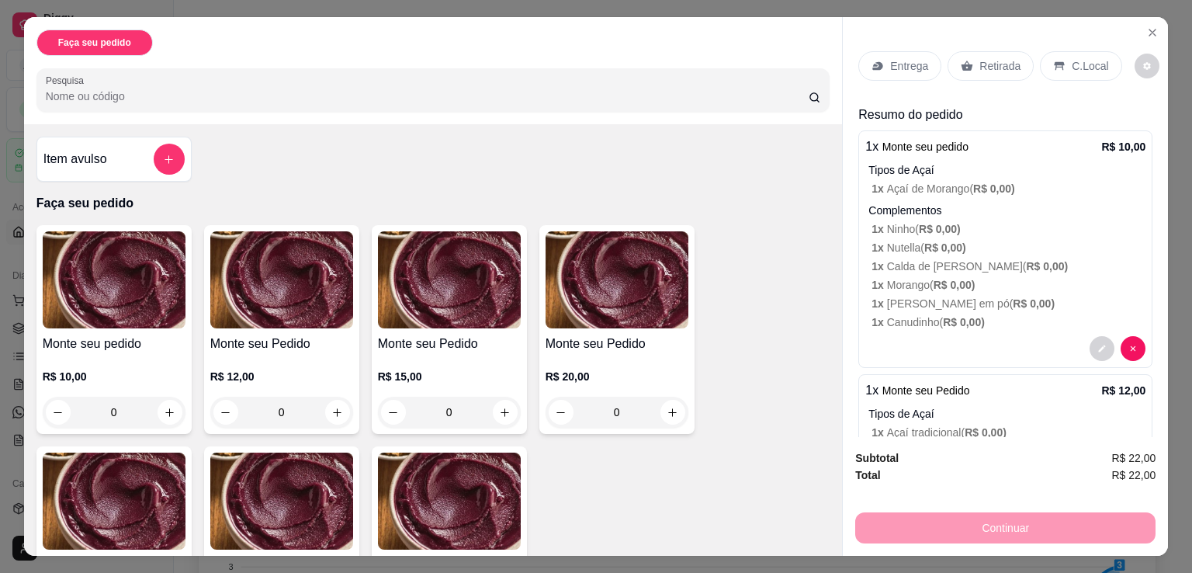
click at [993, 62] on p "Retirada" at bounding box center [1000, 66] width 41 height 16
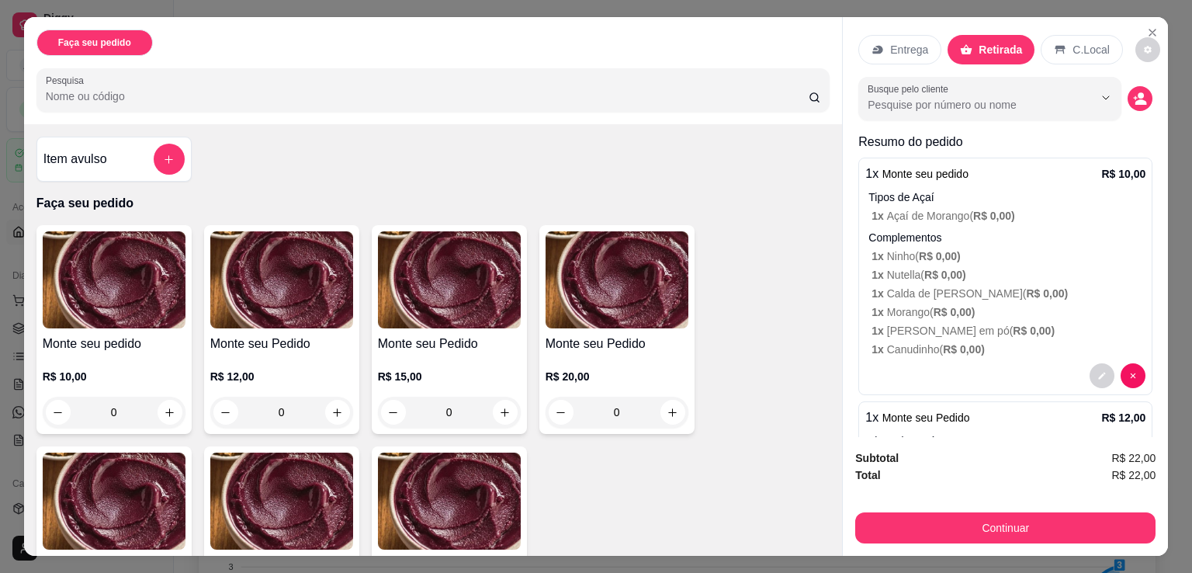
scroll to position [0, 0]
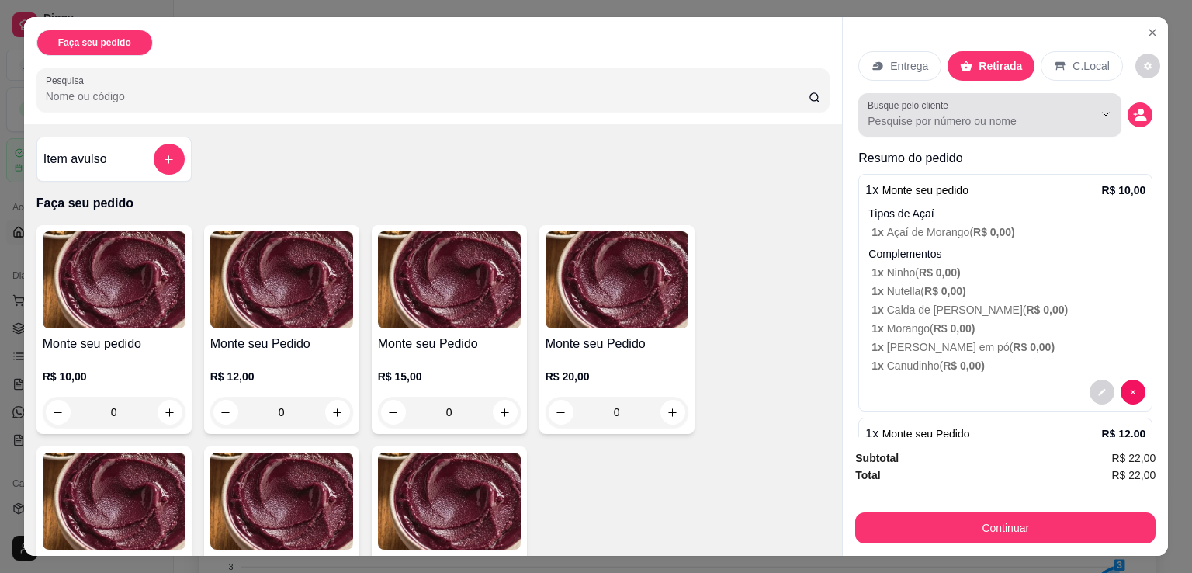
click at [1000, 123] on div at bounding box center [990, 114] width 245 height 31
type input "jonas"
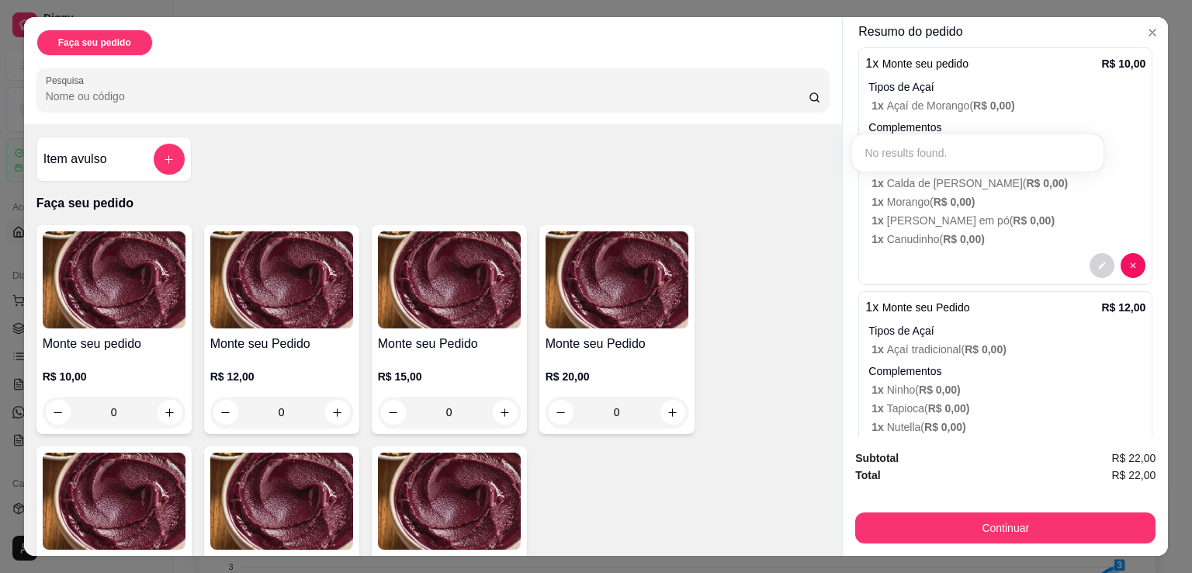
scroll to position [202, 0]
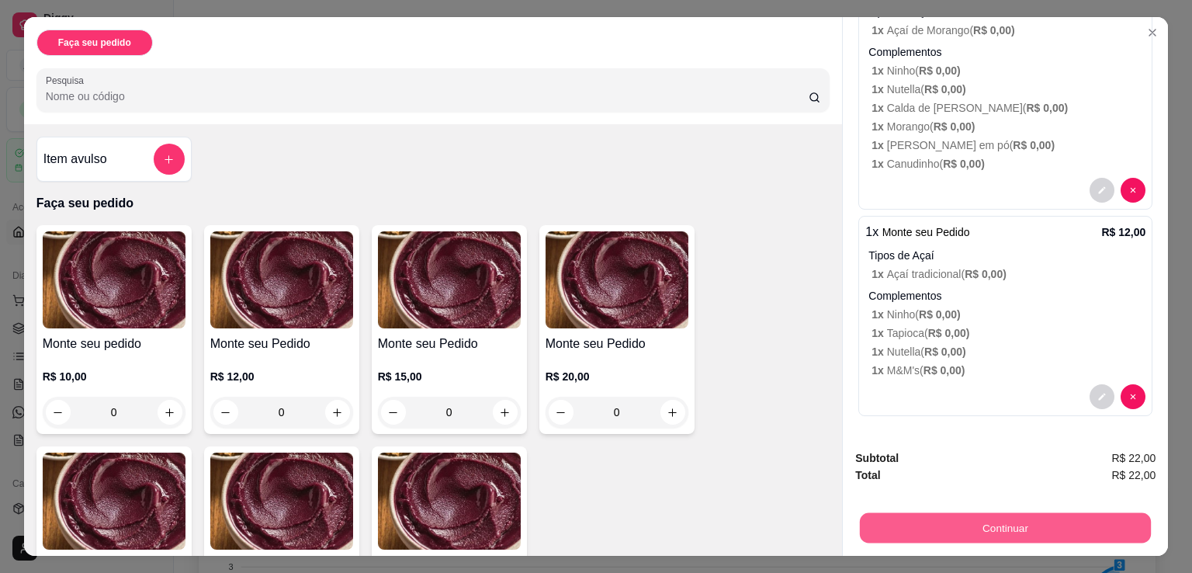
click at [1047, 525] on button "Continuar" at bounding box center [1005, 527] width 291 height 30
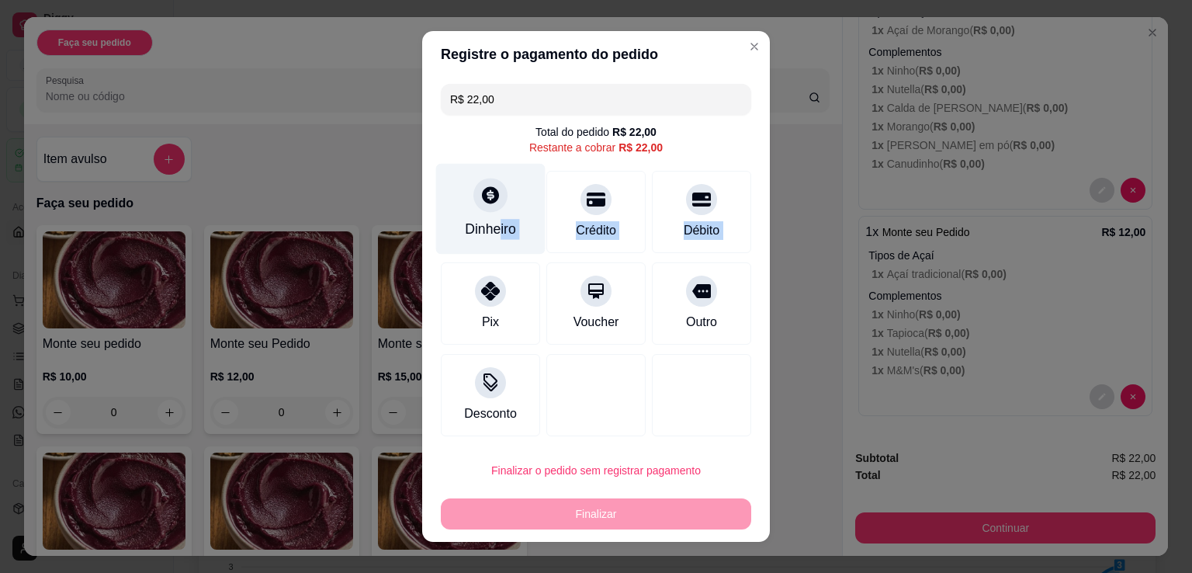
drag, startPoint x: 482, startPoint y: 290, endPoint x: 491, endPoint y: 224, distance: 66.5
click at [491, 224] on div "R$ 22,00 Total do pedido R$ 22,00 Restante a cobrar R$ 22,00 Dinheiro Crédito D…" at bounding box center [596, 260] width 348 height 365
click at [491, 224] on div "Dinheiro" at bounding box center [490, 229] width 51 height 20
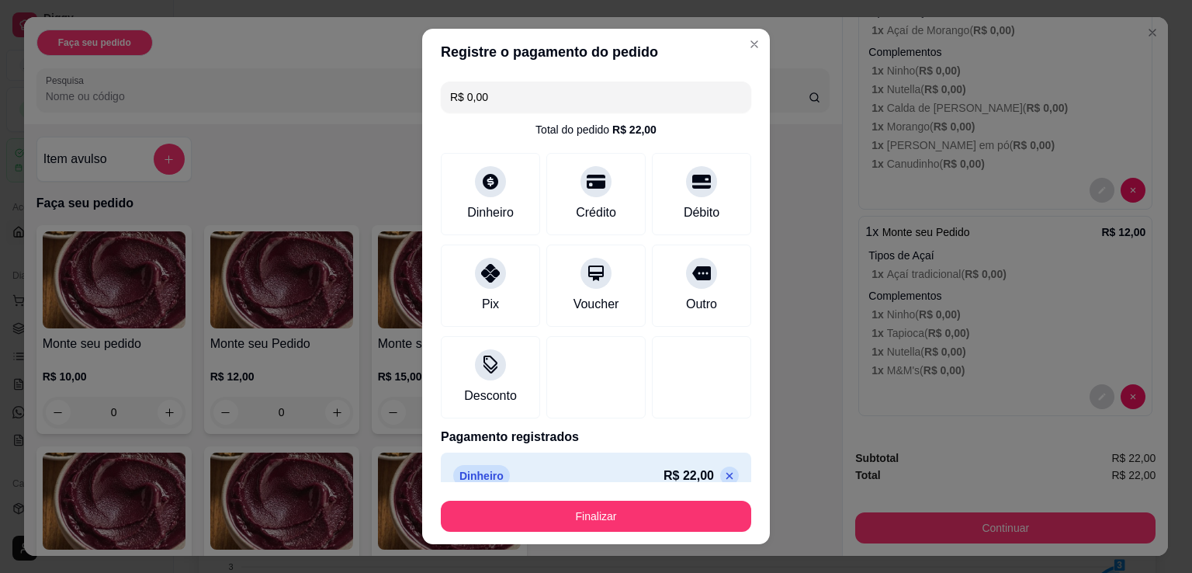
scroll to position [22, 0]
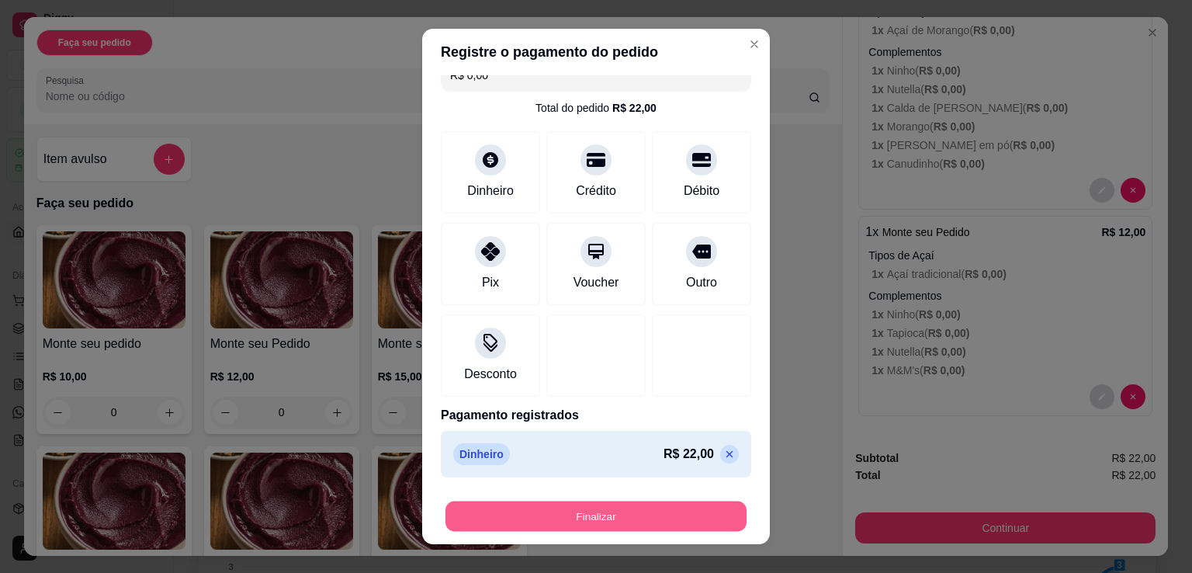
click at [604, 519] on button "Finalizar" at bounding box center [596, 516] width 301 height 30
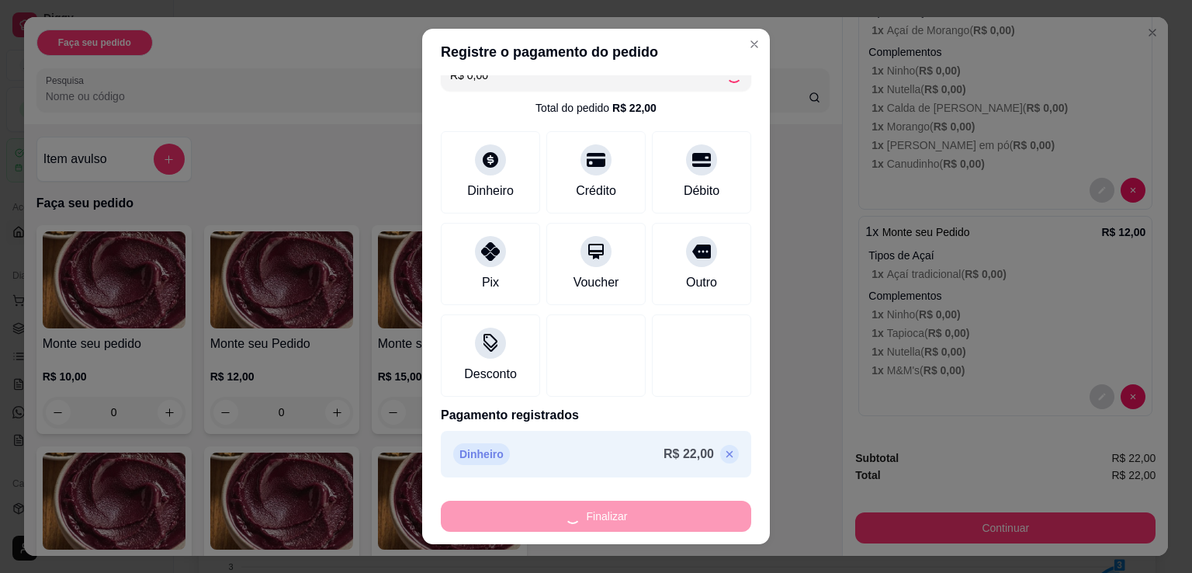
type input "-R$ 22,00"
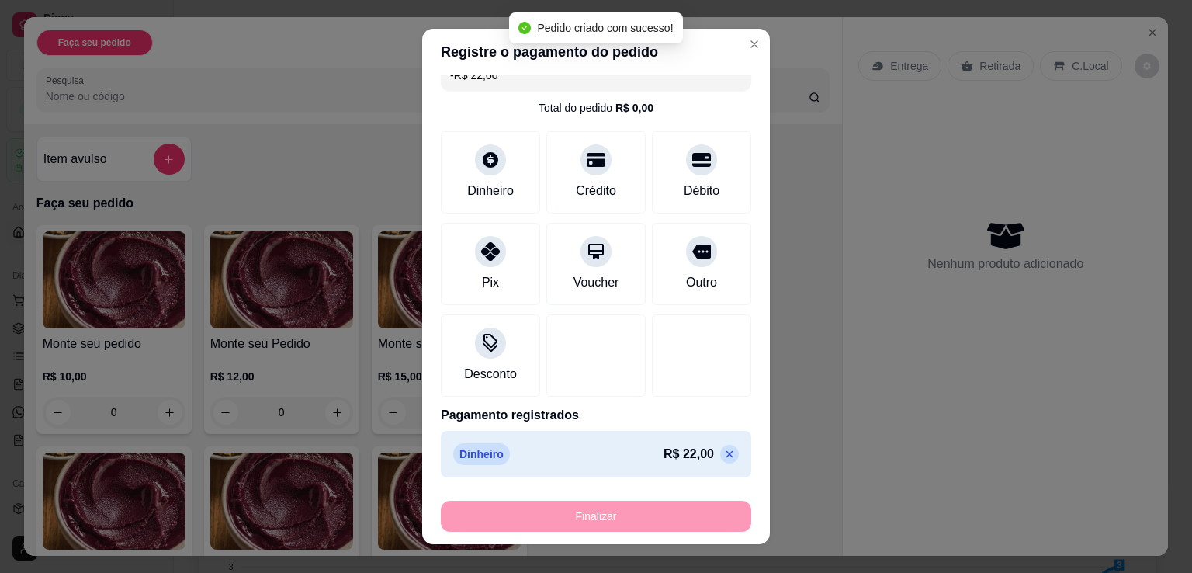
scroll to position [0, 0]
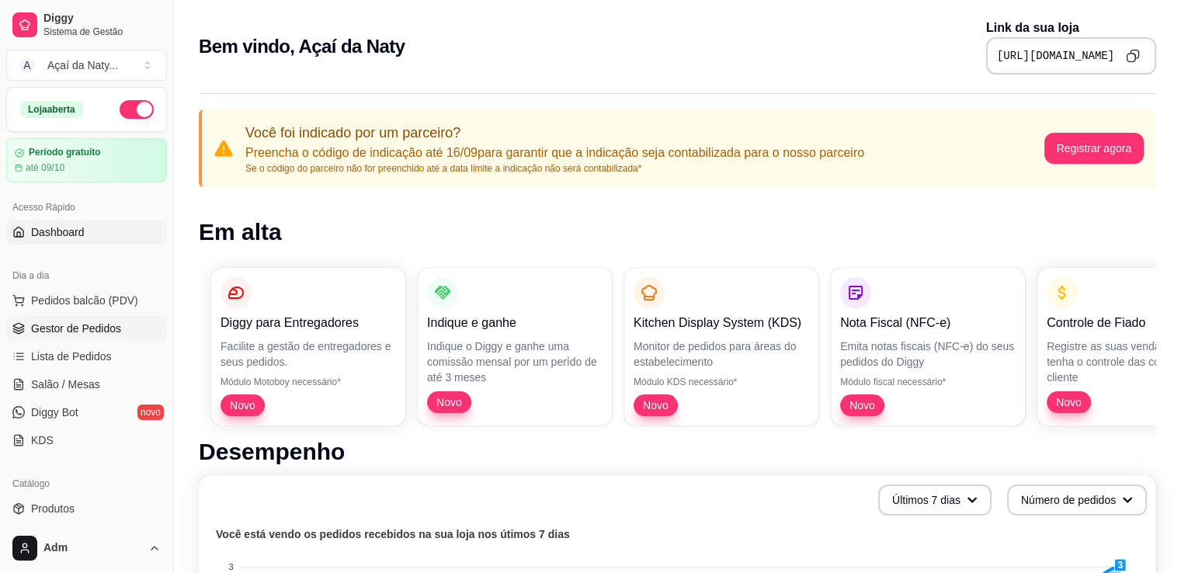
click at [84, 331] on span "Gestor de Pedidos" at bounding box center [76, 329] width 90 height 16
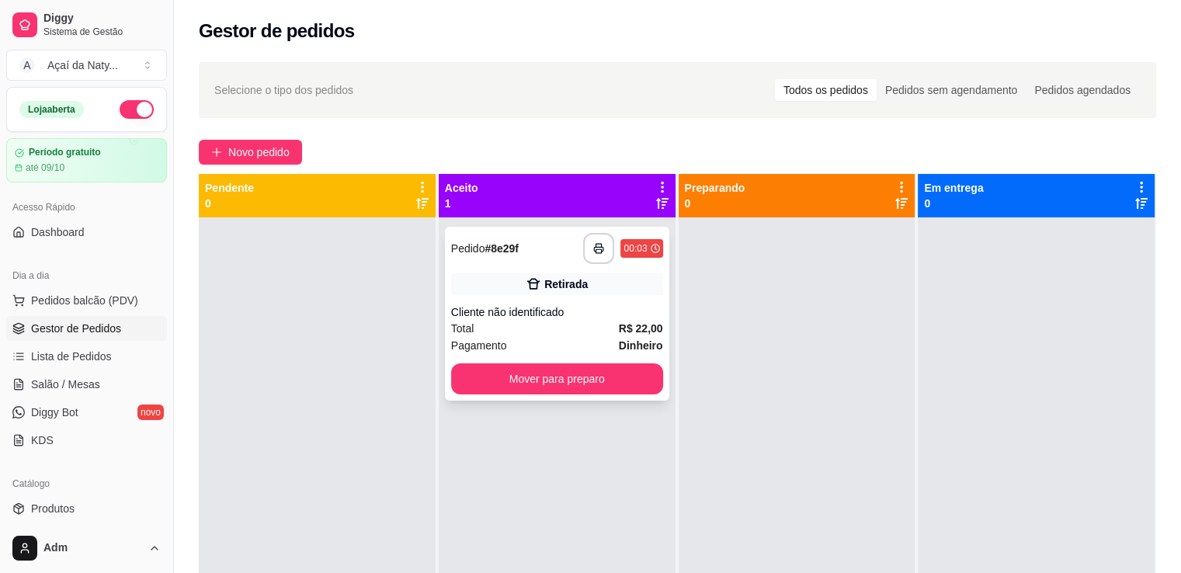
click at [478, 316] on div "Cliente não identificado" at bounding box center [557, 312] width 212 height 16
click at [539, 307] on div "Cliente não identificado" at bounding box center [557, 312] width 212 height 16
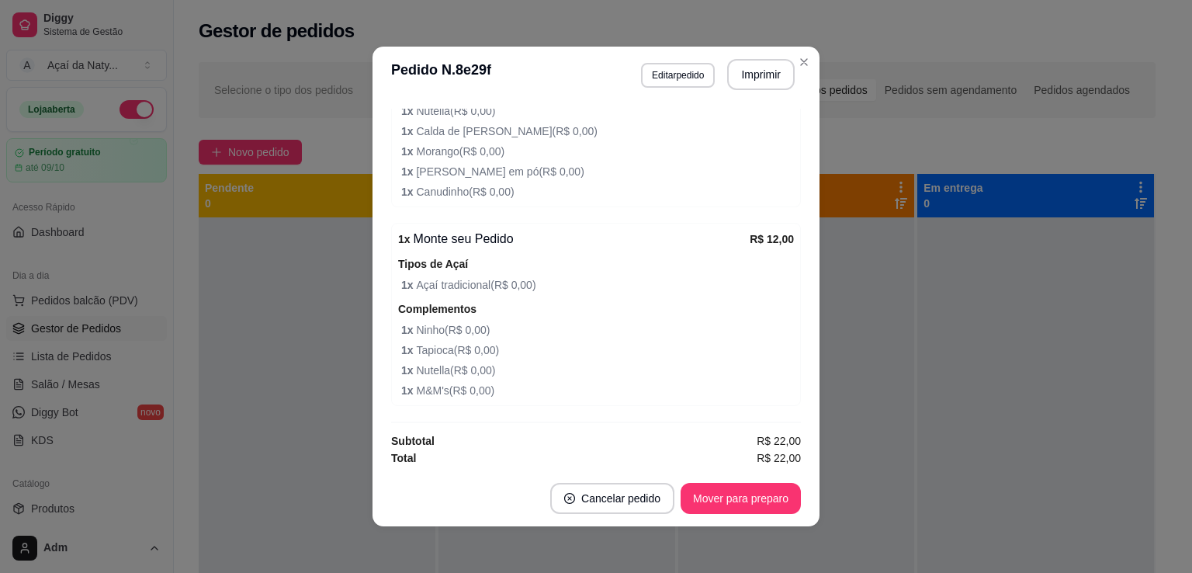
scroll to position [297, 0]
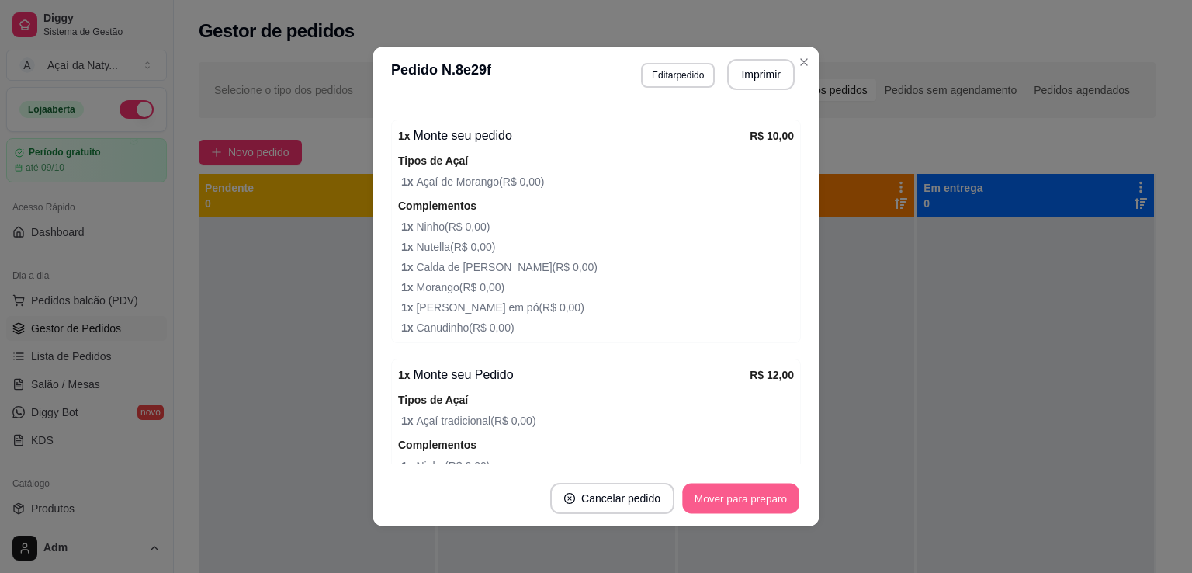
click at [755, 509] on button "Mover para preparo" at bounding box center [740, 499] width 116 height 30
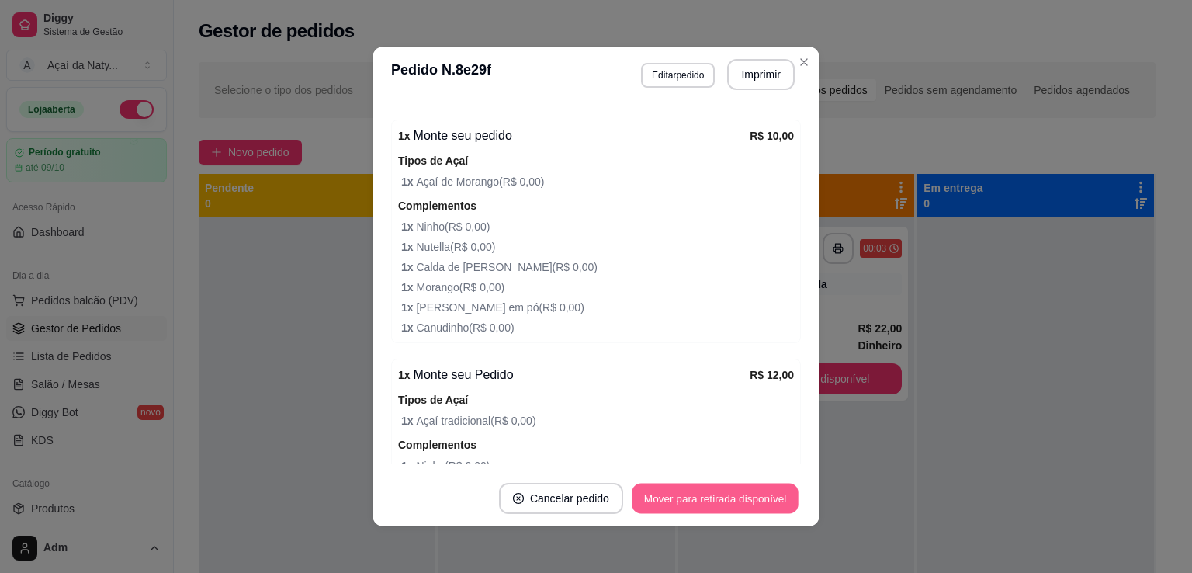
click at [762, 502] on button "Mover para retirada disponível" at bounding box center [715, 499] width 166 height 30
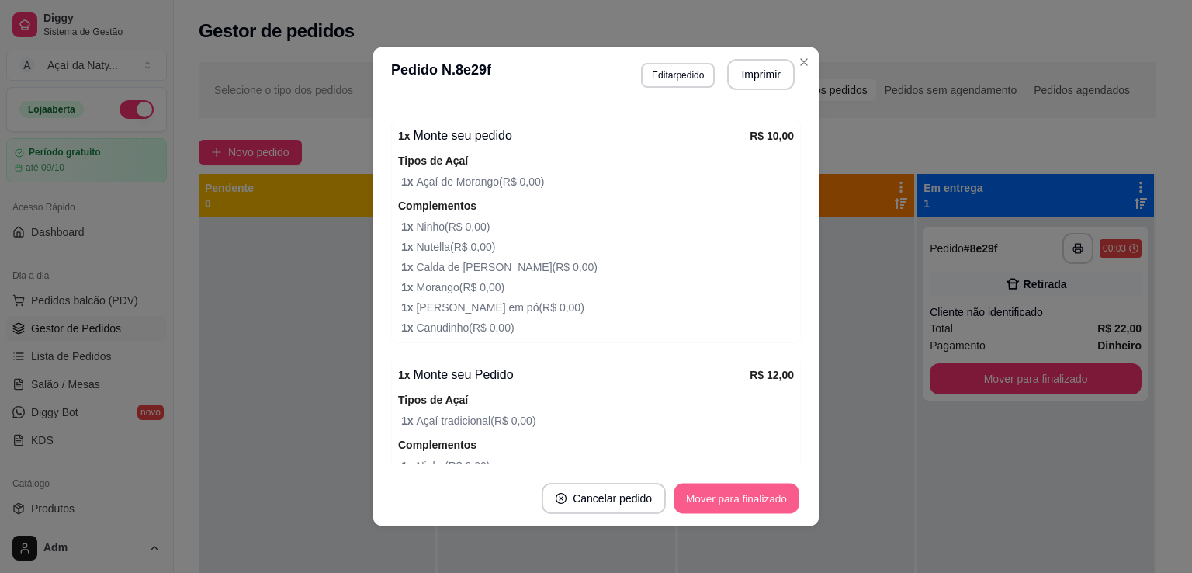
click at [761, 495] on button "Mover para finalizado" at bounding box center [737, 499] width 125 height 30
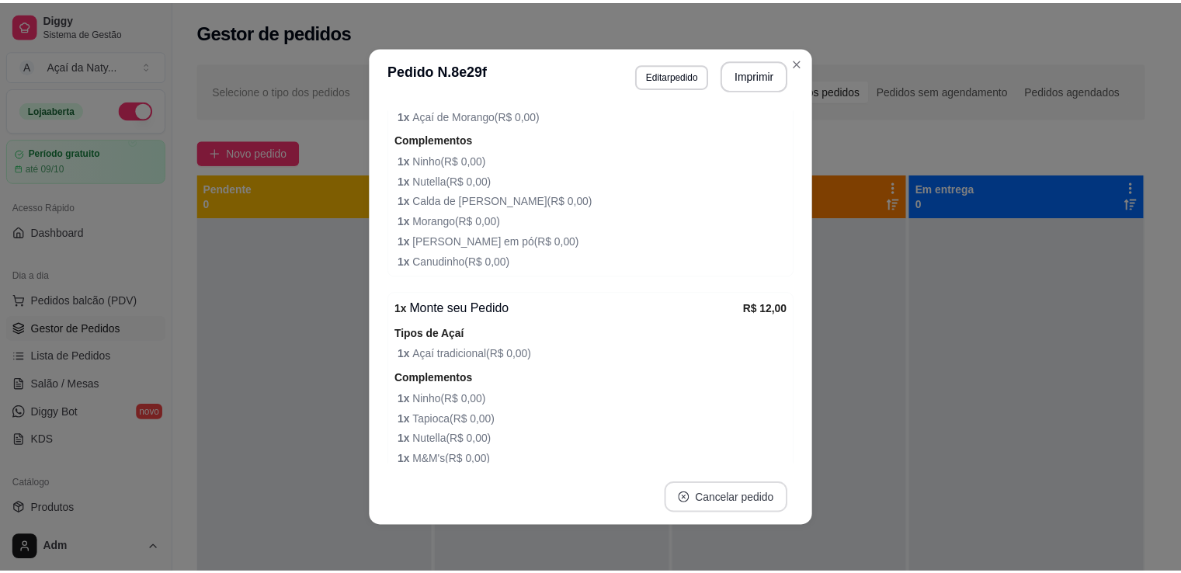
scroll to position [231, 0]
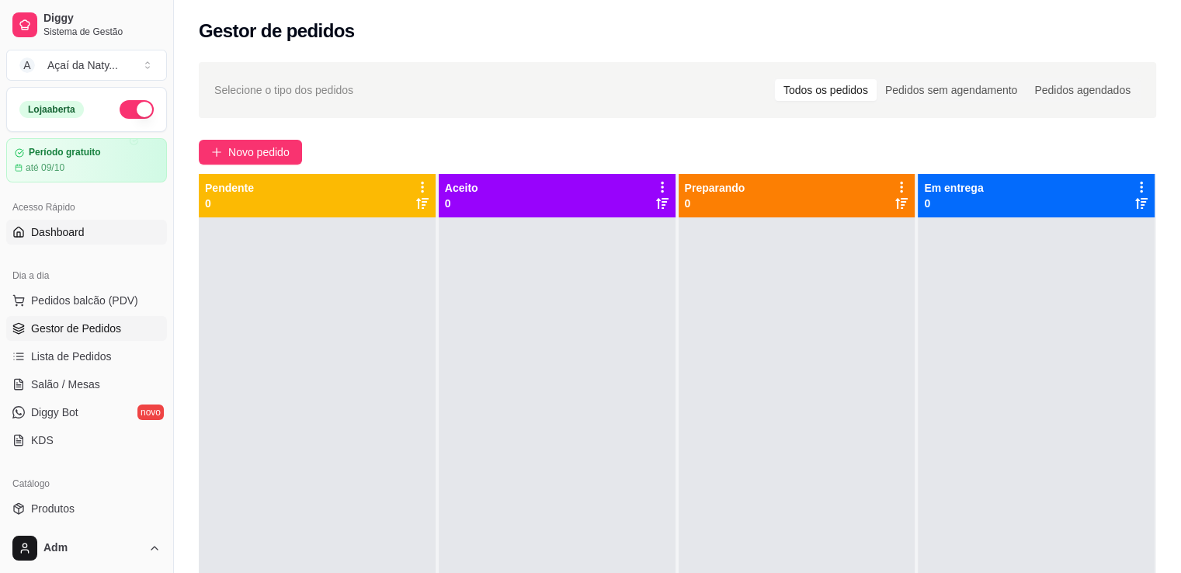
click at [91, 231] on link "Dashboard" at bounding box center [86, 232] width 161 height 25
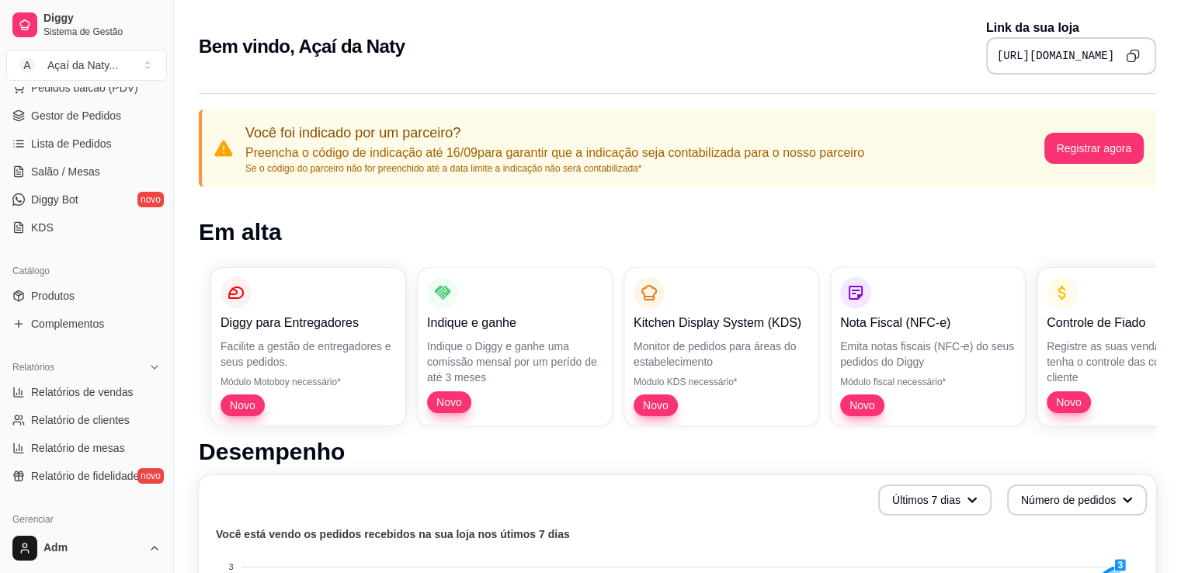
scroll to position [192, 0]
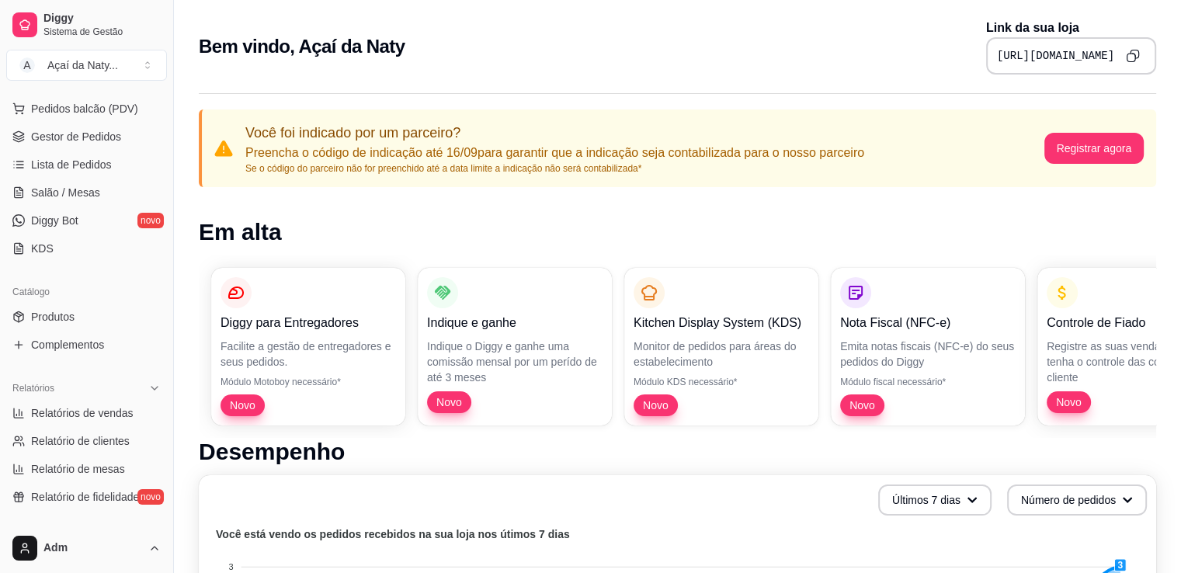
drag, startPoint x: 167, startPoint y: 280, endPoint x: 163, endPoint y: 325, distance: 45.2
click at [163, 325] on div "Diggy Sistema de Gestão A Açaí da Naty ... Loja aberta Período gratuito até 09/…" at bounding box center [86, 286] width 173 height 573
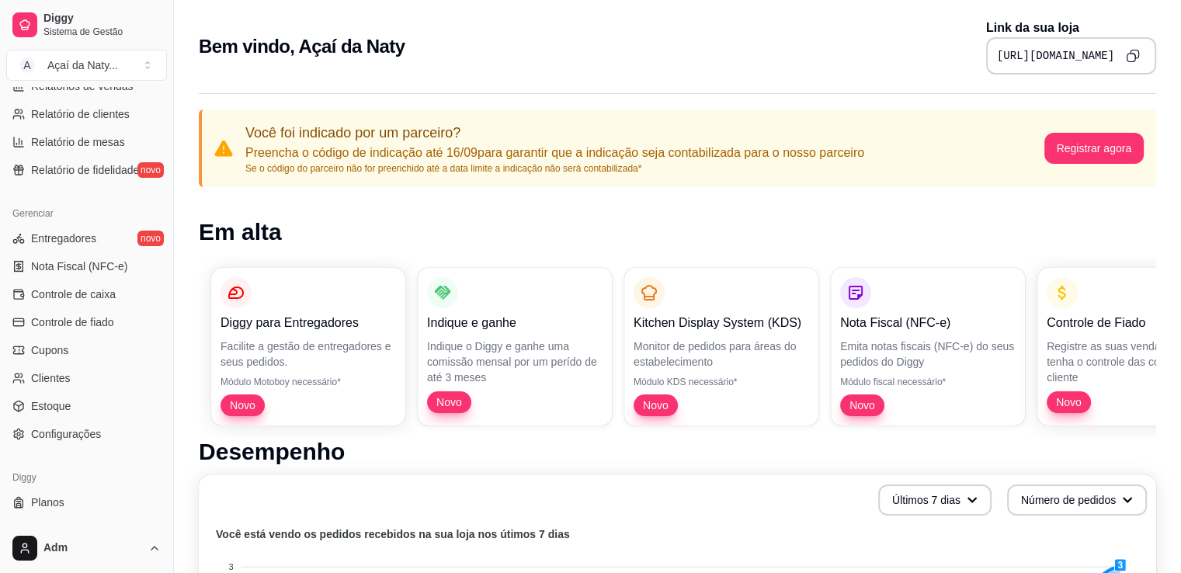
scroll to position [523, 0]
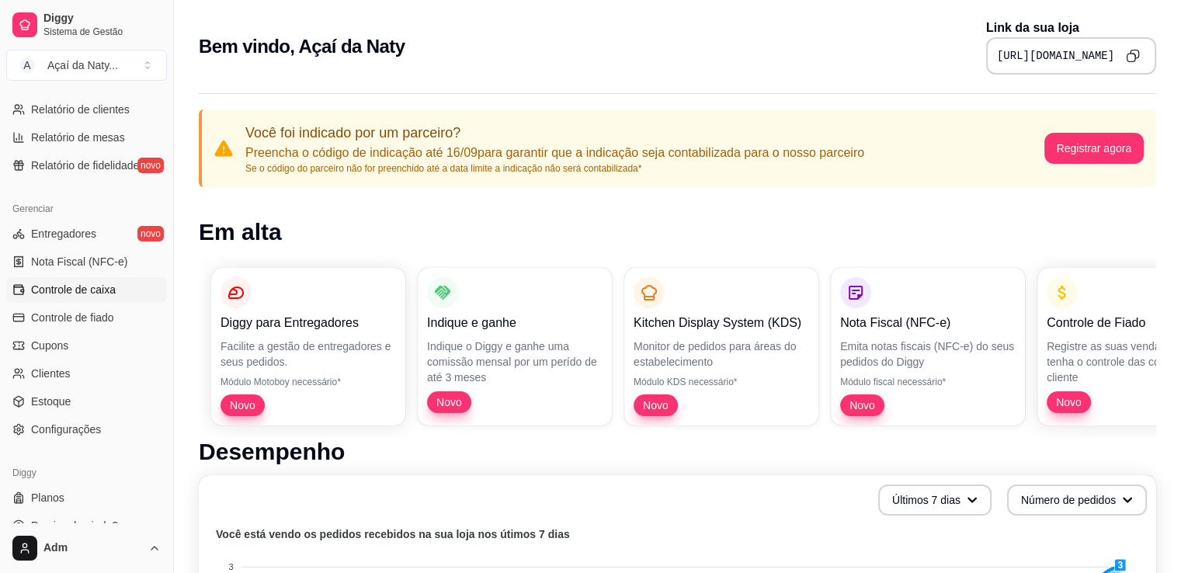
click at [136, 289] on link "Controle de caixa" at bounding box center [86, 289] width 161 height 25
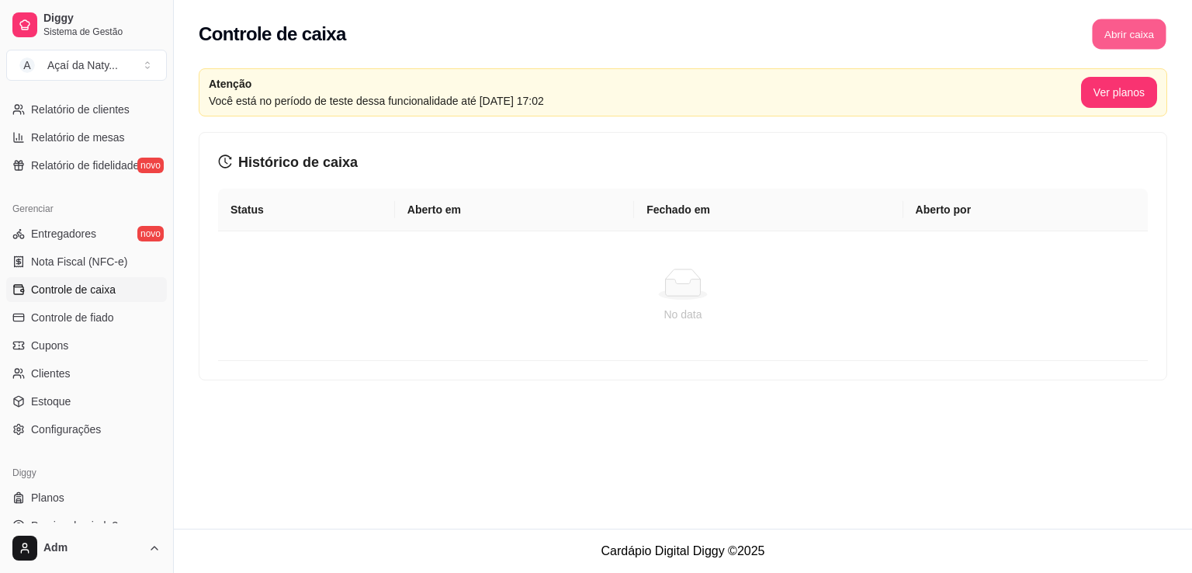
click at [1133, 28] on button "Abrir caixa" at bounding box center [1129, 34] width 74 height 30
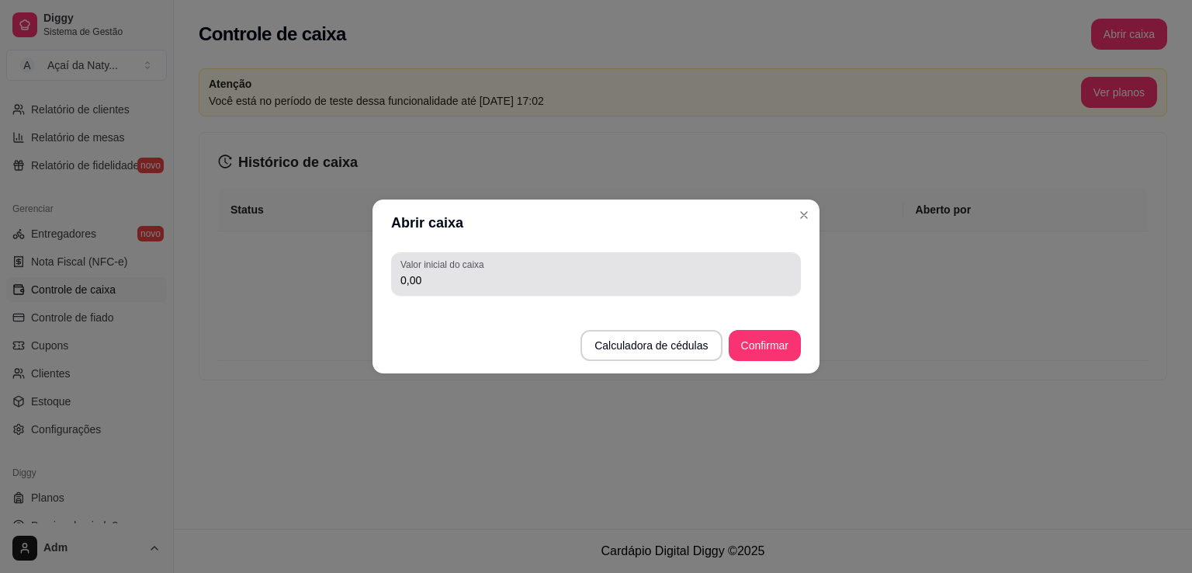
click at [639, 269] on div "0,00" at bounding box center [596, 274] width 391 height 31
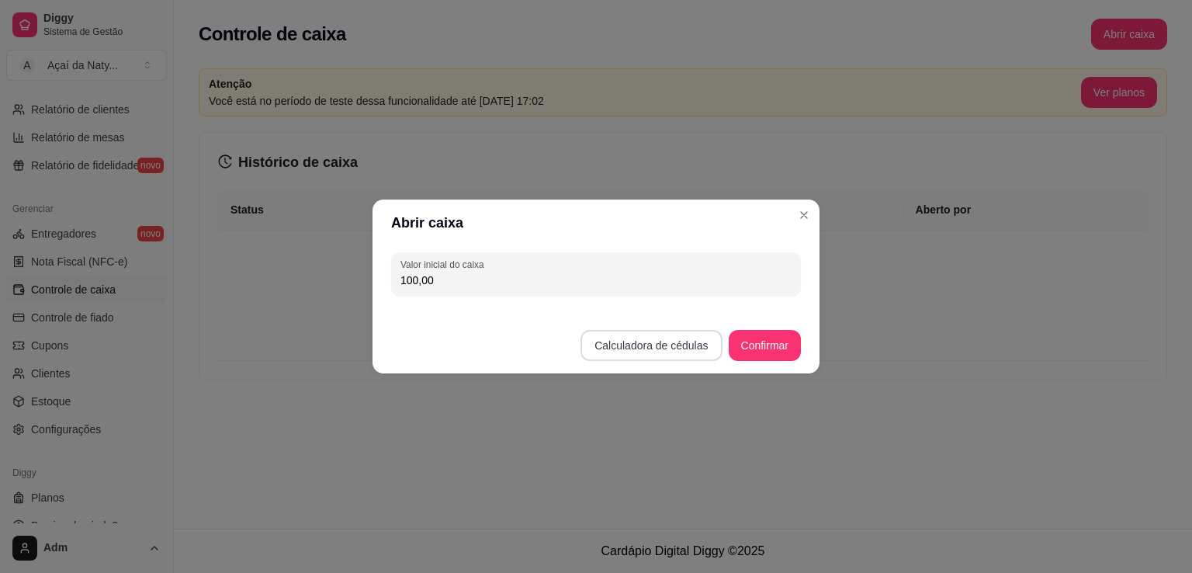
type input "100,00"
click at [665, 345] on button "Calculadora de cédulas" at bounding box center [651, 346] width 137 height 30
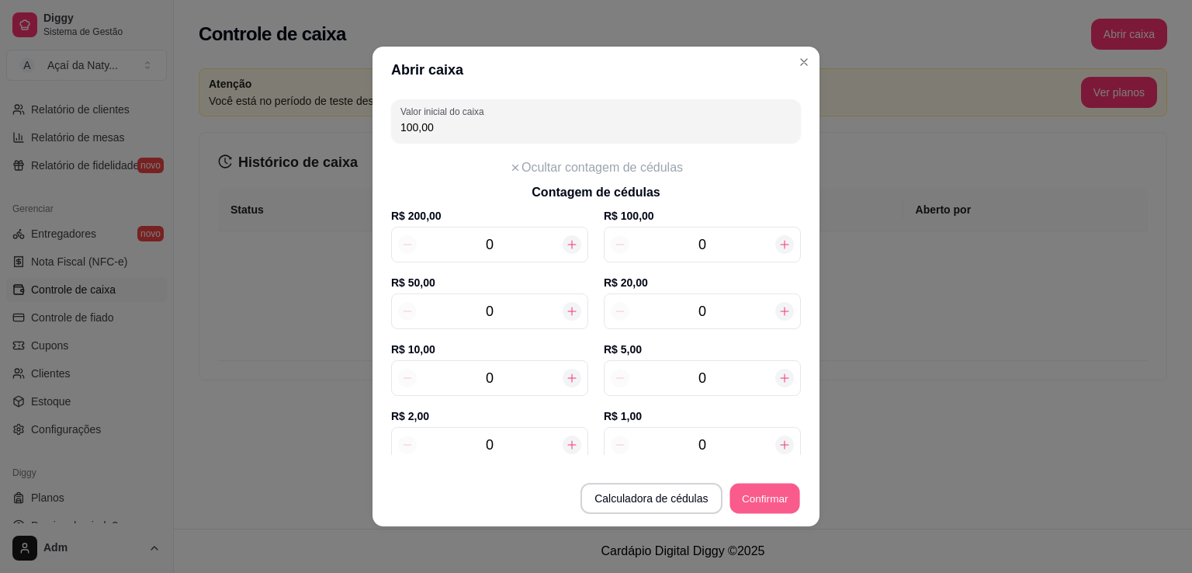
click at [767, 497] on button "Confirmar" at bounding box center [765, 499] width 71 height 30
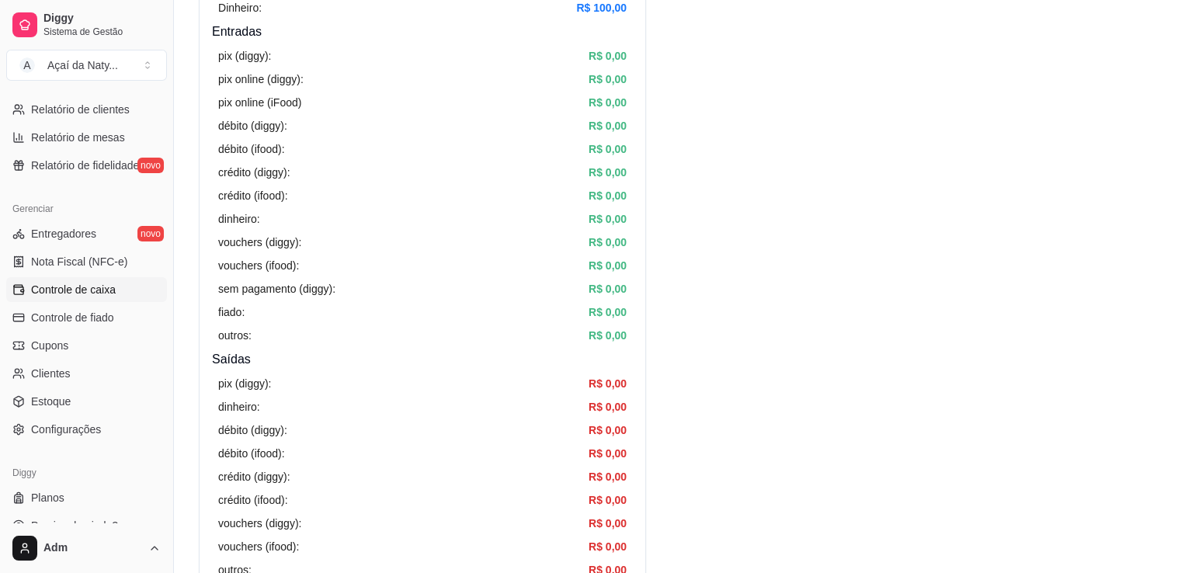
scroll to position [80, 0]
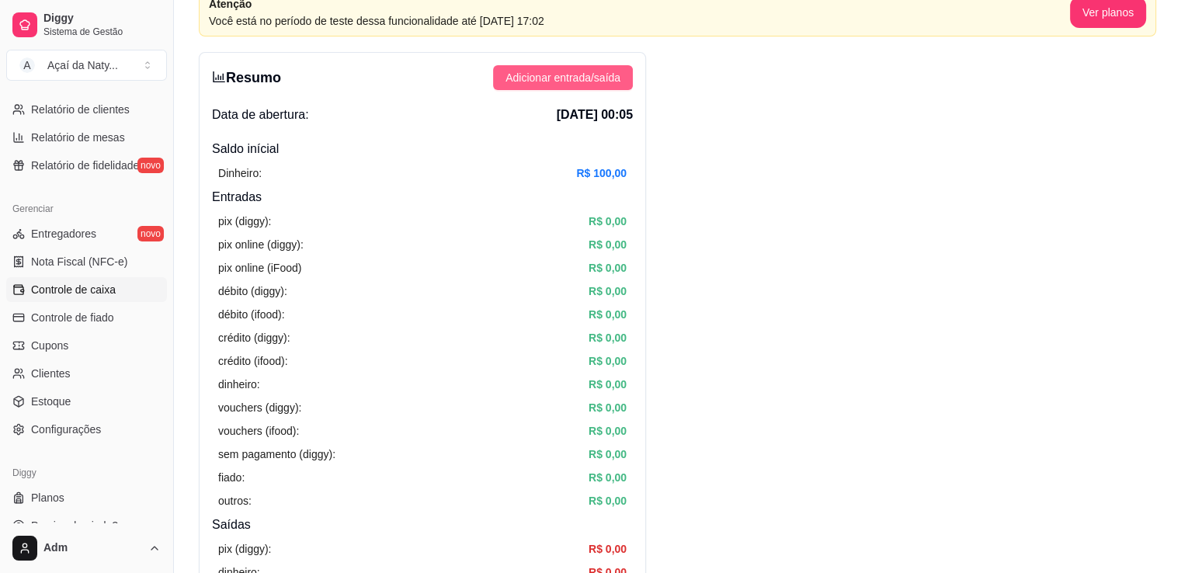
click at [576, 75] on span "Adicionar entrada/saída" at bounding box center [562, 77] width 115 height 17
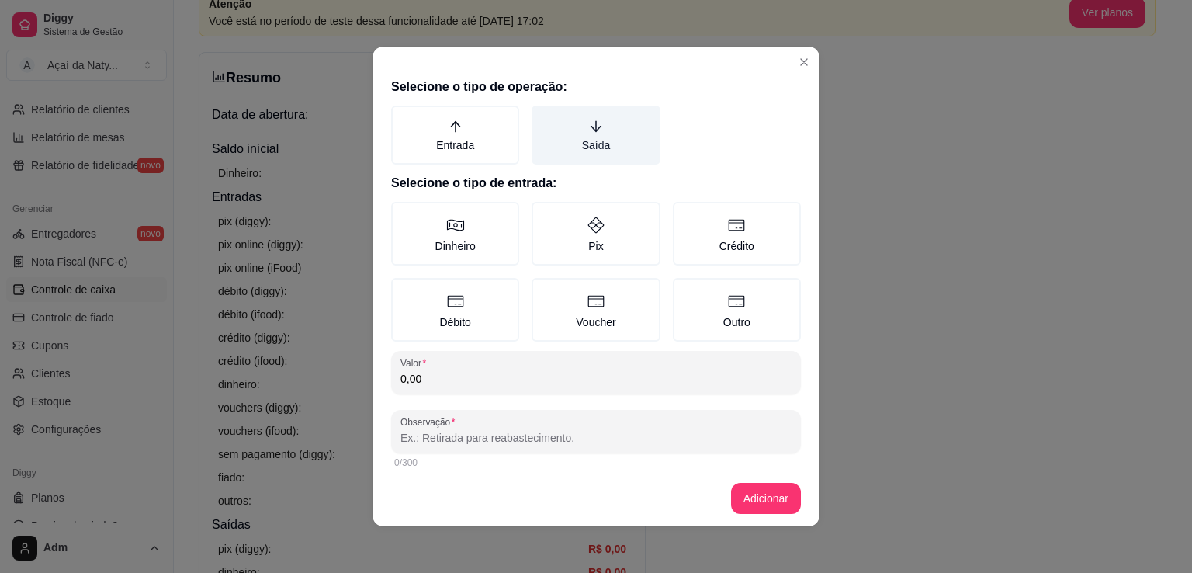
click at [597, 135] on label "Saída" at bounding box center [596, 135] width 128 height 59
click at [543, 117] on button "Saída" at bounding box center [537, 111] width 12 height 12
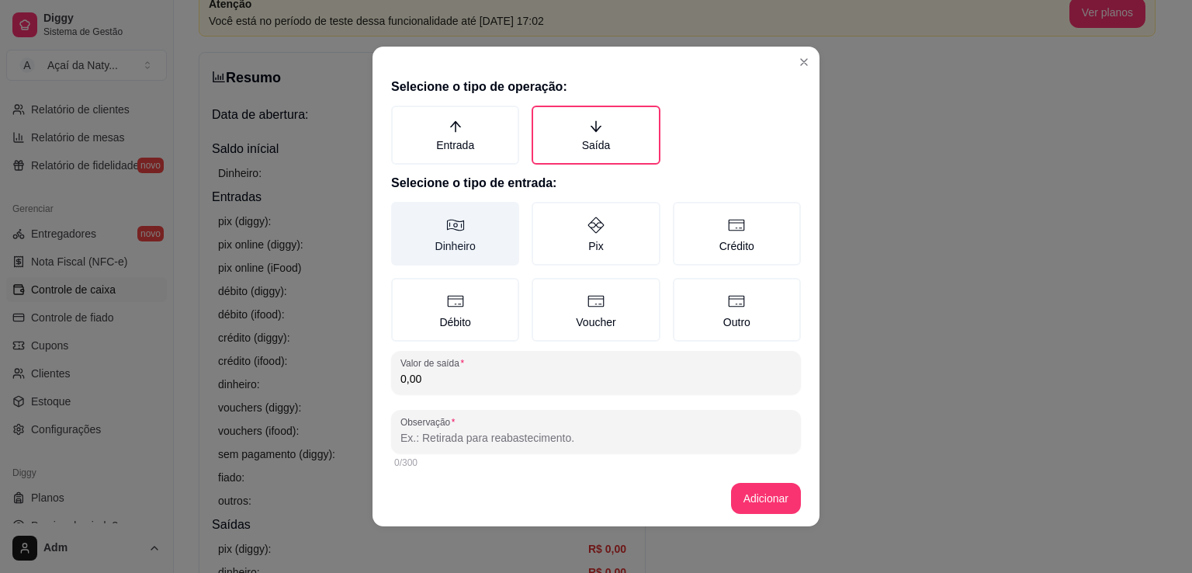
click at [480, 241] on label "Dinheiro" at bounding box center [455, 234] width 128 height 64
click at [403, 213] on button "Dinheiro" at bounding box center [396, 207] width 12 height 12
click at [450, 381] on input "0,00" at bounding box center [596, 379] width 391 height 16
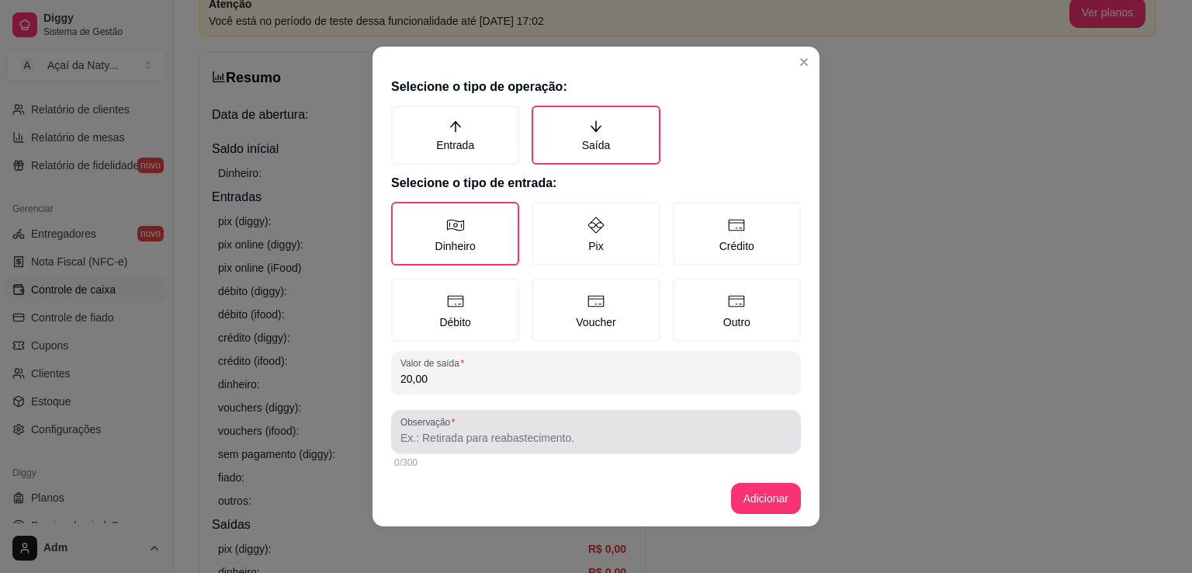
type input "20,00"
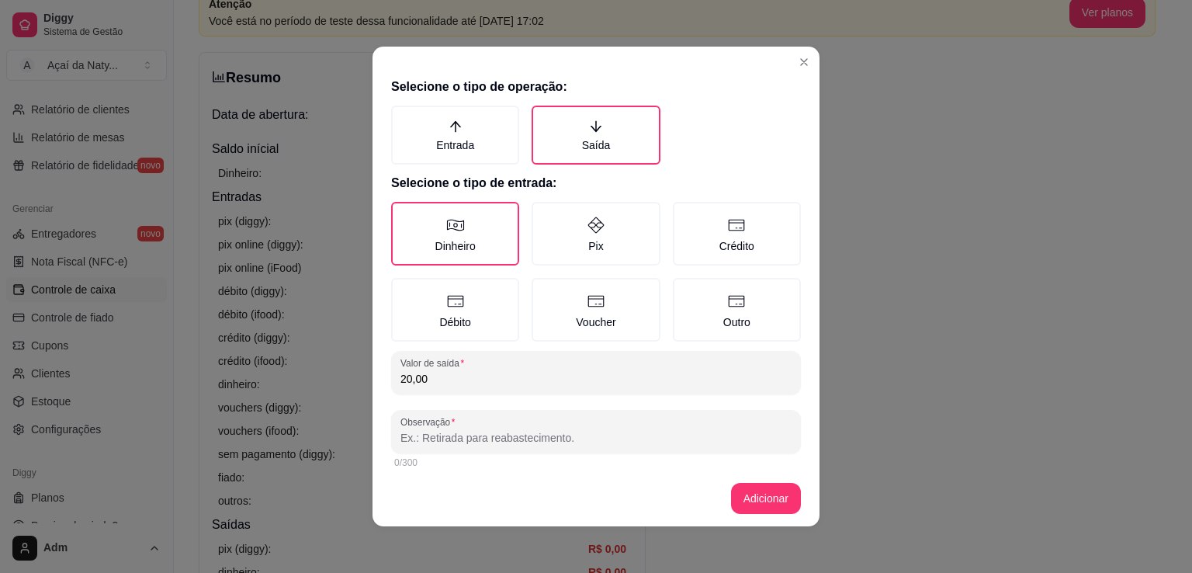
click at [453, 436] on input "Observação" at bounding box center [596, 438] width 391 height 16
type input "gasolina"
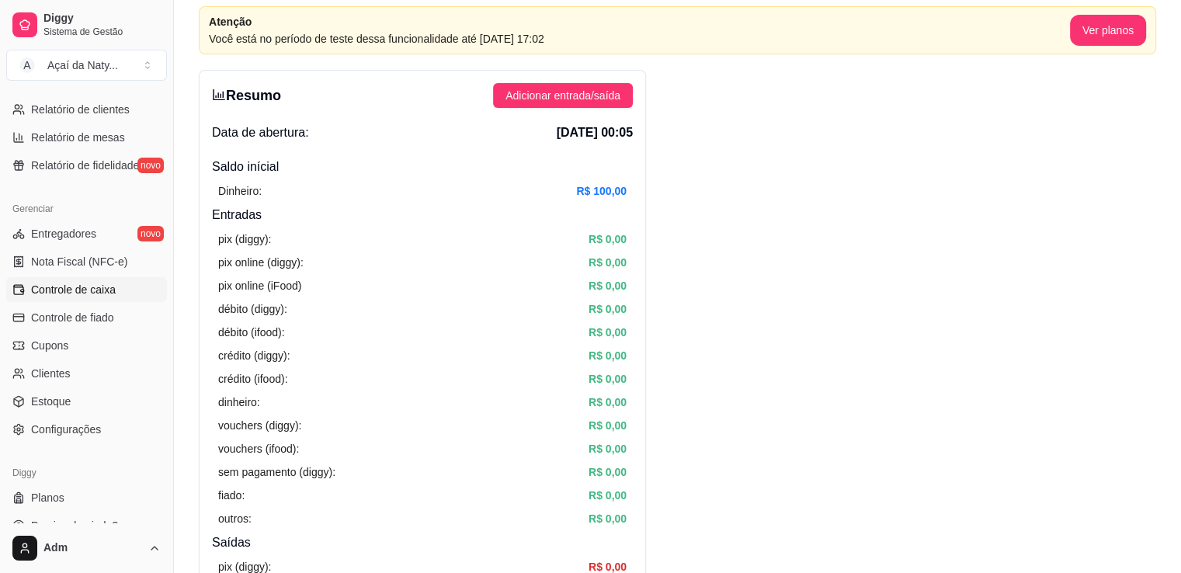
scroll to position [0, 0]
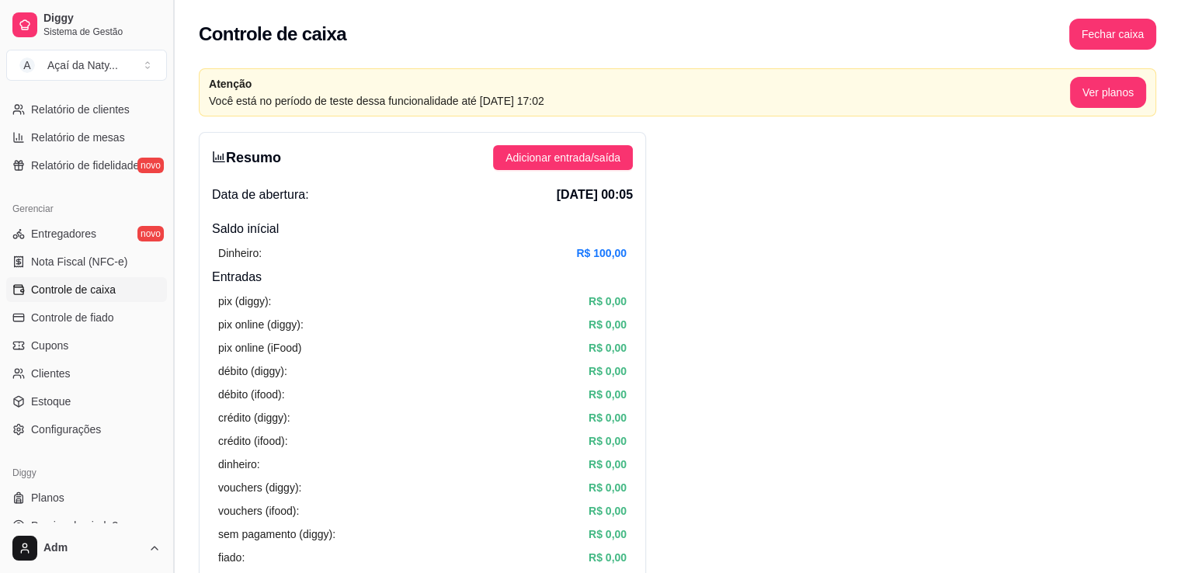
drag, startPoint x: 167, startPoint y: 363, endPoint x: 169, endPoint y: 313, distance: 50.5
click at [169, 313] on button "Toggle Sidebar" at bounding box center [173, 286] width 12 height 573
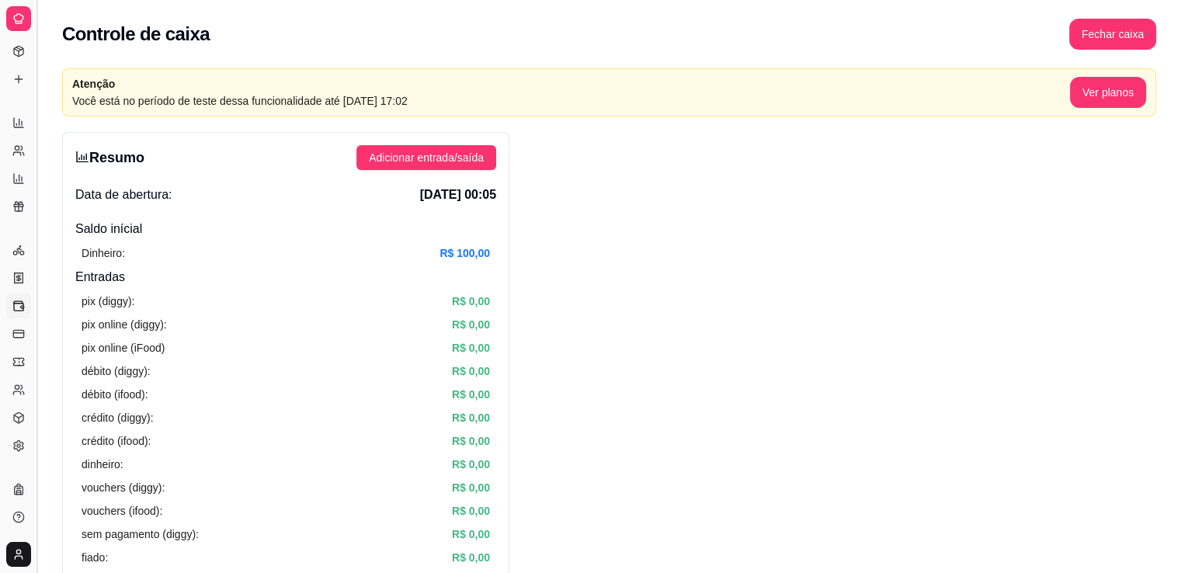
scroll to position [231, 0]
drag, startPoint x: 38, startPoint y: 196, endPoint x: 89, endPoint y: 199, distance: 51.3
click at [16, 84] on icon at bounding box center [18, 79] width 12 height 12
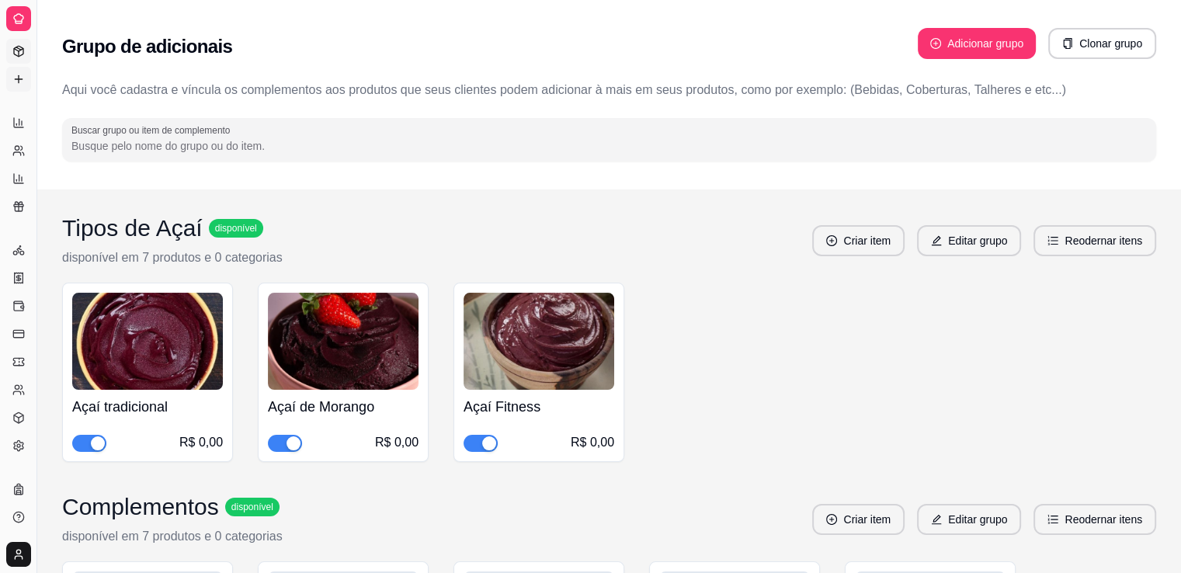
click at [22, 51] on icon at bounding box center [18, 51] width 12 height 12
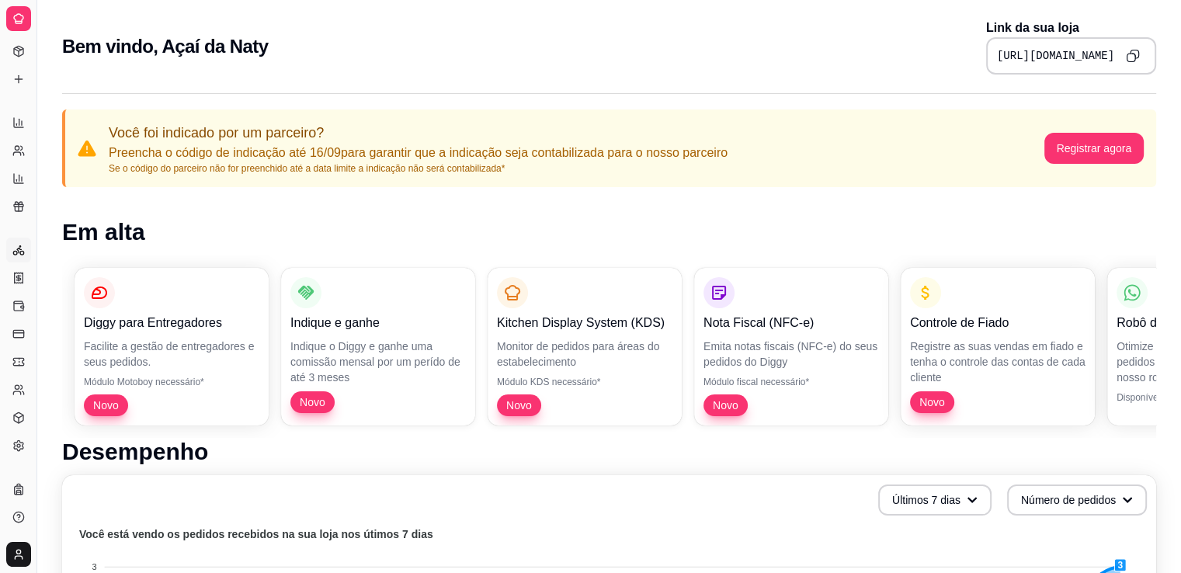
click at [14, 253] on circle at bounding box center [15, 253] width 4 height 4
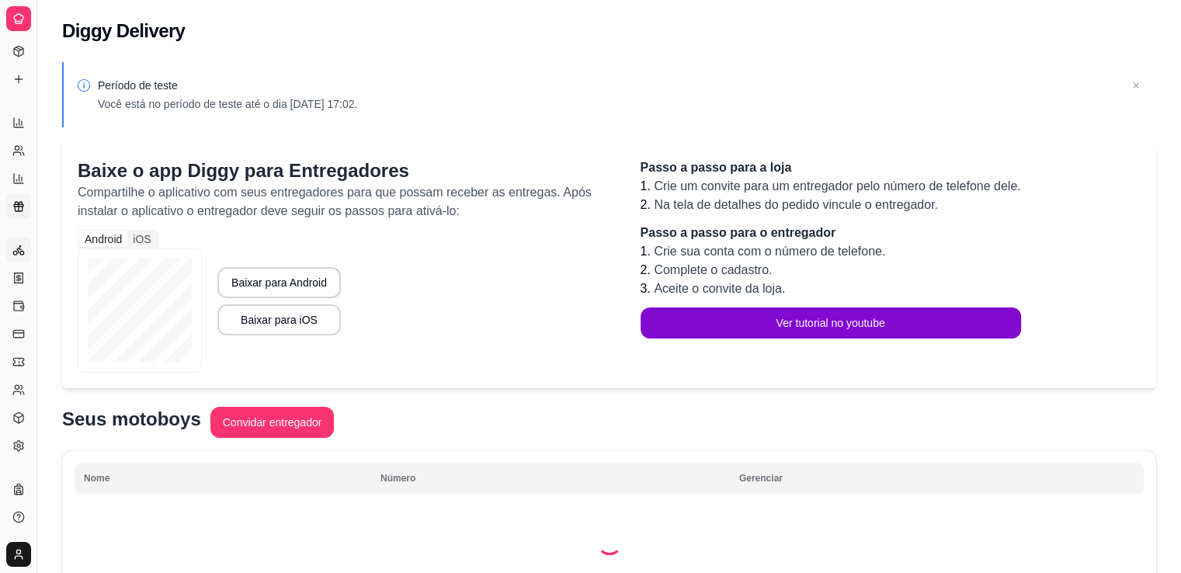
click at [22, 204] on icon at bounding box center [18, 203] width 7 height 2
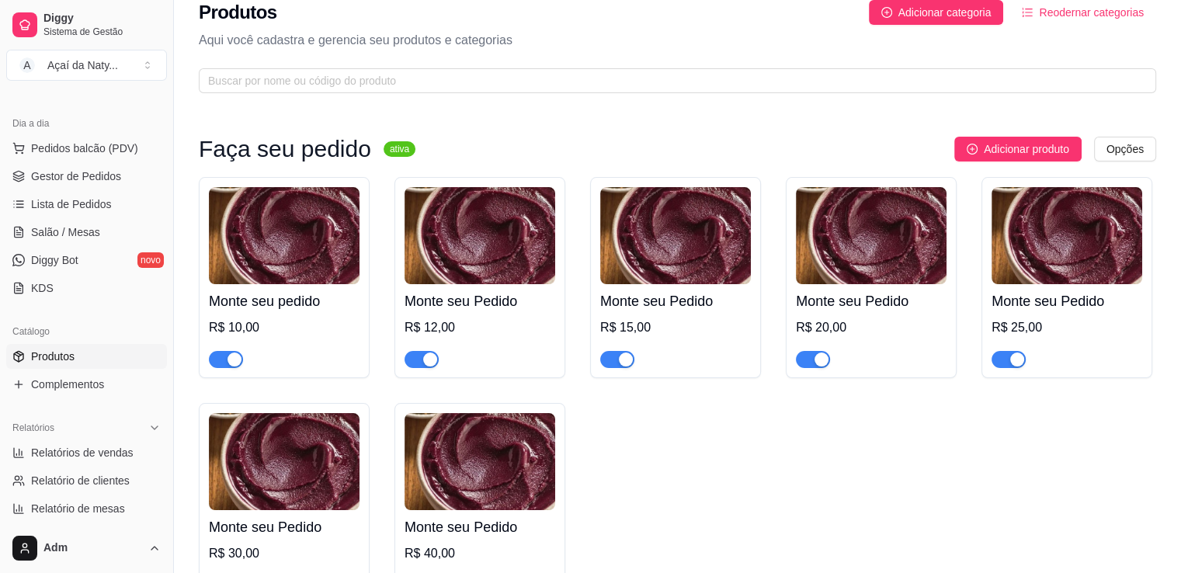
scroll to position [156, 0]
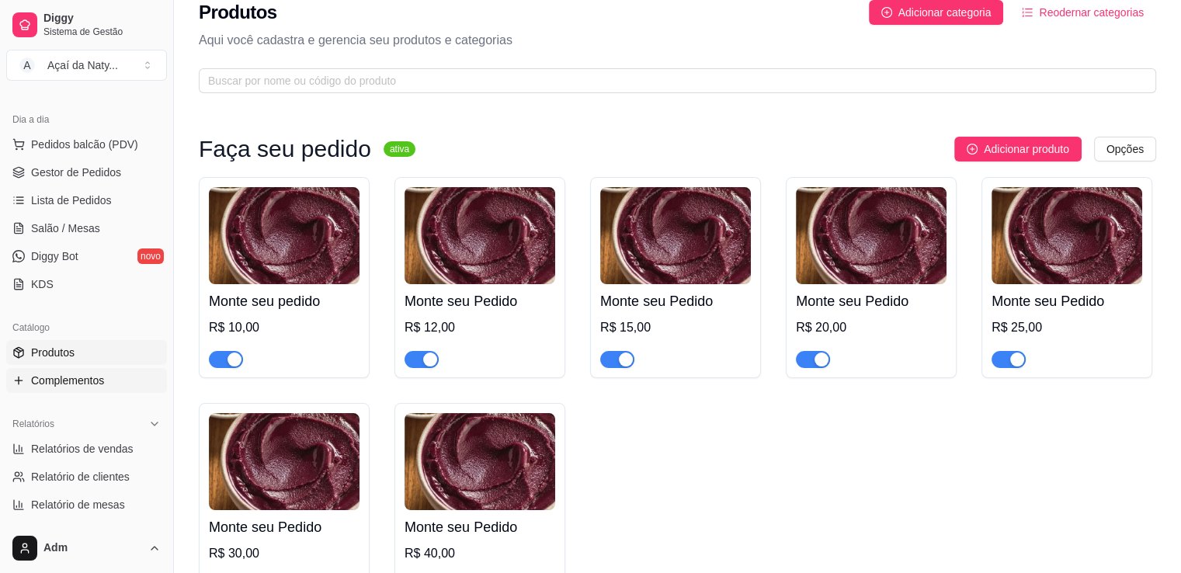
click at [78, 384] on span "Complementos" at bounding box center [67, 381] width 73 height 16
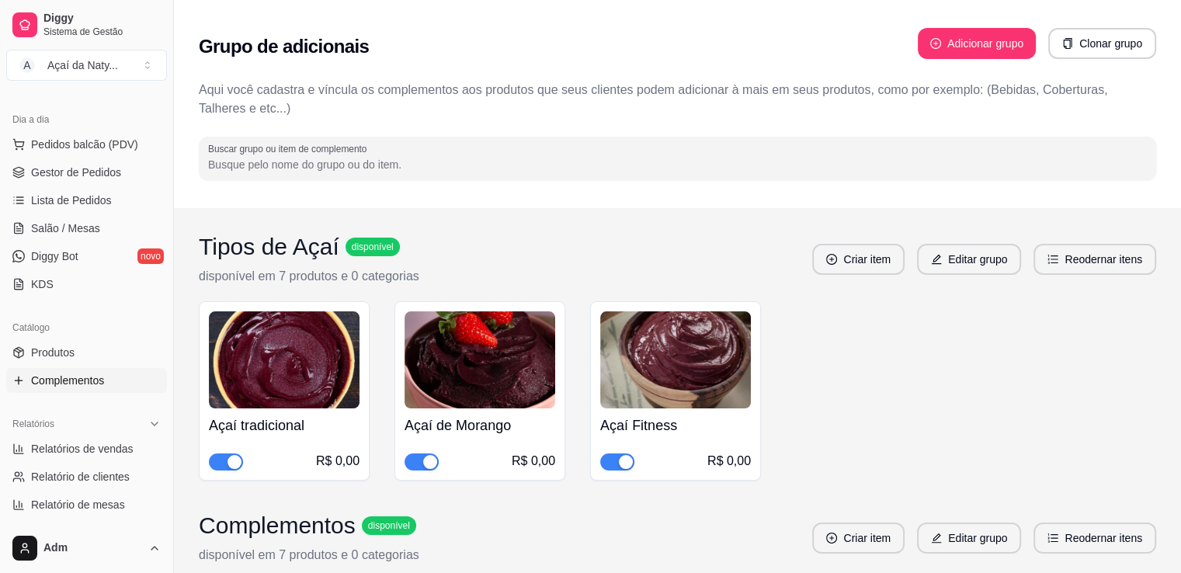
click at [415, 467] on span "button" at bounding box center [421, 461] width 34 height 17
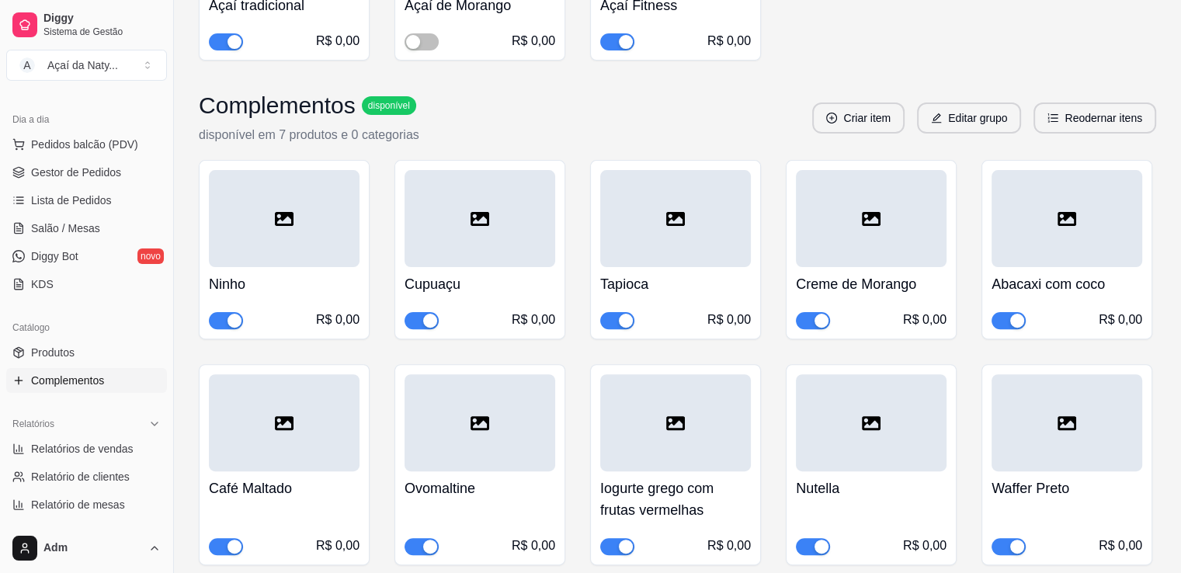
scroll to position [448, 0]
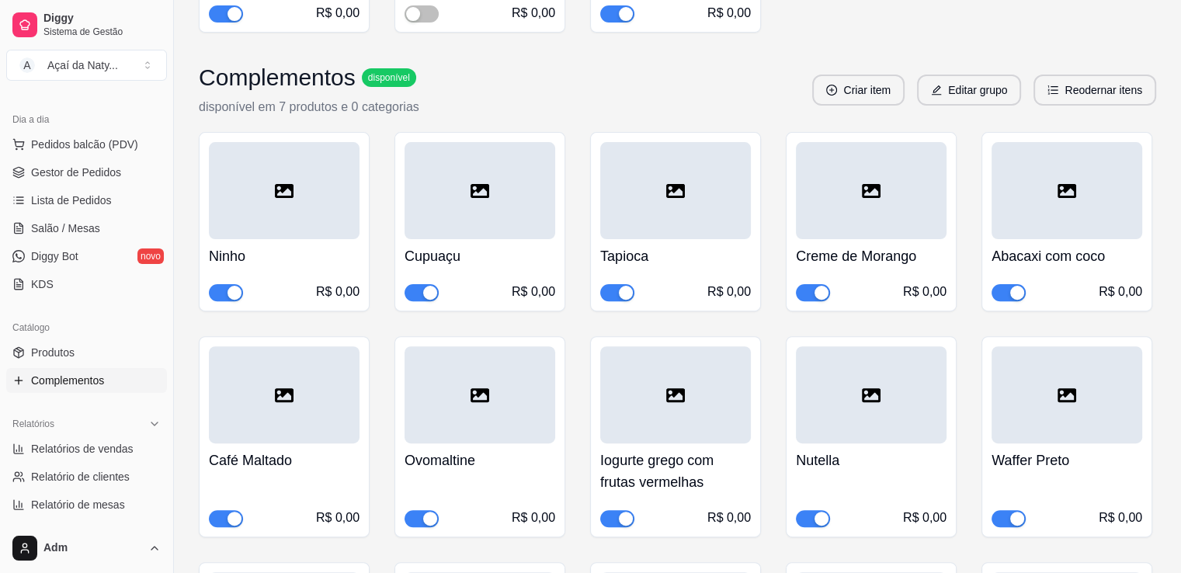
click at [222, 294] on span "button" at bounding box center [226, 292] width 34 height 17
click at [236, 293] on span "button" at bounding box center [226, 292] width 34 height 17
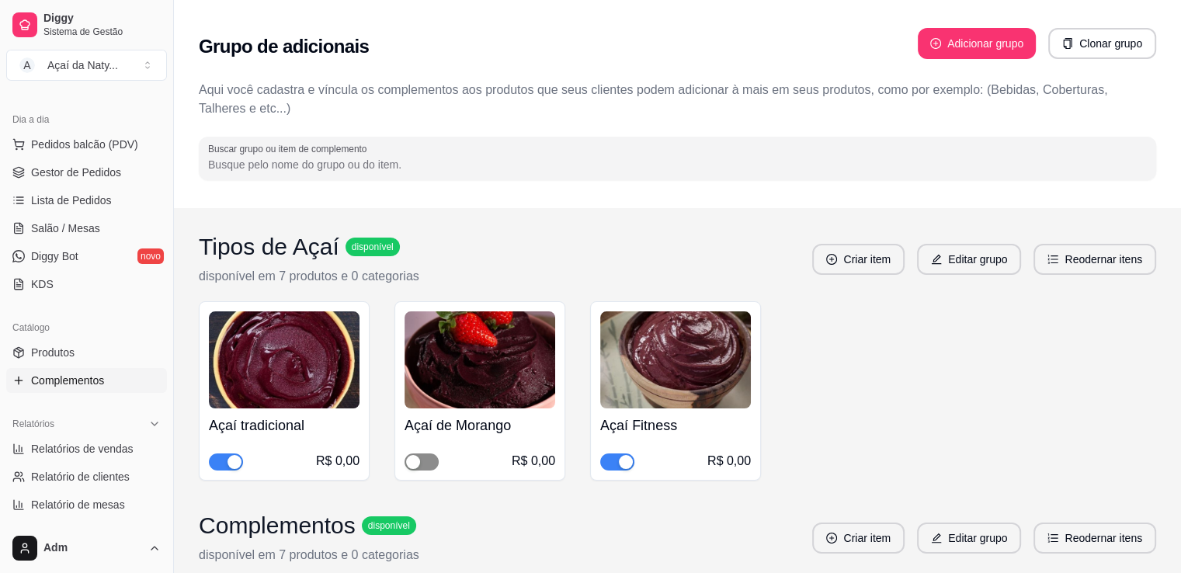
click at [413, 463] on div "button" at bounding box center [413, 462] width 14 height 14
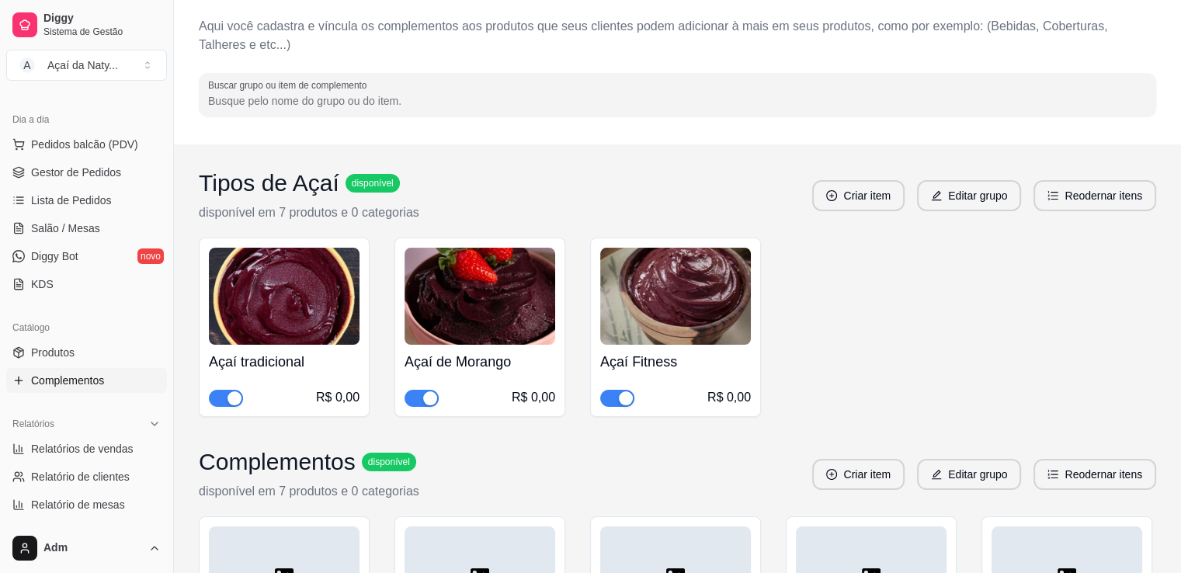
scroll to position [54, 0]
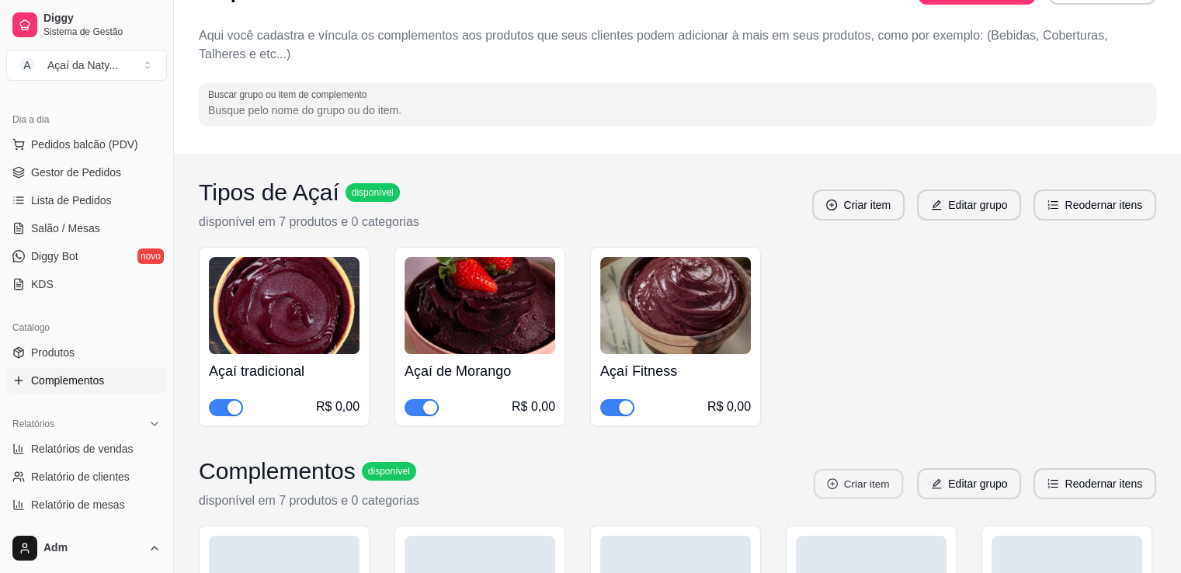
click at [870, 494] on button "Criar item" at bounding box center [858, 484] width 89 height 30
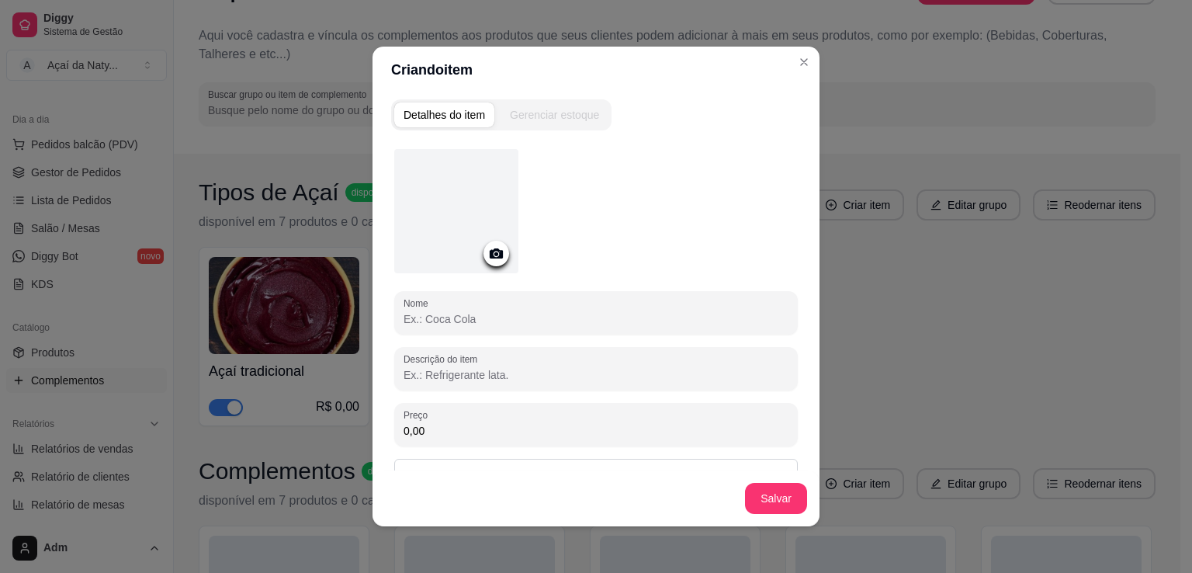
click at [578, 318] on input "Nome" at bounding box center [596, 319] width 385 height 16
type input "Gotas de chocolate"
click at [758, 497] on button "Salvar" at bounding box center [776, 498] width 62 height 31
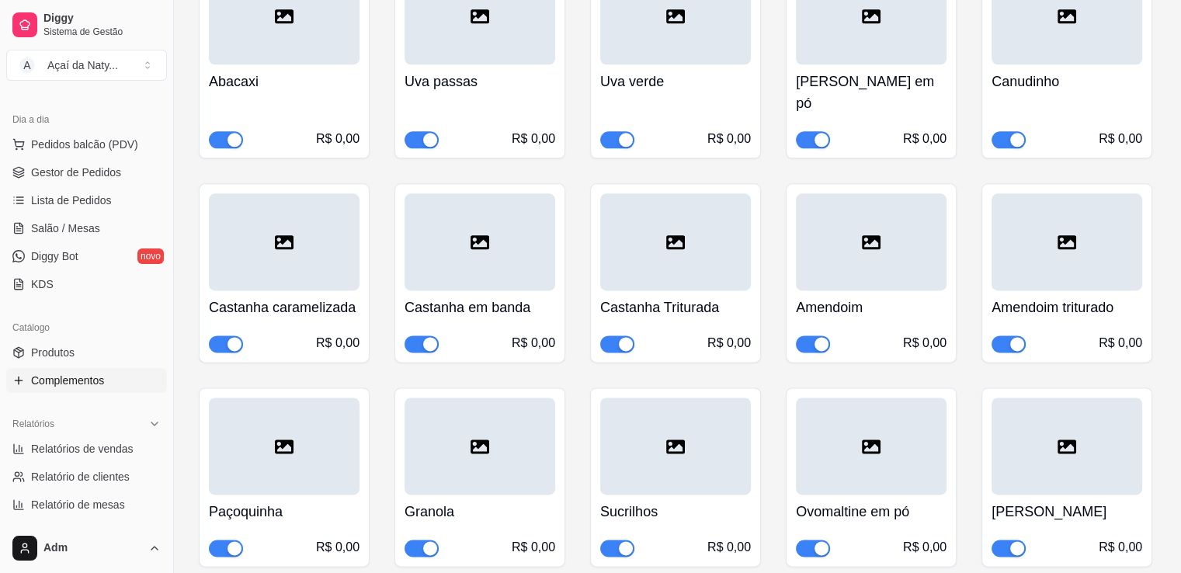
scroll to position [2158, 0]
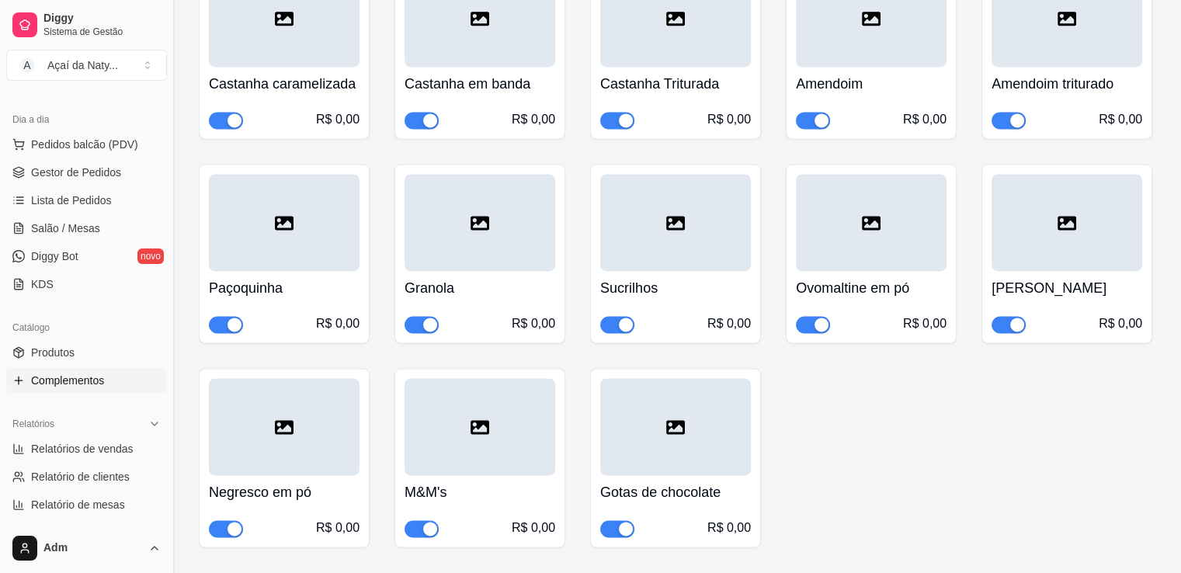
drag, startPoint x: 168, startPoint y: 287, endPoint x: 168, endPoint y: 243, distance: 44.3
click at [168, 243] on button "Toggle Sidebar" at bounding box center [173, 286] width 12 height 573
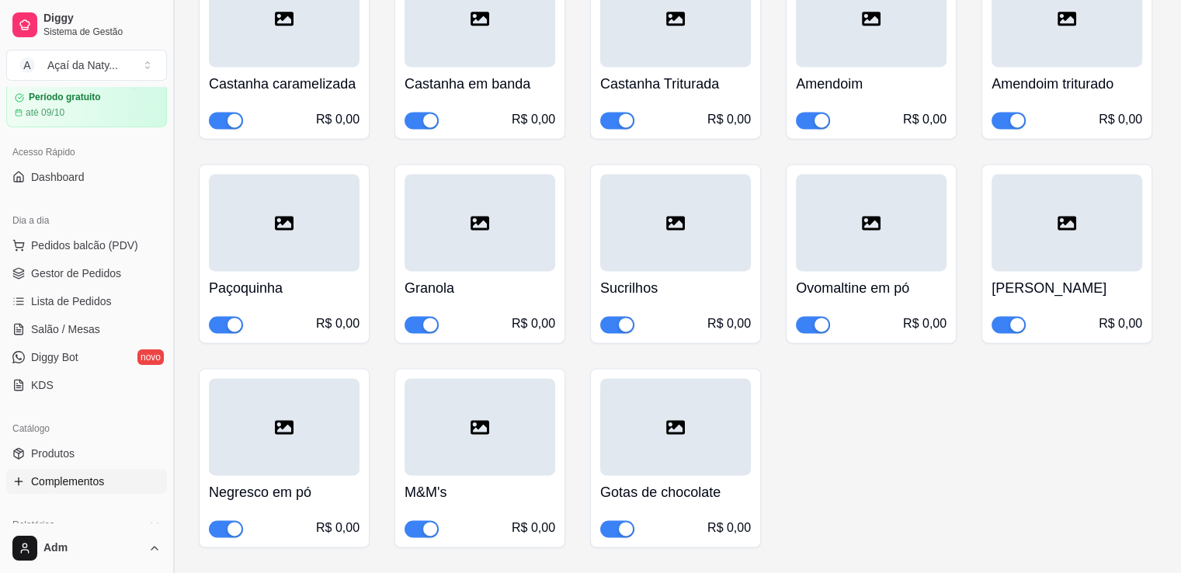
scroll to position [2139, 0]
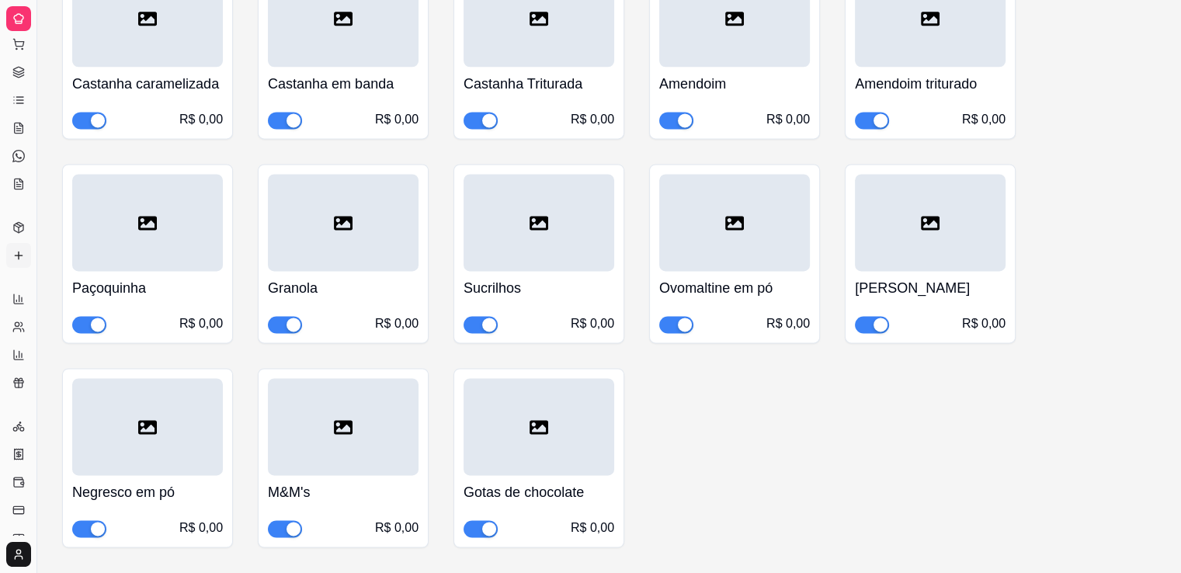
drag, startPoint x: 37, startPoint y: 199, endPoint x: 78, endPoint y: 190, distance: 42.0
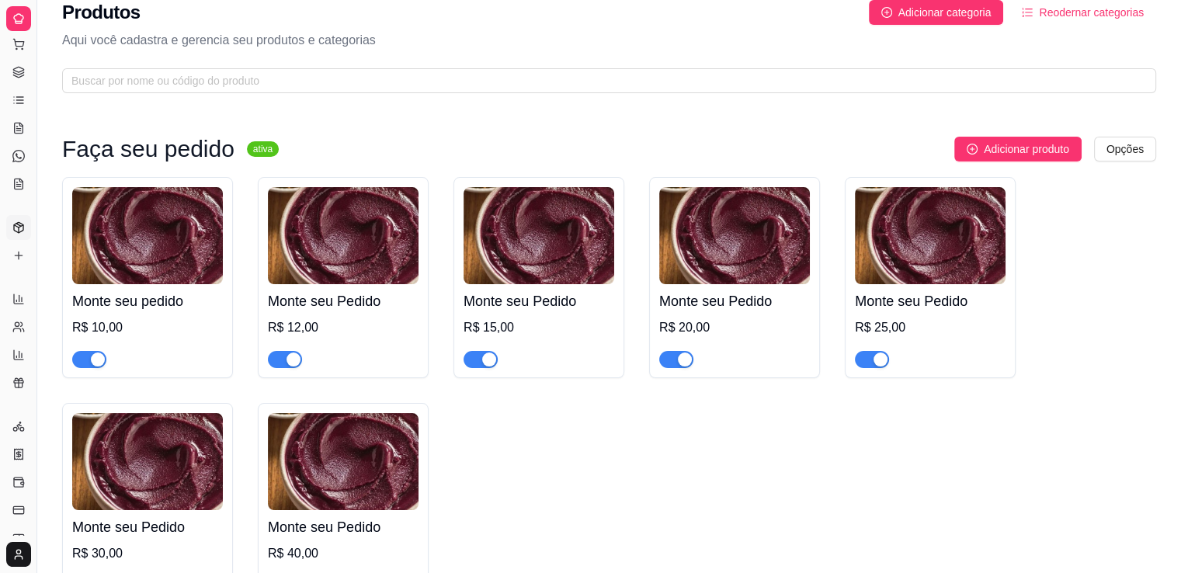
scroll to position [130, 0]
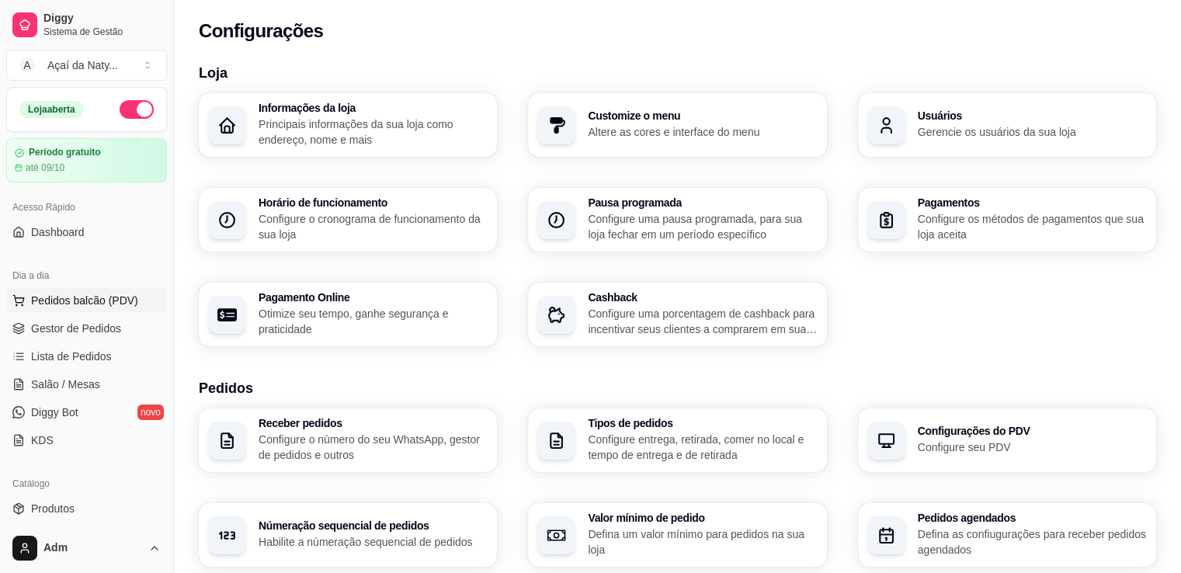
click at [100, 300] on span "Pedidos balcão (PDV)" at bounding box center [84, 301] width 107 height 16
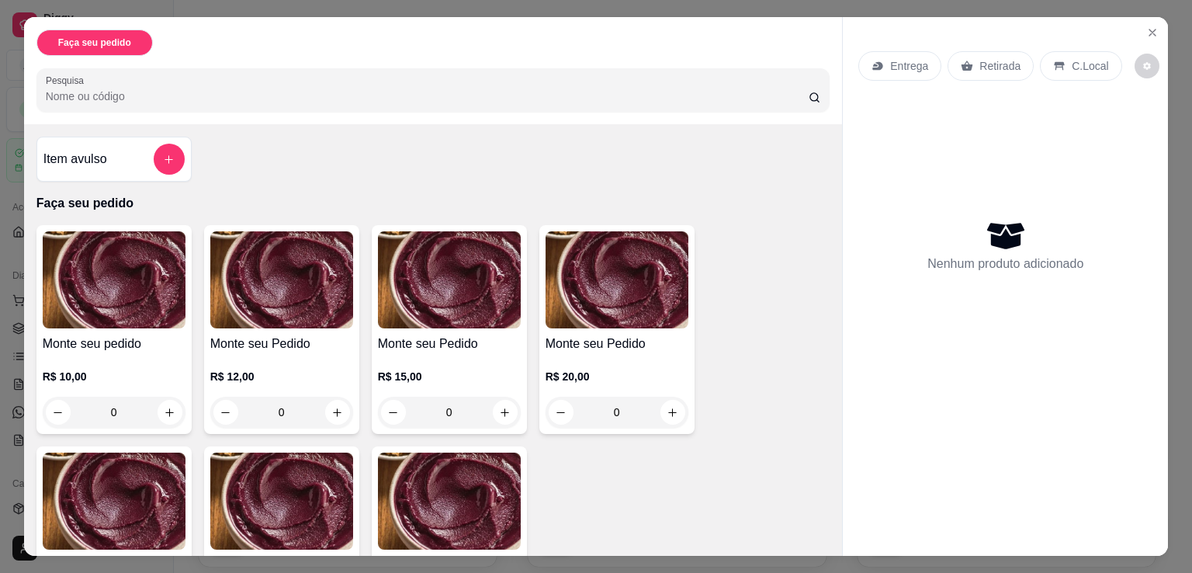
click at [501, 404] on div "0" at bounding box center [449, 412] width 143 height 31
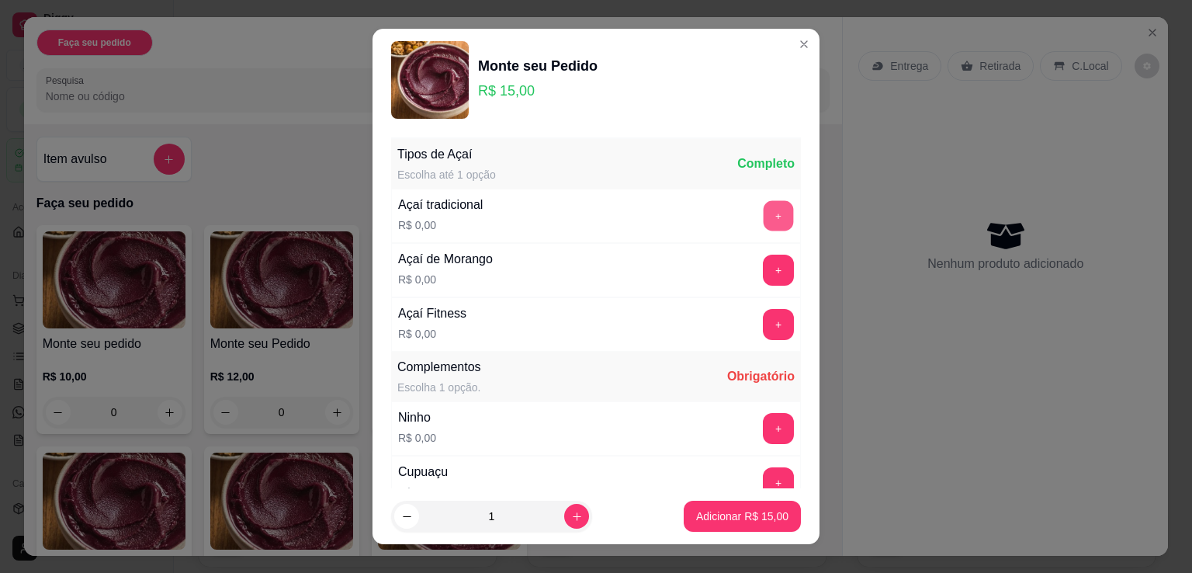
click at [764, 206] on button "+" at bounding box center [779, 216] width 30 height 30
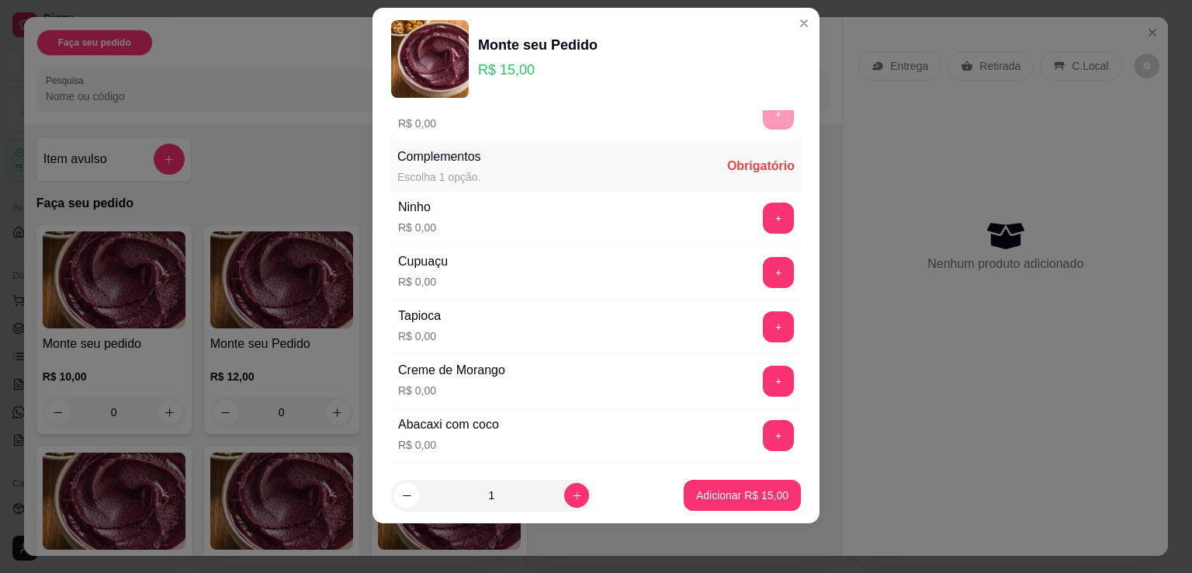
scroll to position [219, 0]
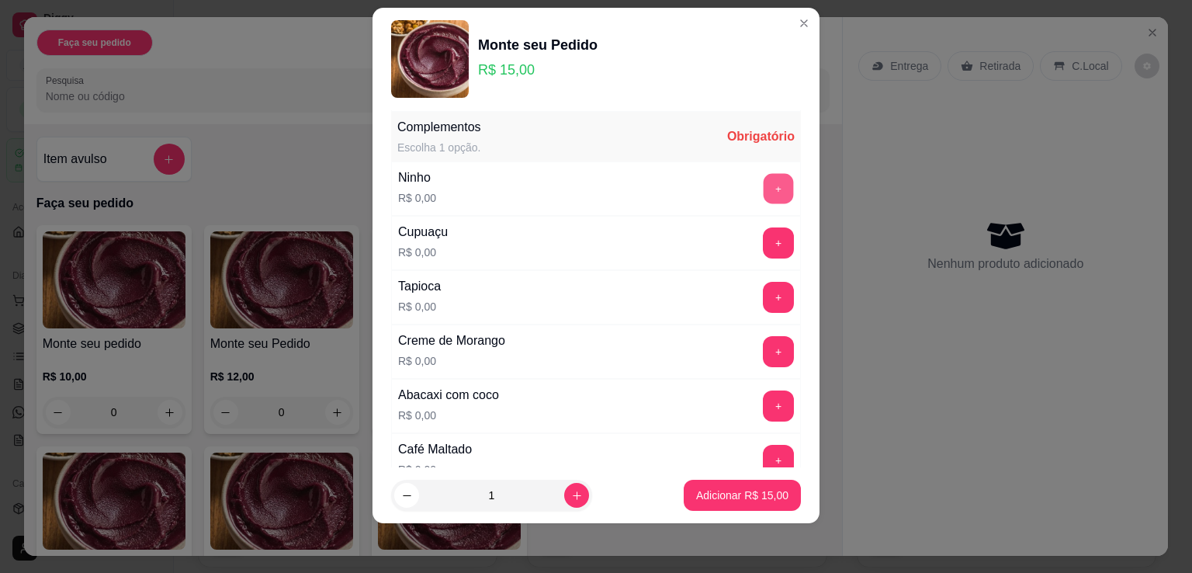
click at [764, 188] on button "+" at bounding box center [779, 189] width 30 height 30
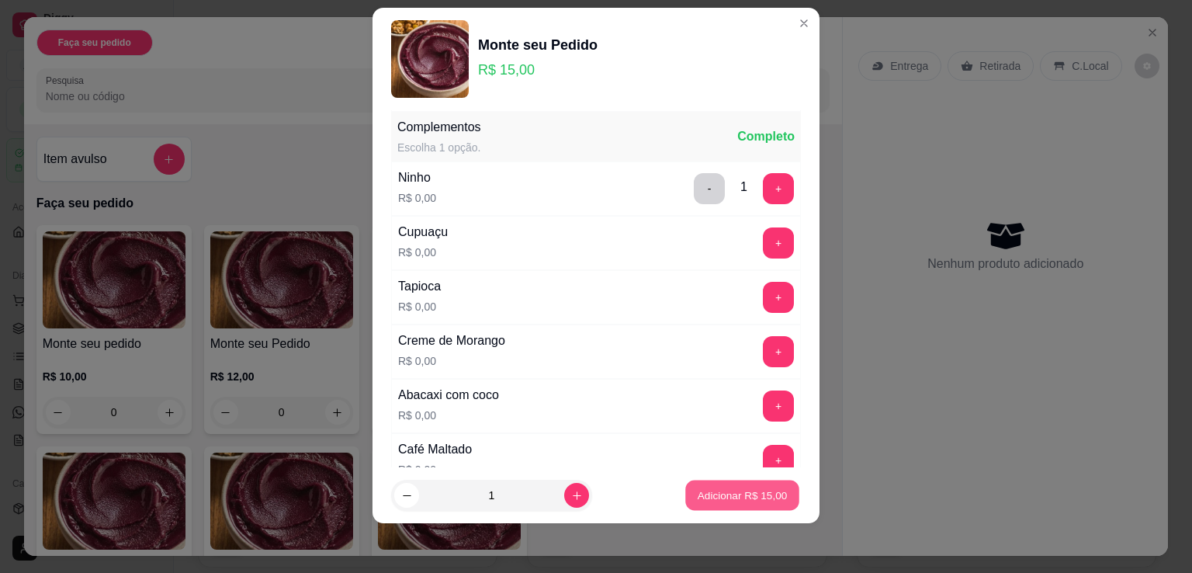
click at [727, 491] on p "Adicionar R$ 15,00" at bounding box center [743, 495] width 90 height 15
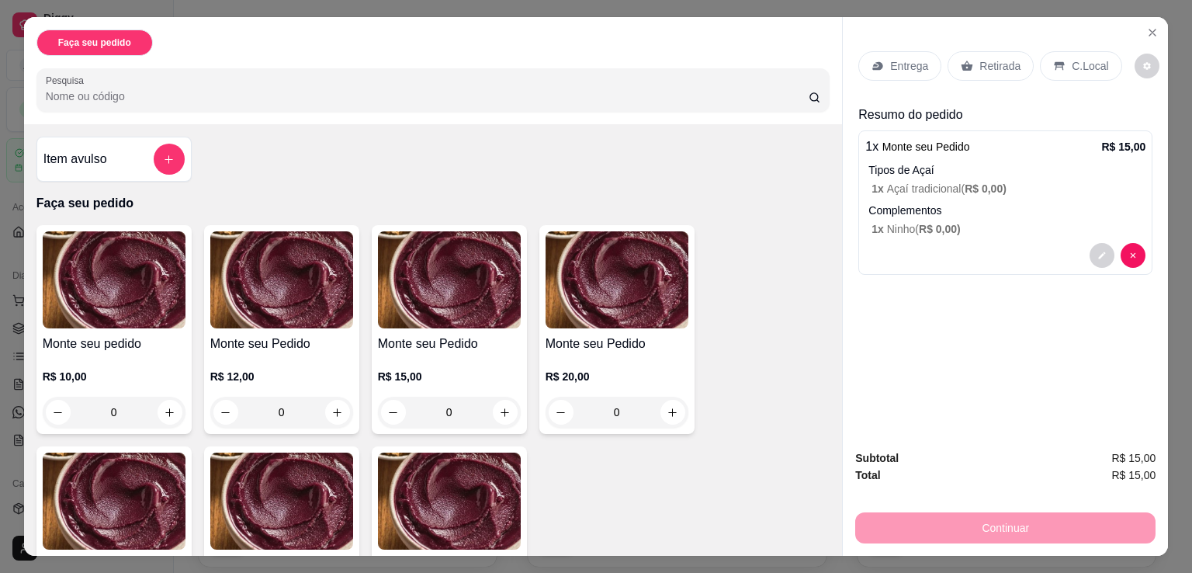
click at [907, 63] on p "Entrega" at bounding box center [909, 66] width 38 height 16
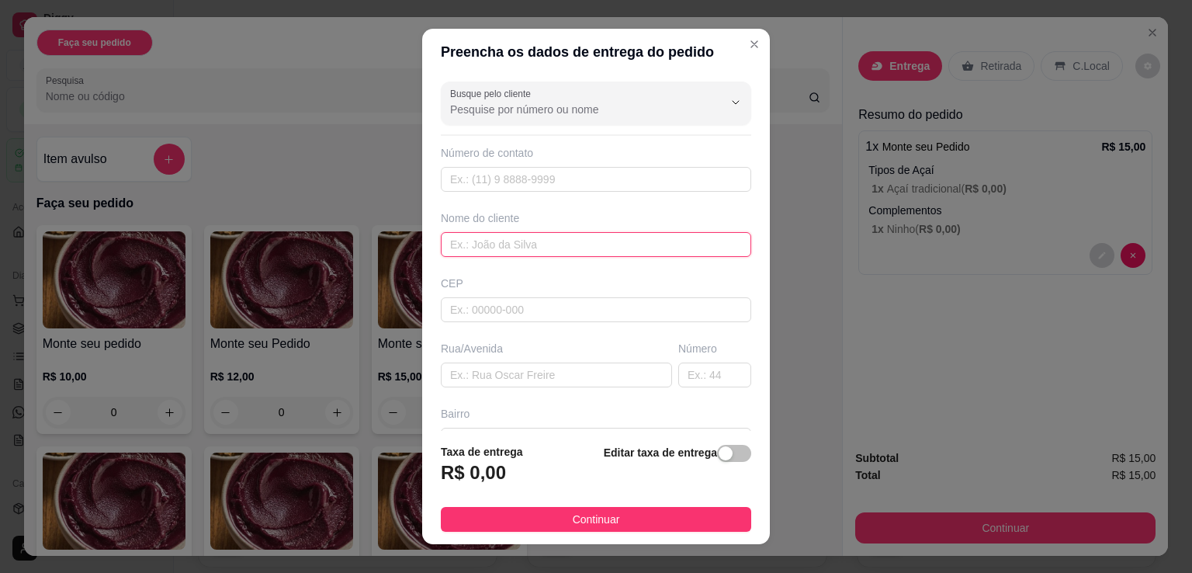
click at [506, 243] on input "text" at bounding box center [596, 244] width 311 height 25
type input "[PERSON_NAME]"
click at [541, 378] on input "text" at bounding box center [556, 375] width 231 height 25
type input "[PERSON_NAME]"
click at [678, 377] on input "text" at bounding box center [714, 375] width 73 height 25
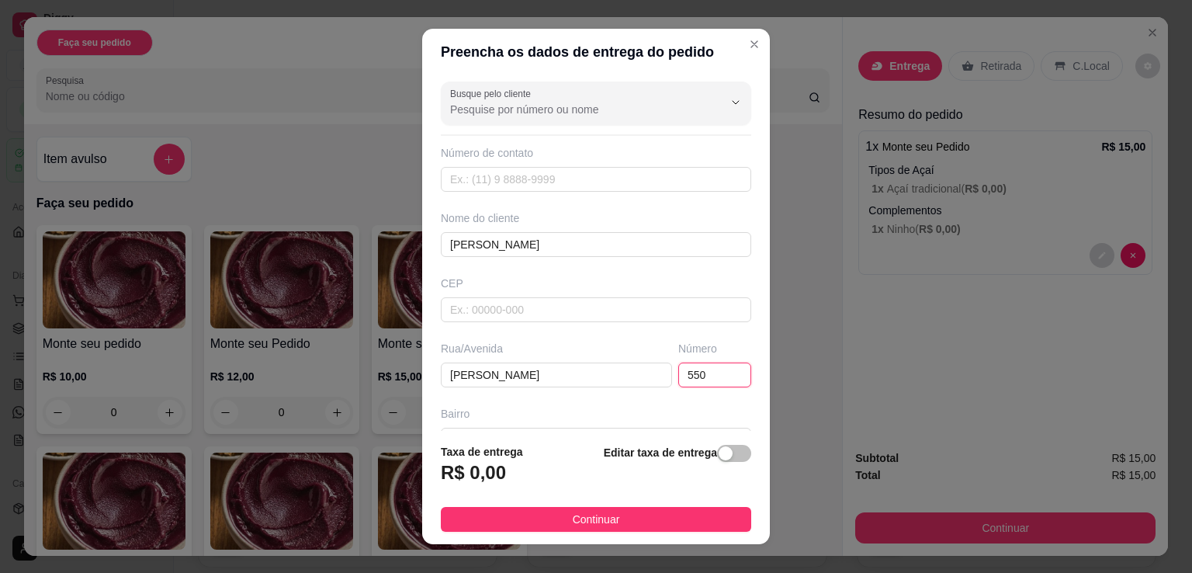
type input "550"
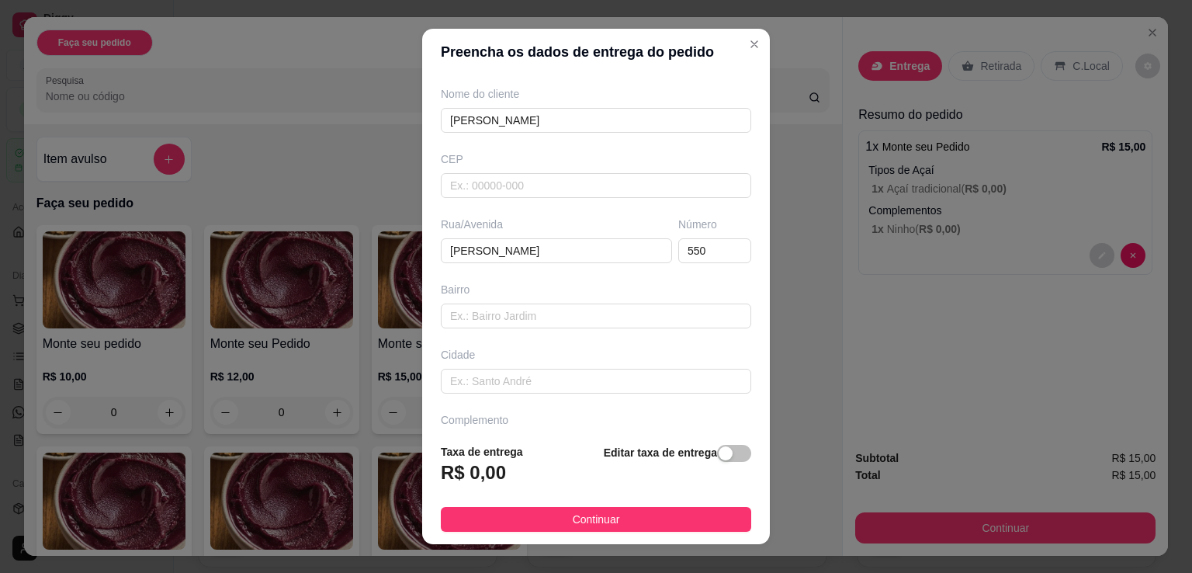
scroll to position [142, 0]
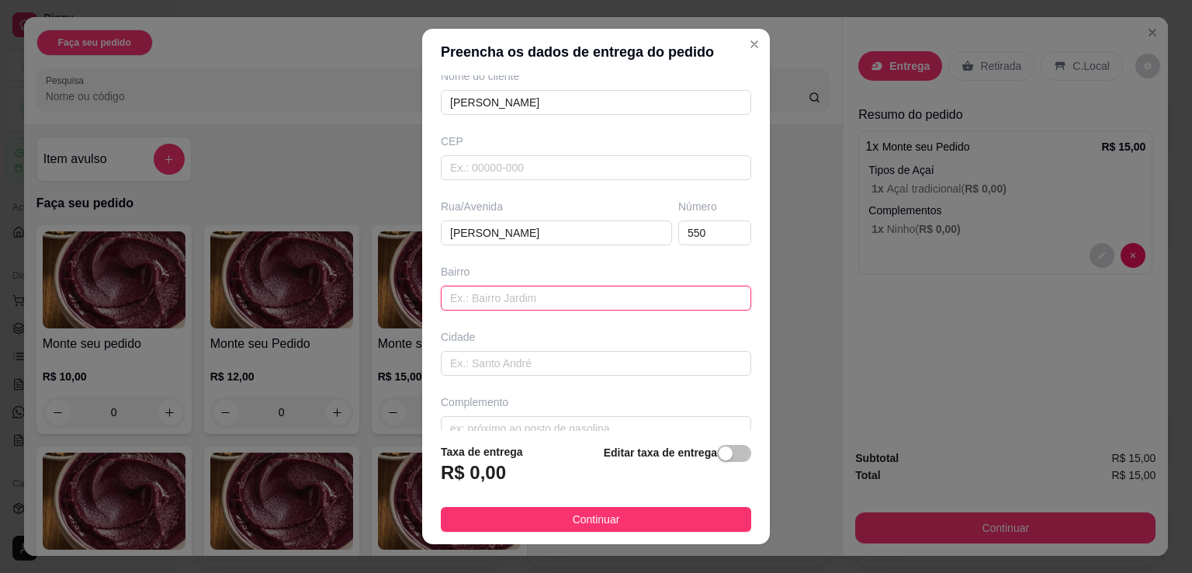
click at [607, 295] on input "text" at bounding box center [596, 298] width 311 height 25
type input "patu"
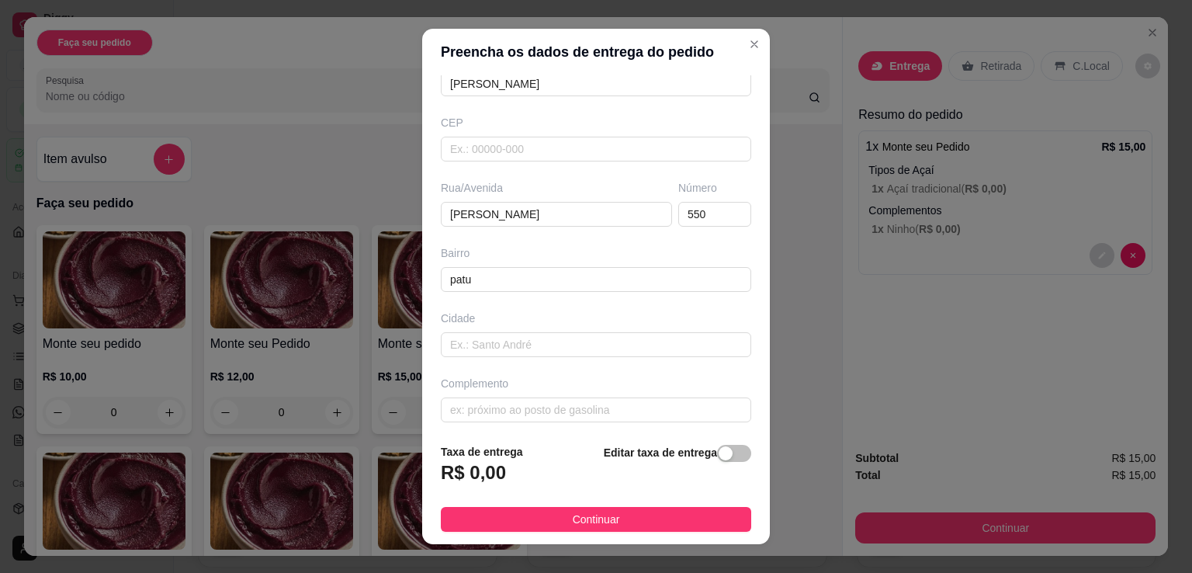
scroll to position [165, 0]
click at [629, 336] on input "text" at bounding box center [596, 340] width 311 height 25
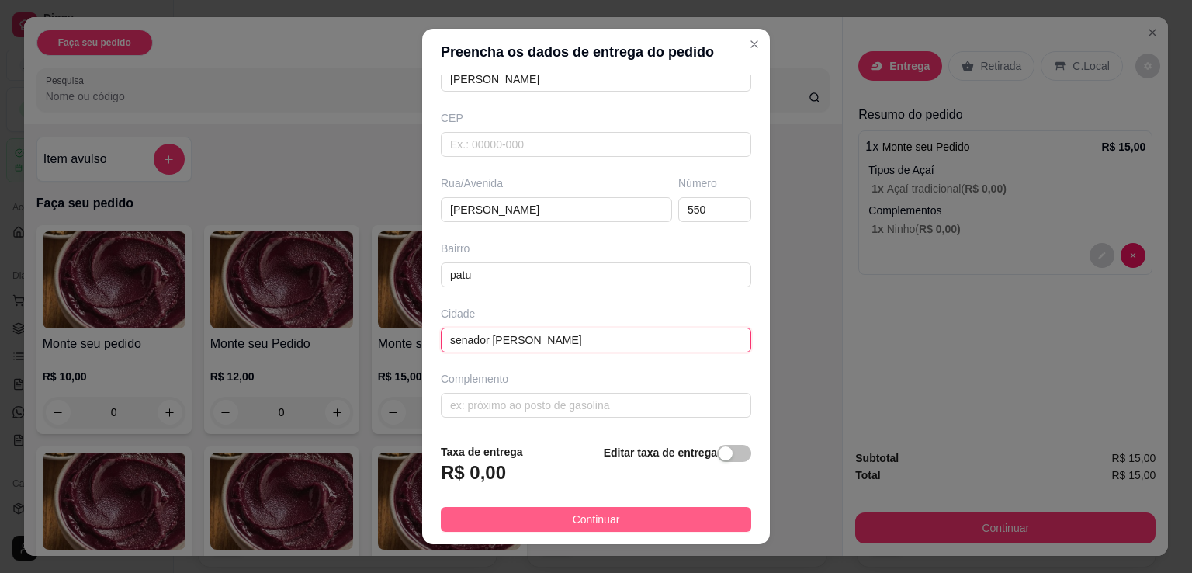
type input "senador pompeu"
click at [637, 522] on button "Continuar" at bounding box center [596, 519] width 311 height 25
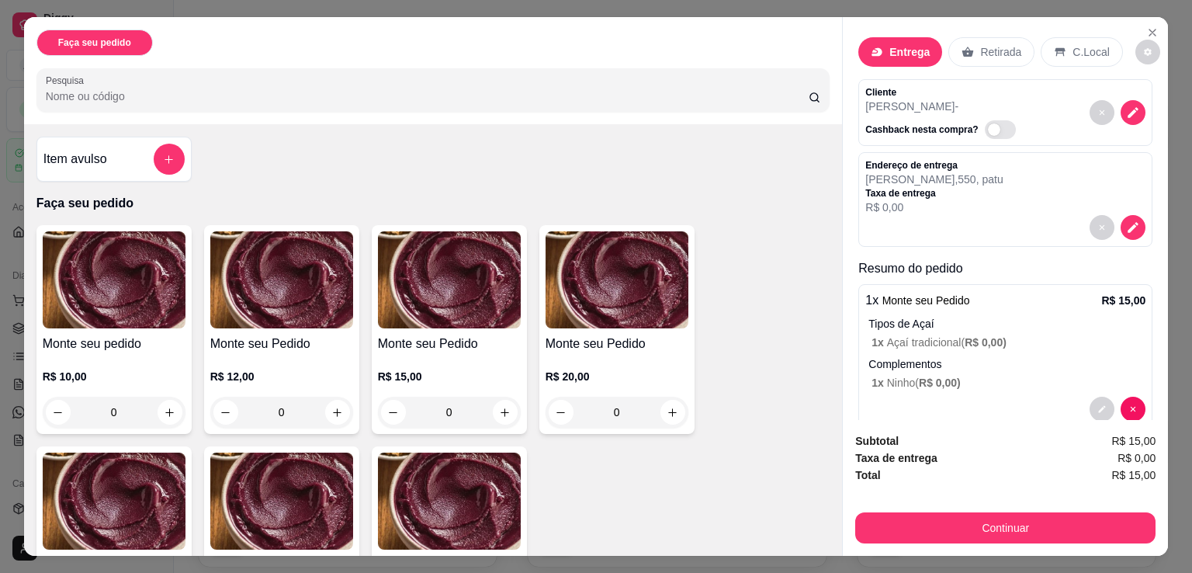
scroll to position [43, 0]
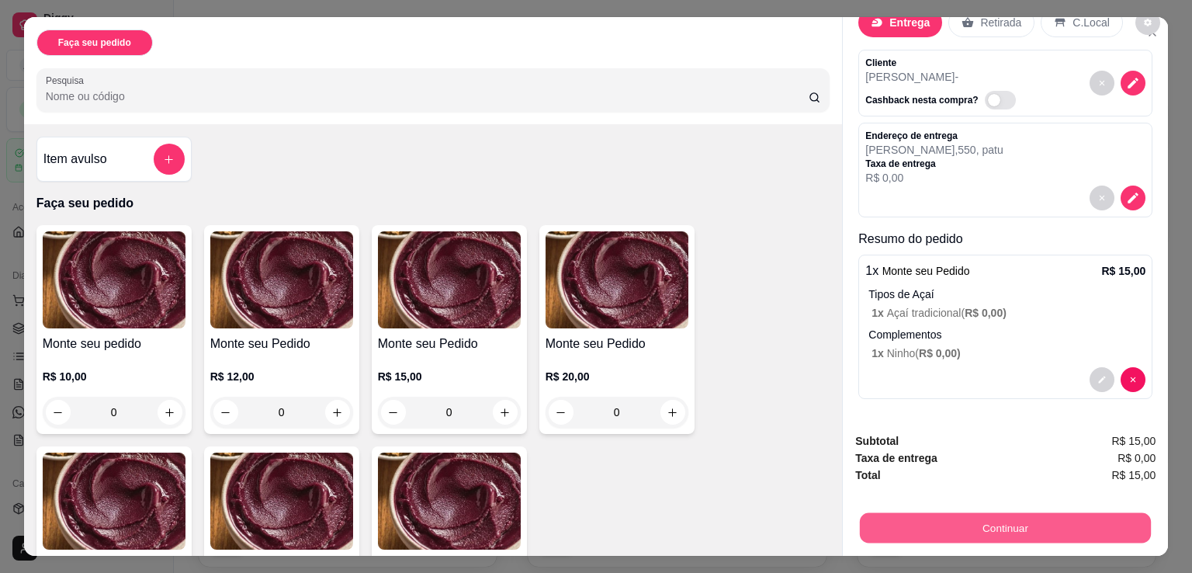
click at [1003, 529] on button "Continuar" at bounding box center [1005, 527] width 291 height 30
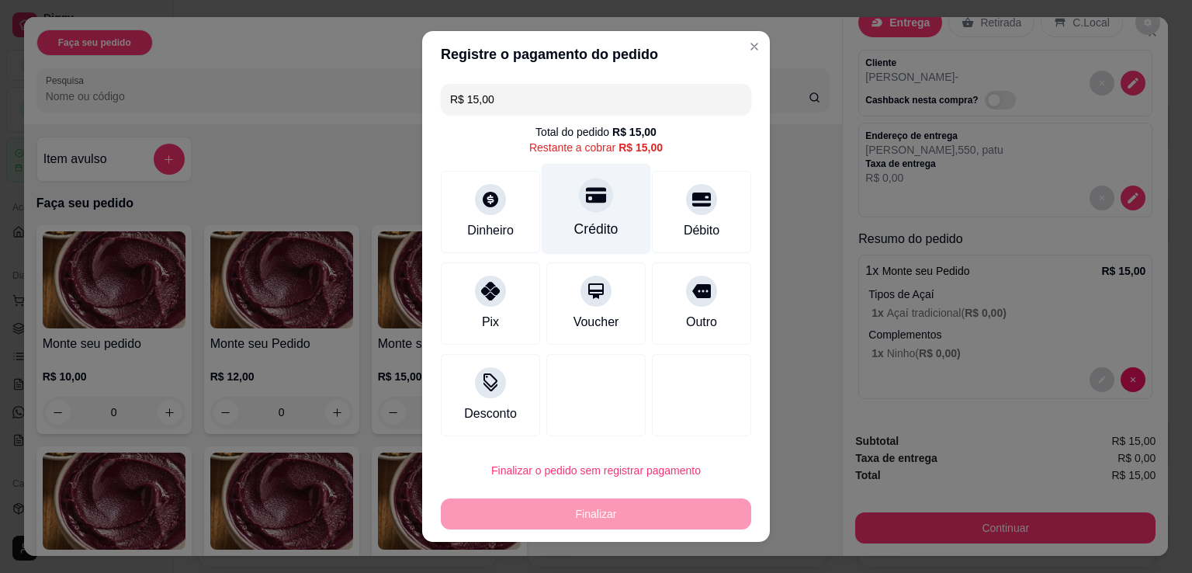
click at [615, 196] on div "Crédito" at bounding box center [596, 209] width 109 height 91
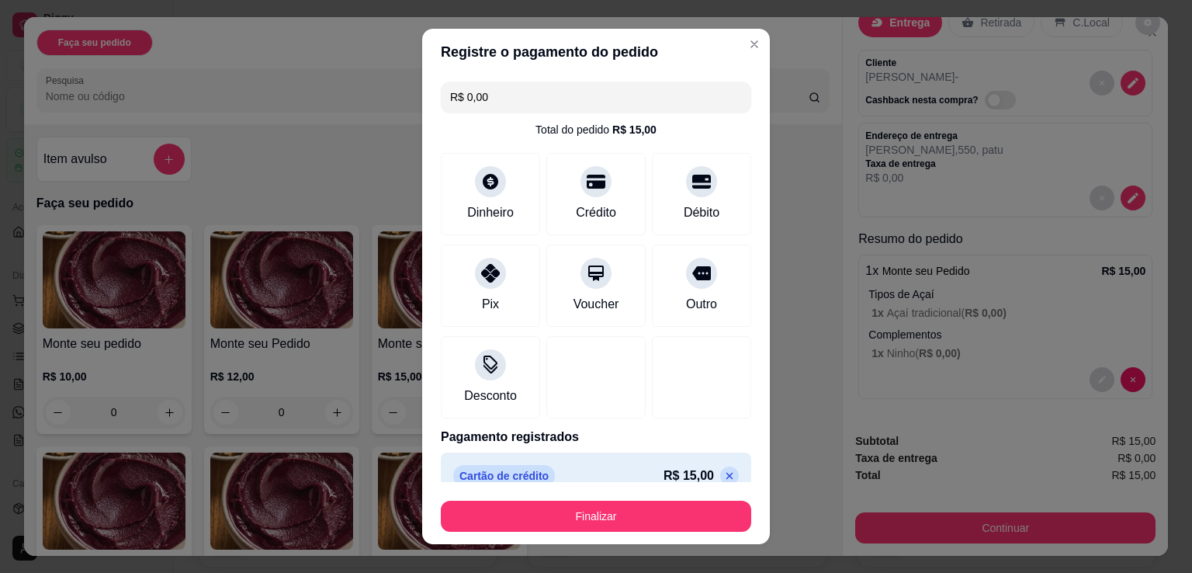
scroll to position [22, 0]
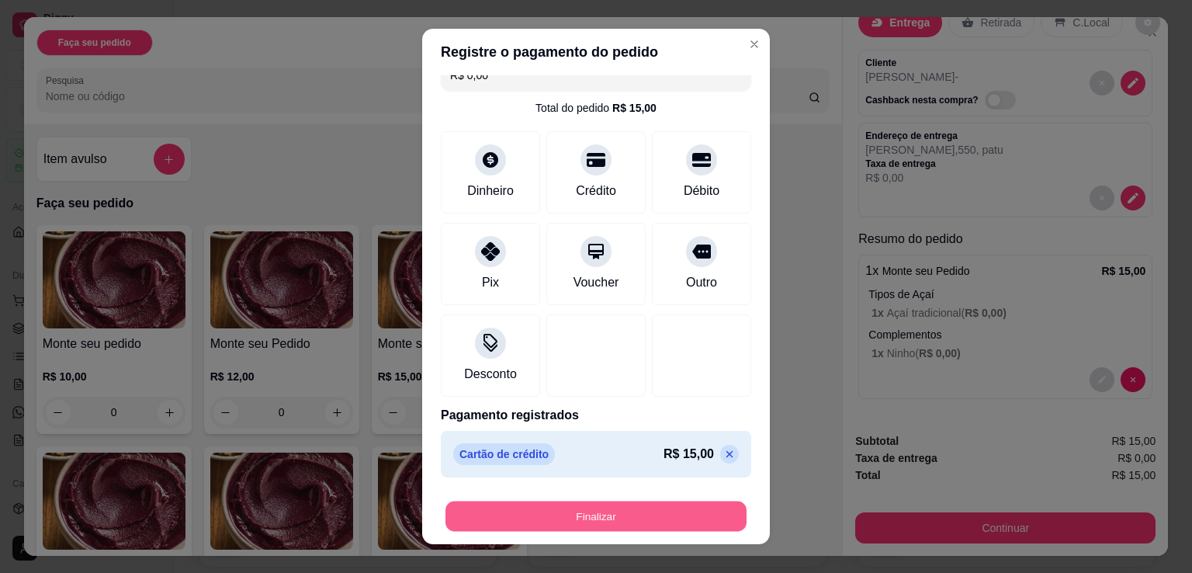
click at [618, 512] on button "Finalizar" at bounding box center [596, 516] width 301 height 30
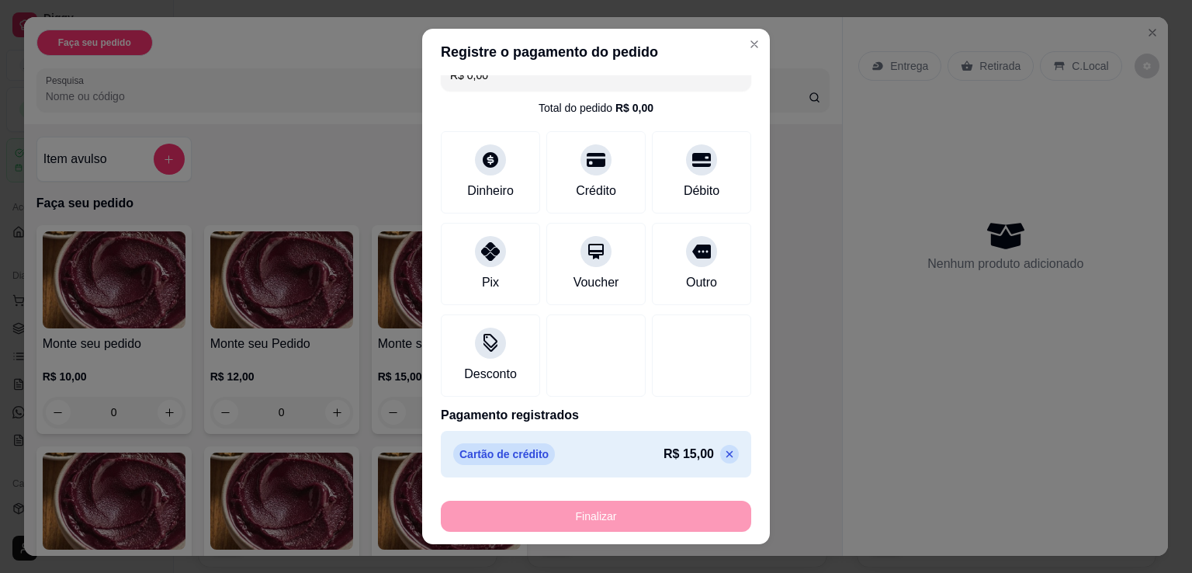
type input "-R$ 15,00"
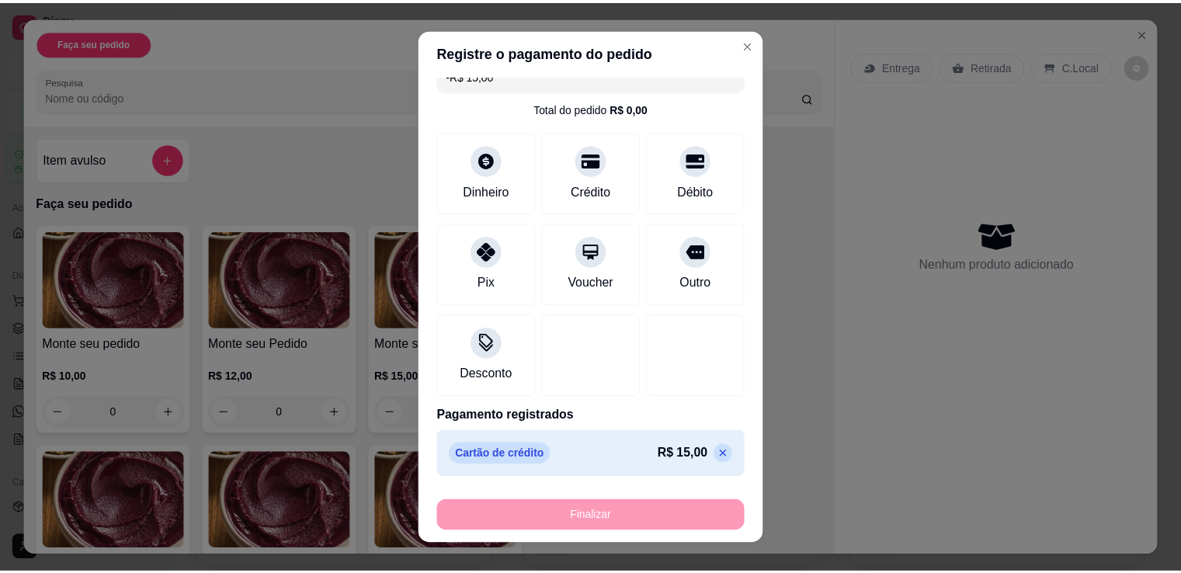
scroll to position [0, 0]
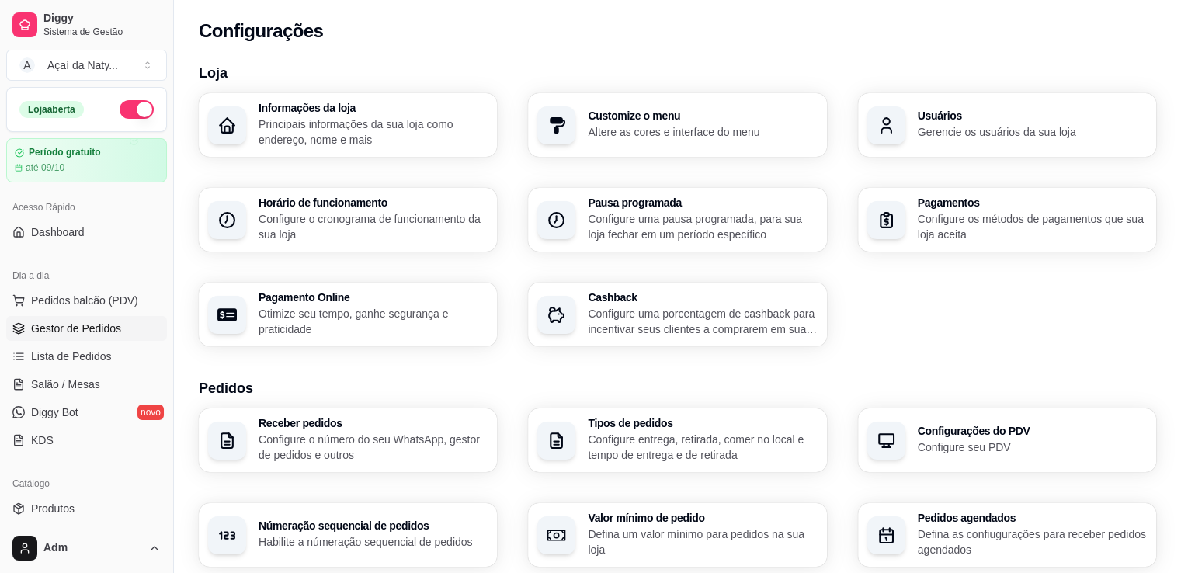
click at [130, 327] on link "Gestor de Pedidos" at bounding box center [86, 328] width 161 height 25
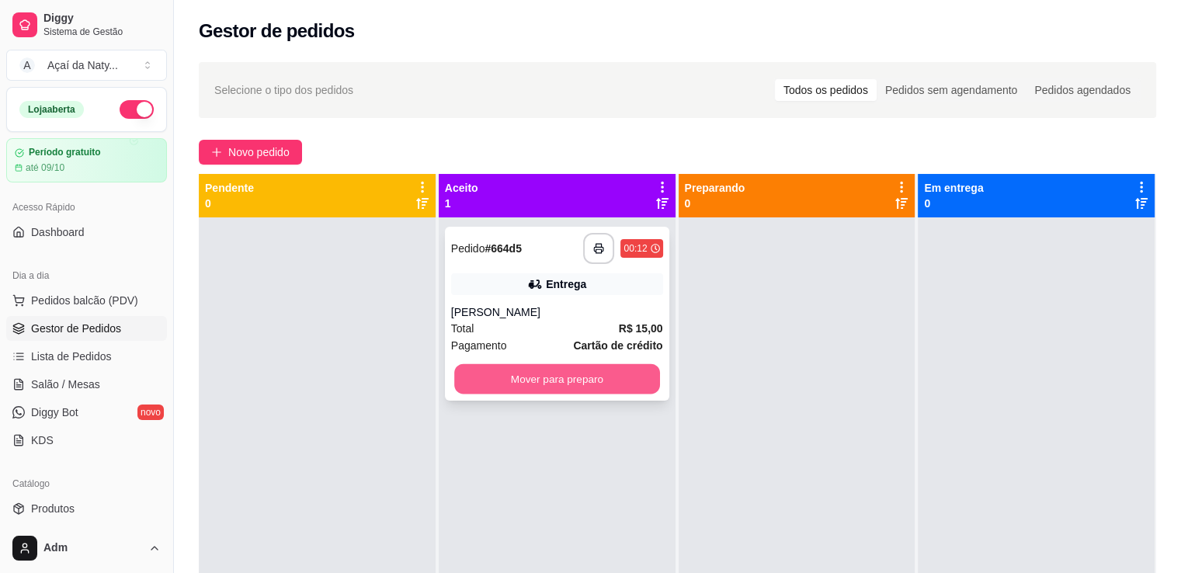
click at [559, 386] on button "Mover para preparo" at bounding box center [557, 379] width 206 height 30
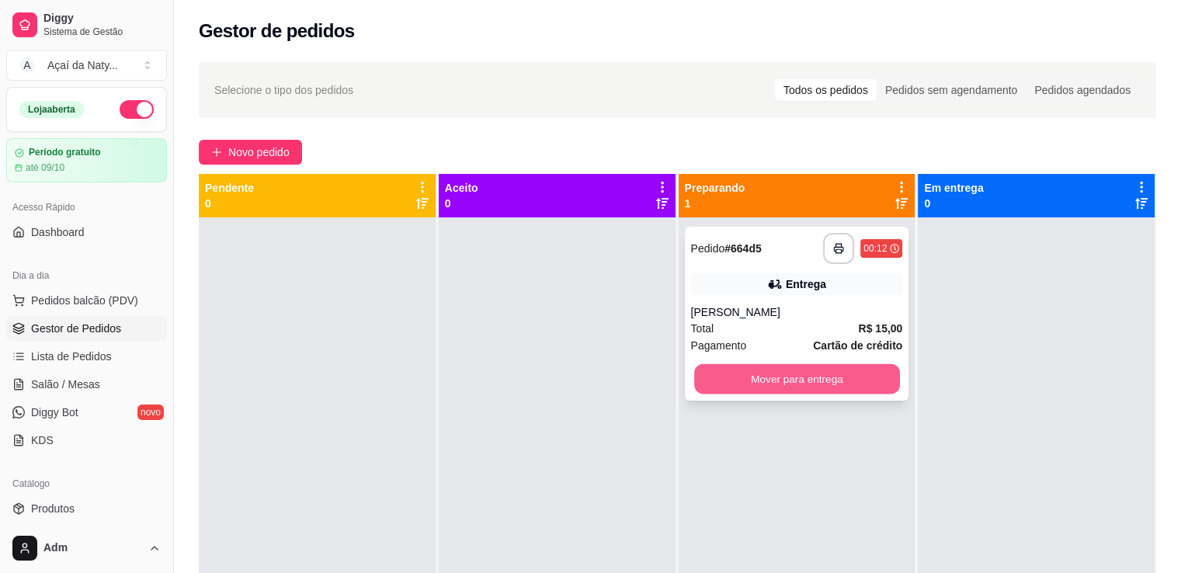
click at [733, 387] on button "Mover para entrega" at bounding box center [797, 379] width 206 height 30
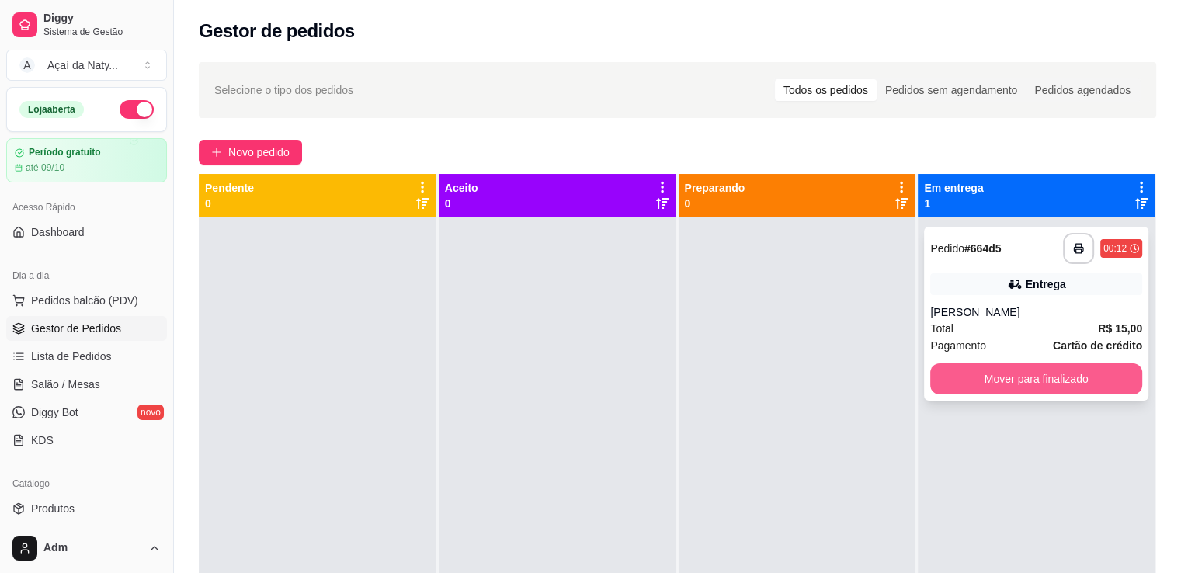
click at [1046, 387] on button "Mover para finalizado" at bounding box center [1036, 378] width 212 height 31
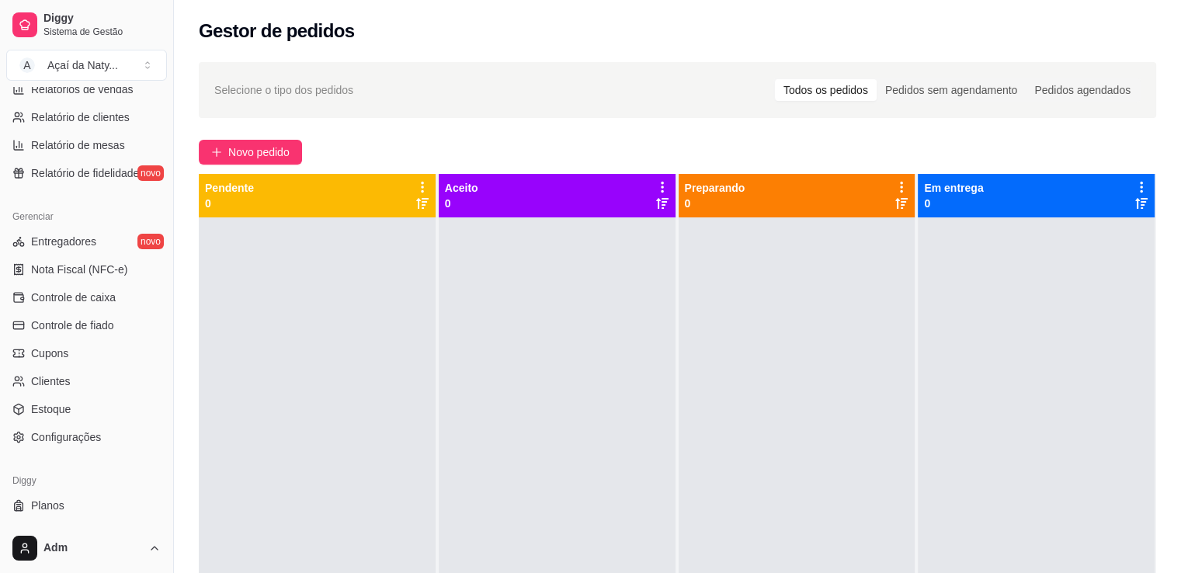
scroll to position [519, 0]
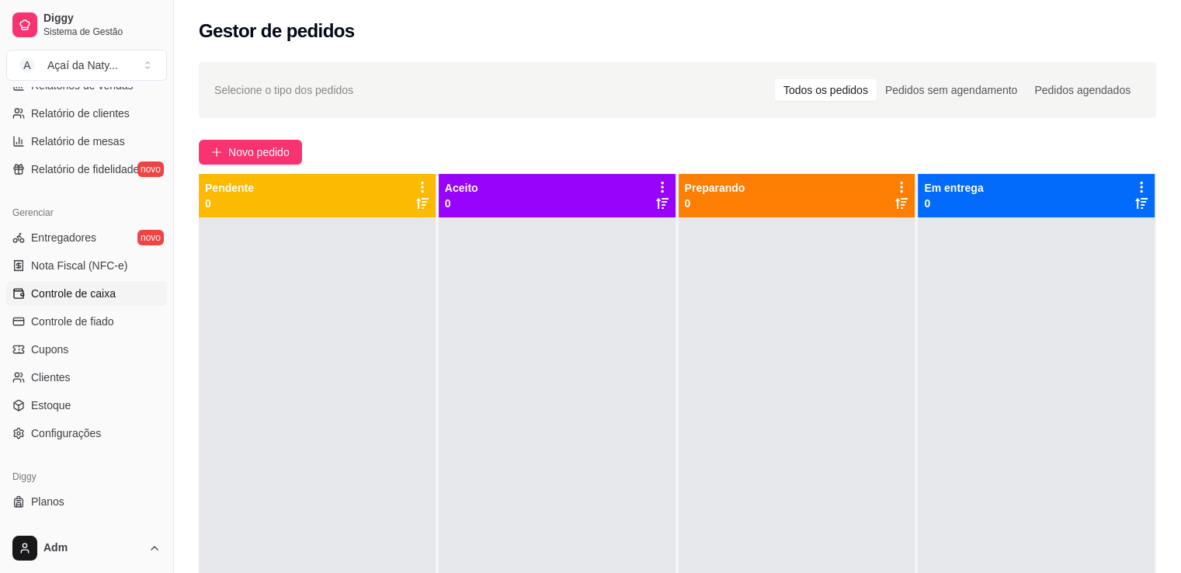
click at [101, 295] on span "Controle de caixa" at bounding box center [73, 294] width 85 height 16
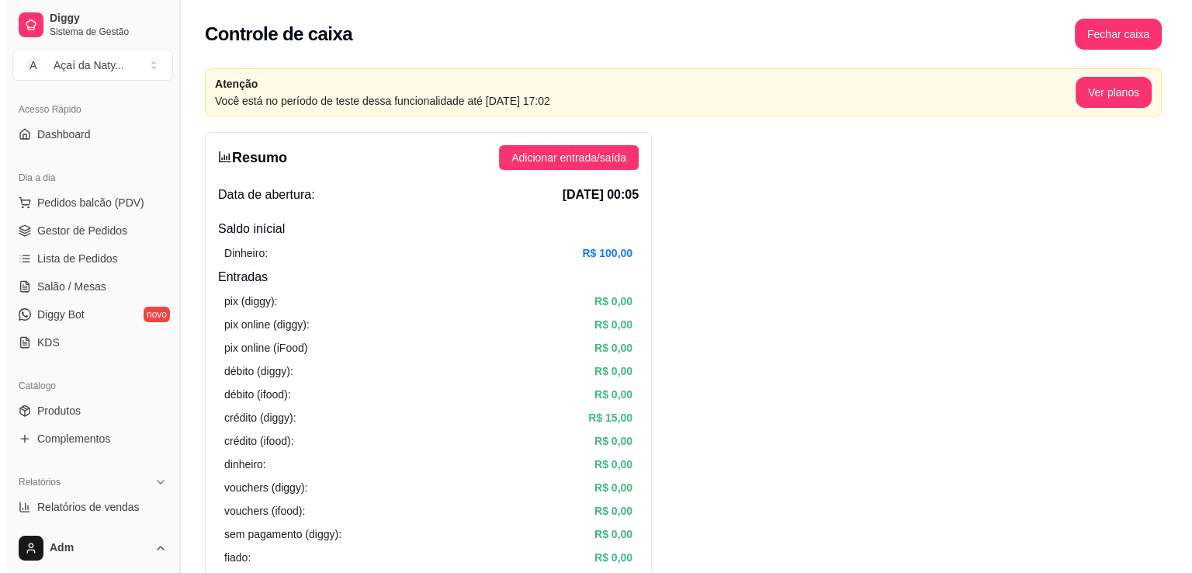
scroll to position [77, 0]
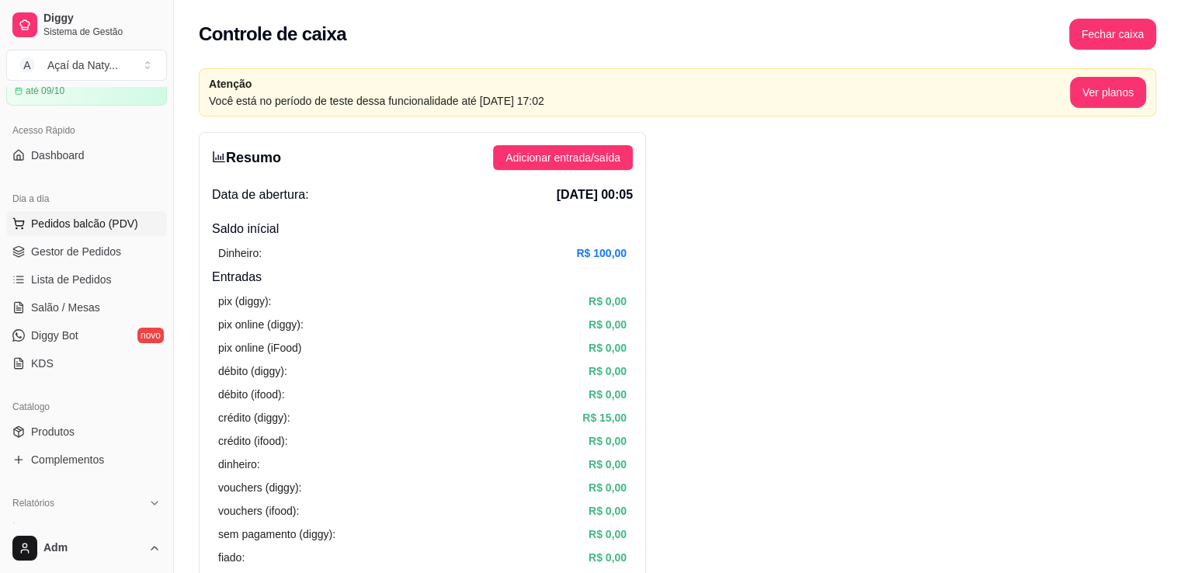
click at [102, 227] on span "Pedidos balcão (PDV)" at bounding box center [84, 224] width 107 height 16
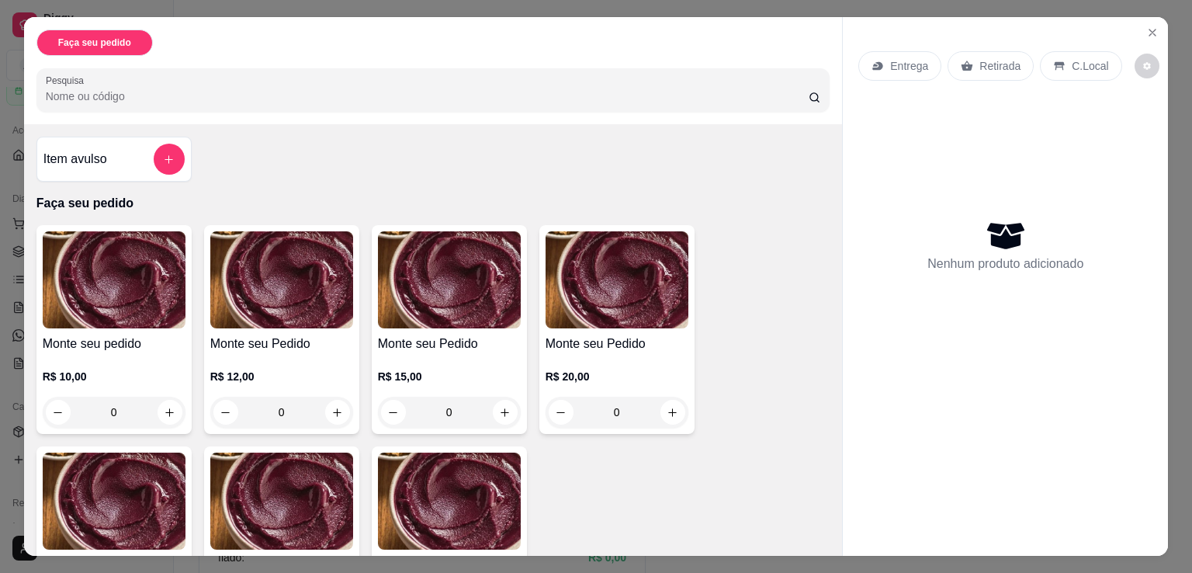
click at [336, 408] on div "0" at bounding box center [281, 412] width 143 height 31
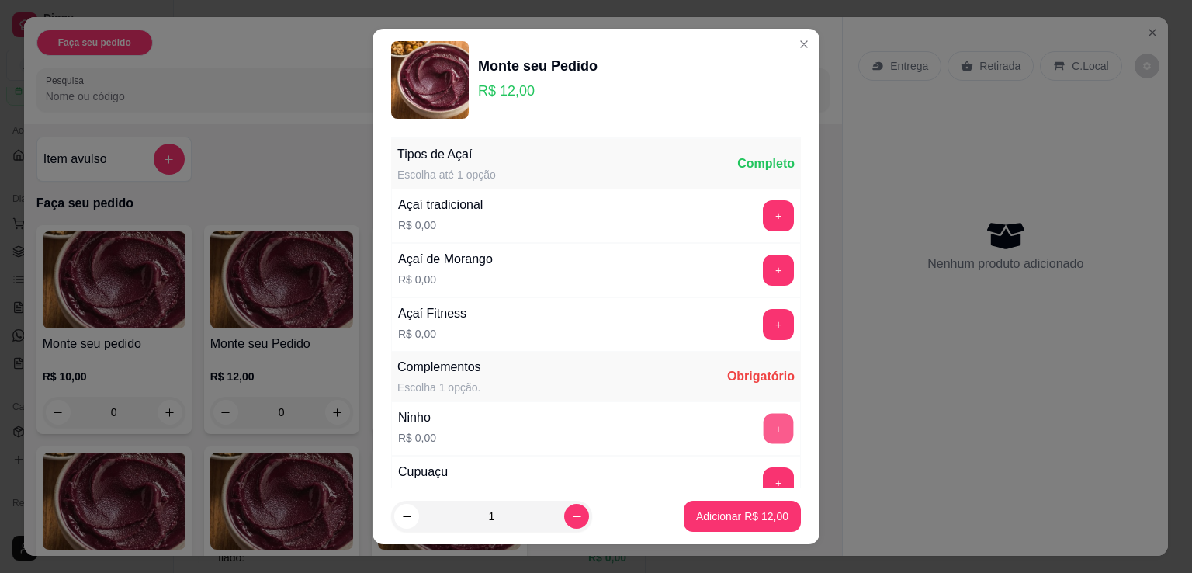
click at [764, 414] on button "+" at bounding box center [779, 429] width 30 height 30
click at [764, 318] on button "+" at bounding box center [779, 325] width 30 height 30
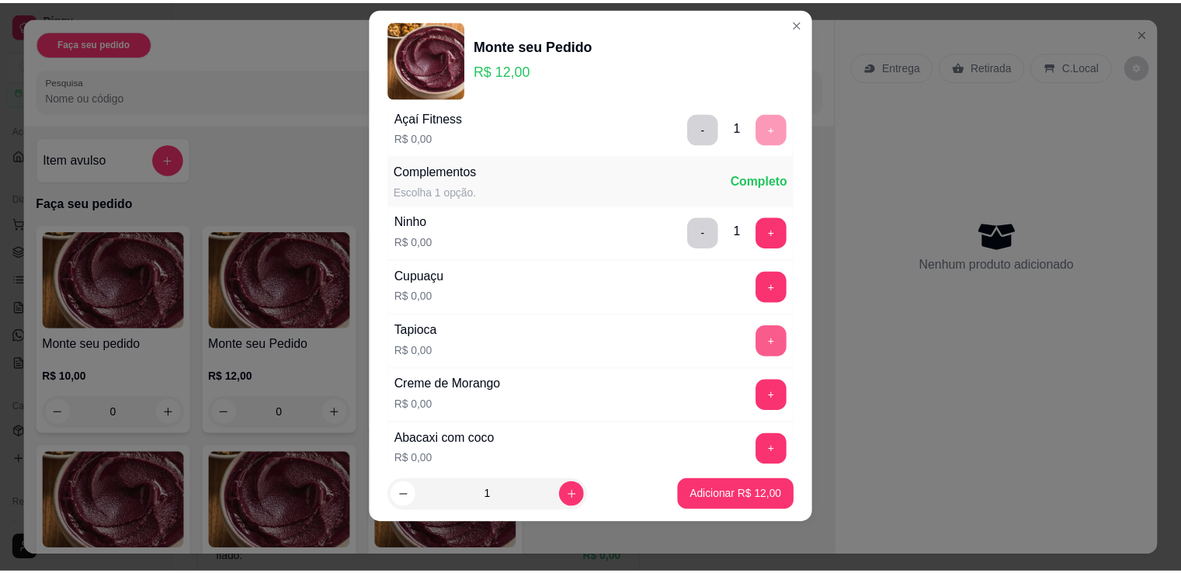
scroll to position [219, 0]
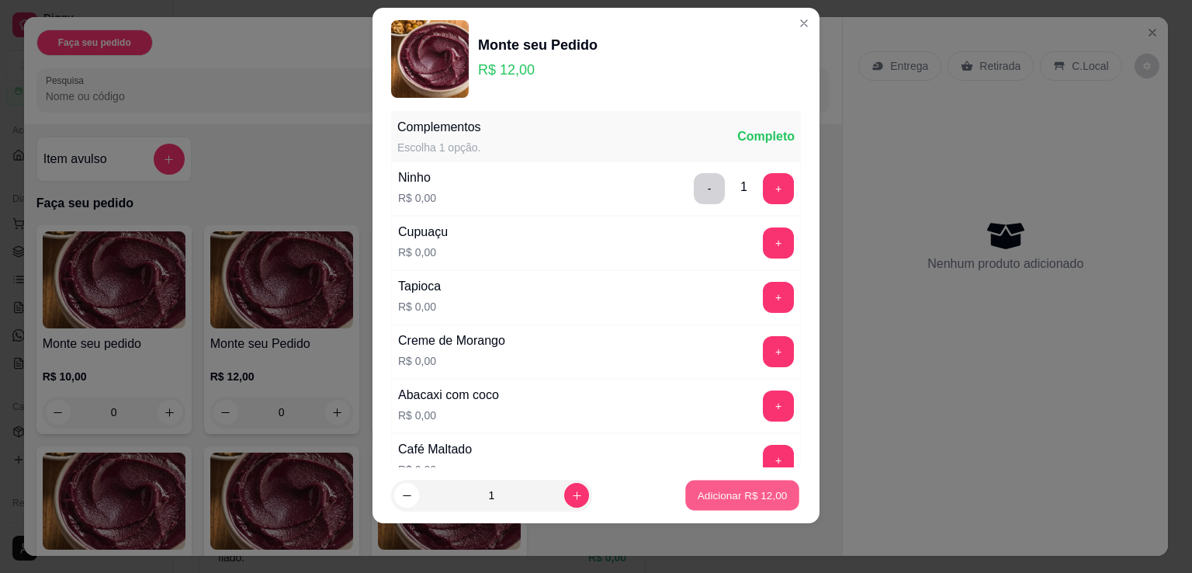
click at [730, 494] on p "Adicionar R$ 12,00" at bounding box center [743, 495] width 90 height 15
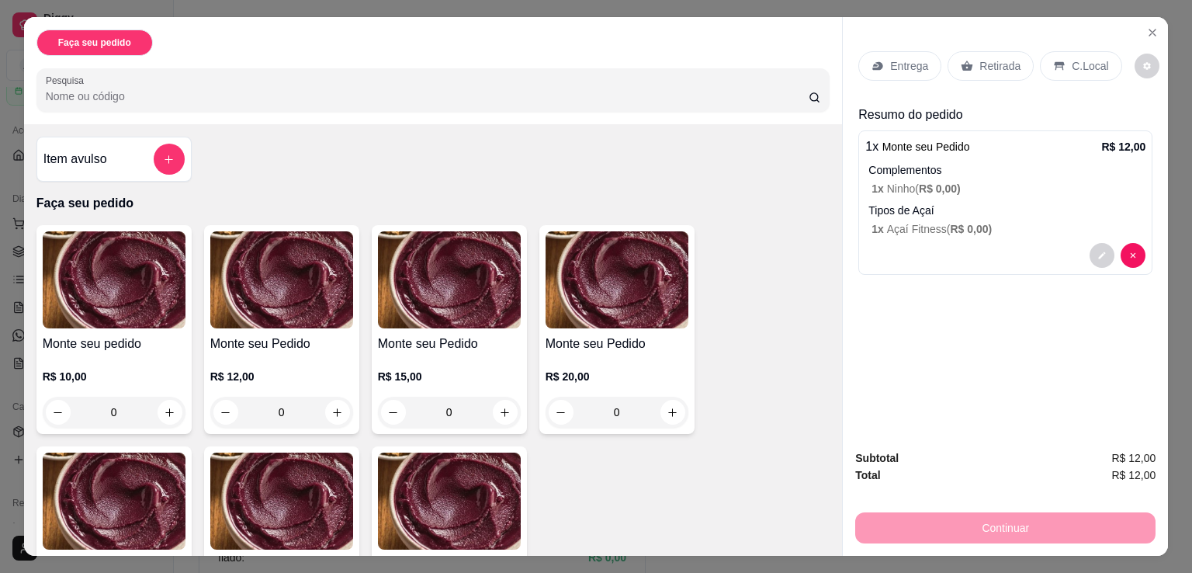
click at [1057, 56] on div "C.Local" at bounding box center [1081, 65] width 82 height 29
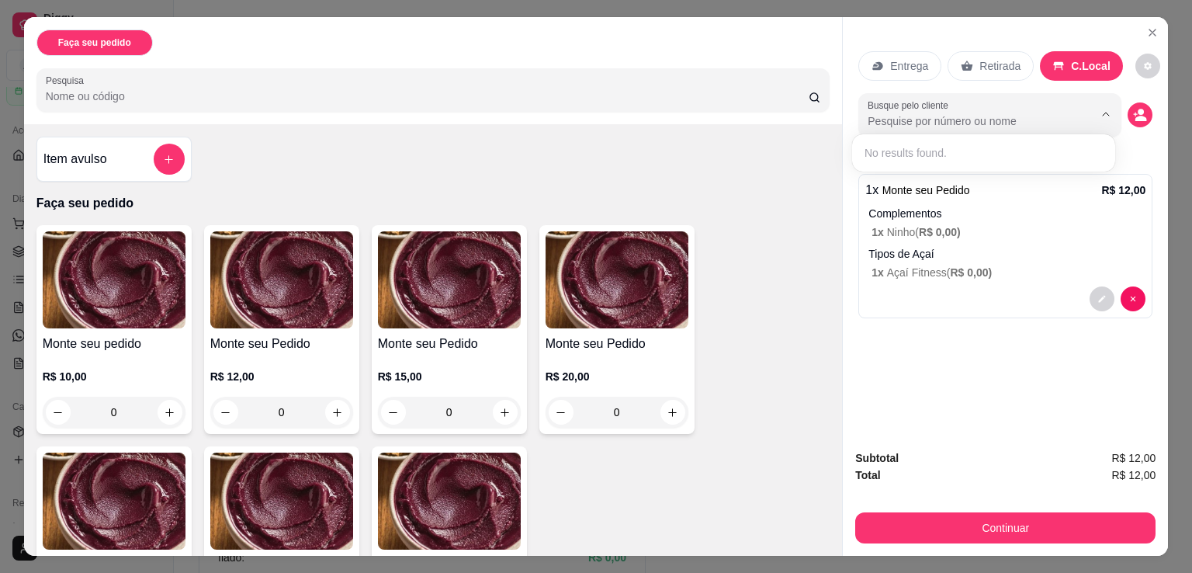
click at [973, 113] on input "Busque pelo cliente" at bounding box center [968, 121] width 201 height 16
type input "jonas"
click at [1013, 113] on input "jonas" at bounding box center [968, 121] width 201 height 16
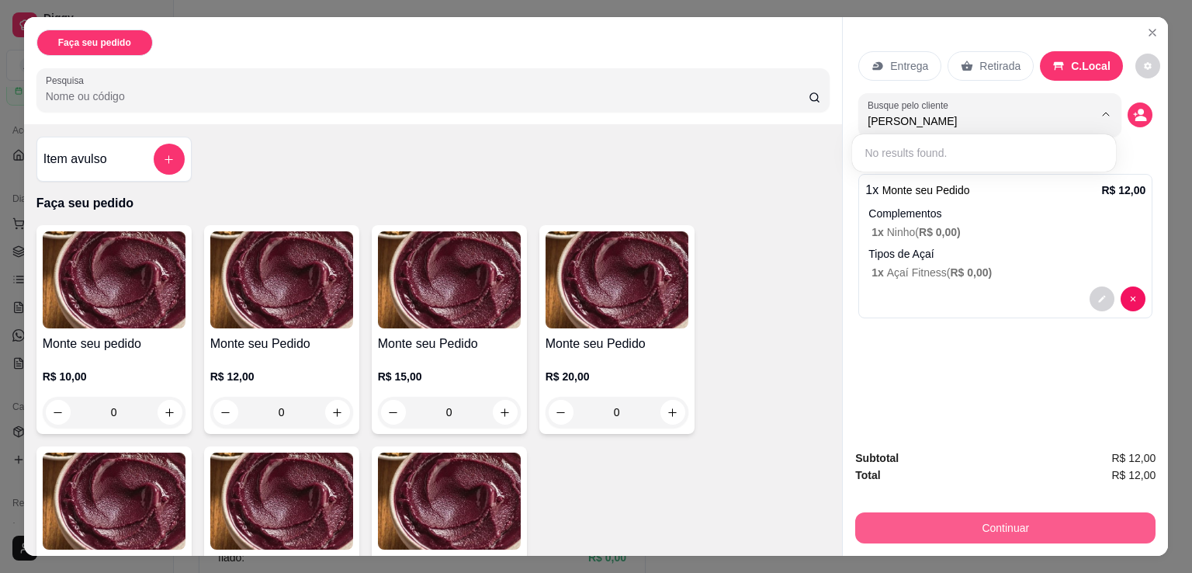
click at [1036, 517] on button "Continuar" at bounding box center [1005, 527] width 300 height 31
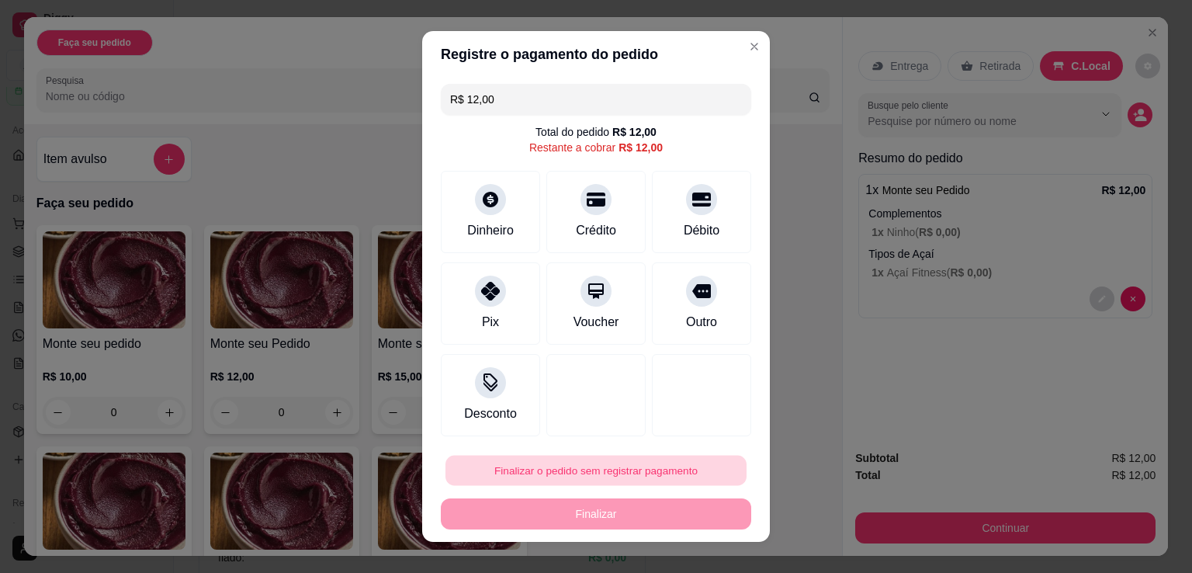
click at [596, 470] on button "Finalizar o pedido sem registrar pagamento" at bounding box center [596, 471] width 301 height 30
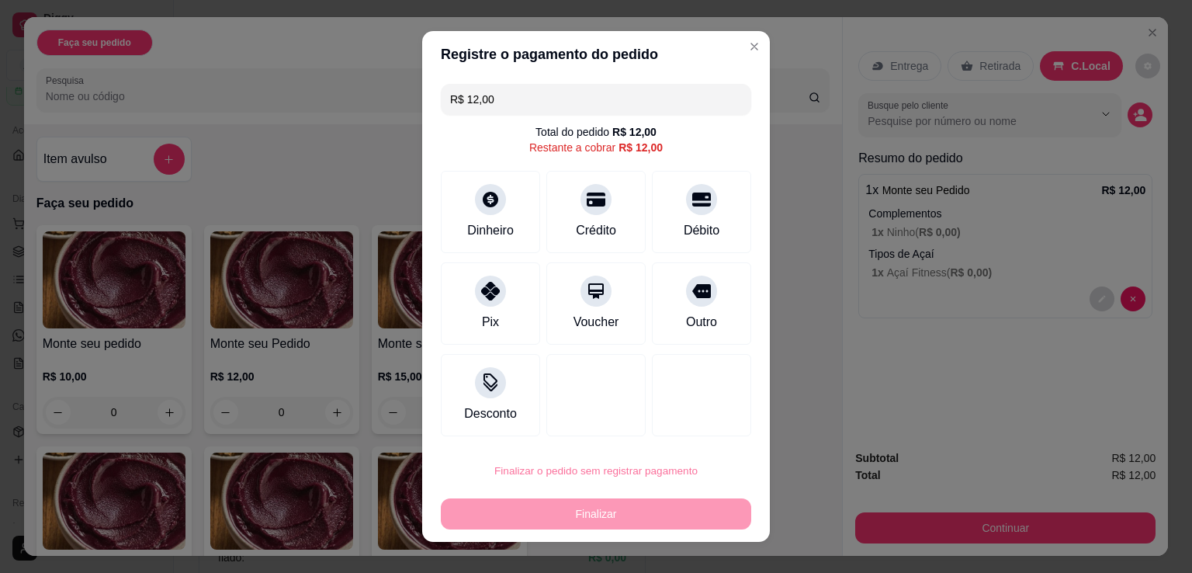
click at [692, 425] on button "Confirmar" at bounding box center [684, 425] width 55 height 23
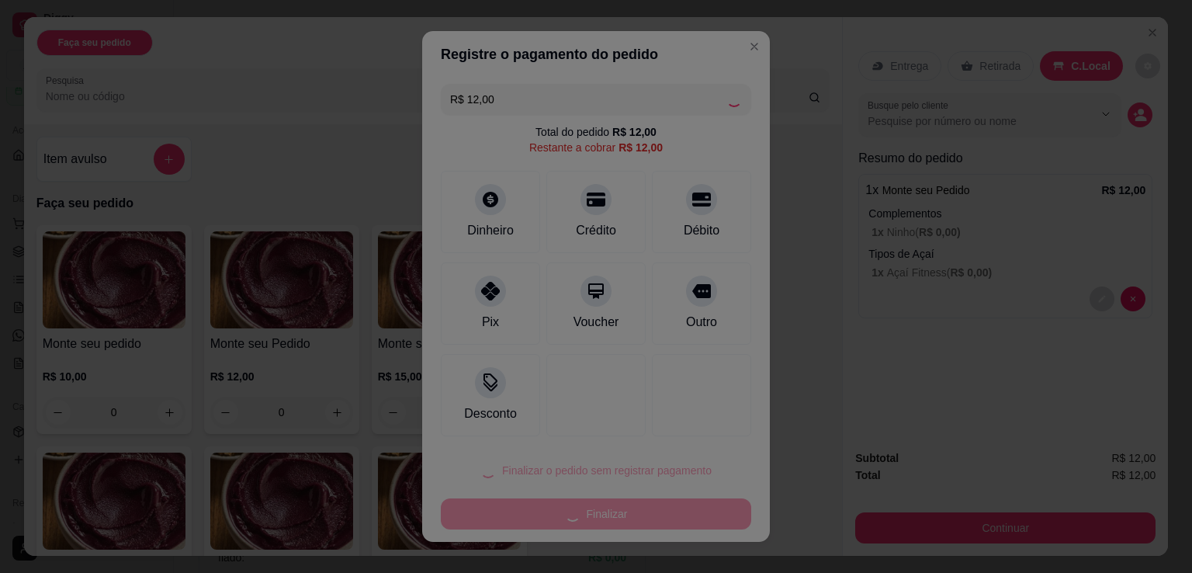
type input "R$ 0,00"
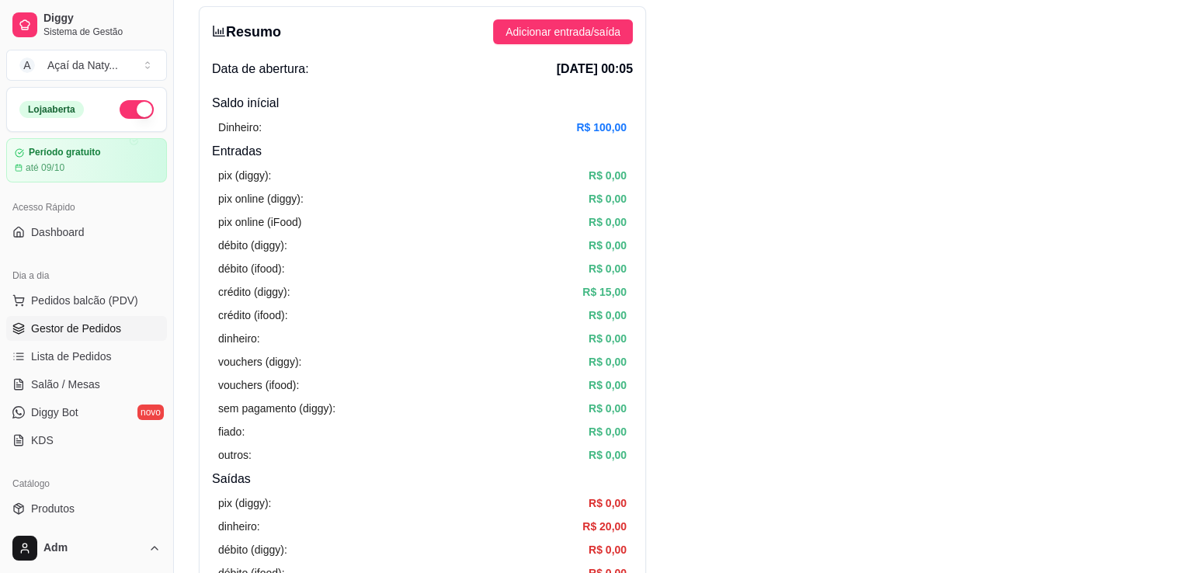
click at [118, 331] on span "Gestor de Pedidos" at bounding box center [76, 329] width 90 height 16
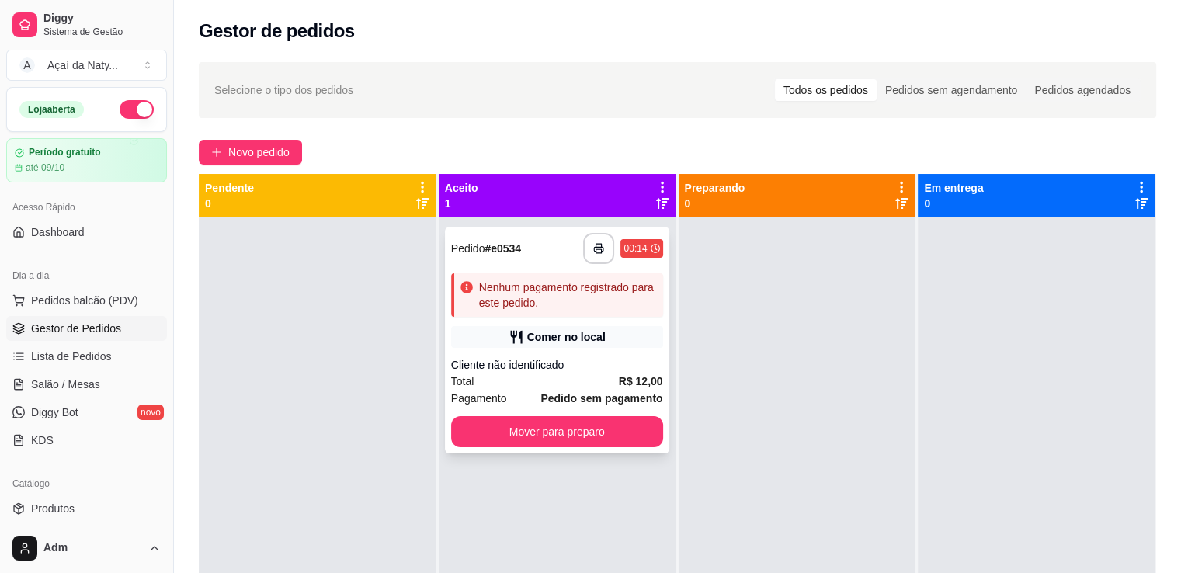
click at [590, 347] on div "Comer no local" at bounding box center [557, 337] width 212 height 22
click at [614, 427] on button "Mover para preparo" at bounding box center [557, 432] width 206 height 30
click at [623, 439] on button "Mover para preparo" at bounding box center [557, 432] width 206 height 30
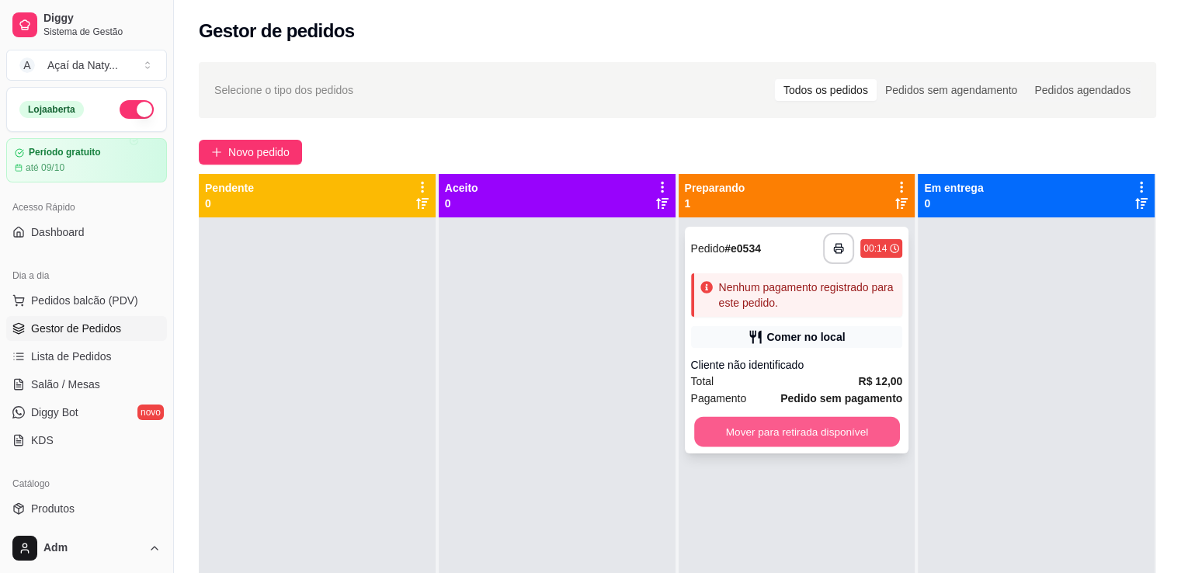
click at [758, 437] on button "Mover para retirada disponível" at bounding box center [797, 432] width 206 height 30
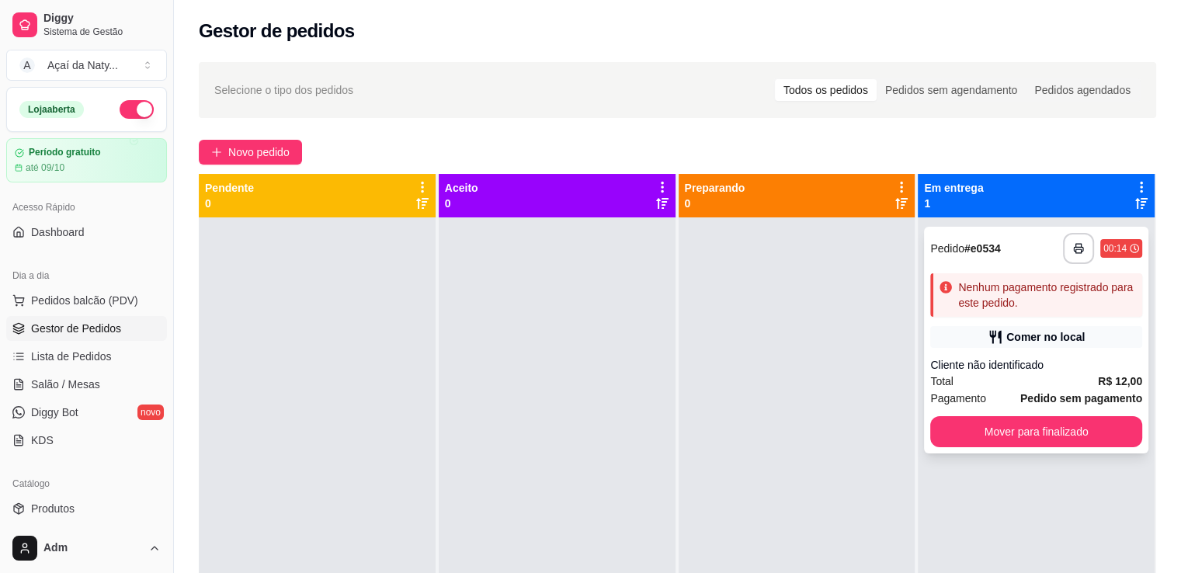
click at [1013, 349] on div "**********" at bounding box center [1036, 340] width 224 height 227
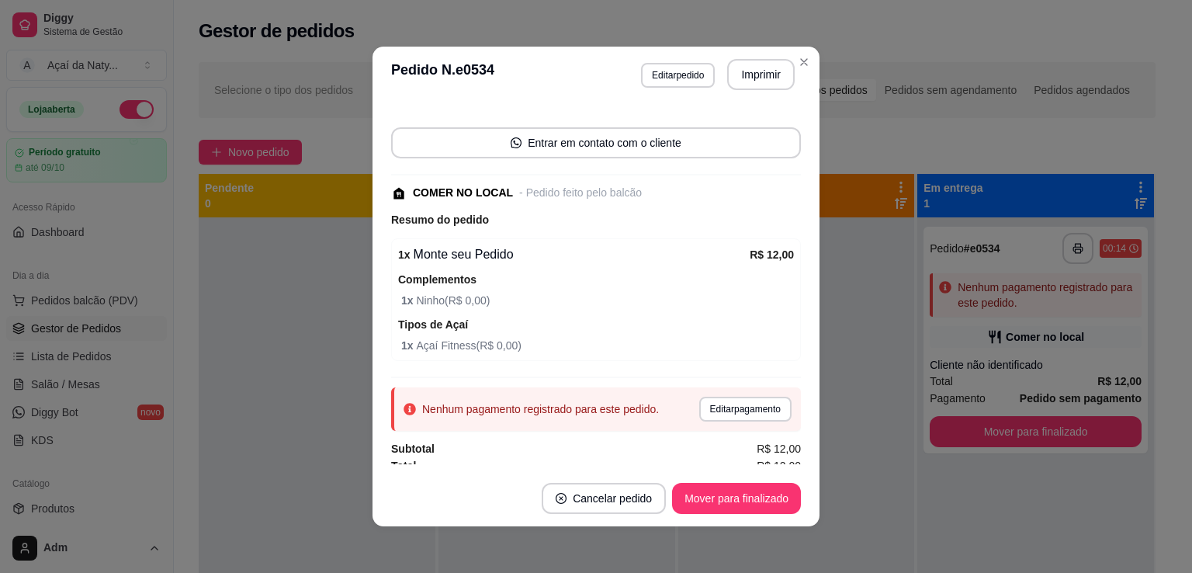
scroll to position [100, 0]
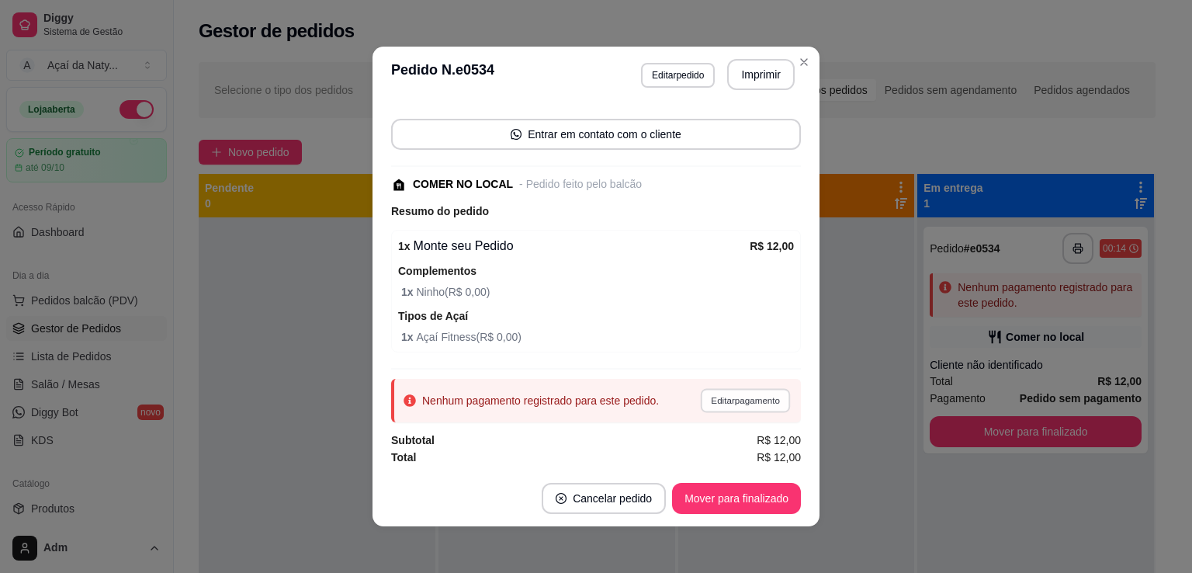
click at [727, 401] on button "Editar pagamento" at bounding box center [745, 400] width 90 height 24
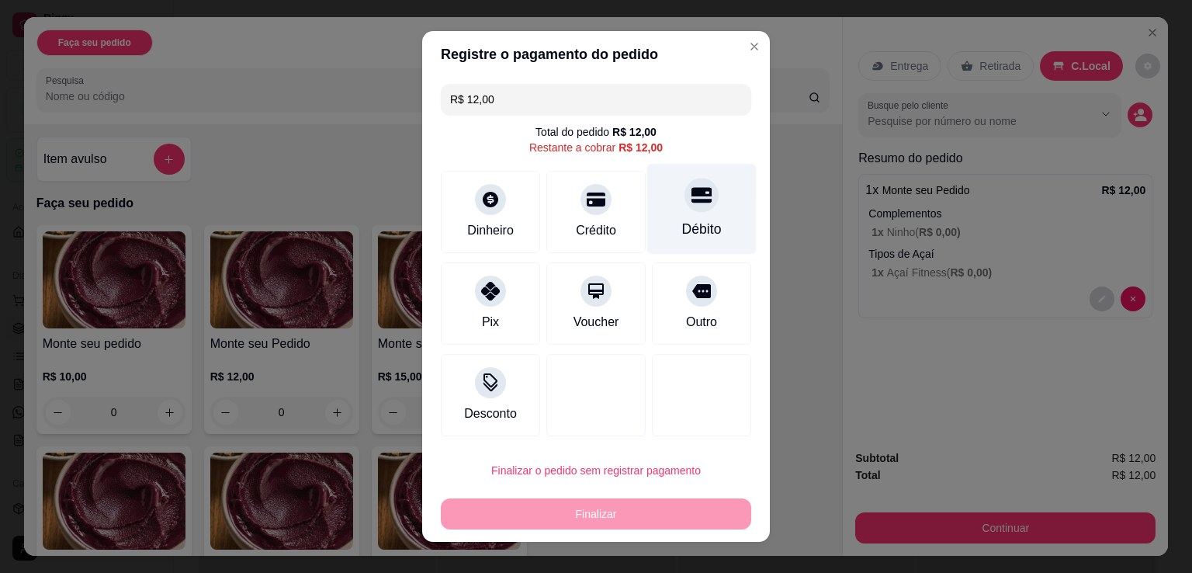
click at [690, 215] on div "Débito" at bounding box center [701, 209] width 109 height 91
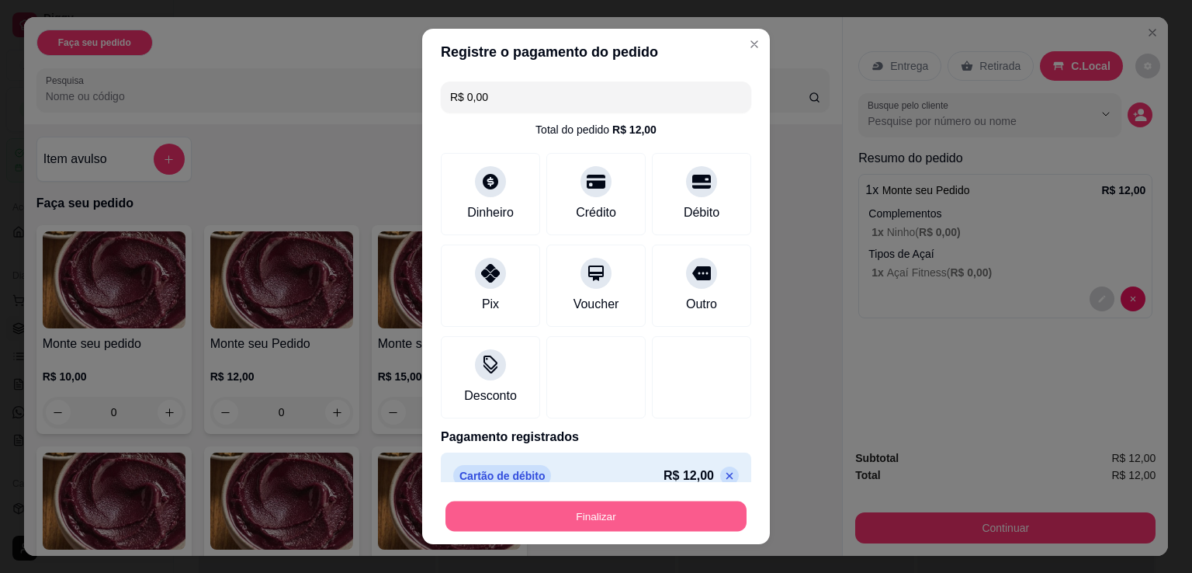
click at [619, 519] on button "Finalizar" at bounding box center [596, 516] width 301 height 30
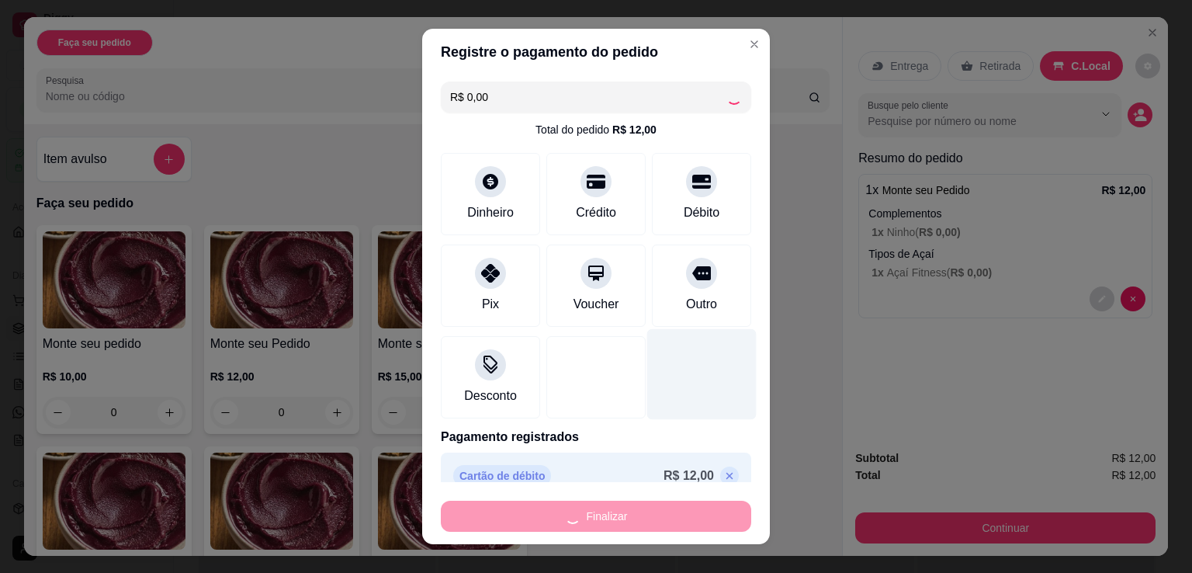
type input "-R$ 12,00"
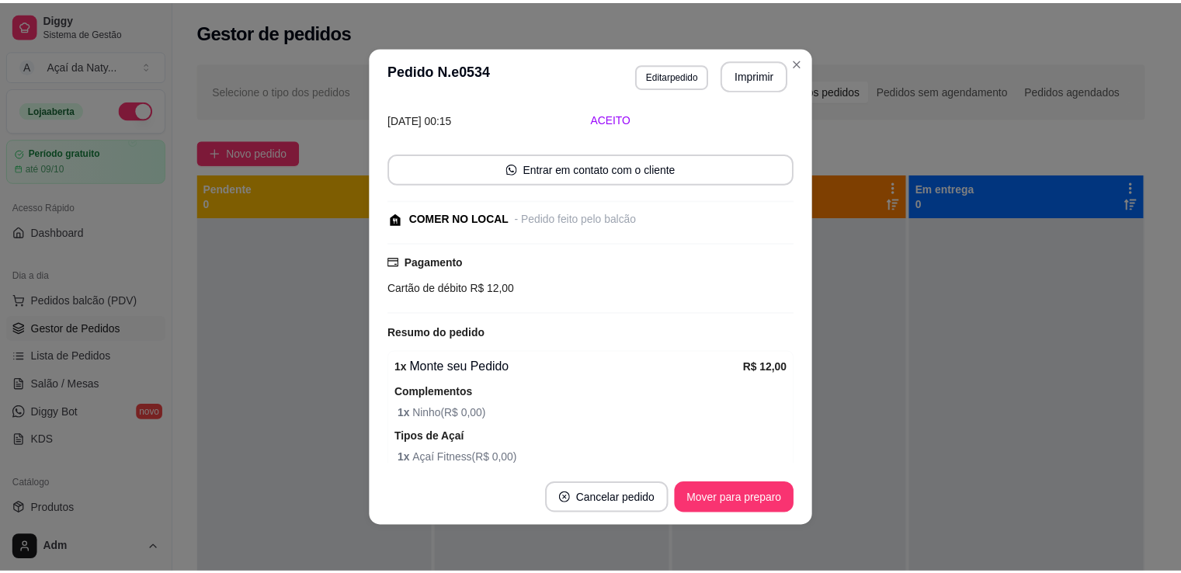
scroll to position [134, 0]
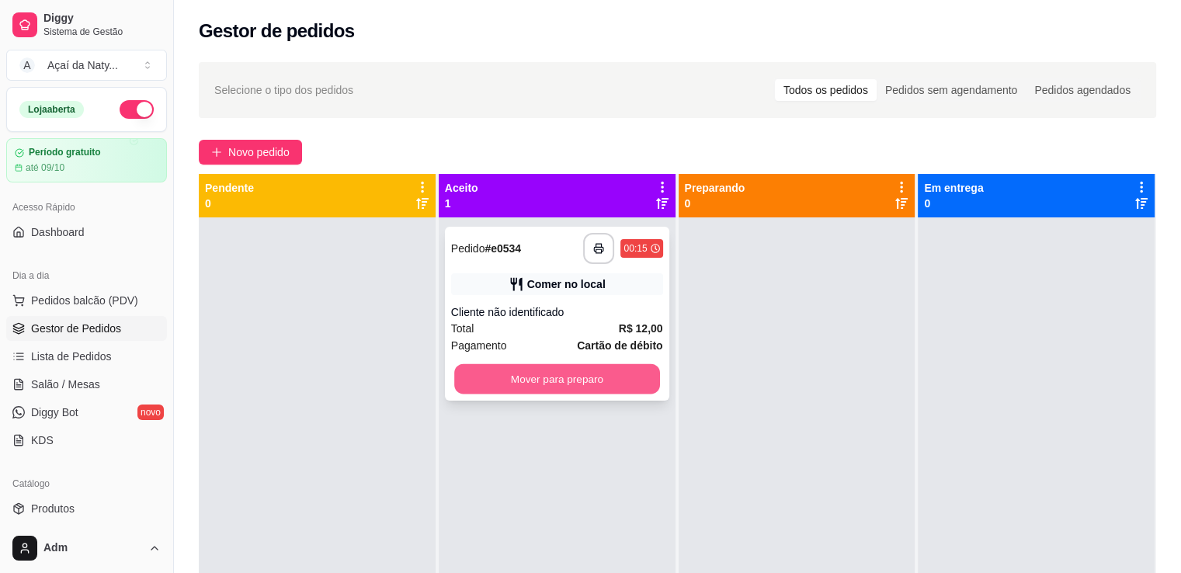
click at [630, 375] on button "Mover para preparo" at bounding box center [557, 379] width 206 height 30
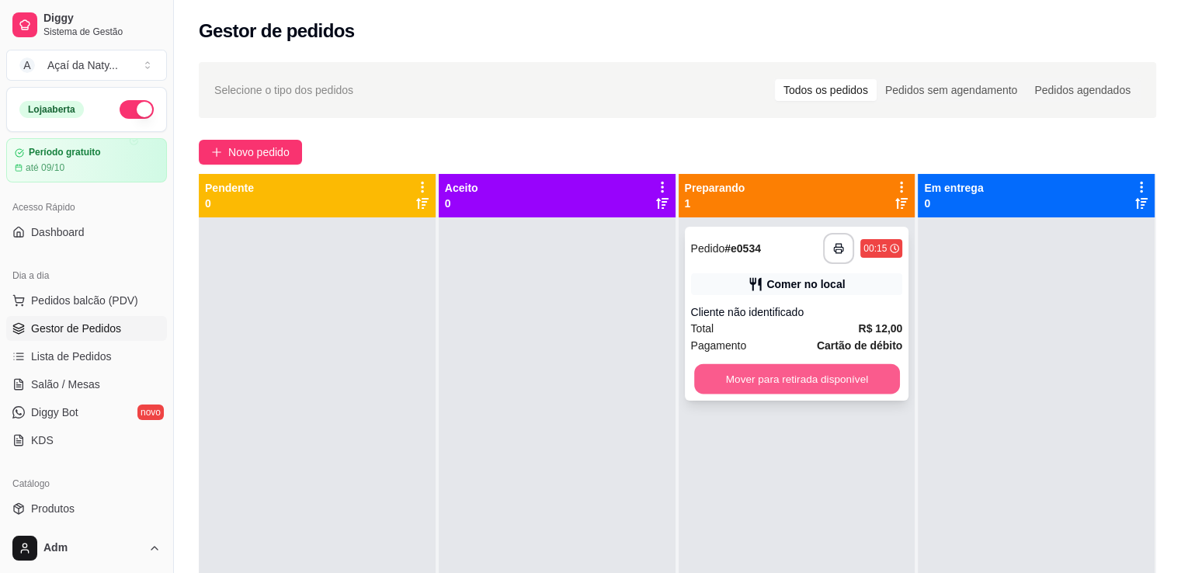
click at [785, 377] on button "Mover para retirada disponível" at bounding box center [797, 379] width 206 height 30
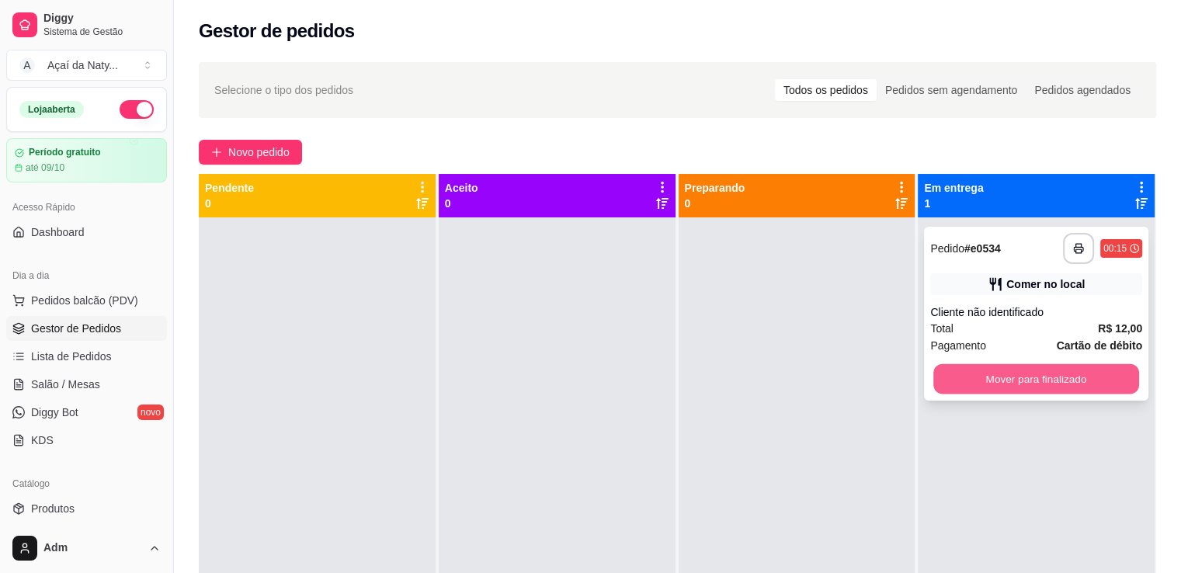
click at [998, 378] on button "Mover para finalizado" at bounding box center [1036, 379] width 206 height 30
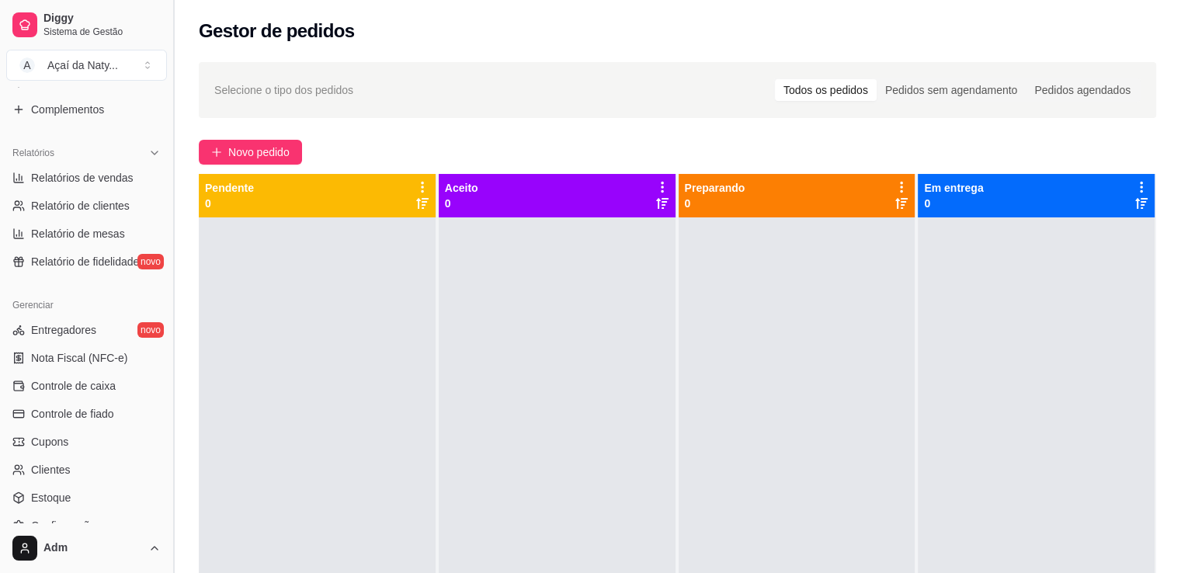
scroll to position [435, 0]
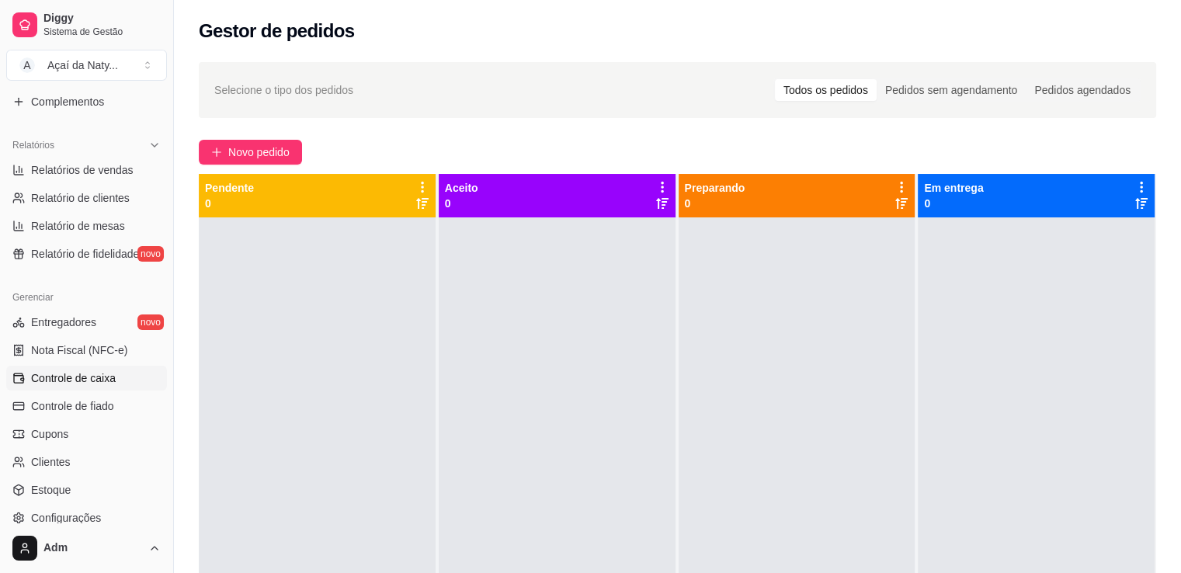
click at [109, 377] on span "Controle de caixa" at bounding box center [73, 378] width 85 height 16
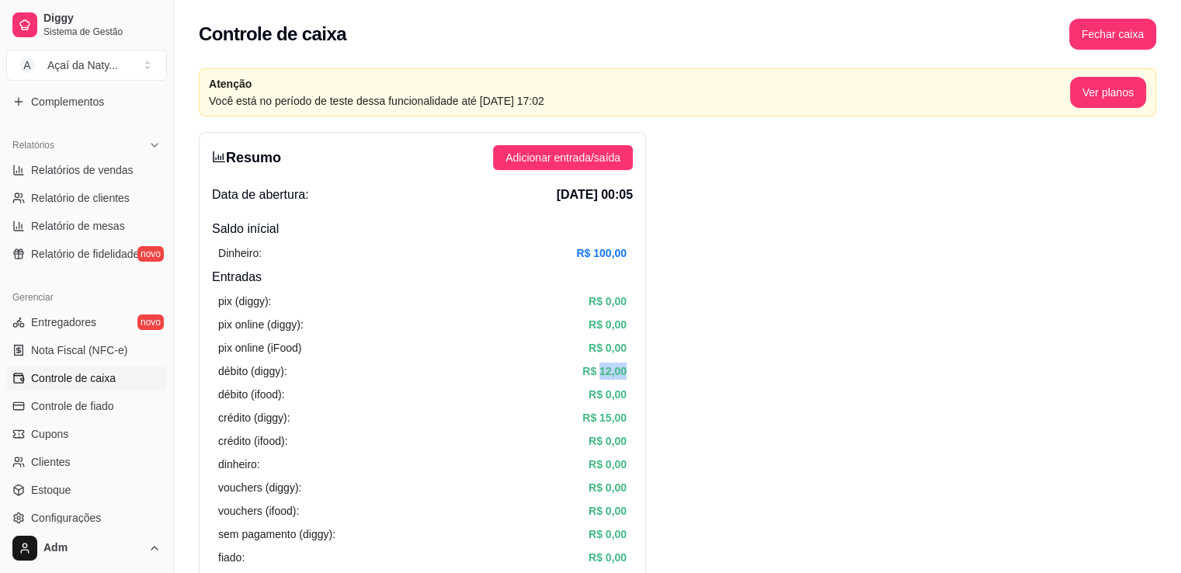
drag, startPoint x: 598, startPoint y: 365, endPoint x: 643, endPoint y: 375, distance: 46.1
click at [643, 375] on div "Resumo Adicionar entrada/saída Data de abertura: 10 de set de 2025 às 00:05 Sal…" at bounding box center [422, 542] width 447 height 821
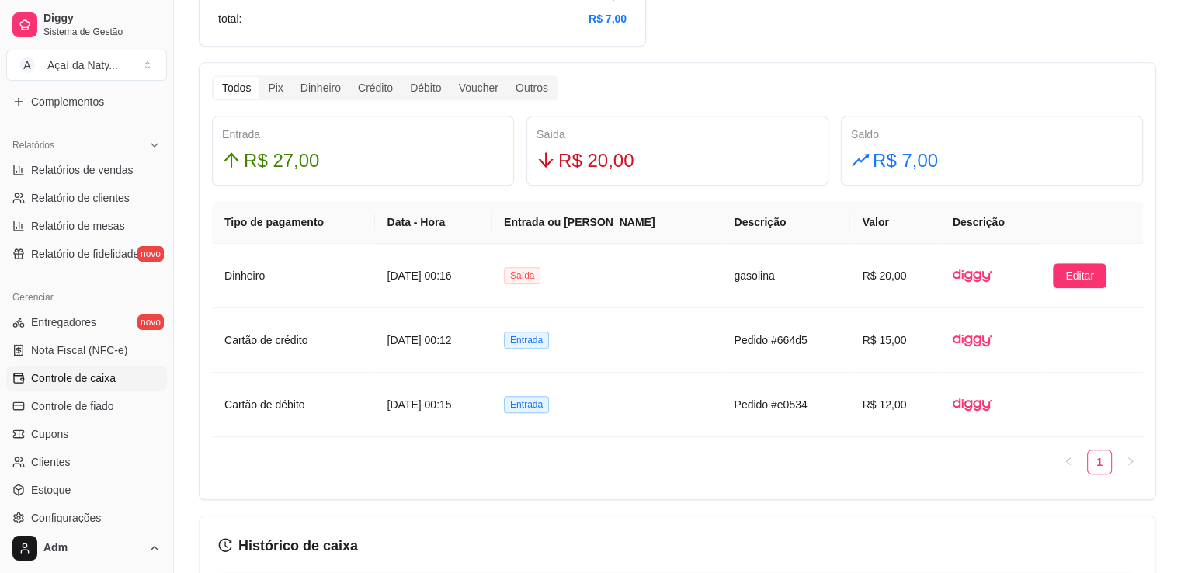
scroll to position [904, 0]
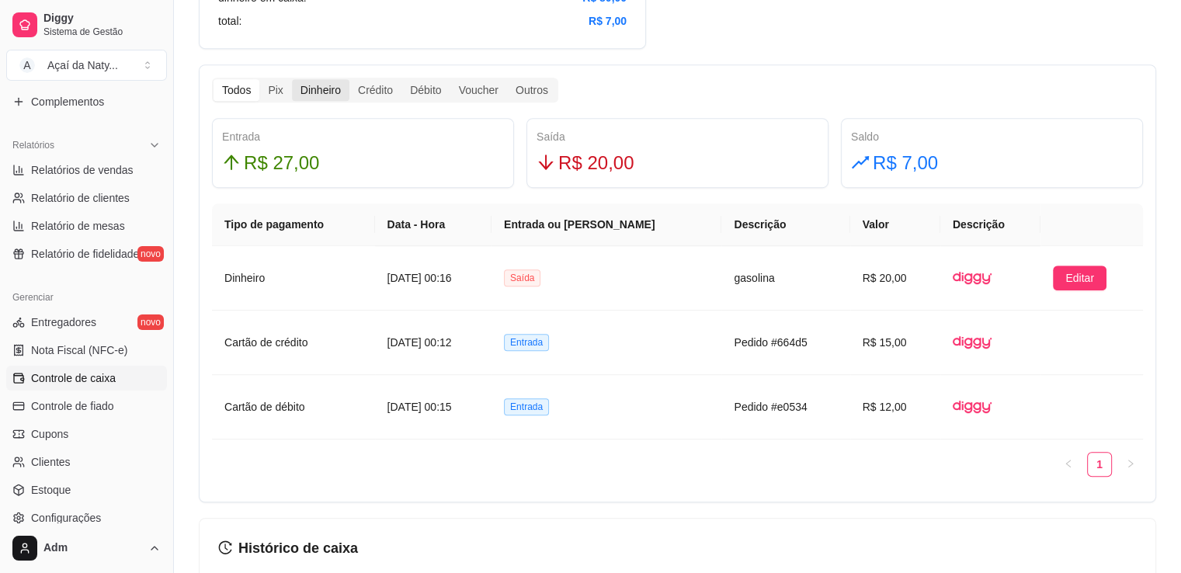
click at [321, 95] on div "Dinheiro" at bounding box center [320, 90] width 57 height 22
click at [292, 79] on input "Dinheiro" at bounding box center [292, 79] width 0 height 0
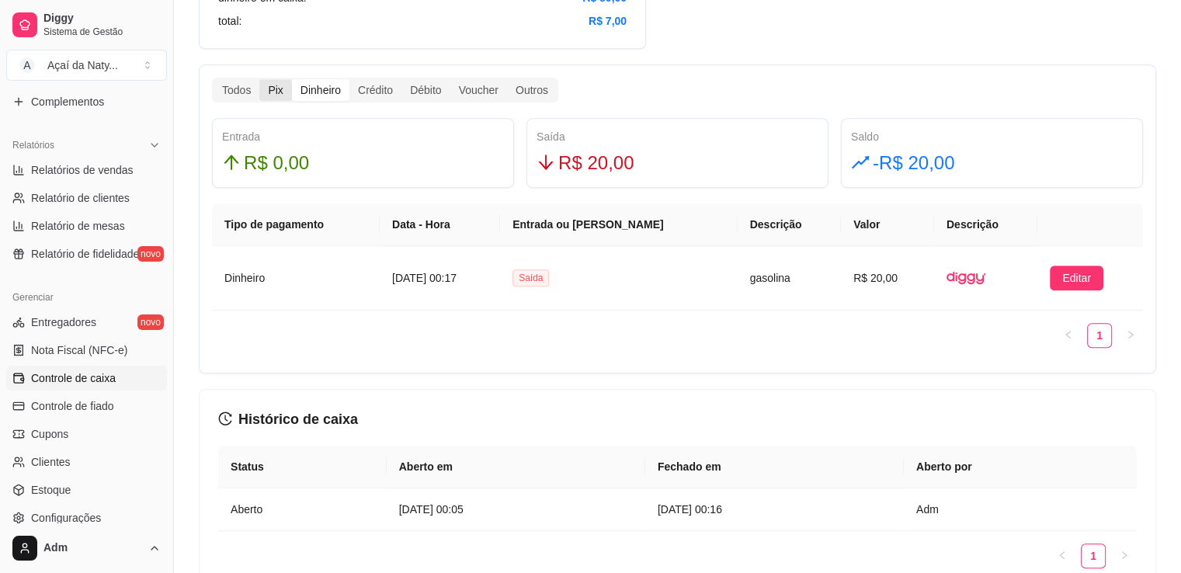
click at [275, 94] on div "Pix" at bounding box center [275, 90] width 32 height 22
click at [259, 79] on input "Pix" at bounding box center [259, 79] width 0 height 0
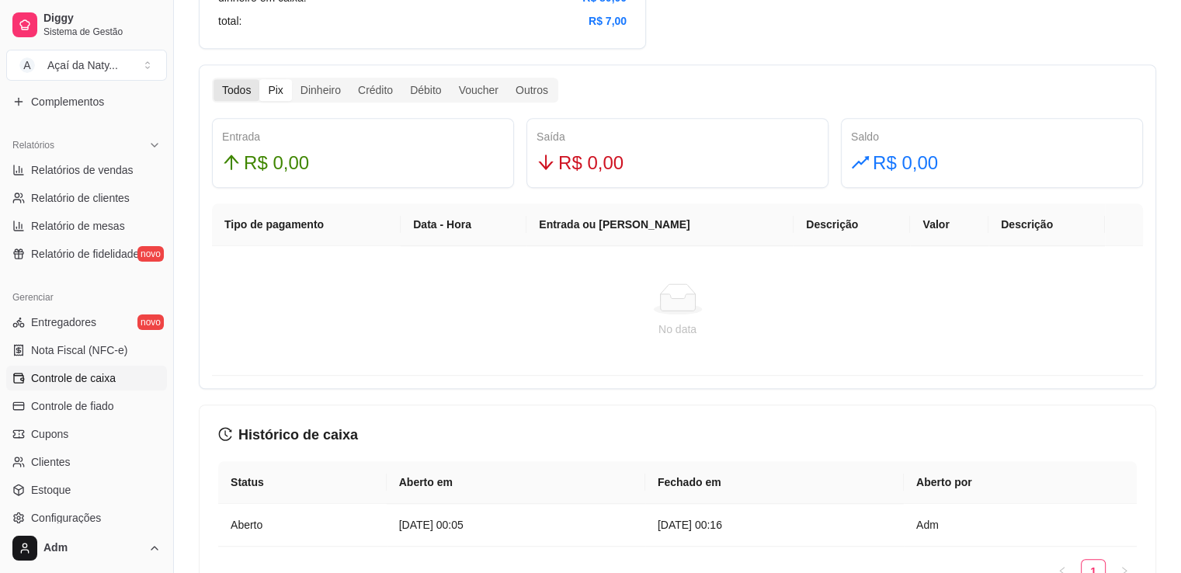
click at [241, 94] on div "Todos" at bounding box center [236, 90] width 46 height 22
click at [213, 79] on input "Todos" at bounding box center [213, 79] width 0 height 0
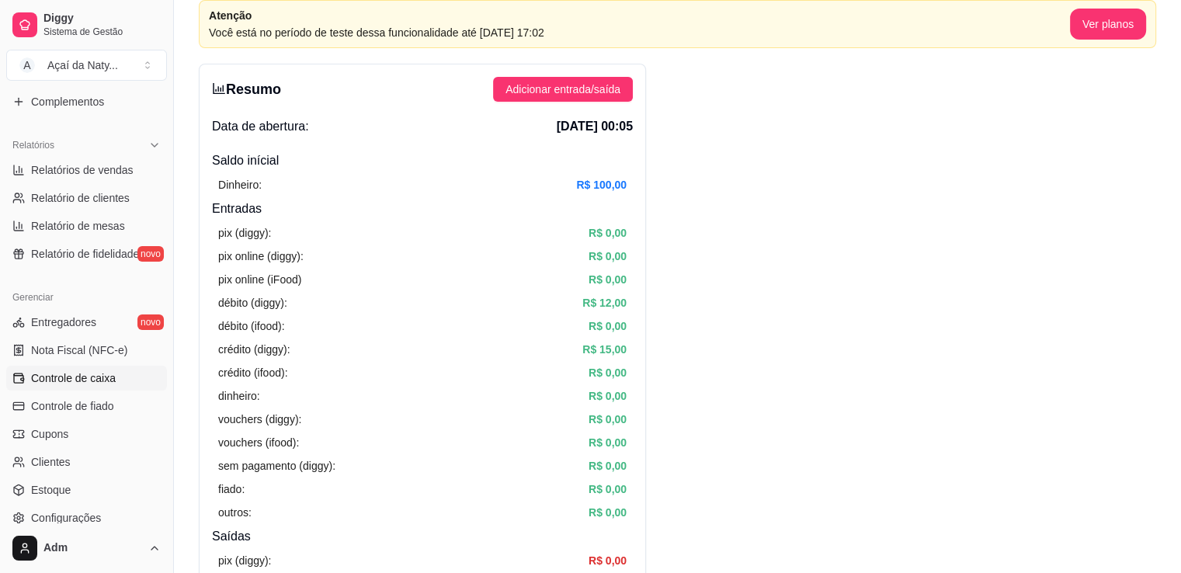
scroll to position [0, 0]
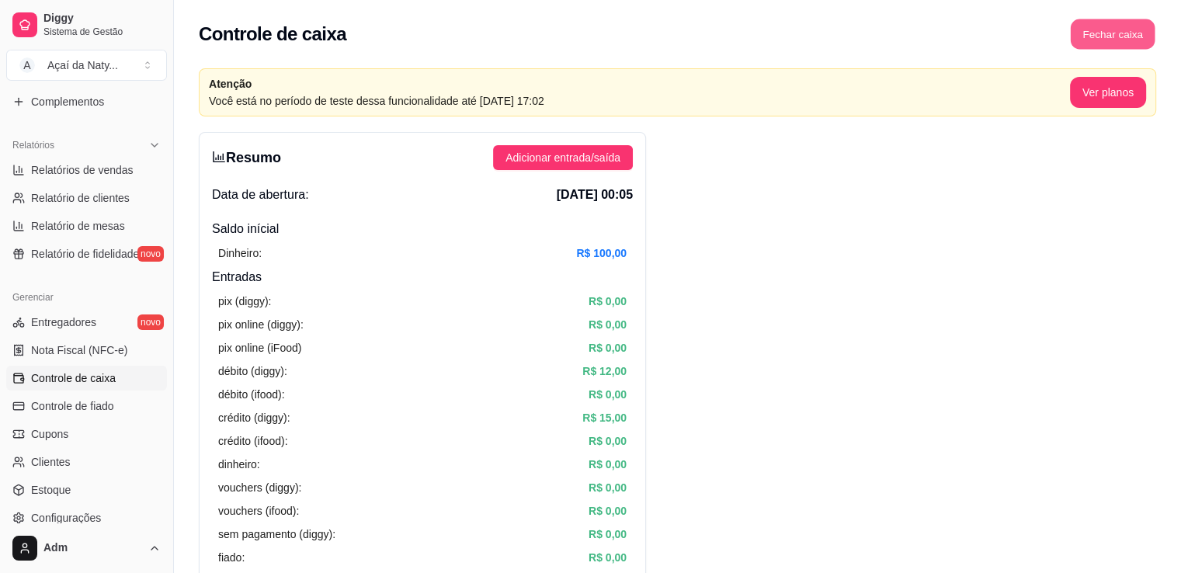
click at [1116, 38] on button "Fechar caixa" at bounding box center [1113, 34] width 85 height 30
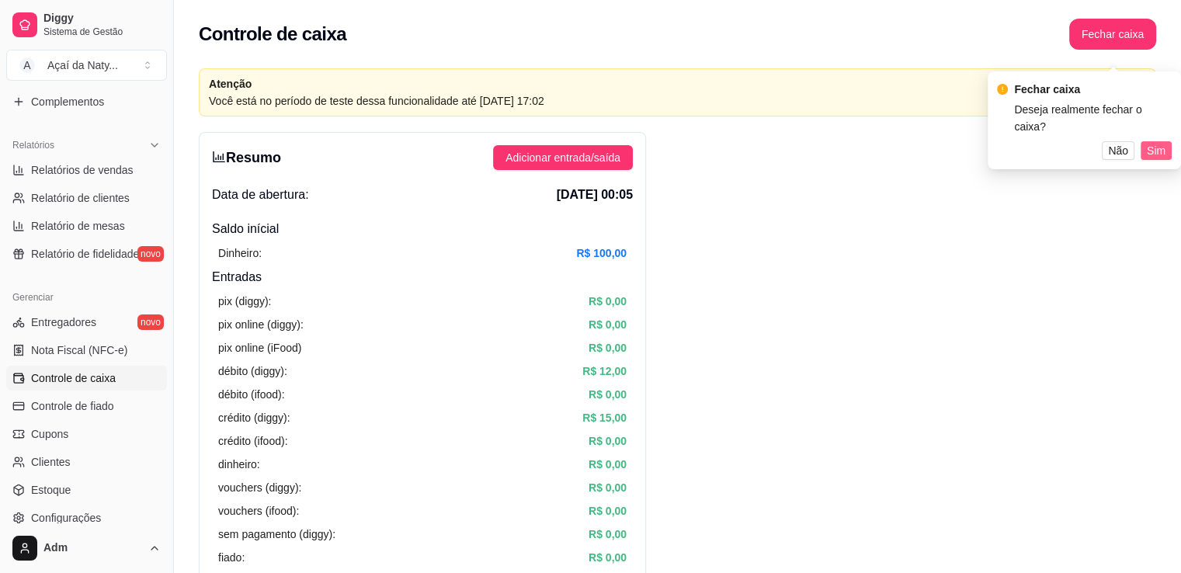
click at [1154, 142] on button "Sim" at bounding box center [1155, 150] width 31 height 19
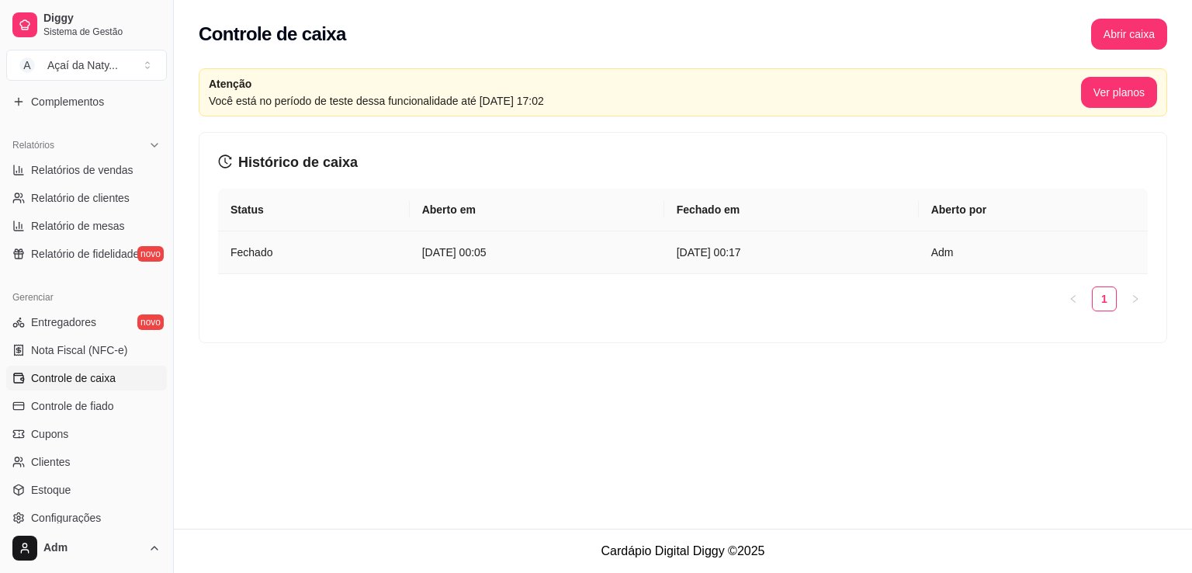
click at [720, 253] on article "10 de set de 2025 às 00:17" at bounding box center [792, 252] width 230 height 17
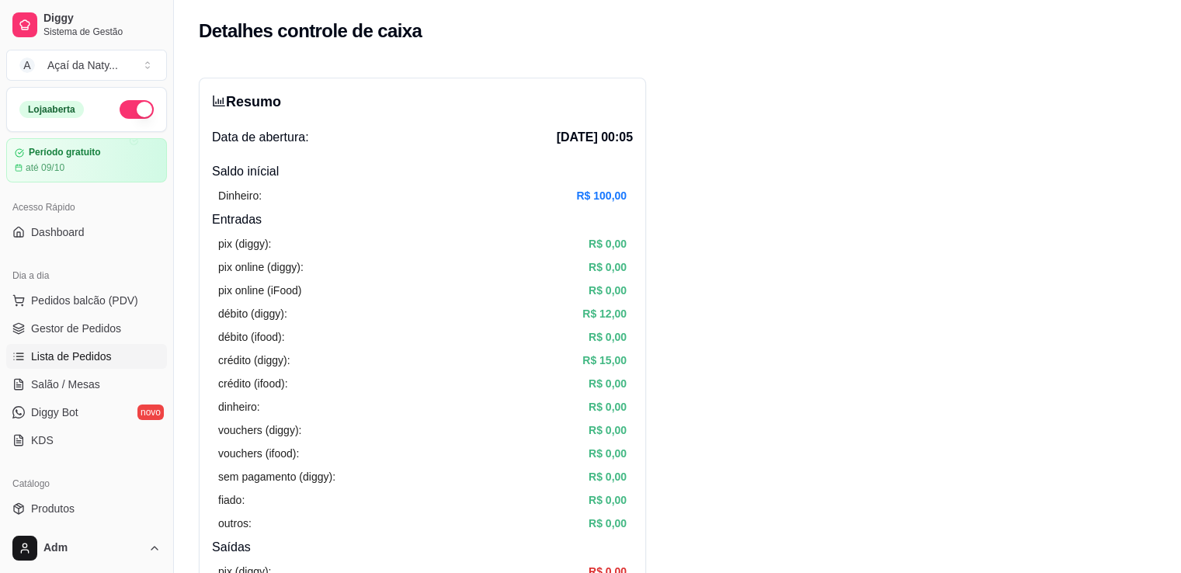
click at [124, 363] on link "Lista de Pedidos" at bounding box center [86, 356] width 161 height 25
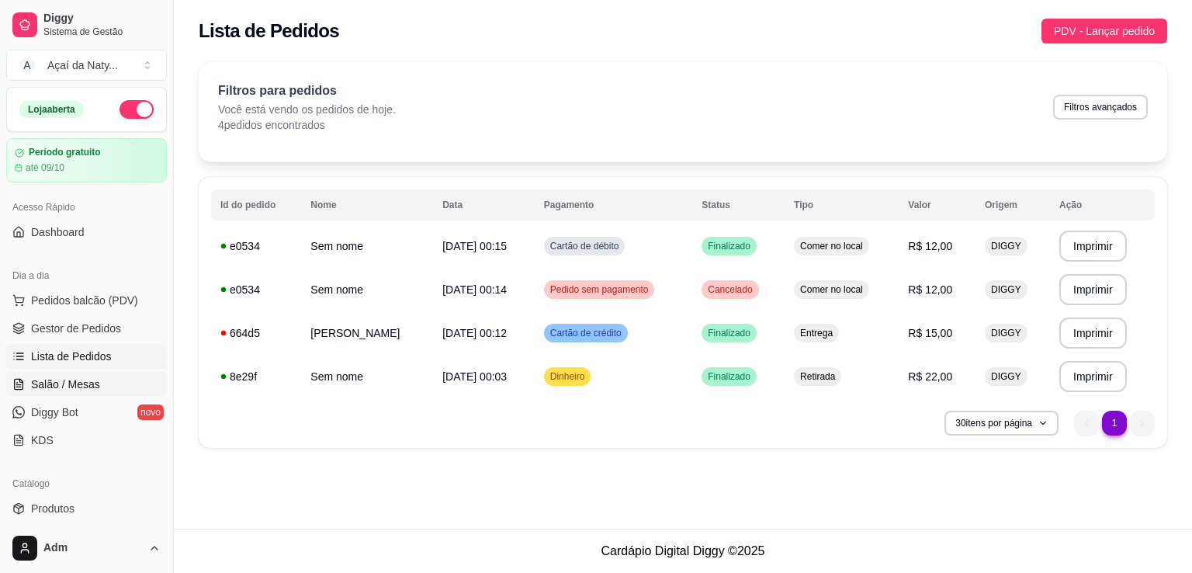
click at [115, 391] on link "Salão / Mesas" at bounding box center [86, 384] width 161 height 25
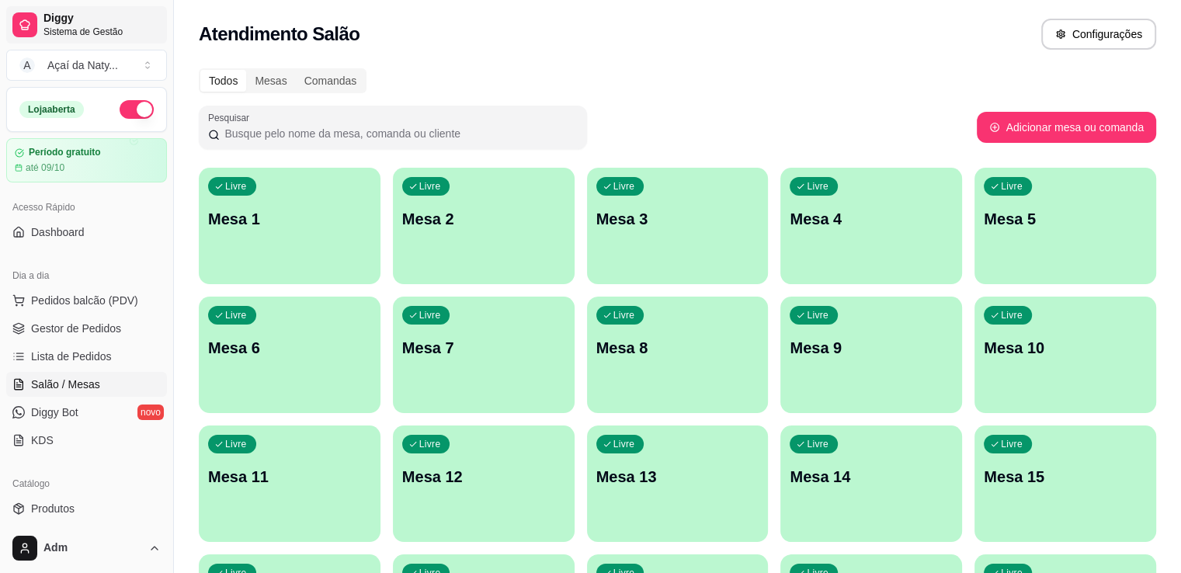
click at [96, 26] on span "Sistema de Gestão" at bounding box center [101, 32] width 117 height 12
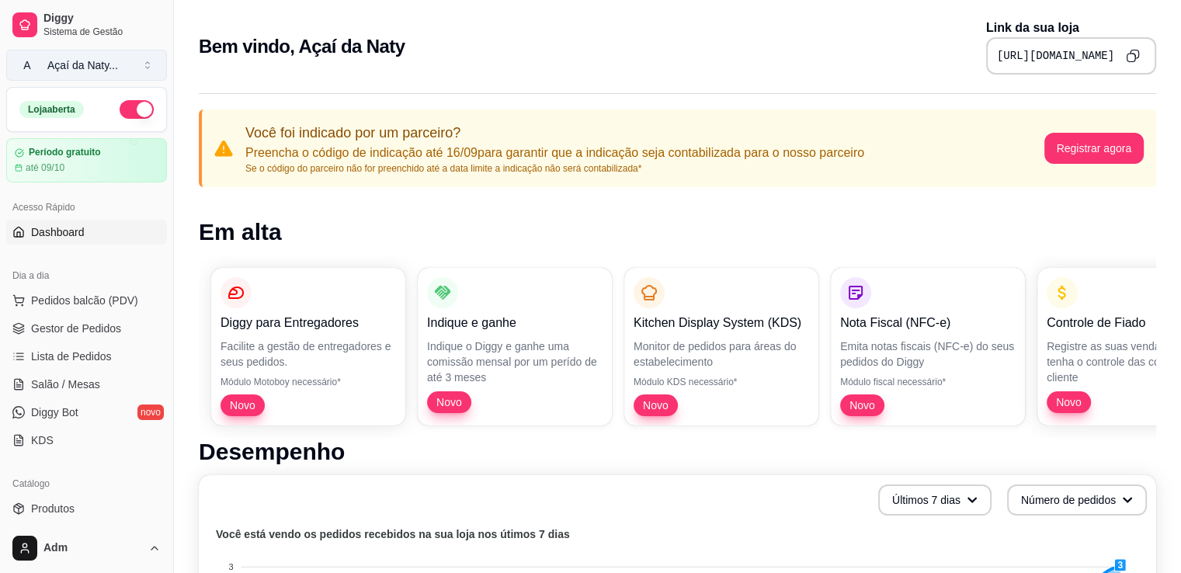
click at [73, 66] on div "Açaí da Naty ..." at bounding box center [82, 65] width 71 height 16
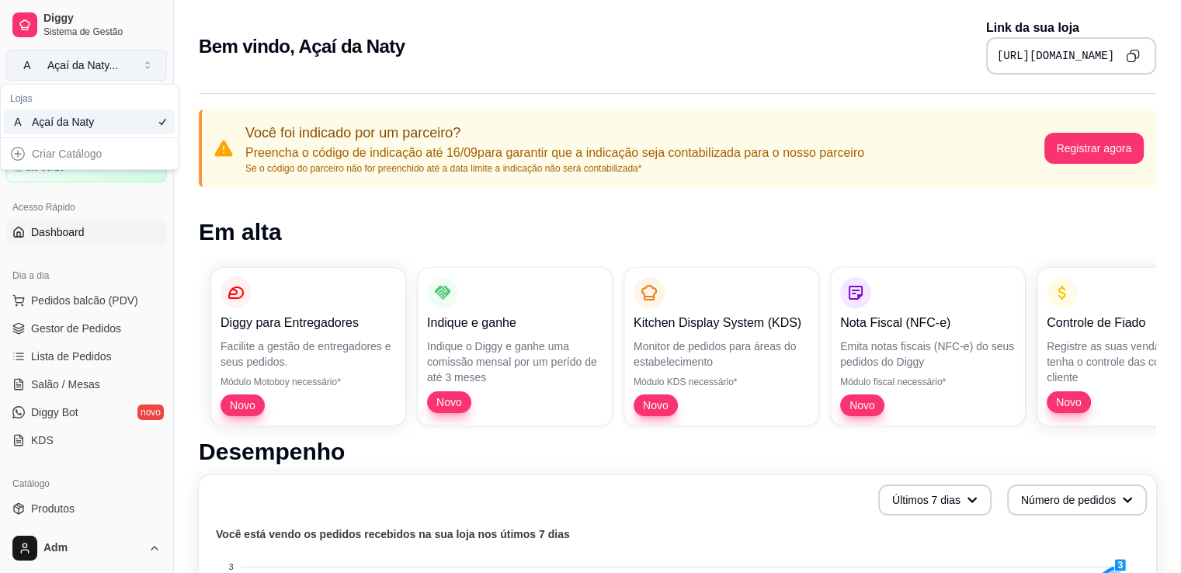
click at [73, 66] on div "Açaí da Naty ..." at bounding box center [82, 65] width 71 height 16
click at [87, 230] on link "Dashboard" at bounding box center [86, 232] width 161 height 25
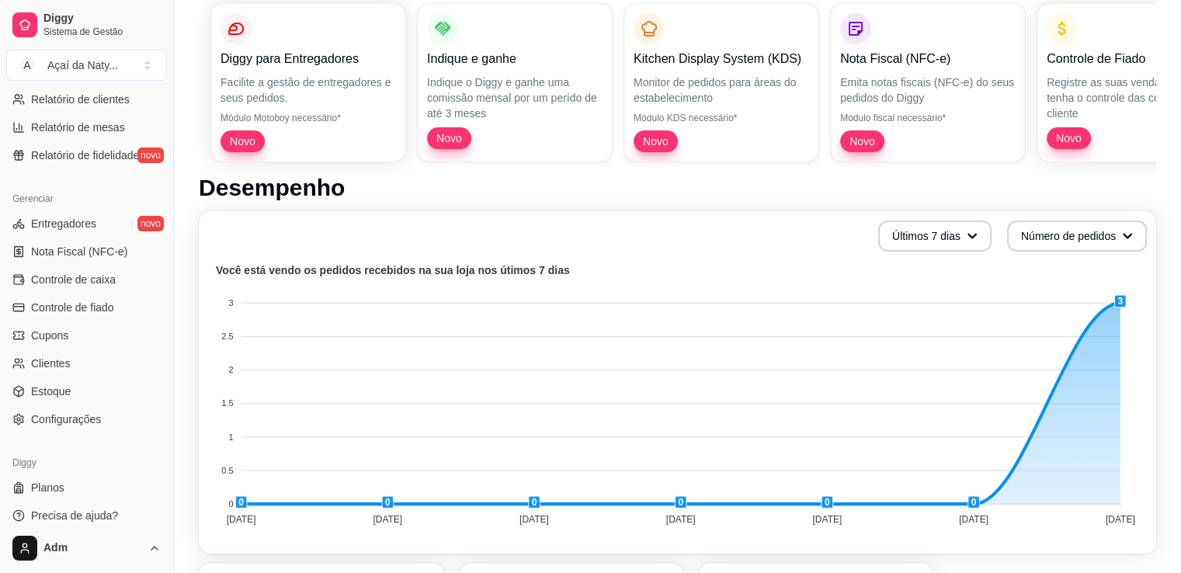
scroll to position [543, 0]
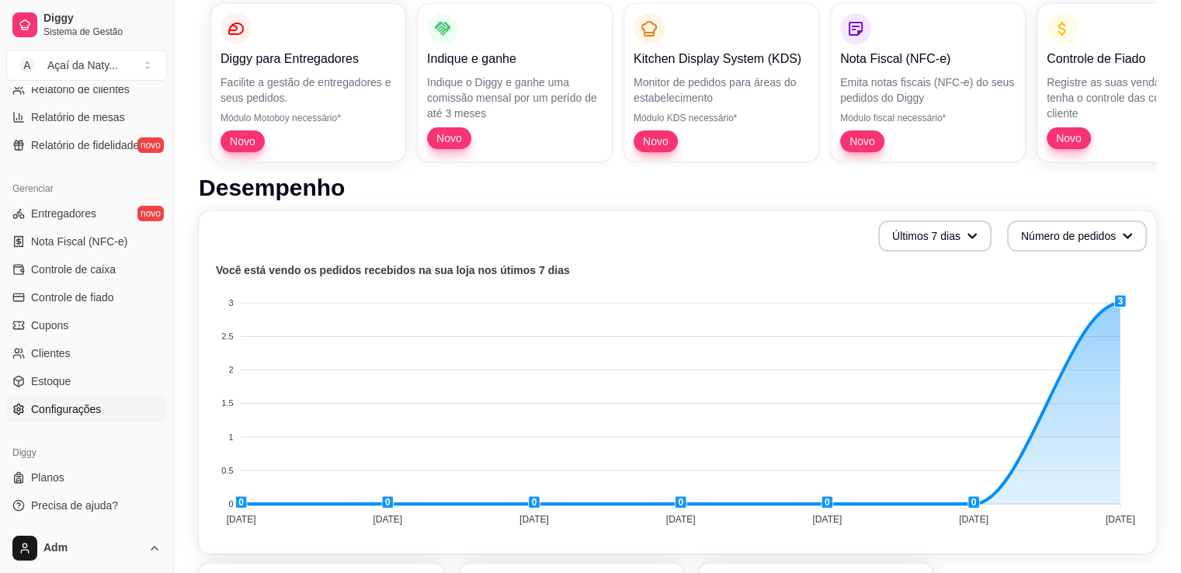
click at [85, 410] on span "Configurações" at bounding box center [66, 409] width 70 height 16
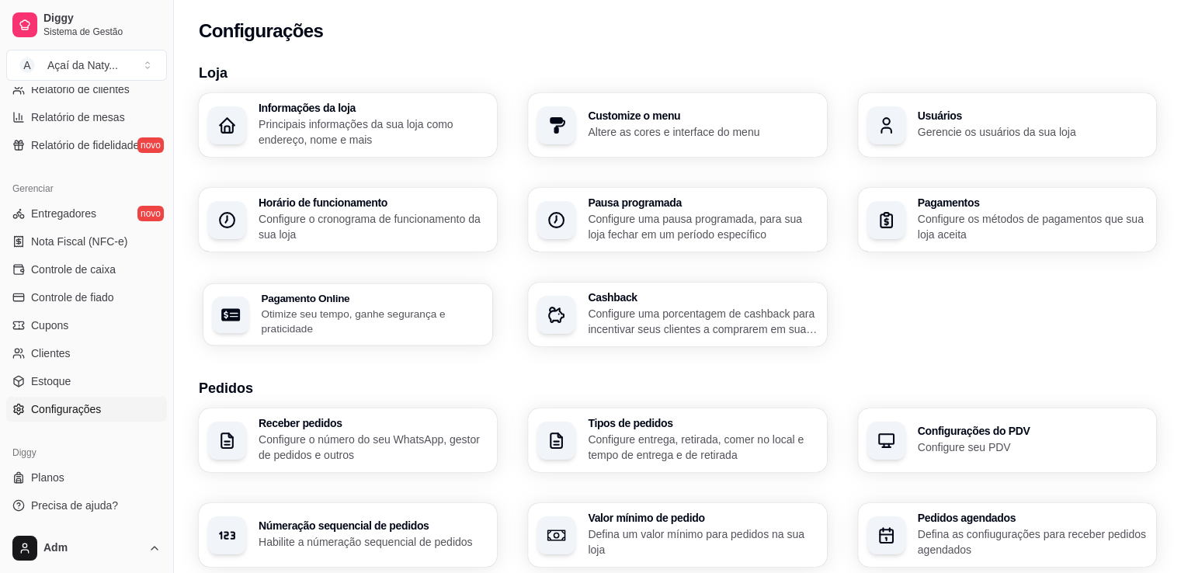
click at [415, 297] on h3 "Pagamento Online" at bounding box center [372, 298] width 222 height 11
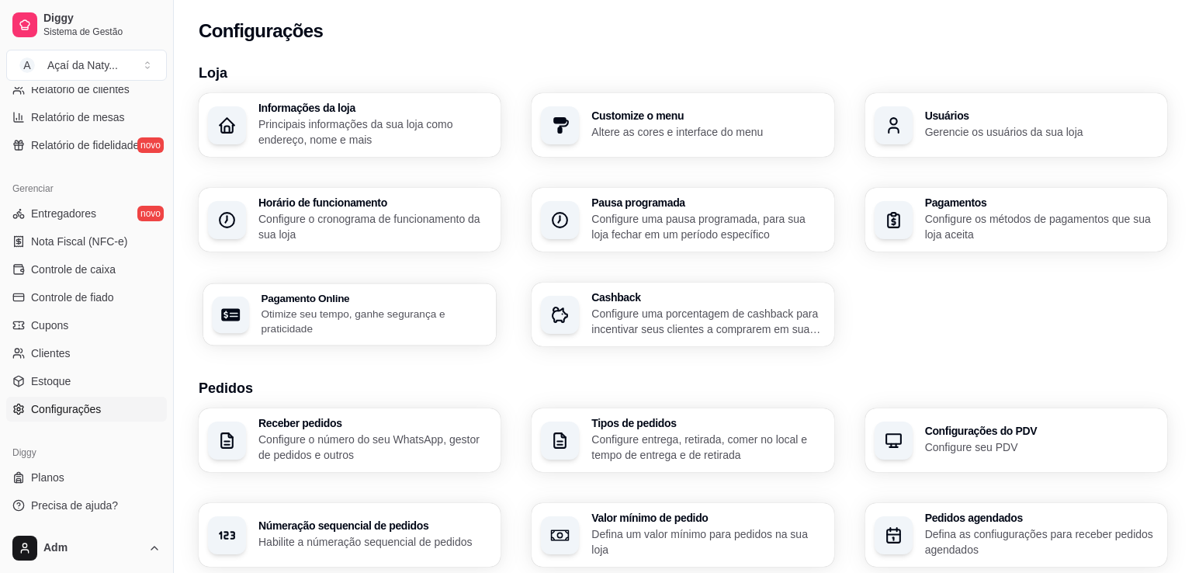
select select "4.98"
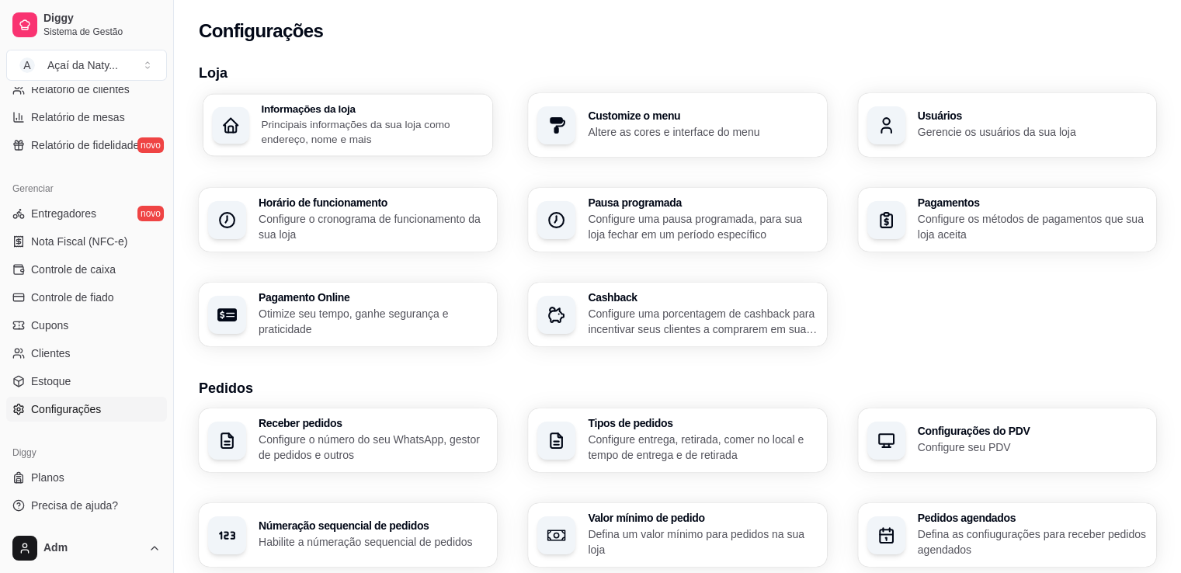
click at [373, 141] on p "Principais informações da sua loja como endereço, nome e mais" at bounding box center [372, 131] width 222 height 30
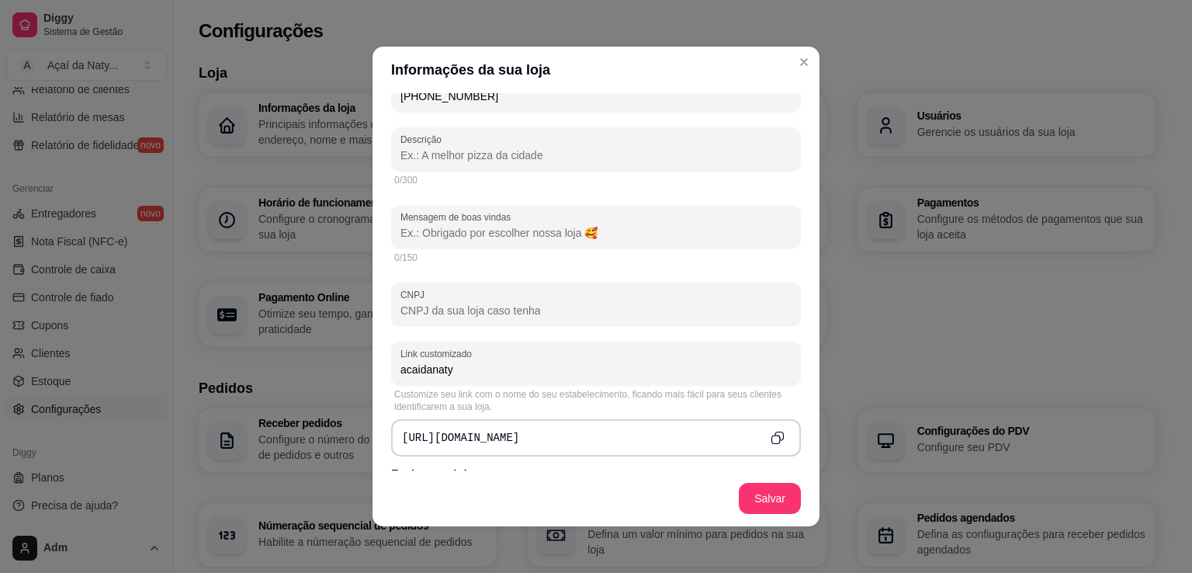
scroll to position [351, 0]
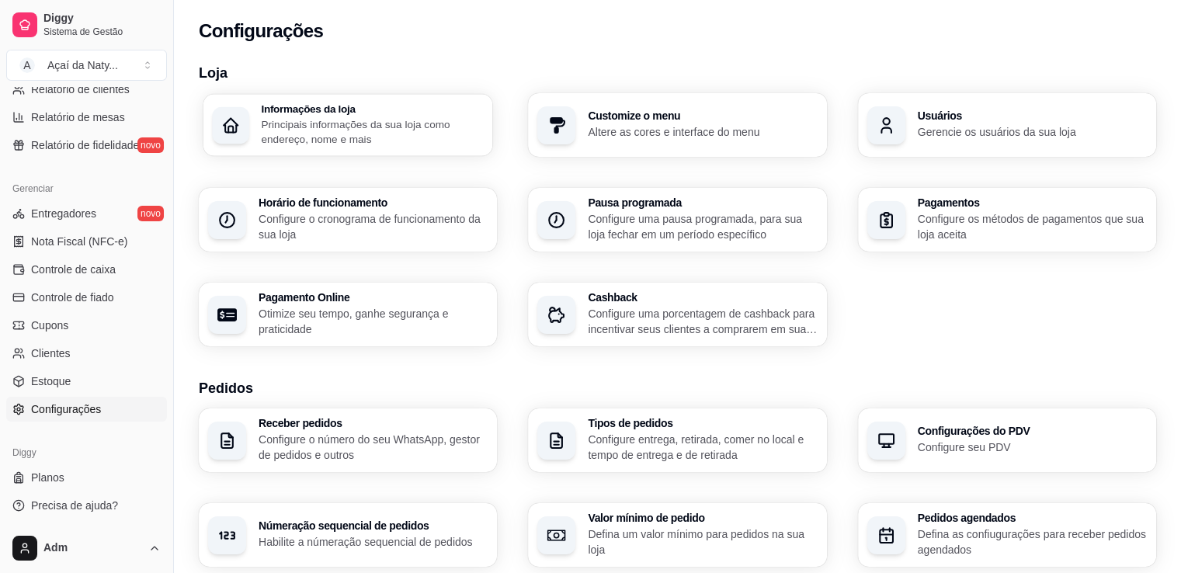
click at [425, 134] on p "Principais informações da sua loja como endereço, nome e mais" at bounding box center [372, 131] width 222 height 30
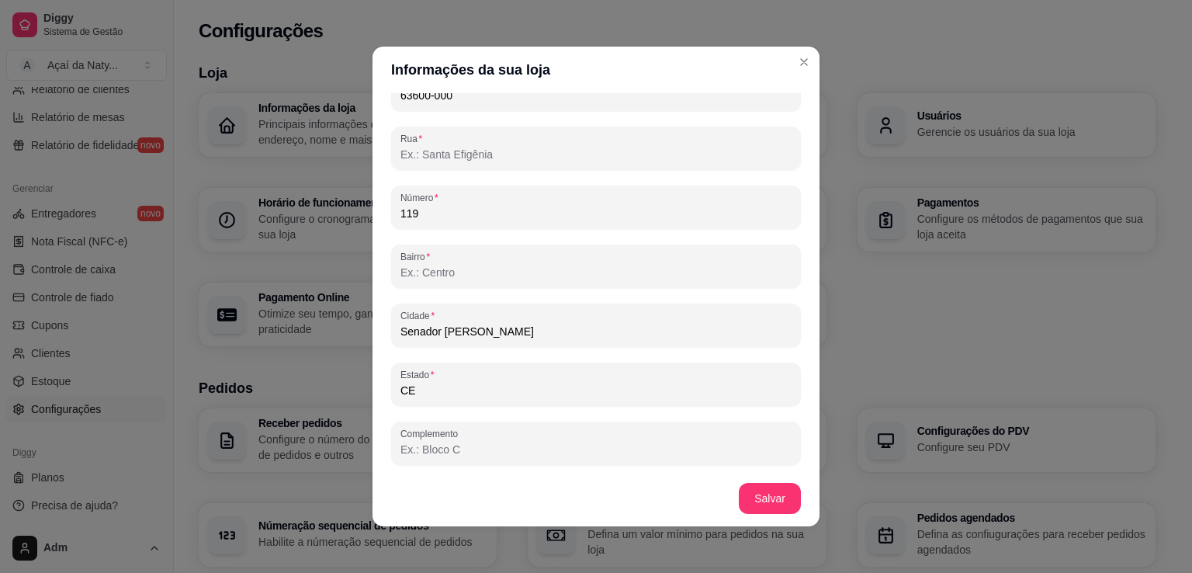
scroll to position [880, 0]
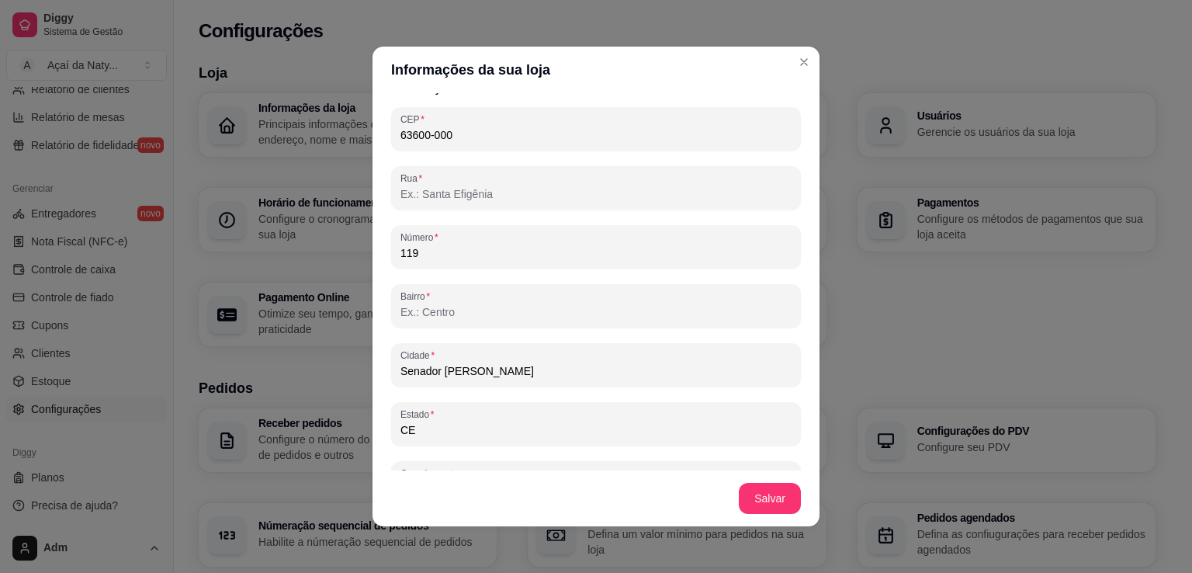
click at [547, 187] on input "Rua" at bounding box center [596, 194] width 391 height 16
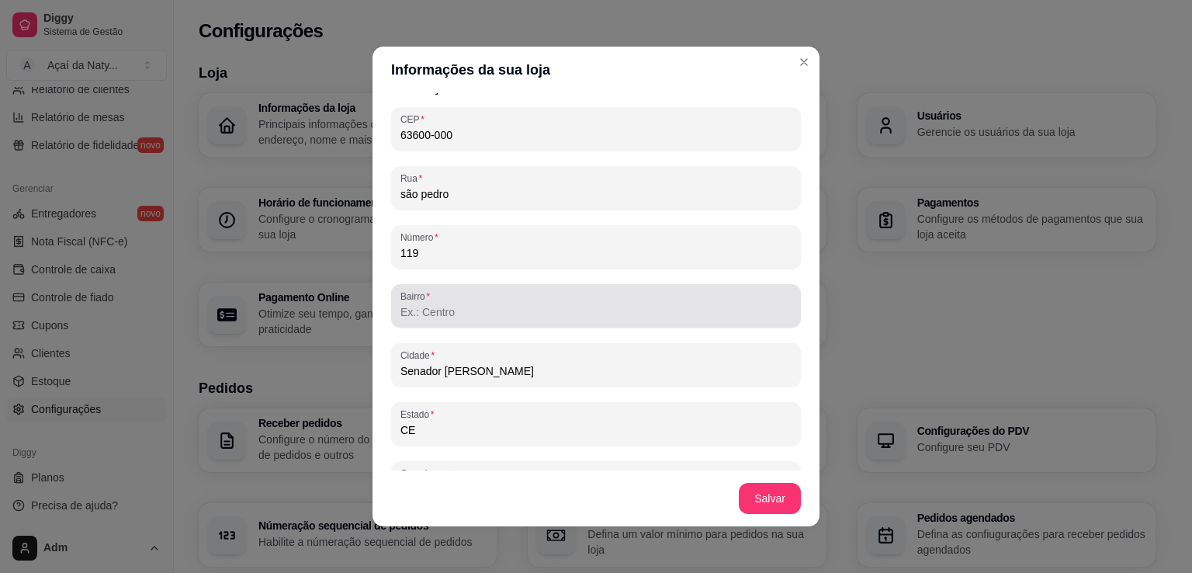
type input "são pedro"
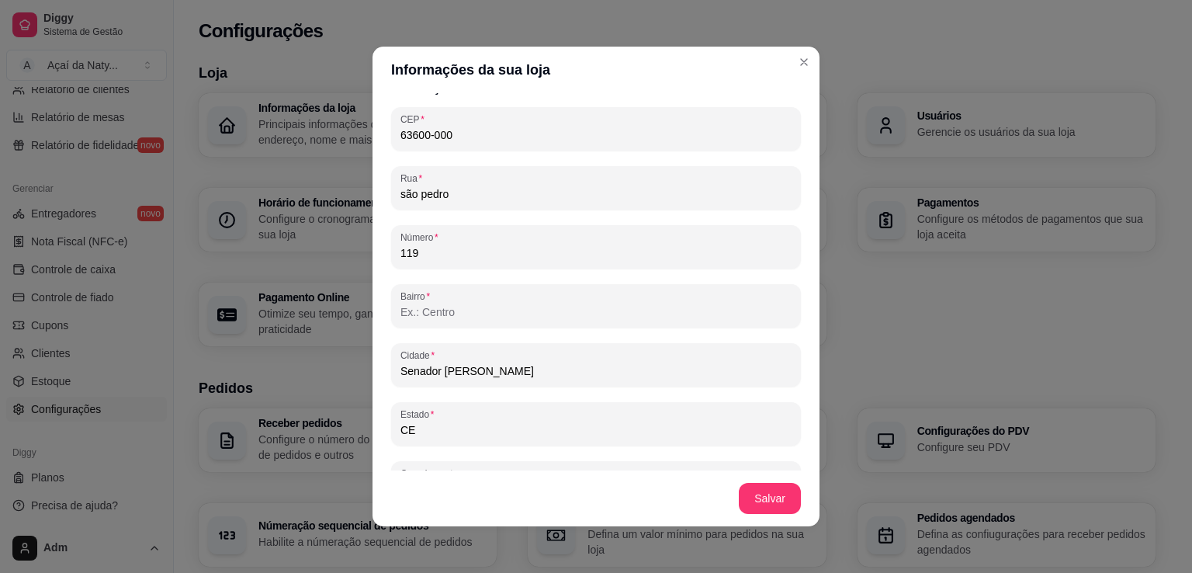
click at [726, 305] on input "Bairro" at bounding box center [596, 312] width 391 height 16
type input "caracara"
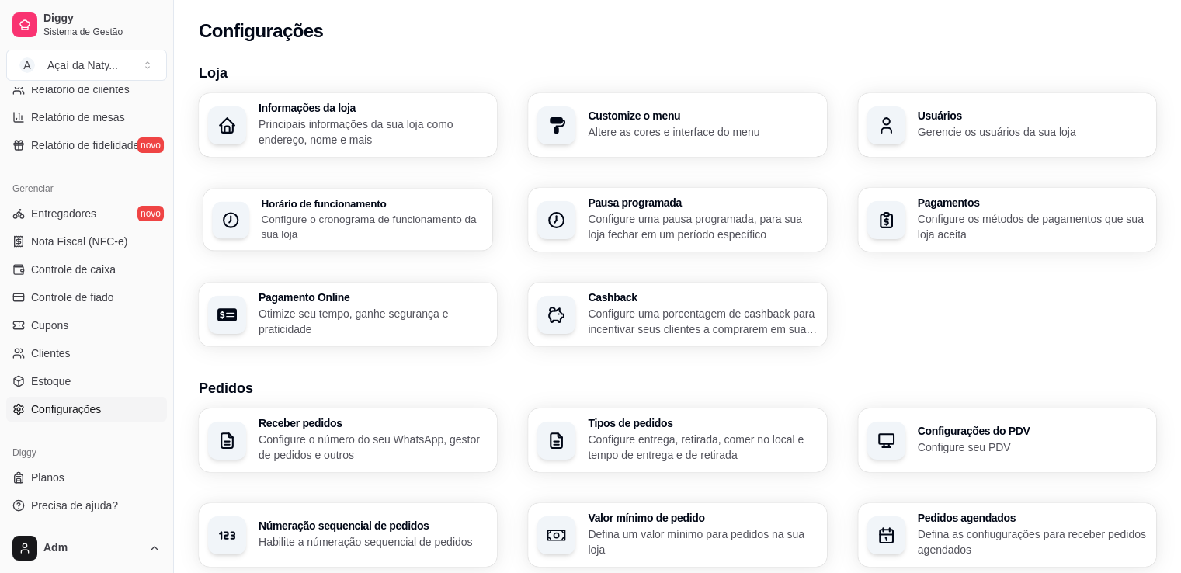
click at [439, 210] on div "Horário de funcionamento Configure o cronograma de funcionamento da sua loja" at bounding box center [372, 219] width 222 height 43
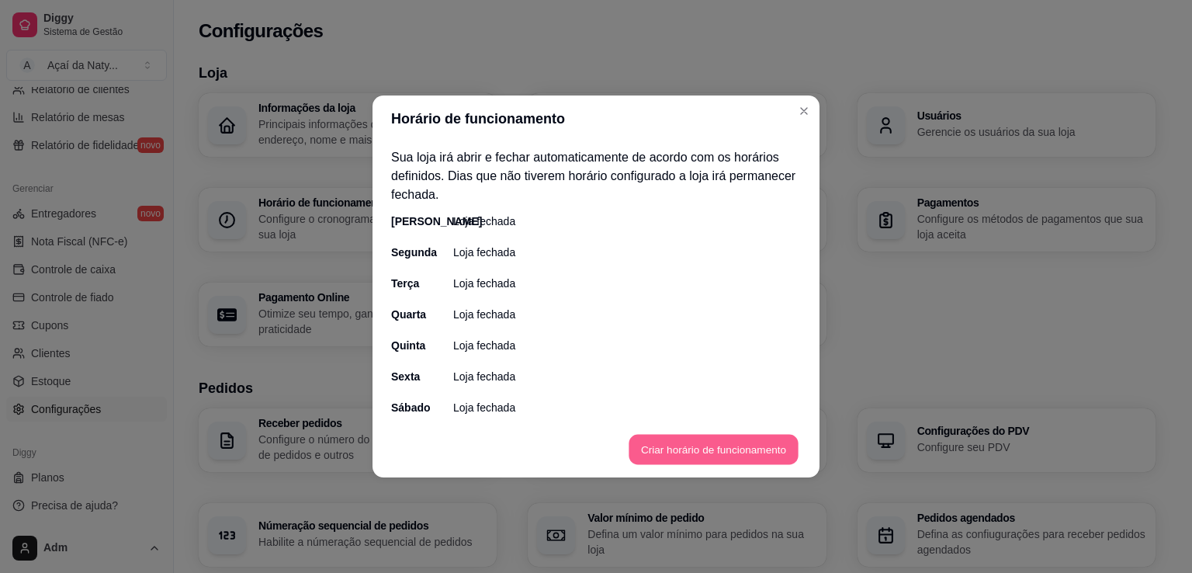
click at [689, 438] on button "Criar horário de funcionamento" at bounding box center [713, 450] width 169 height 30
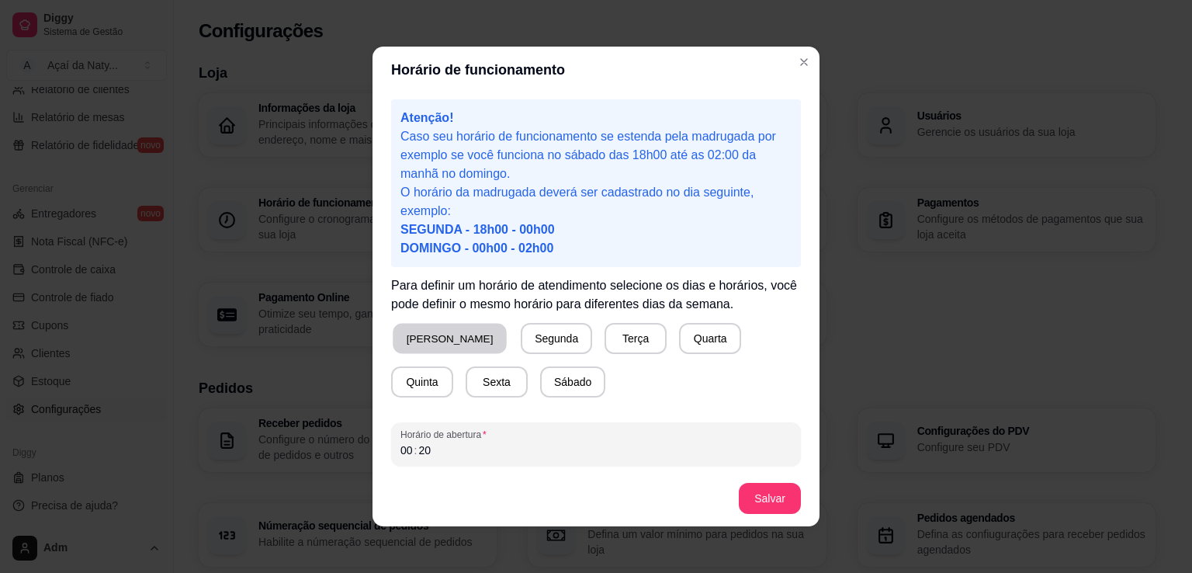
click at [432, 342] on button "[PERSON_NAME]" at bounding box center [450, 339] width 114 height 30
click at [519, 344] on button "Segunda" at bounding box center [553, 339] width 69 height 30
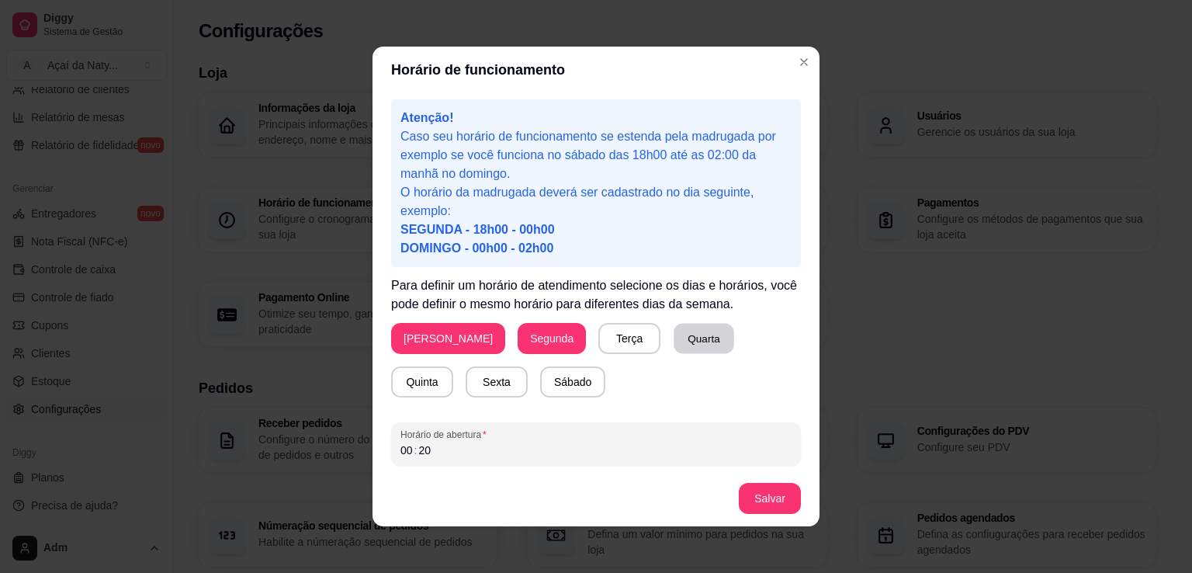
click at [674, 344] on button "Quarta" at bounding box center [704, 339] width 61 height 30
click at [453, 367] on button "Quinta" at bounding box center [422, 382] width 61 height 30
click at [541, 376] on button "Sábado" at bounding box center [573, 382] width 64 height 30
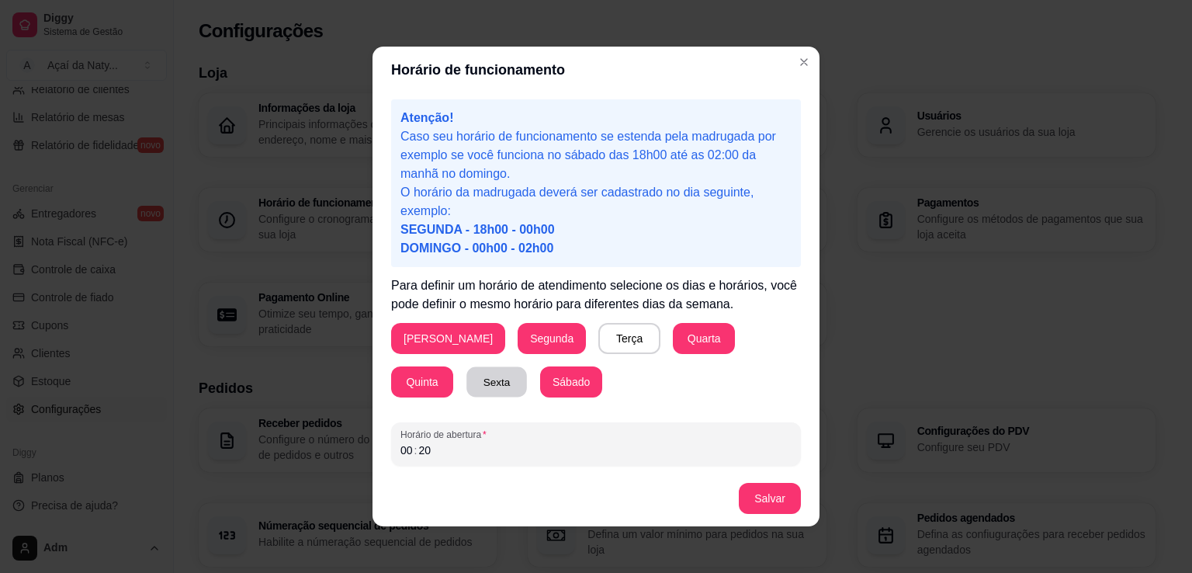
click at [467, 370] on button "Sexta" at bounding box center [497, 382] width 61 height 30
click at [472, 462] on div "Horário de abertura 00 : 20" at bounding box center [596, 443] width 410 height 43
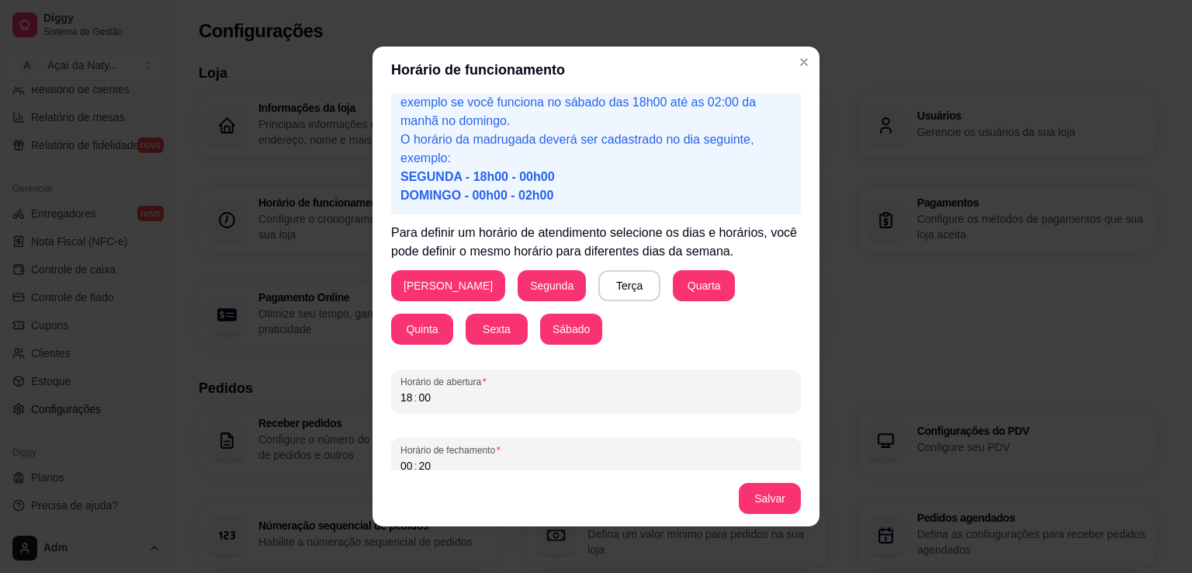
scroll to position [70, 0]
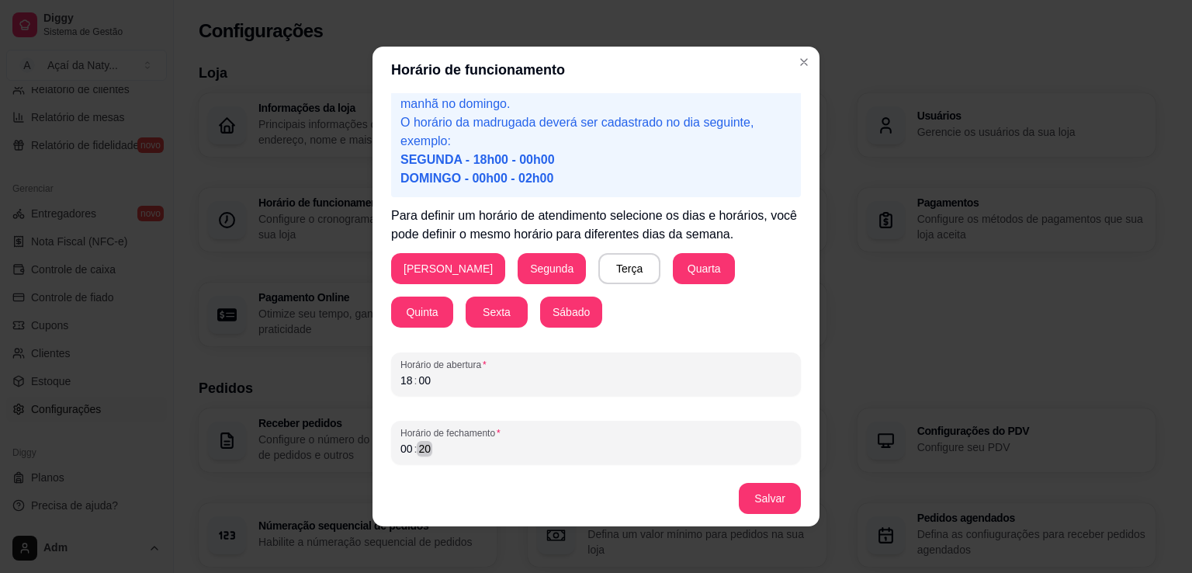
click at [665, 442] on div "00 : 20" at bounding box center [596, 448] width 391 height 19
click at [777, 500] on button "Salvar" at bounding box center [770, 498] width 62 height 31
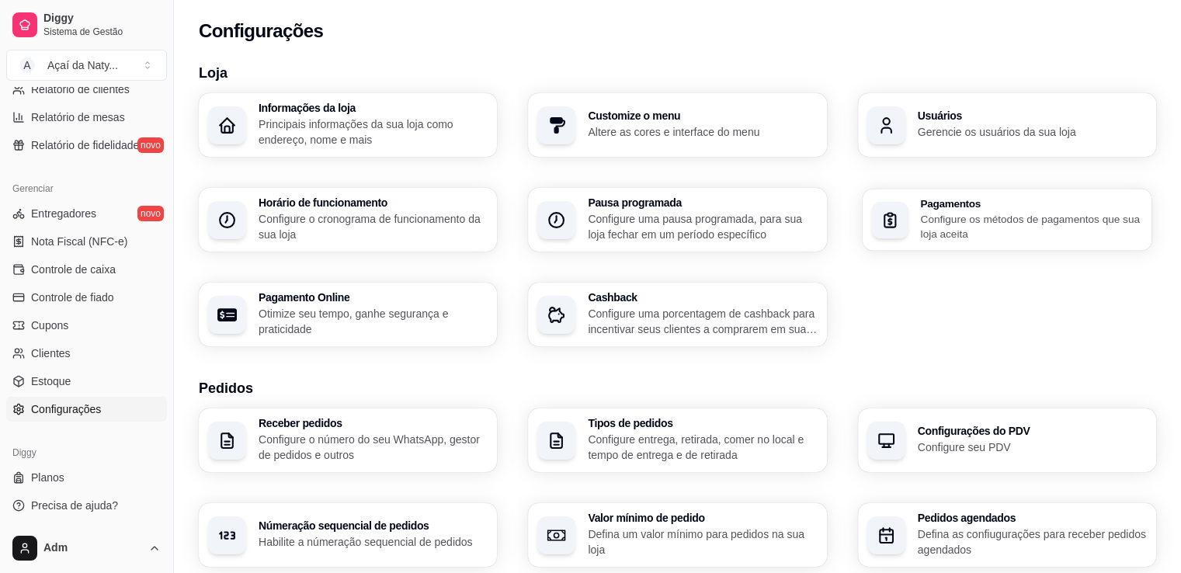
click at [956, 231] on p "Configure os métodos de pagamentos que sua loja aceita" at bounding box center [1031, 226] width 222 height 30
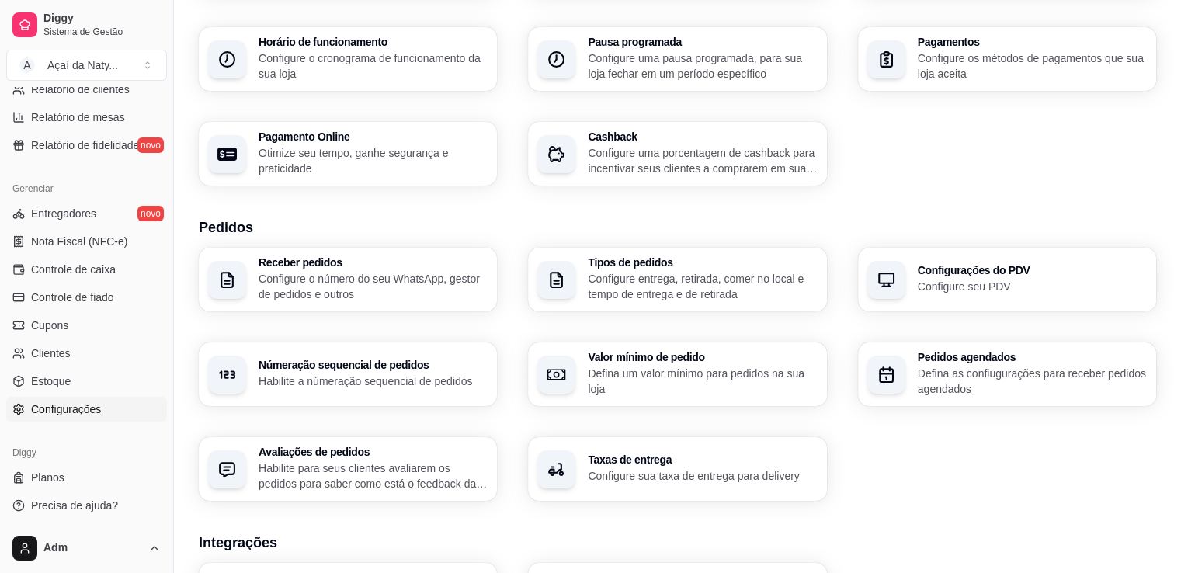
scroll to position [0, 0]
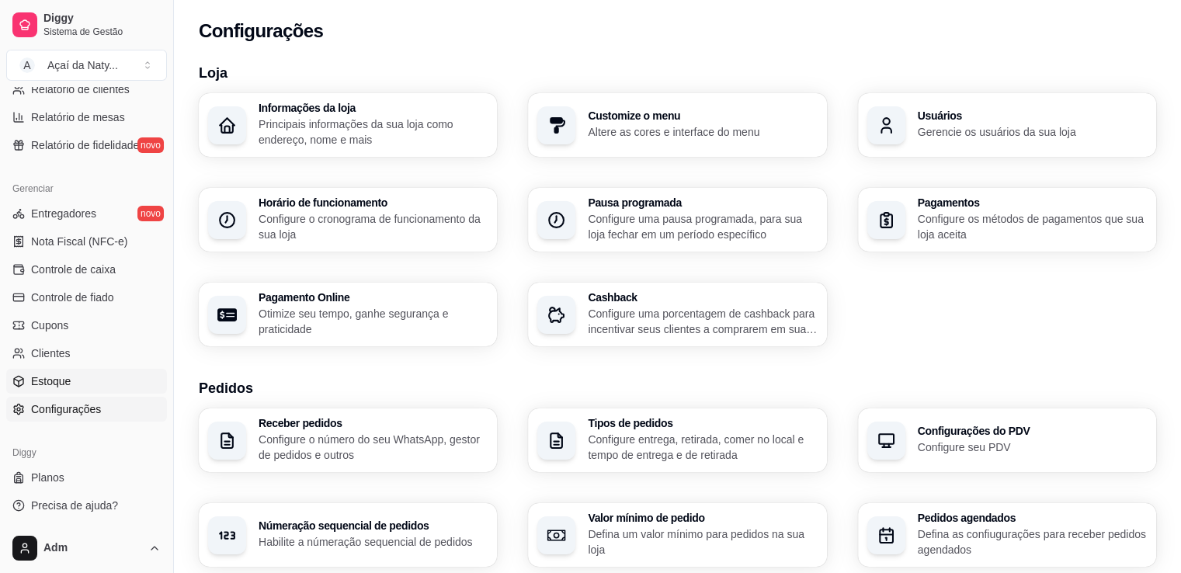
click at [64, 385] on span "Estoque" at bounding box center [51, 381] width 40 height 16
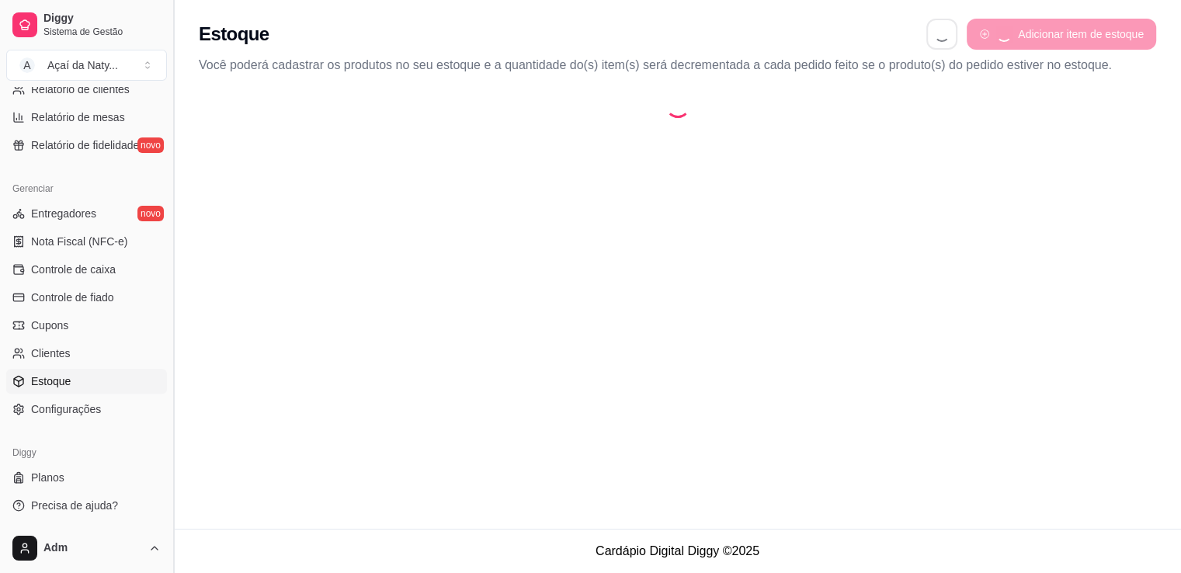
select select "QUANTITY_ORDER"
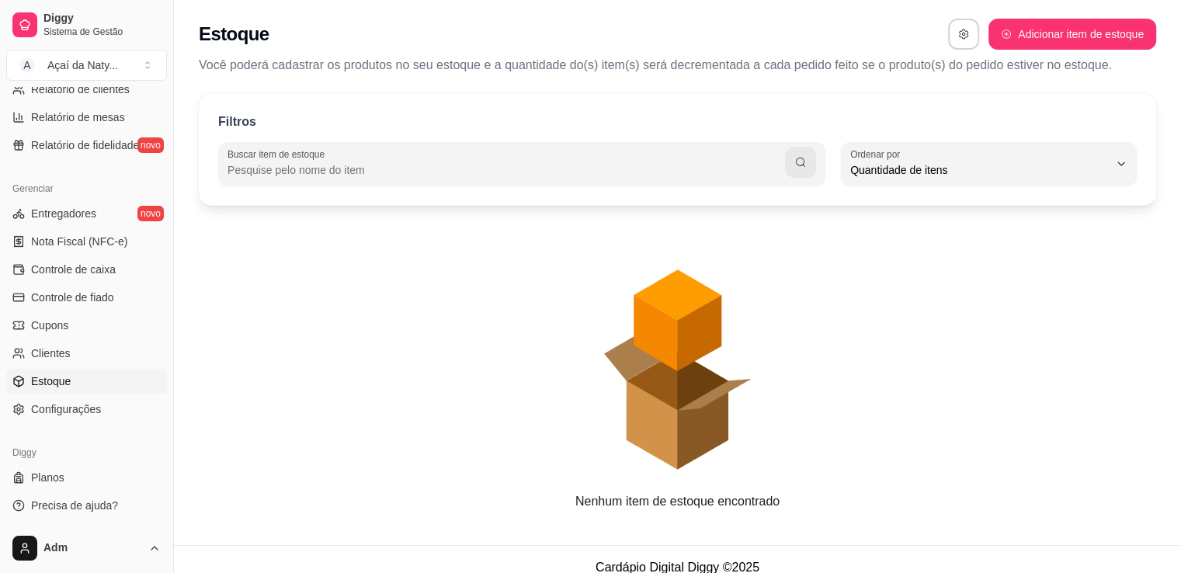
scroll to position [15, 0]
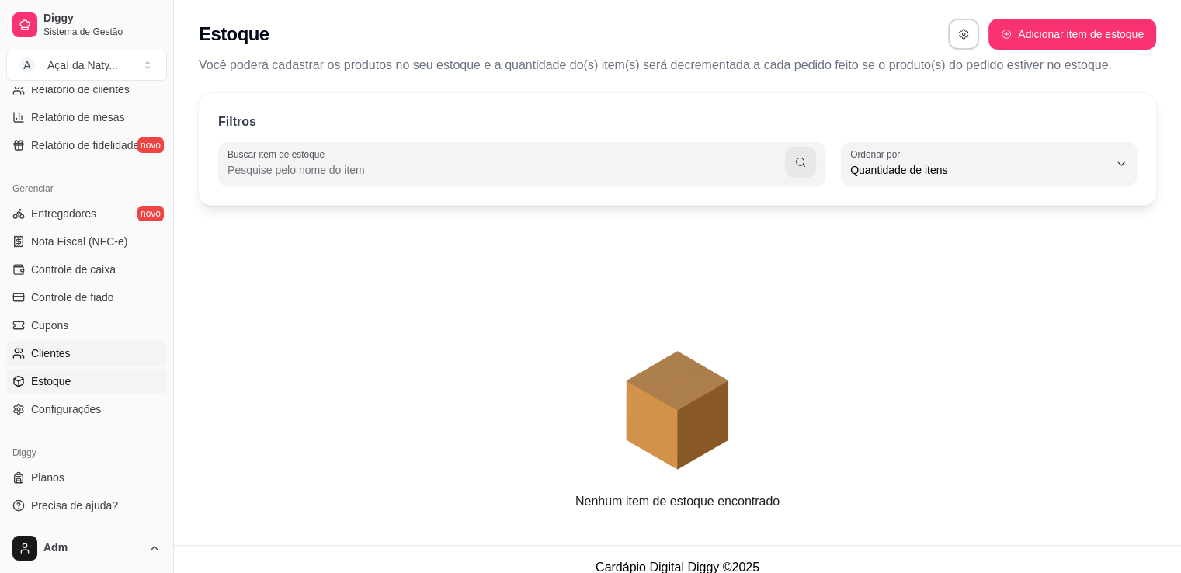
click at [53, 352] on span "Clientes" at bounding box center [51, 353] width 40 height 16
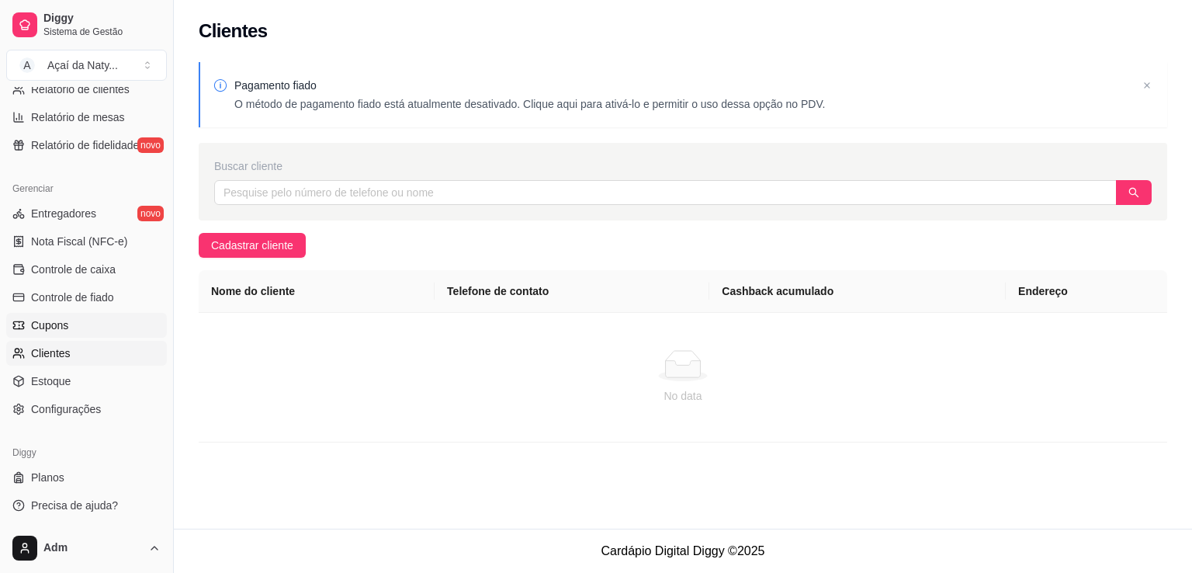
click at [104, 318] on link "Cupons" at bounding box center [86, 325] width 161 height 25
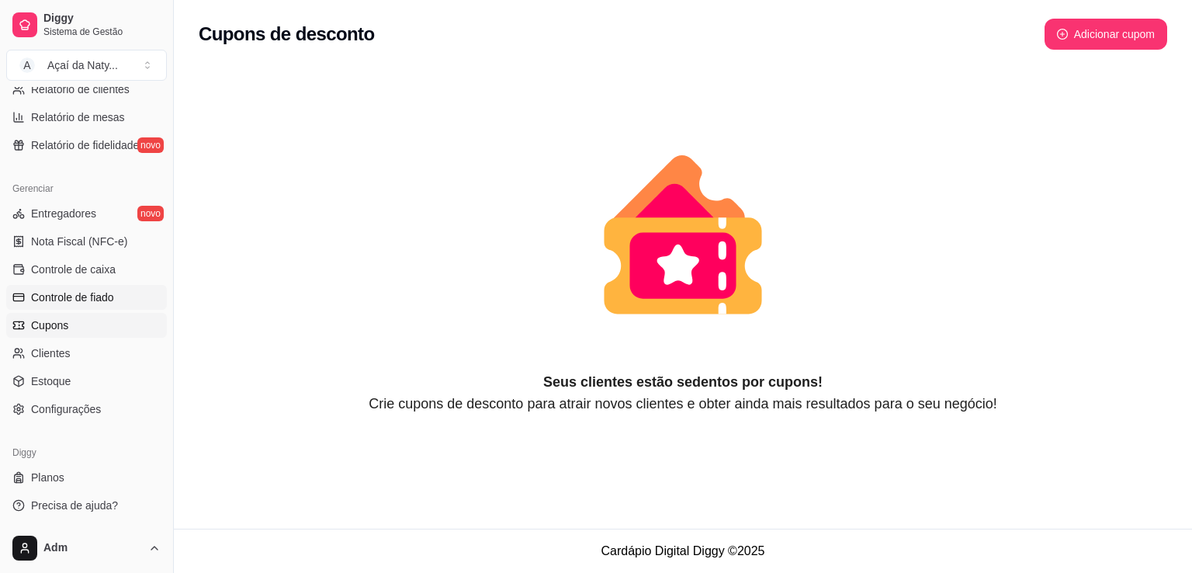
click at [108, 298] on span "Controle de fiado" at bounding box center [72, 298] width 83 height 16
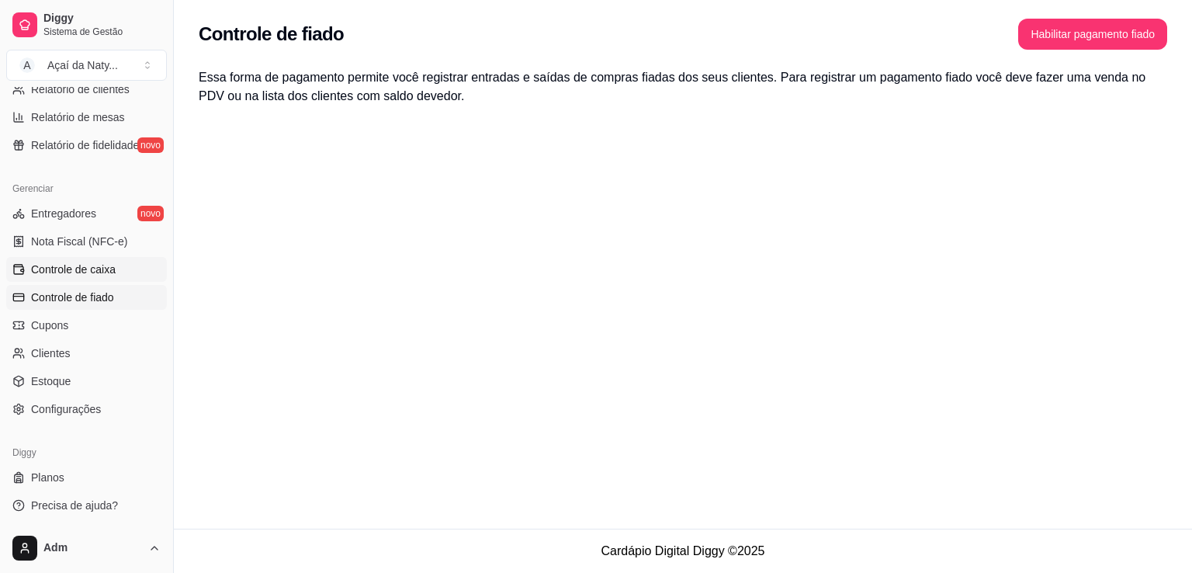
click at [106, 259] on link "Controle de caixa" at bounding box center [86, 269] width 161 height 25
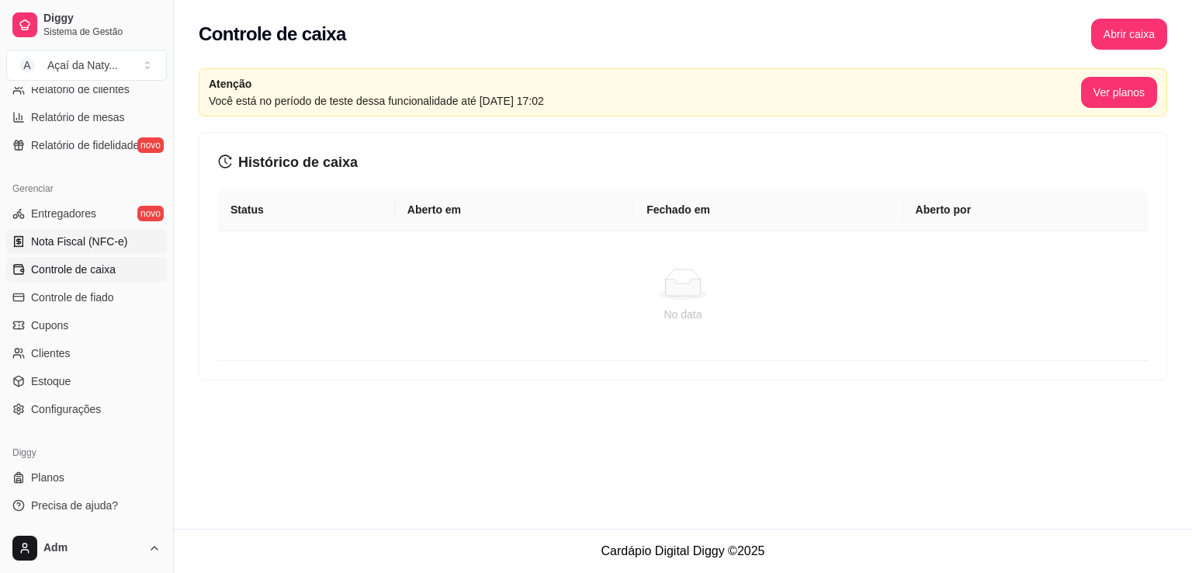
click at [82, 238] on span "Nota Fiscal (NFC-e)" at bounding box center [79, 242] width 96 height 16
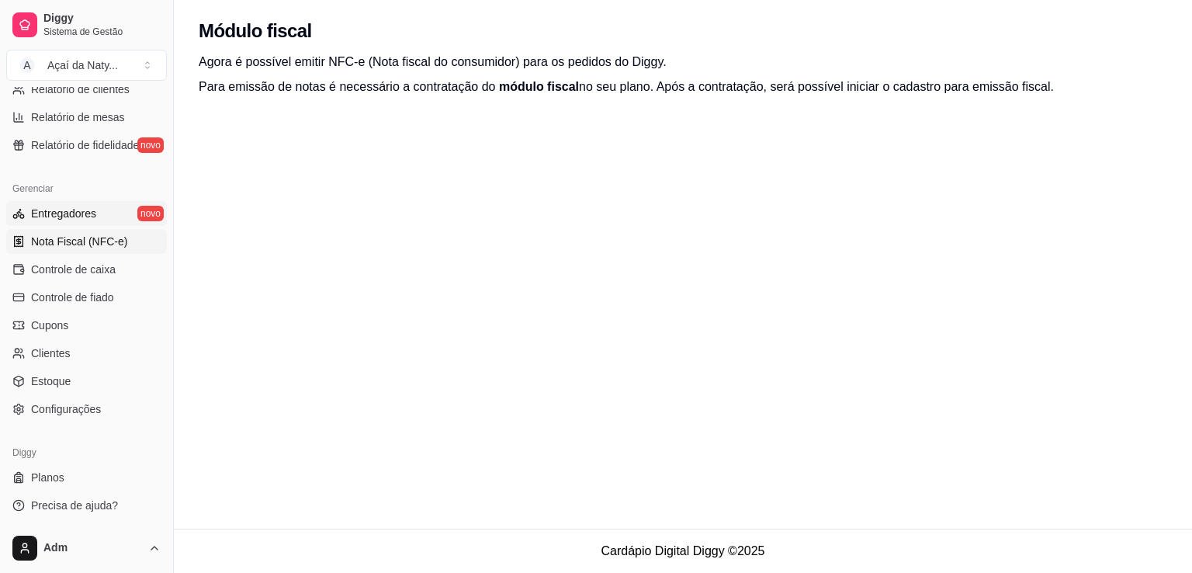
click at [90, 217] on span "Entregadores" at bounding box center [63, 214] width 65 height 16
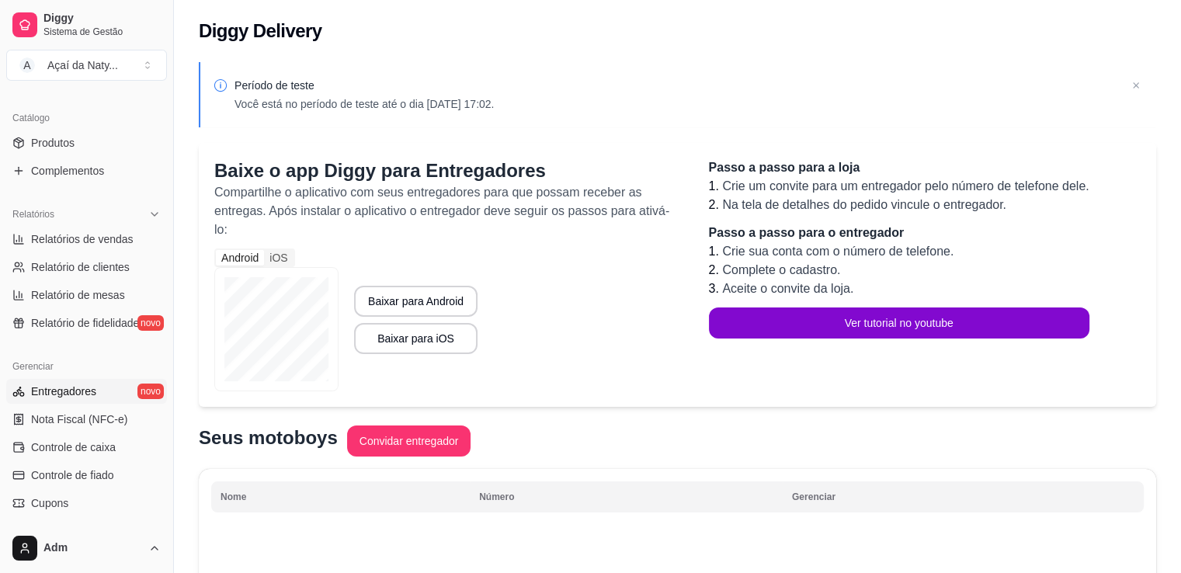
scroll to position [355, 0]
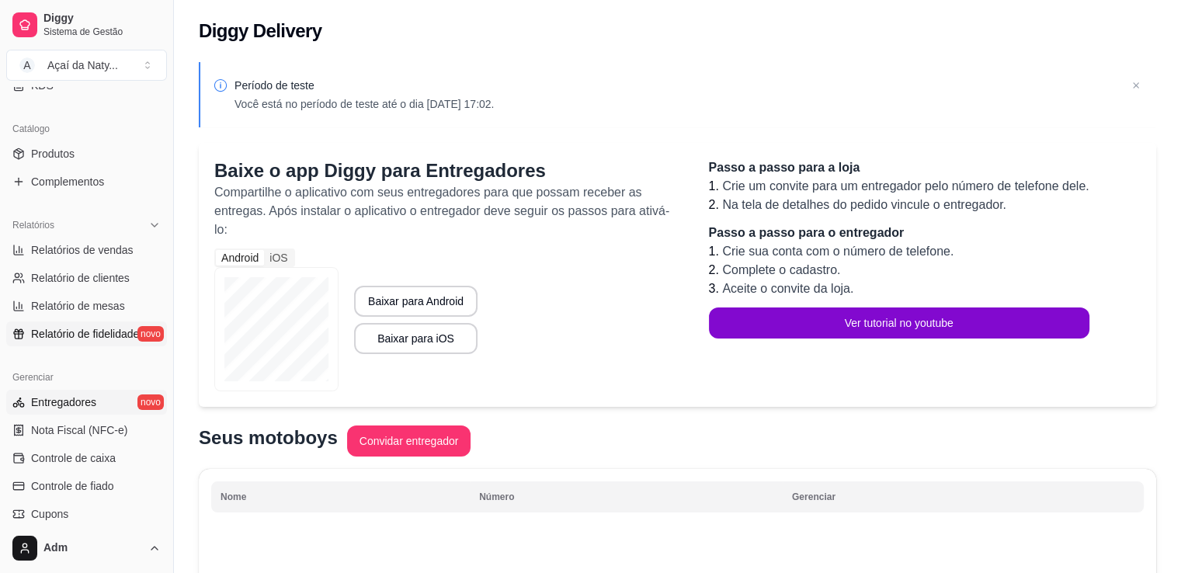
click at [78, 335] on span "Relatório de fidelidade" at bounding box center [85, 334] width 108 height 16
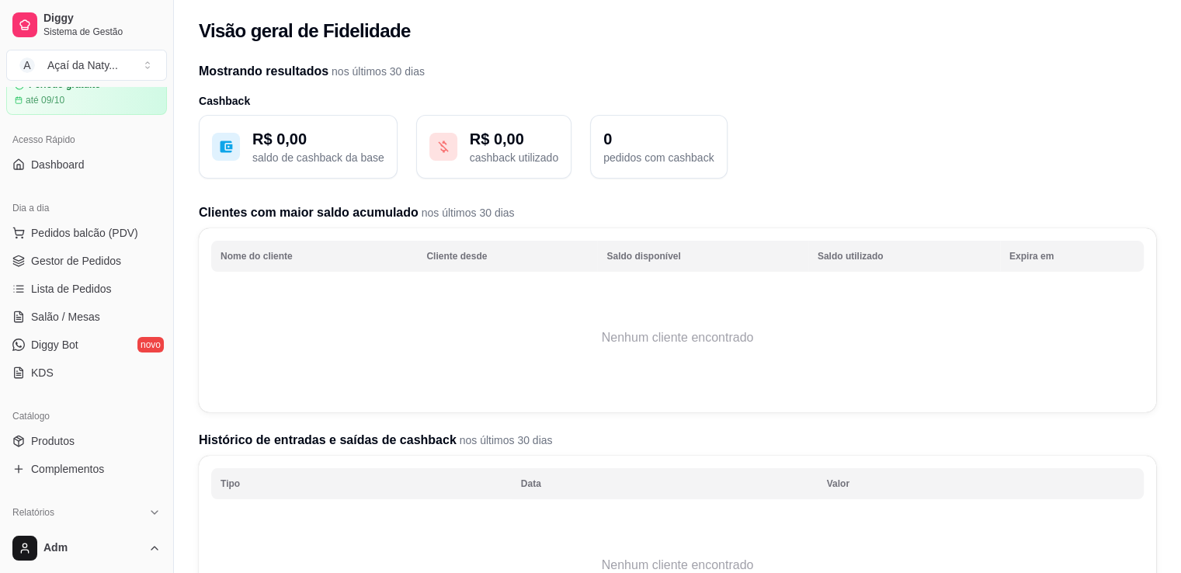
scroll to position [64, 0]
click at [112, 245] on button "Pedidos balcão (PDV)" at bounding box center [86, 236] width 161 height 25
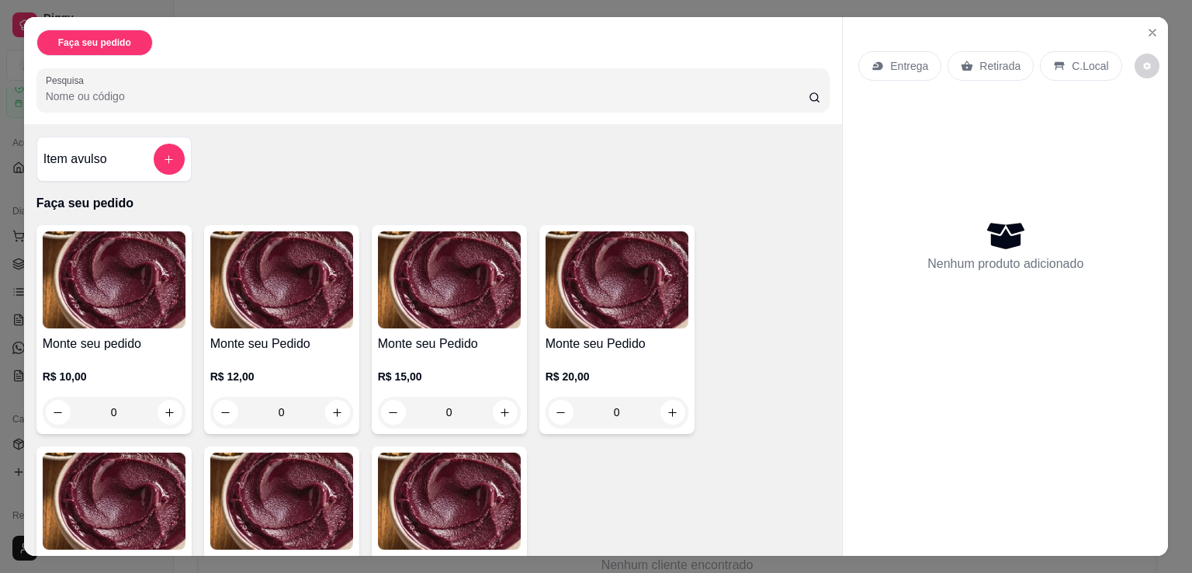
click at [1158, 33] on div "Entrega Retirada C.Local Nenhum produto adicionado" at bounding box center [1005, 274] width 325 height 514
click at [1147, 26] on icon "Close" at bounding box center [1153, 32] width 12 height 12
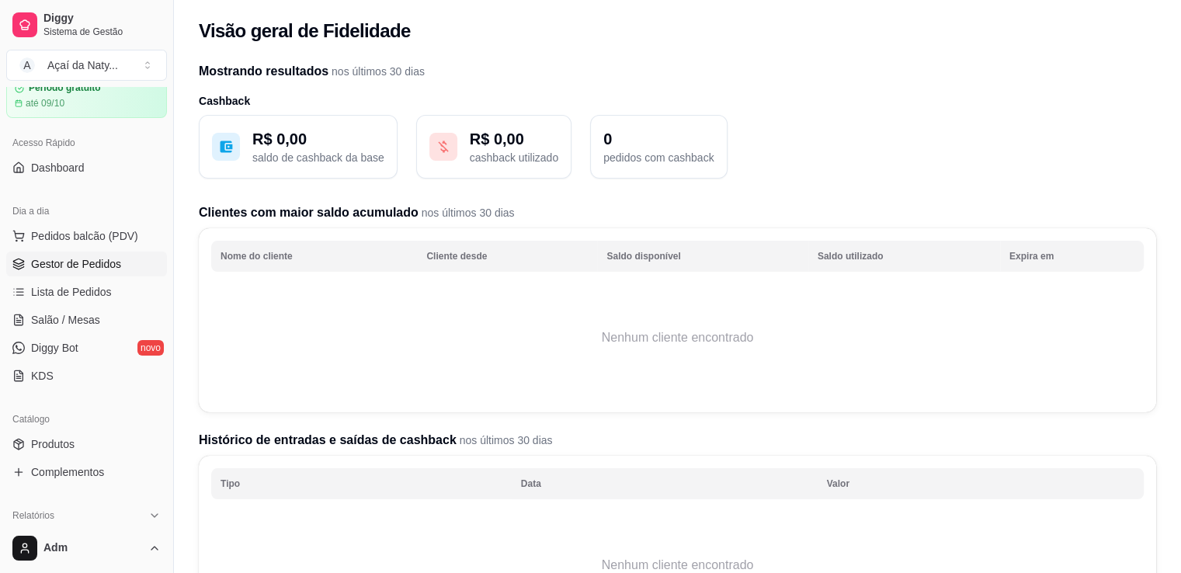
click at [113, 264] on span "Gestor de Pedidos" at bounding box center [76, 264] width 90 height 16
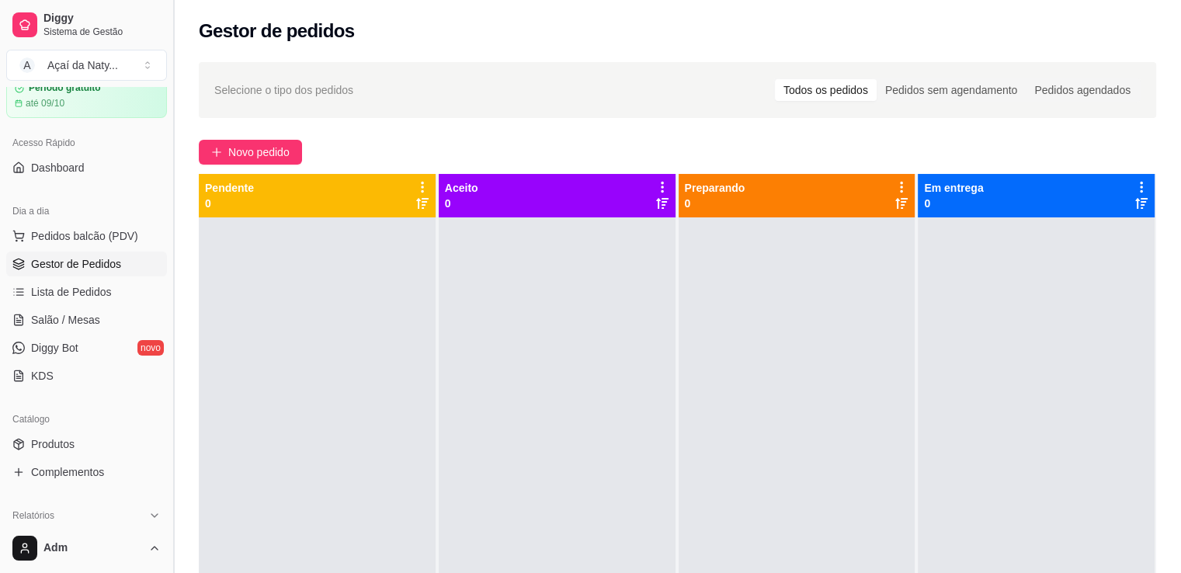
click at [168, 217] on button "Toggle Sidebar" at bounding box center [173, 286] width 12 height 573
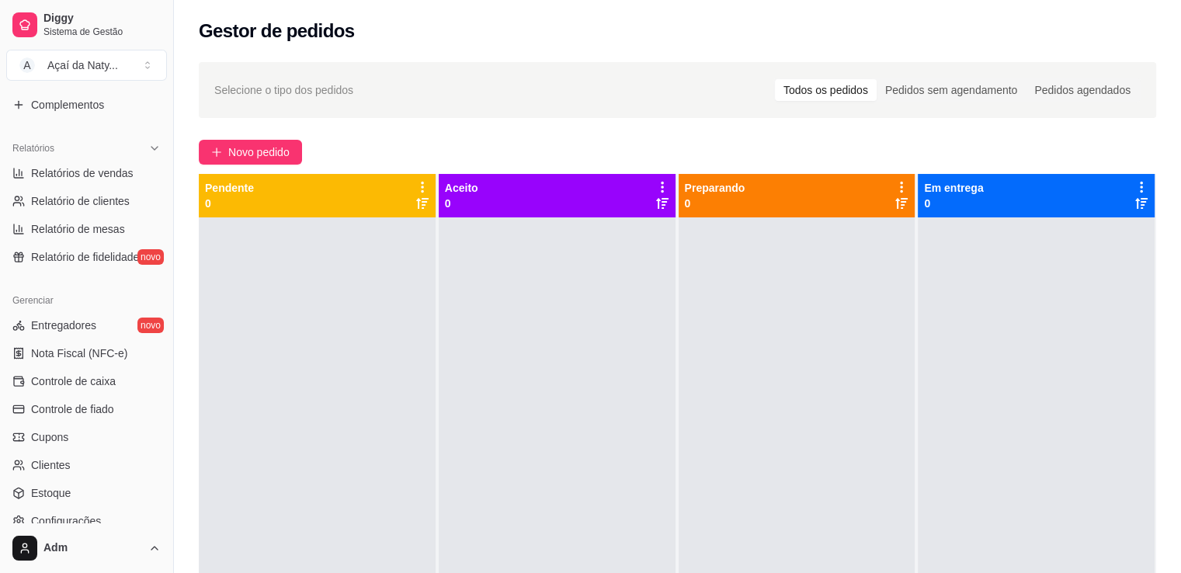
scroll to position [543, 0]
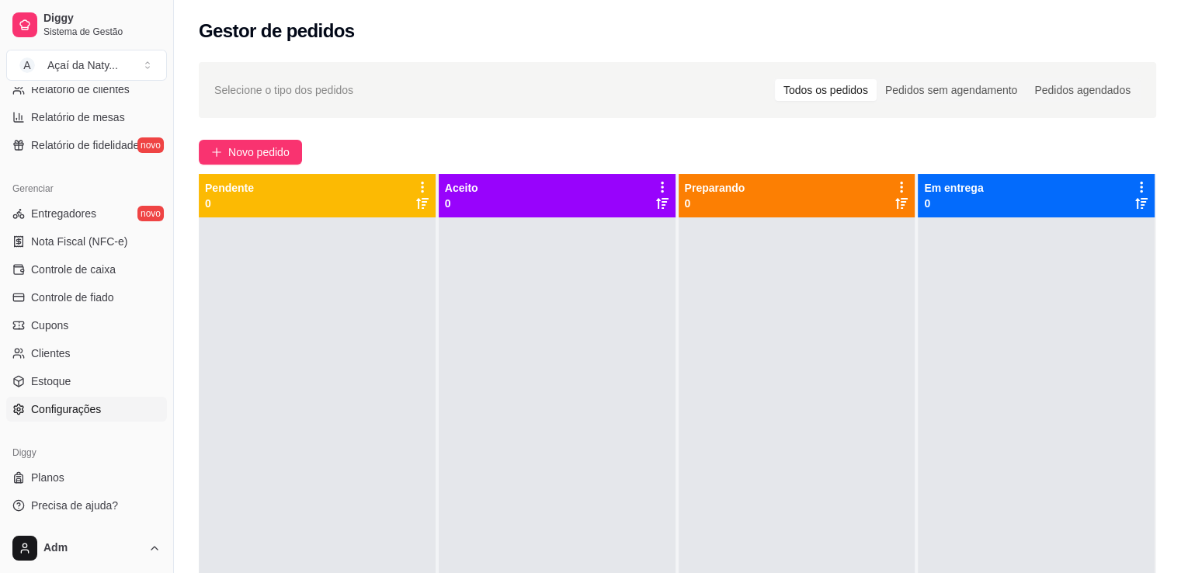
click at [100, 406] on link "Configurações" at bounding box center [86, 409] width 161 height 25
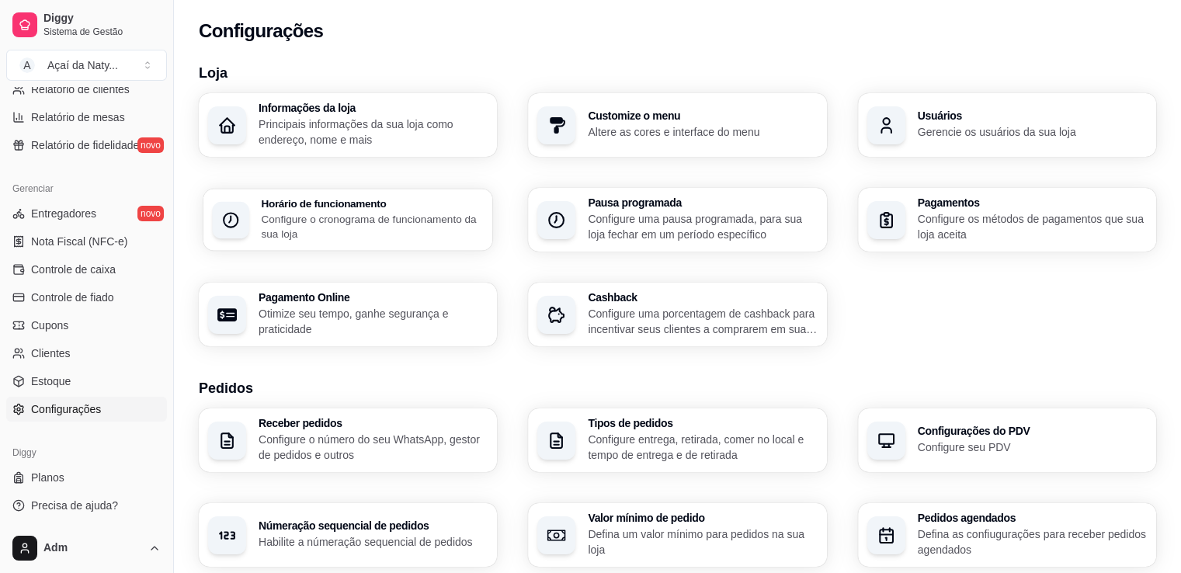
click at [373, 231] on p "Configure o cronograma de funcionamento da sua loja" at bounding box center [372, 226] width 222 height 30
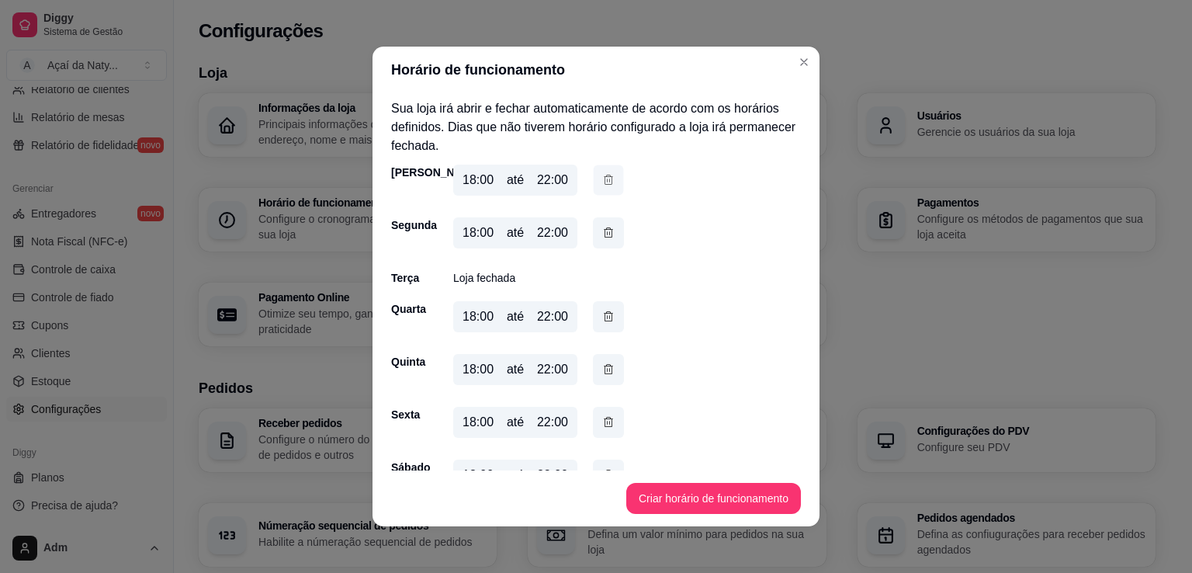
click at [608, 182] on icon "button" at bounding box center [608, 180] width 12 height 16
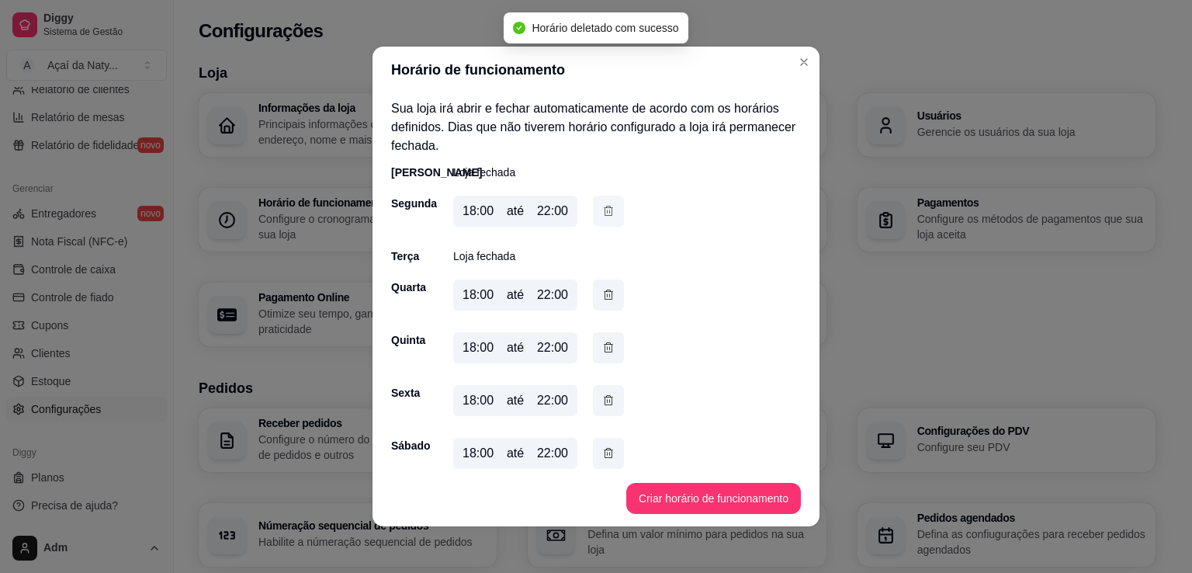
click at [606, 209] on icon "button" at bounding box center [608, 211] width 12 height 17
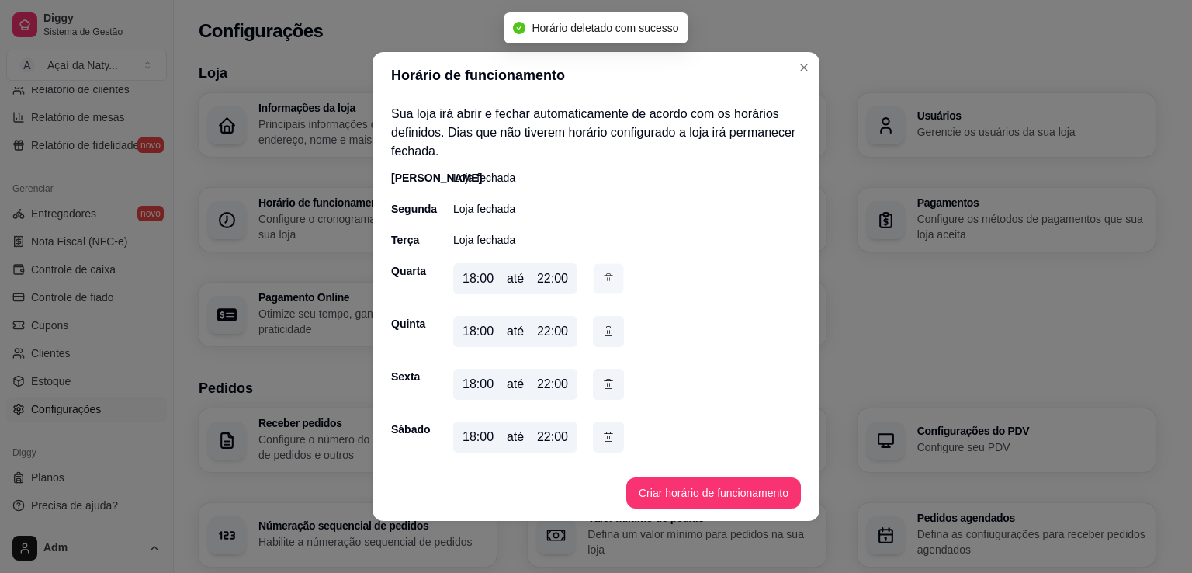
click at [613, 276] on icon "button" at bounding box center [608, 278] width 12 height 16
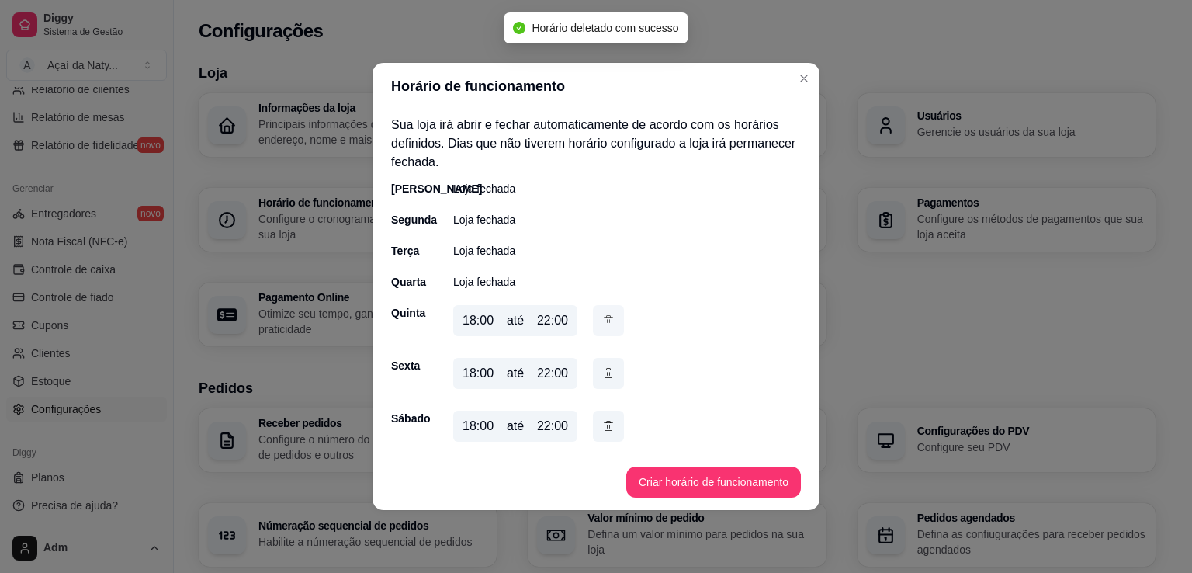
click at [616, 328] on button "button" at bounding box center [608, 320] width 31 height 31
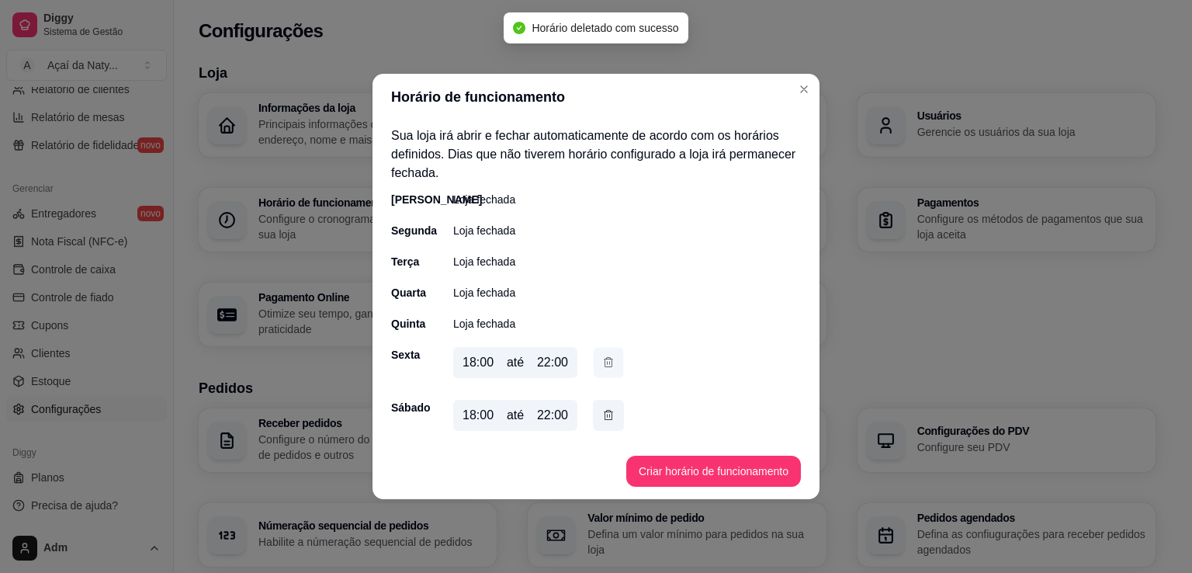
click at [609, 364] on icon "button" at bounding box center [608, 362] width 12 height 16
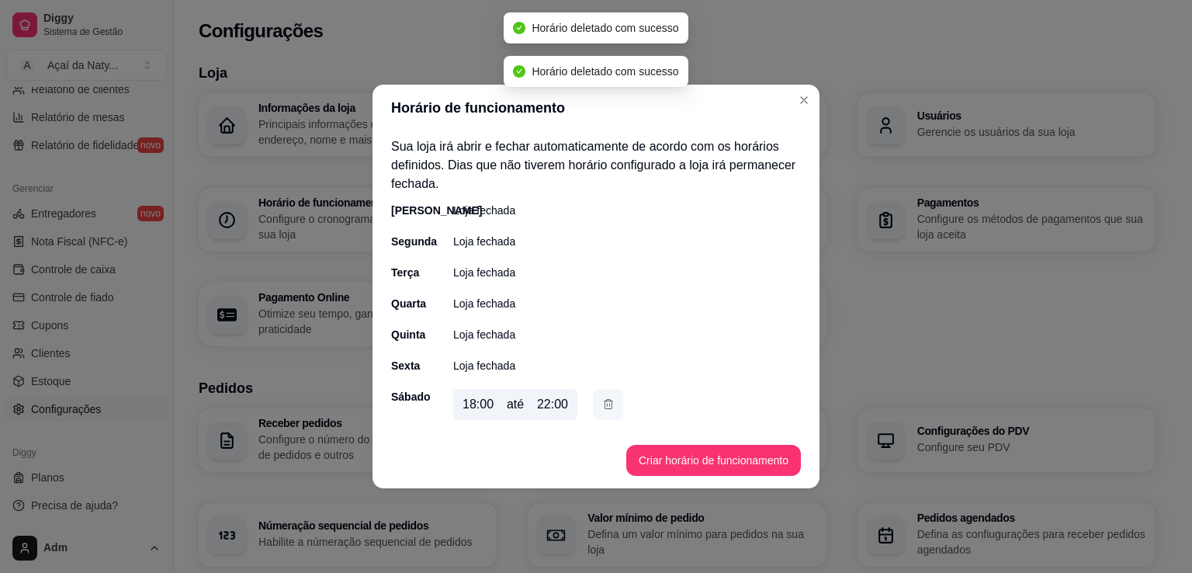
click at [611, 408] on icon "button" at bounding box center [608, 404] width 12 height 16
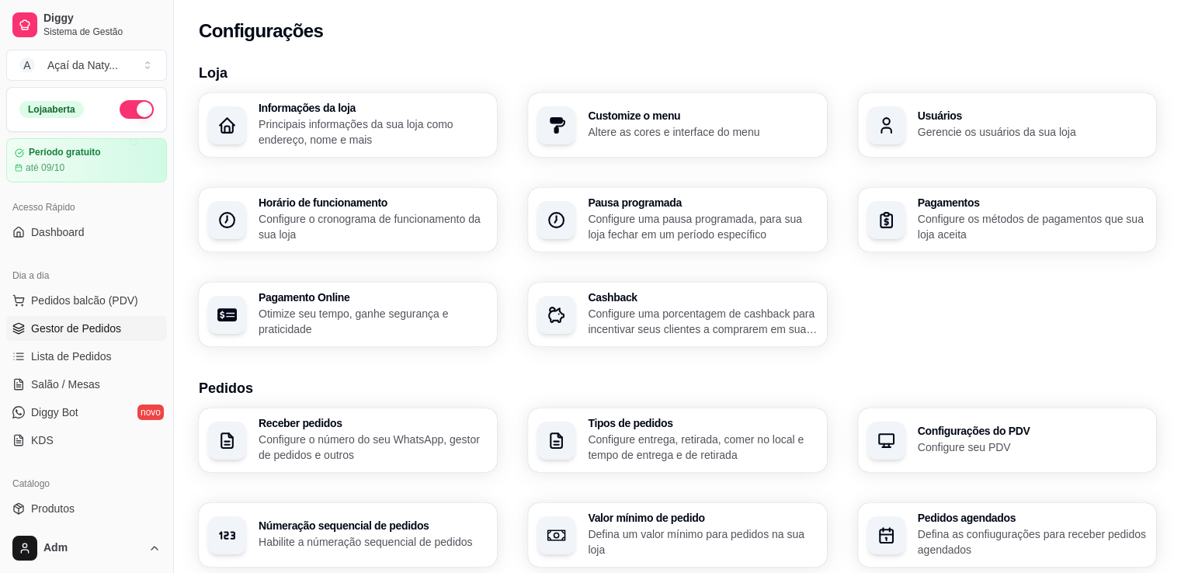
click at [102, 334] on span "Gestor de Pedidos" at bounding box center [76, 329] width 90 height 16
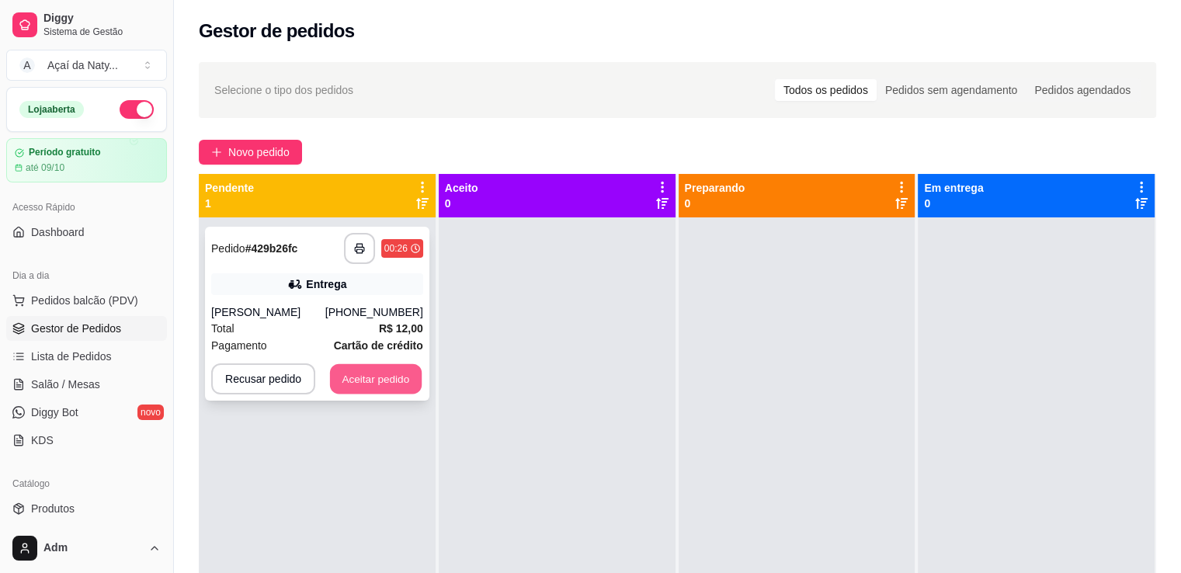
click at [380, 377] on button "Aceitar pedido" at bounding box center [376, 379] width 92 height 30
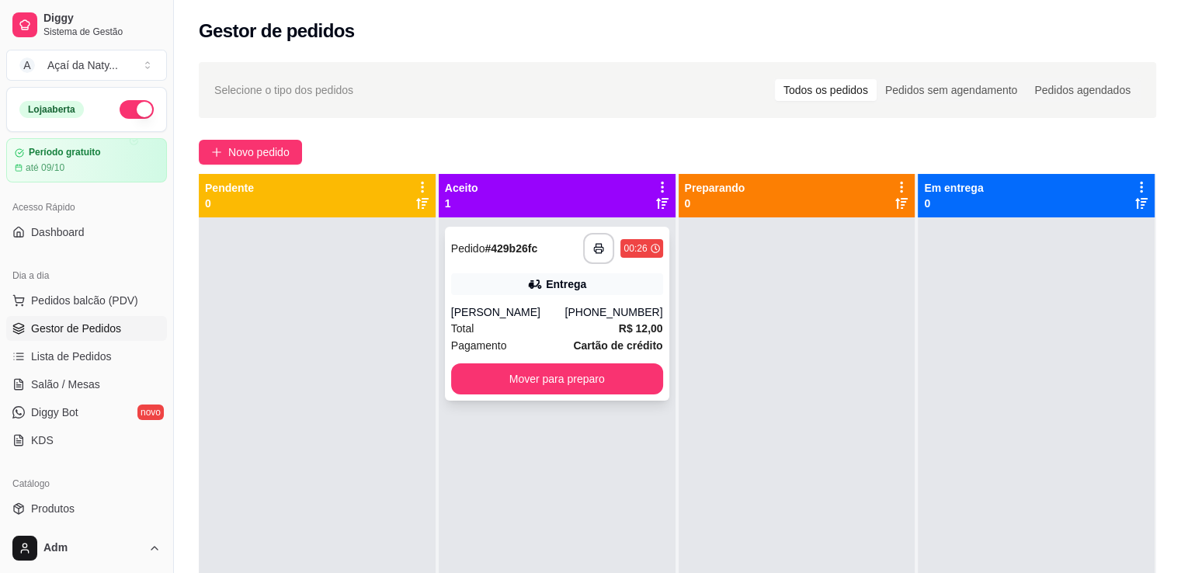
click at [564, 324] on div "Total R$ 12,00" at bounding box center [557, 328] width 212 height 17
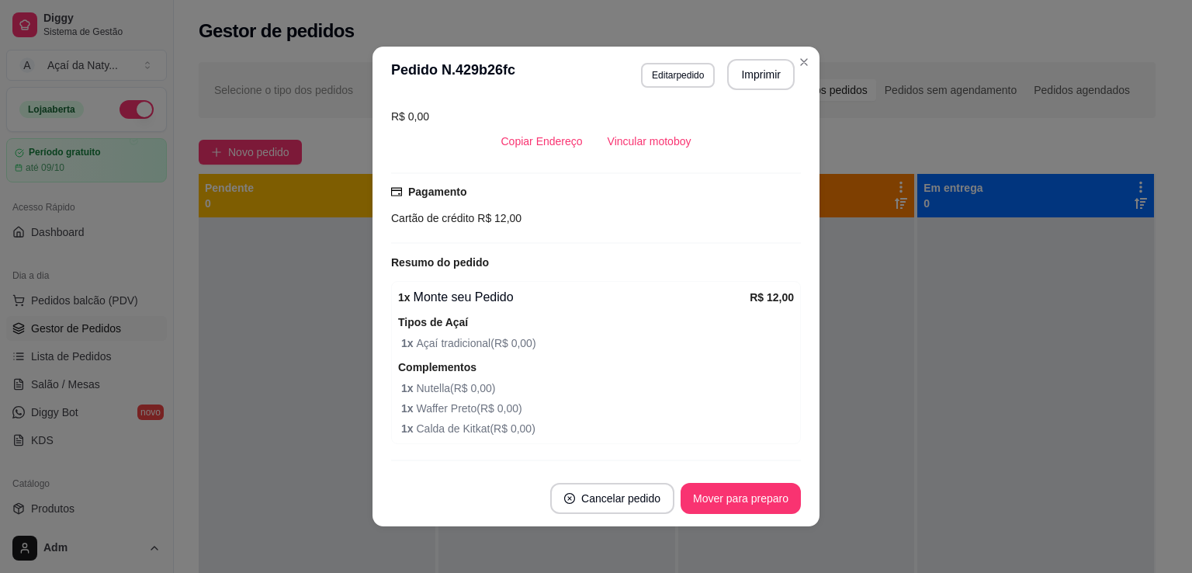
scroll to position [376, 0]
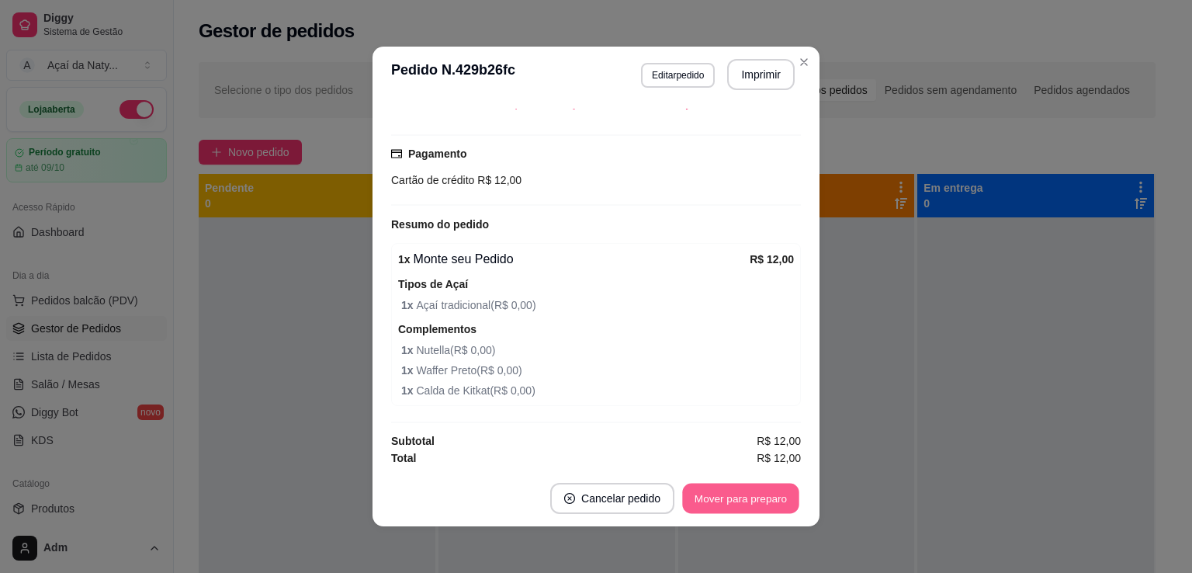
click at [774, 507] on button "Mover para preparo" at bounding box center [740, 499] width 116 height 30
click at [764, 504] on button "Mover para entrega" at bounding box center [741, 499] width 116 height 30
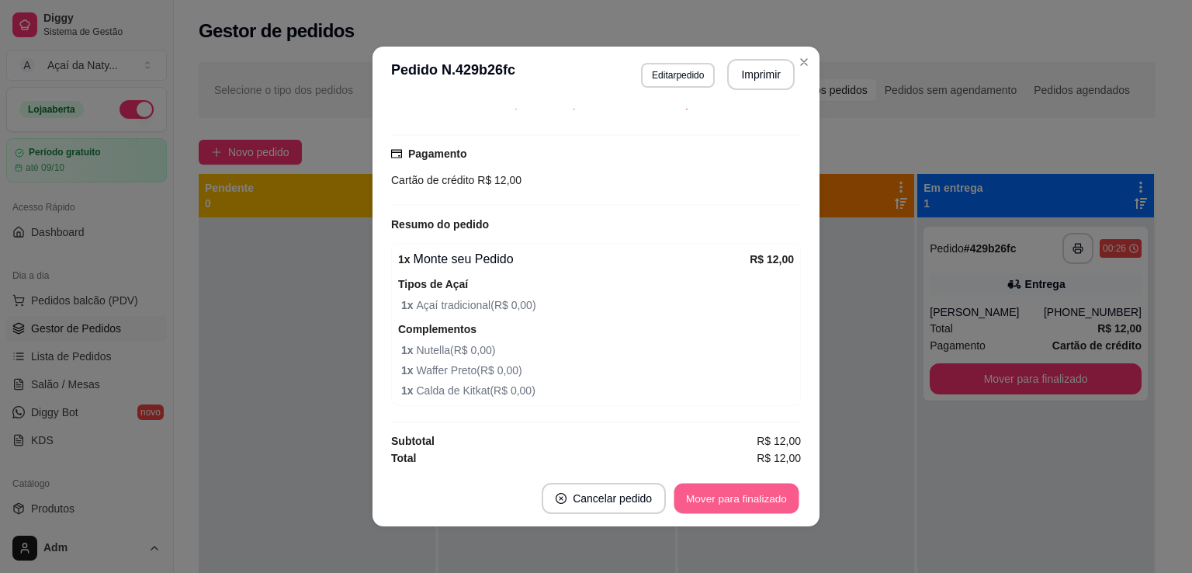
click at [764, 504] on button "Mover para finalizado" at bounding box center [737, 499] width 125 height 30
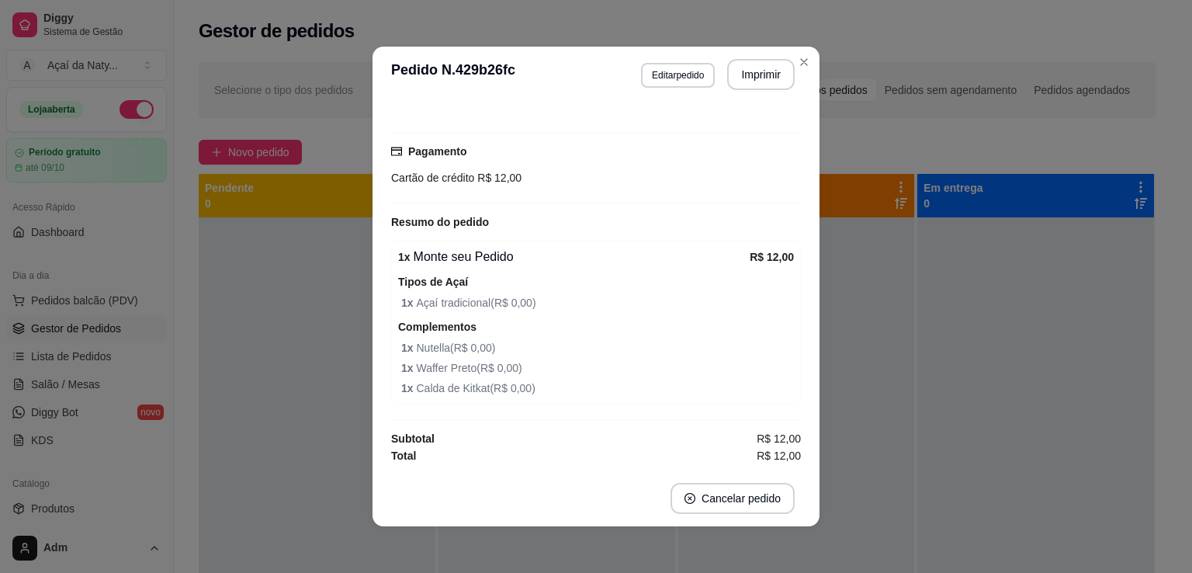
scroll to position [341, 0]
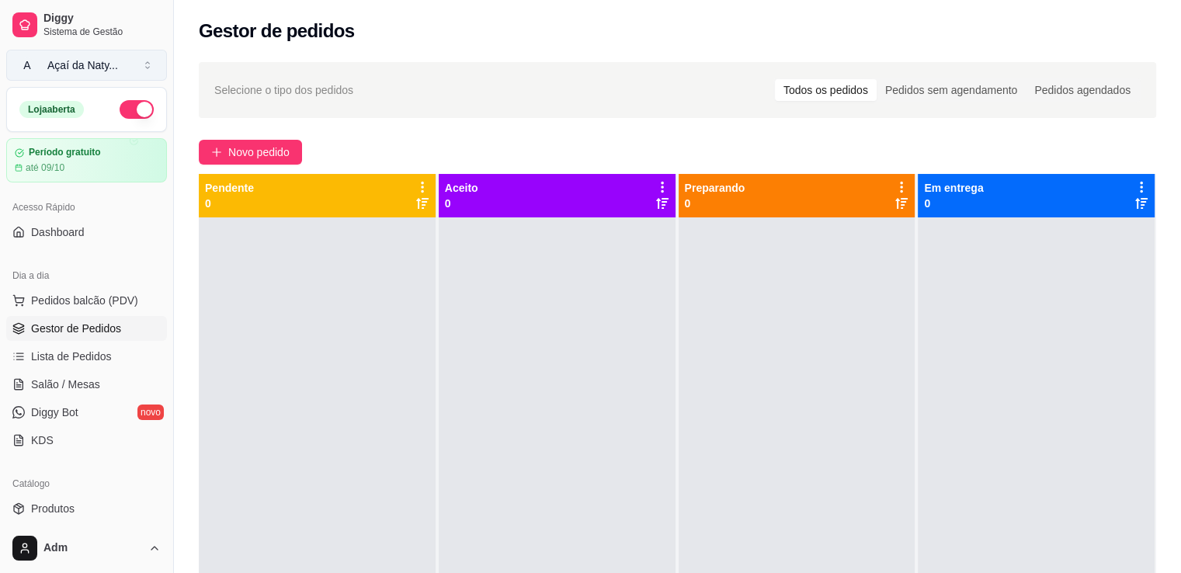
click at [158, 67] on button "A Açaí da Naty ..." at bounding box center [86, 65] width 161 height 31
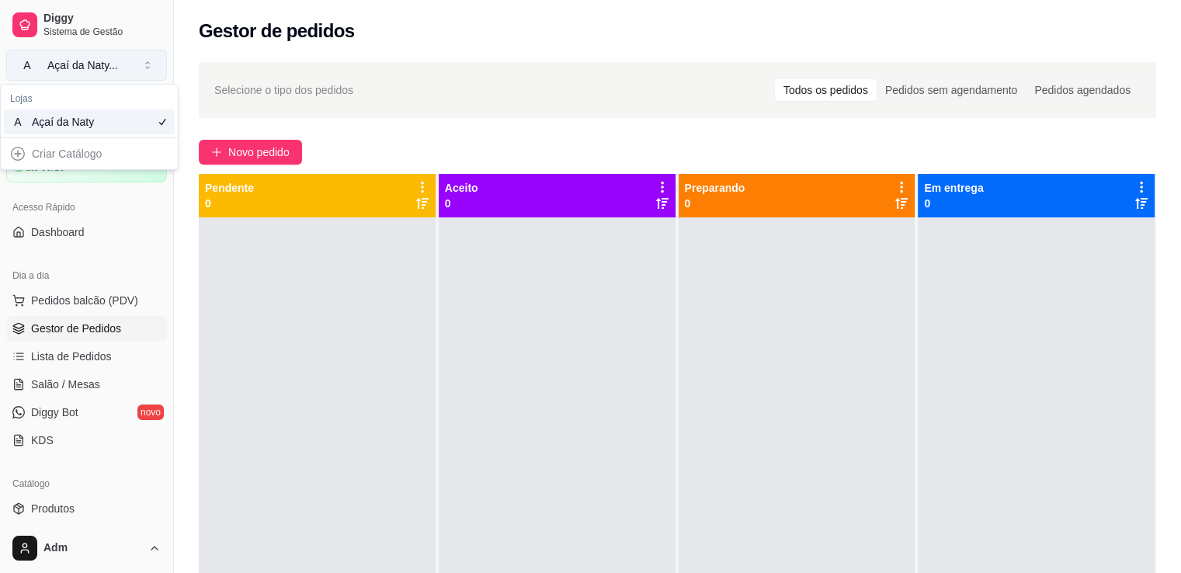
click at [149, 51] on button "A Açaí da Naty ..." at bounding box center [86, 65] width 161 height 31
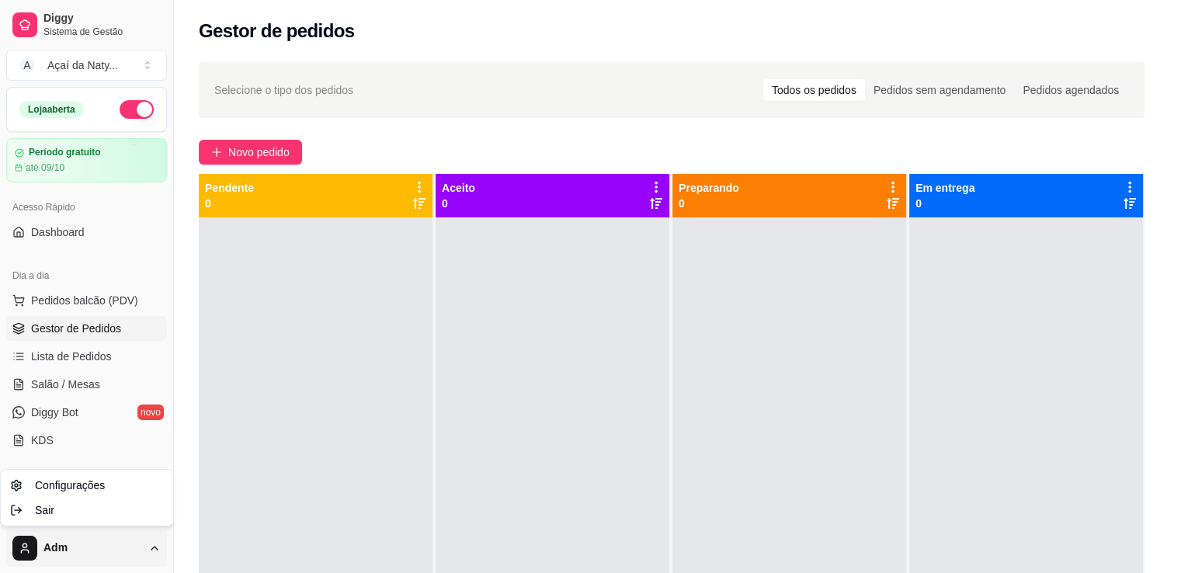
click at [71, 554] on html "Diggy Sistema de Gestão A Açaí da Naty ... Loja aberta Período gratuito até 09/…" at bounding box center [590, 286] width 1181 height 573
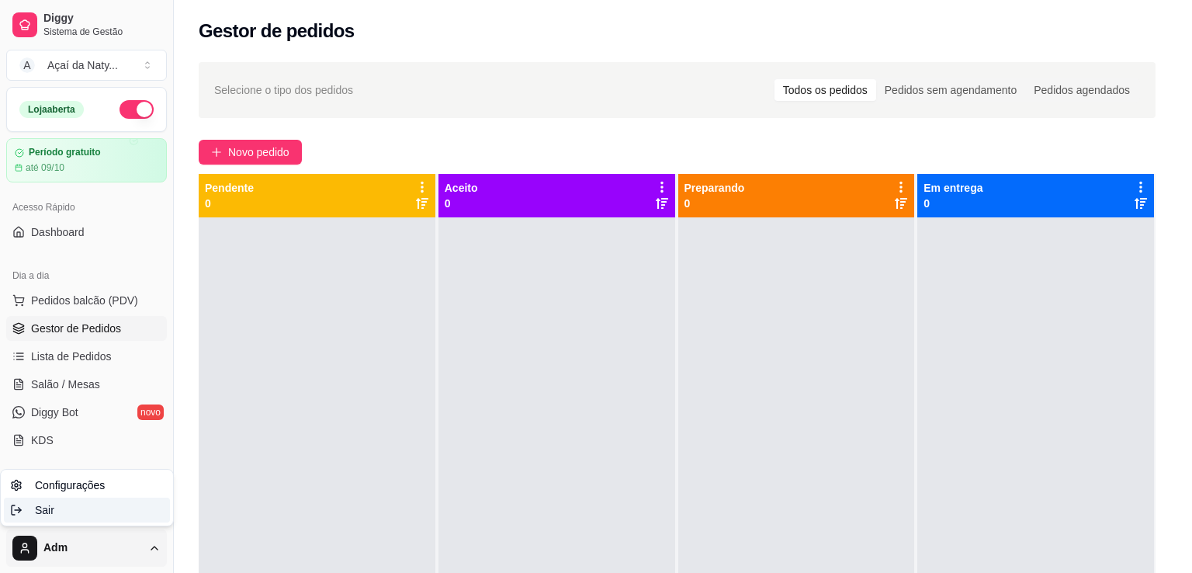
click at [51, 504] on span "Sair" at bounding box center [44, 510] width 19 height 16
